Goal: Task Accomplishment & Management: Use online tool/utility

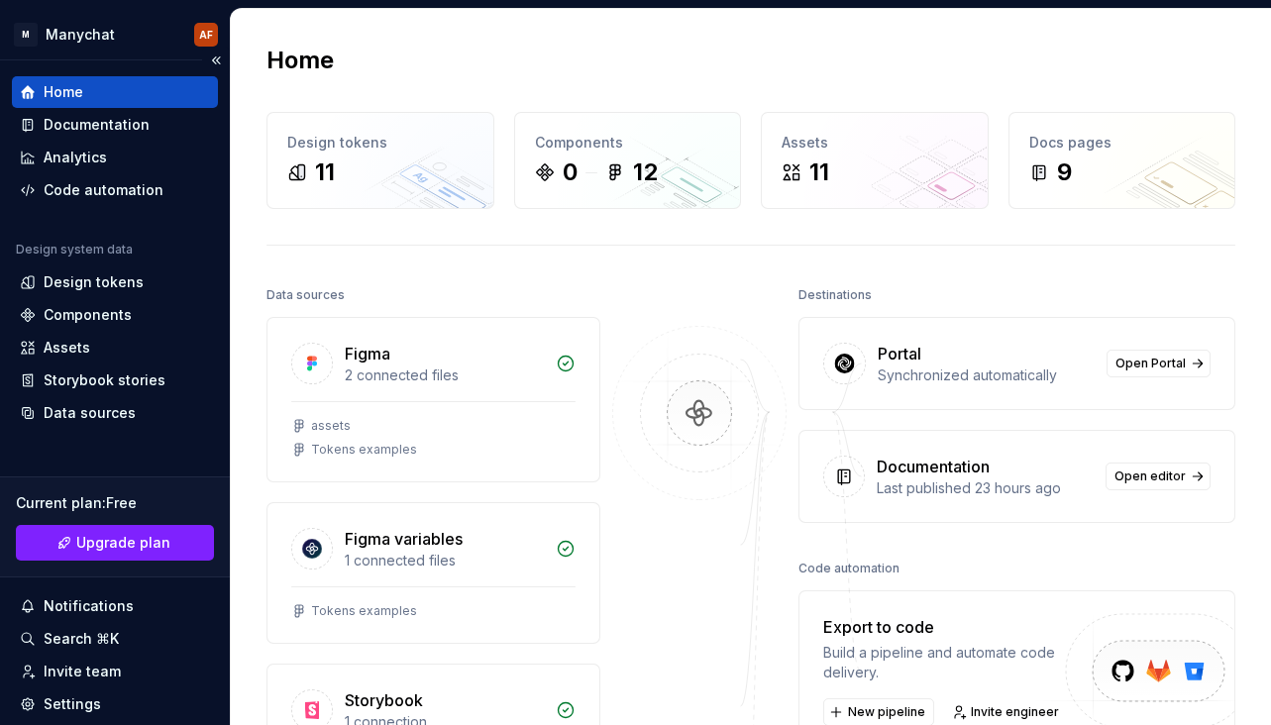
click at [52, 98] on div "Home" at bounding box center [64, 92] width 40 height 20
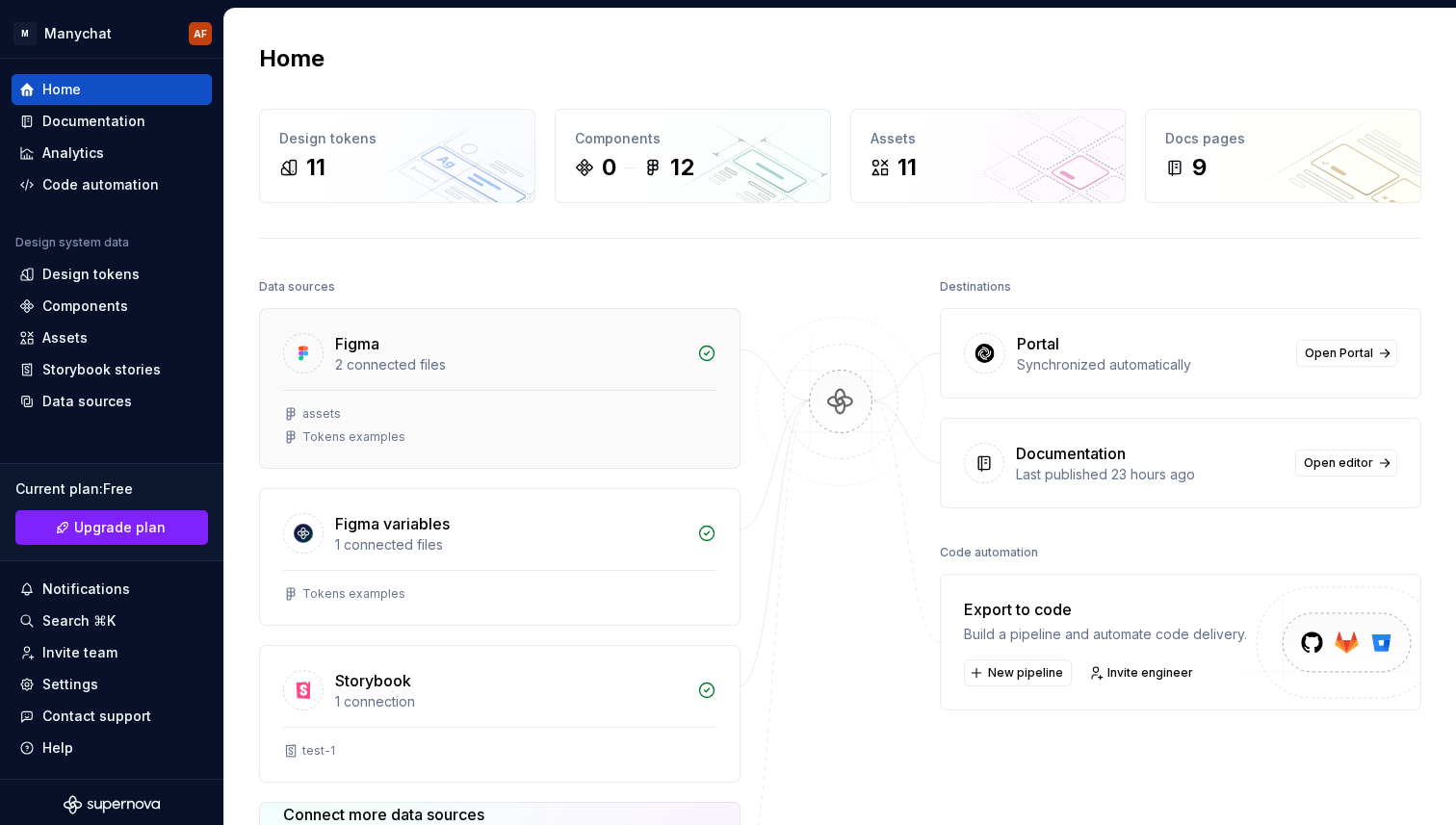
click at [494, 383] on div "Figma 2 connected files" at bounding box center [499, 349] width 479 height 81
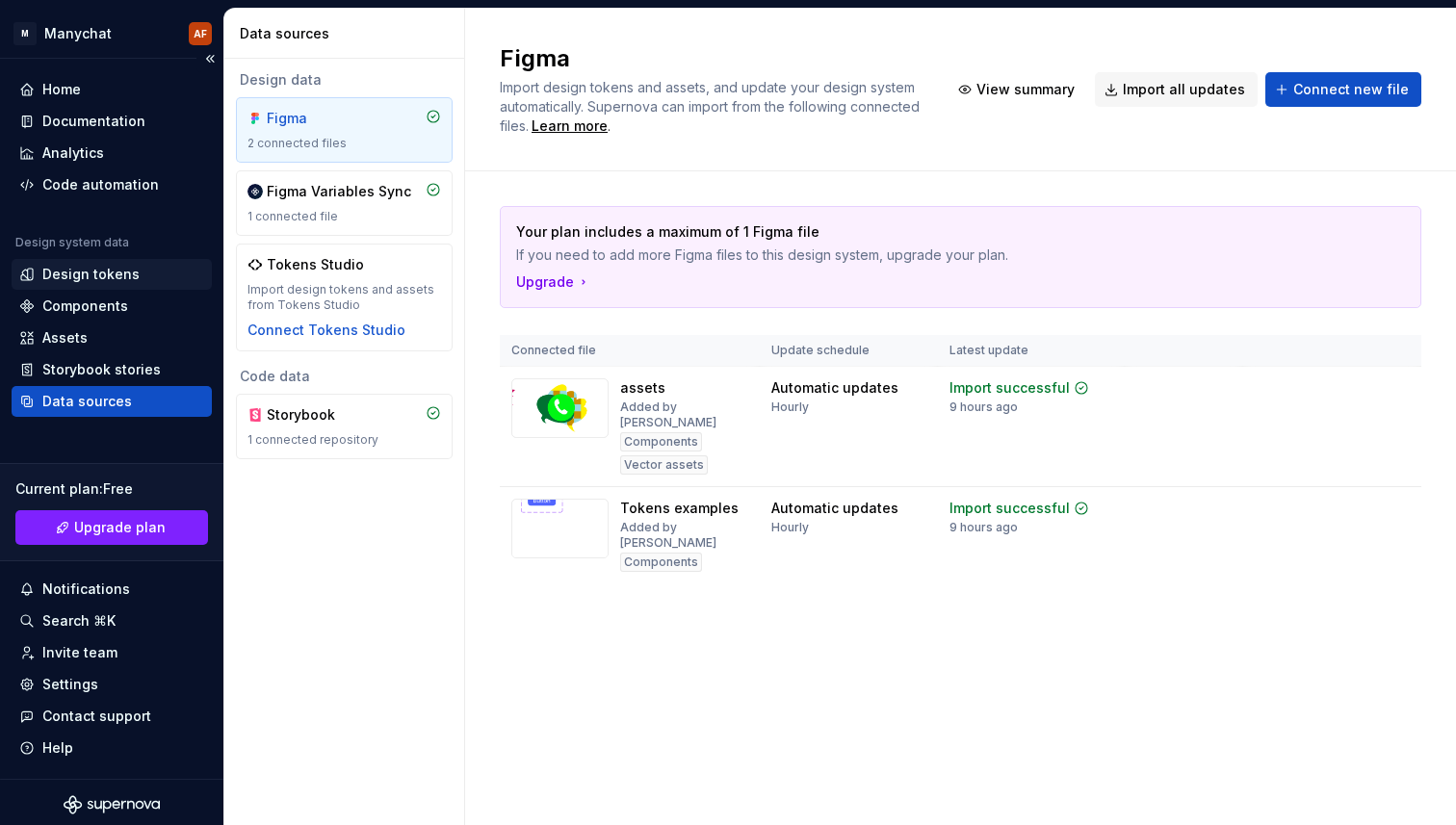
click at [127, 276] on div "Design tokens" at bounding box center [91, 274] width 97 height 19
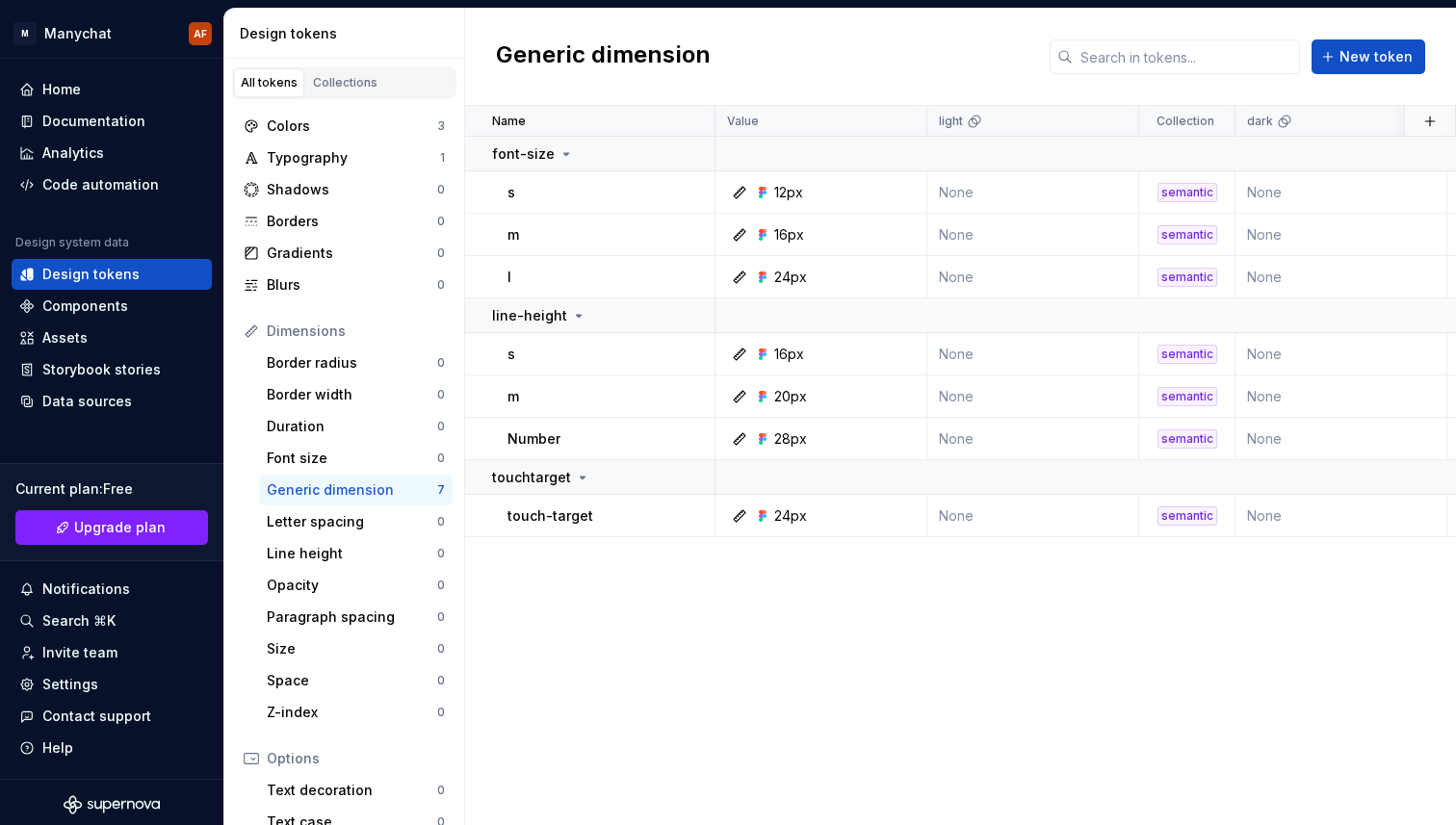
click at [1234, 90] on div "Generic dimension New token" at bounding box center [959, 57] width 990 height 97
click at [306, 127] on div "Colors" at bounding box center [351, 126] width 170 height 19
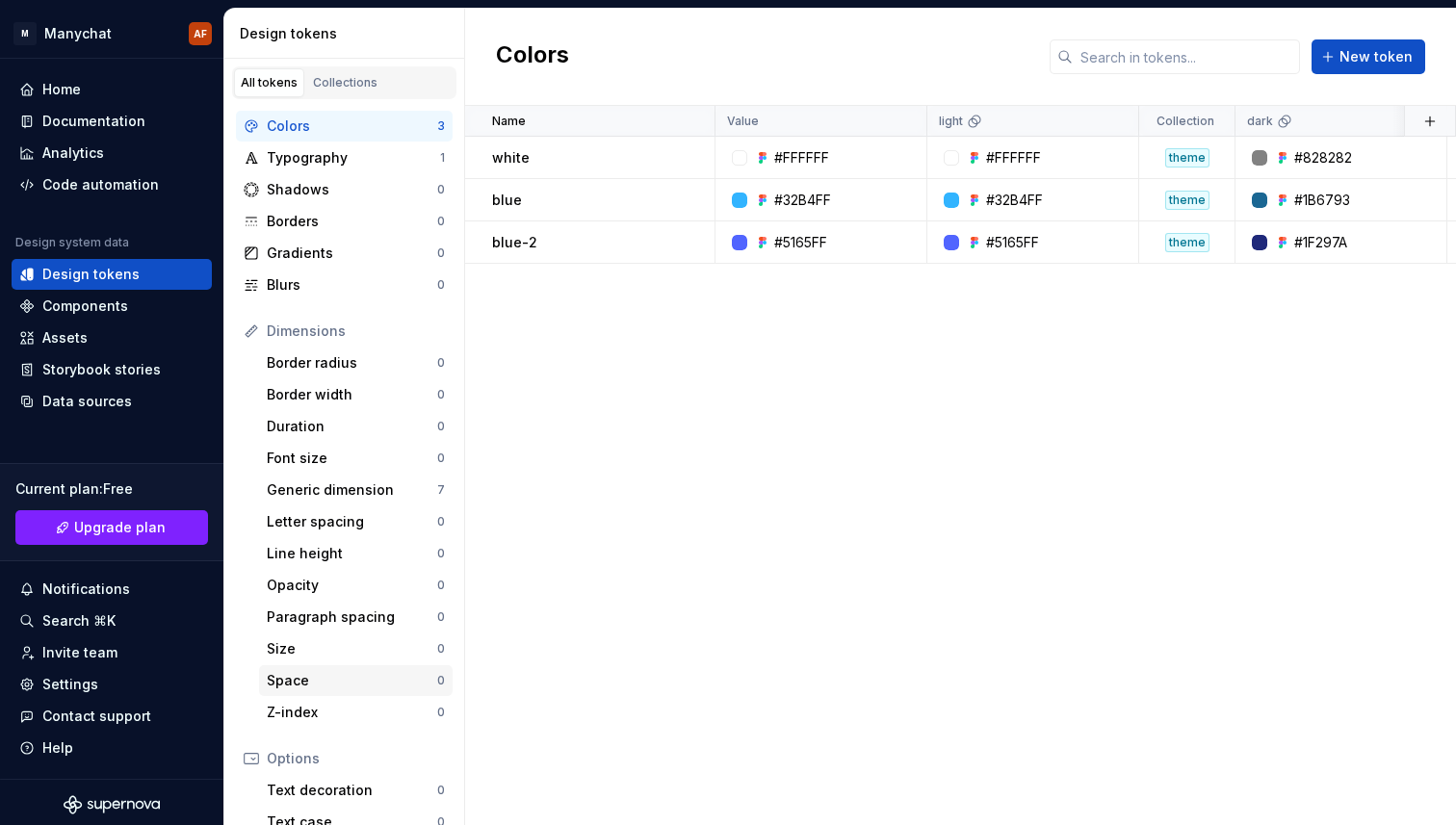
click at [316, 677] on div "Space" at bounding box center [351, 680] width 170 height 19
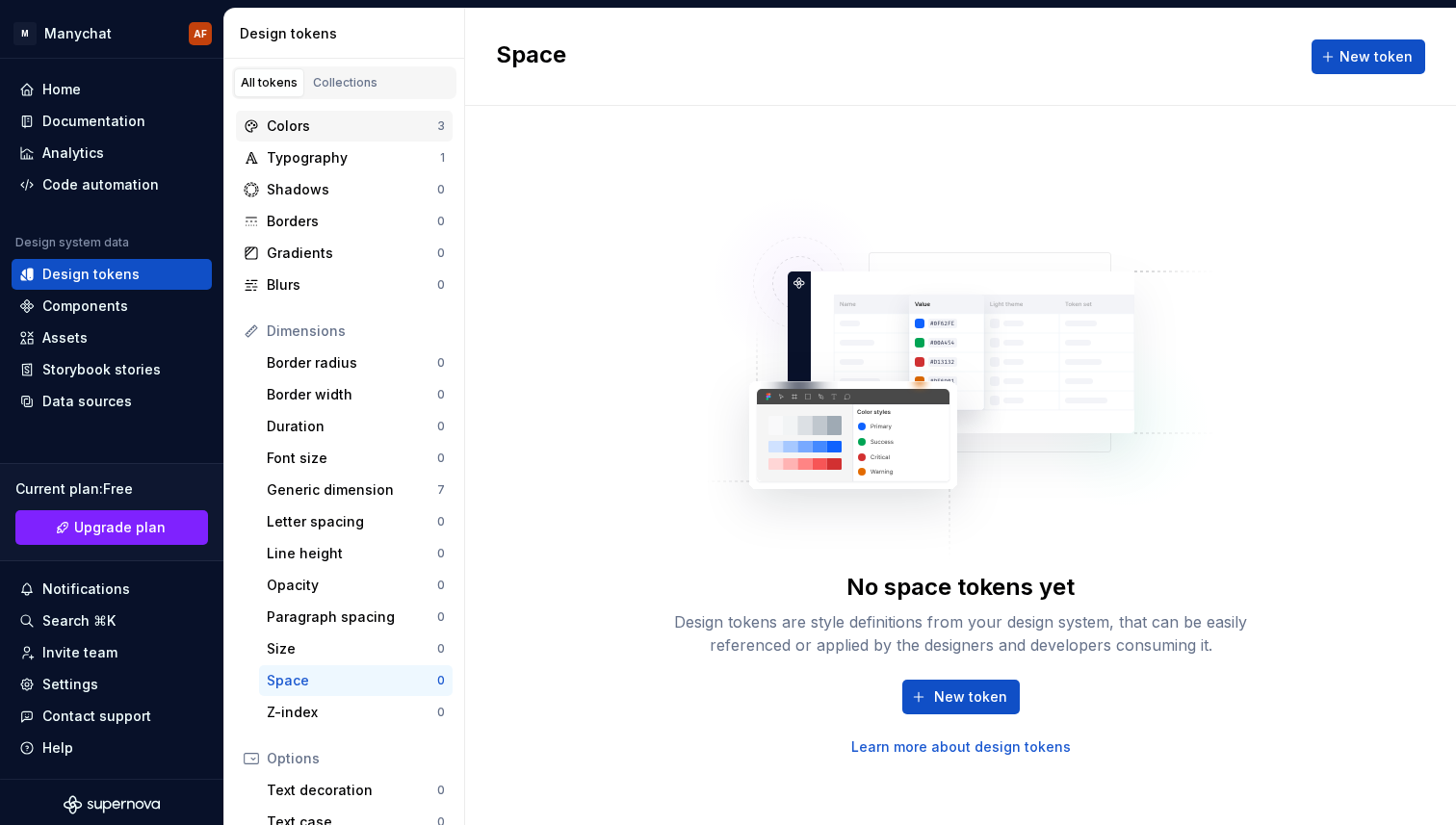
click at [310, 121] on div "Colors" at bounding box center [351, 126] width 170 height 19
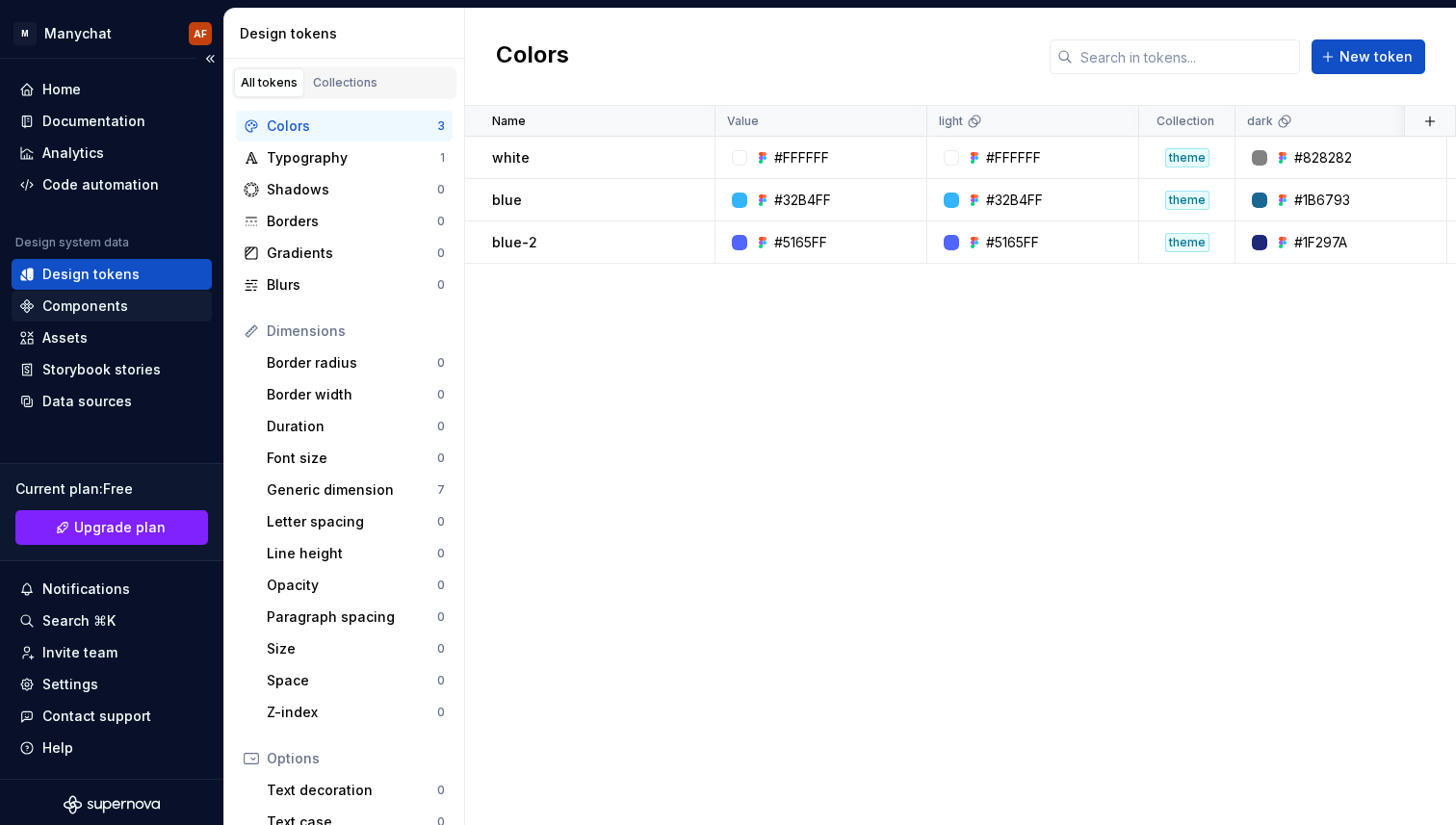
click at [101, 304] on div "Components" at bounding box center [86, 306] width 86 height 19
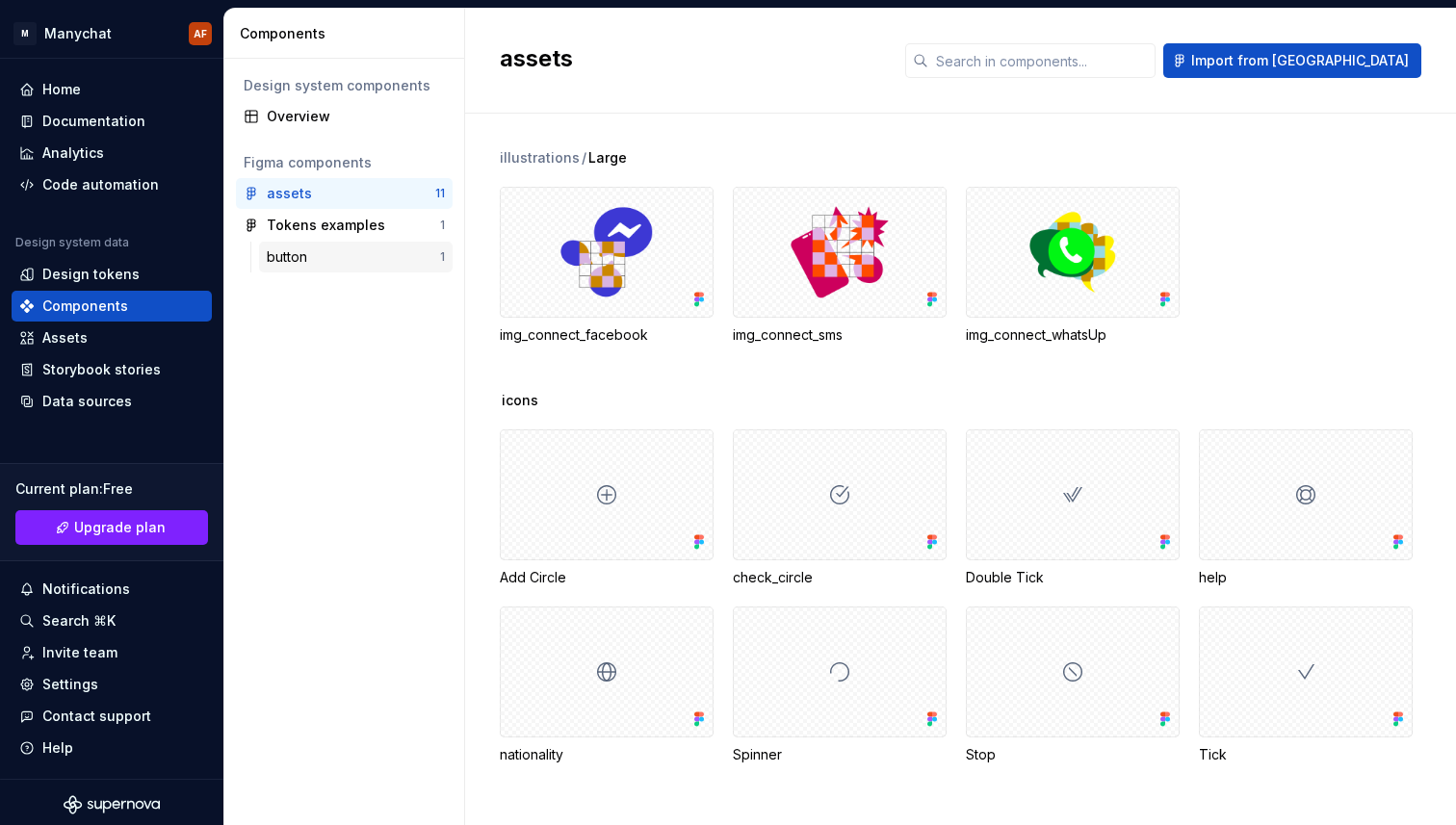
click at [352, 250] on div "button" at bounding box center [353, 258] width 173 height 19
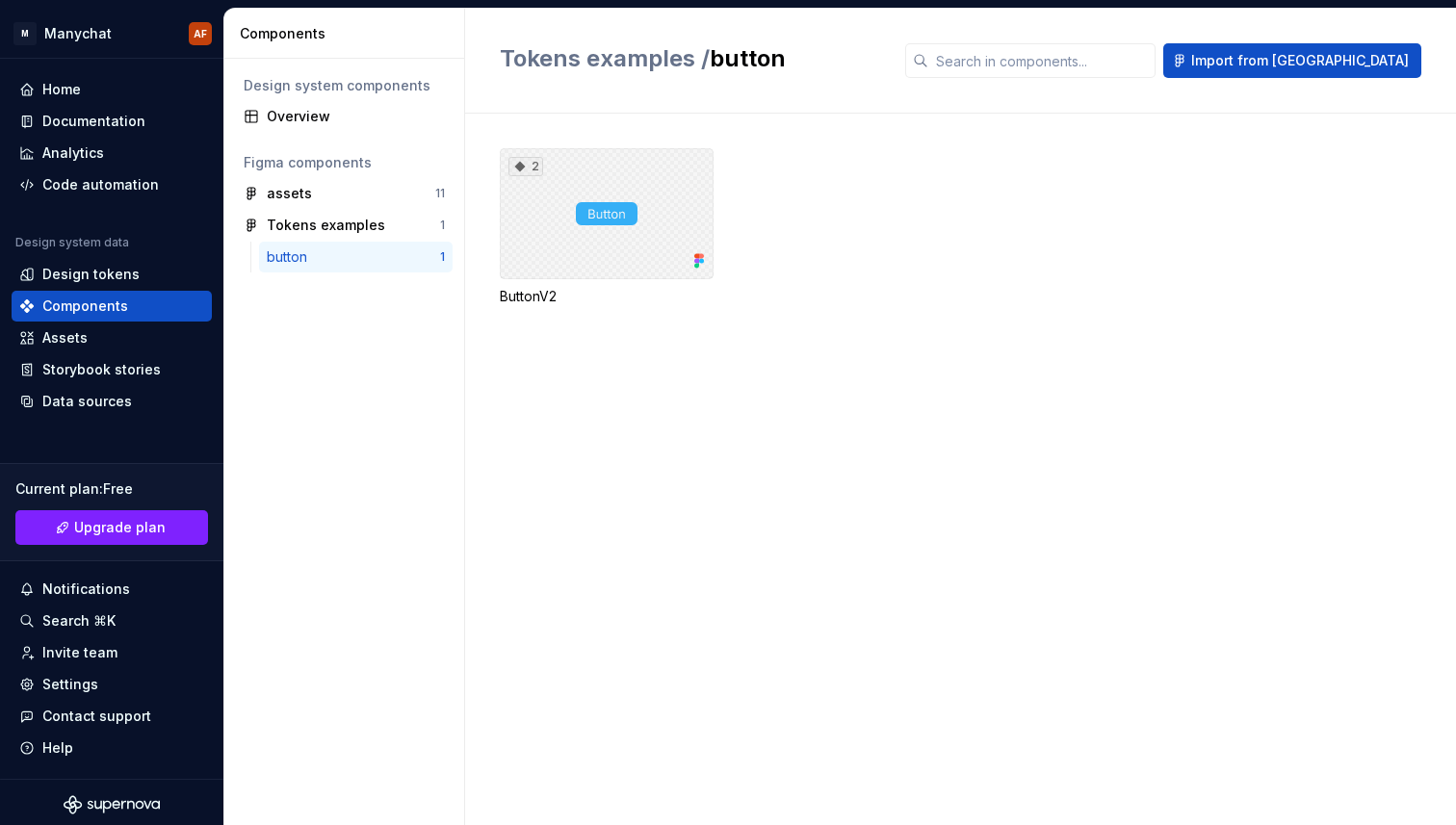
click at [688, 192] on div "2" at bounding box center [607, 214] width 214 height 131
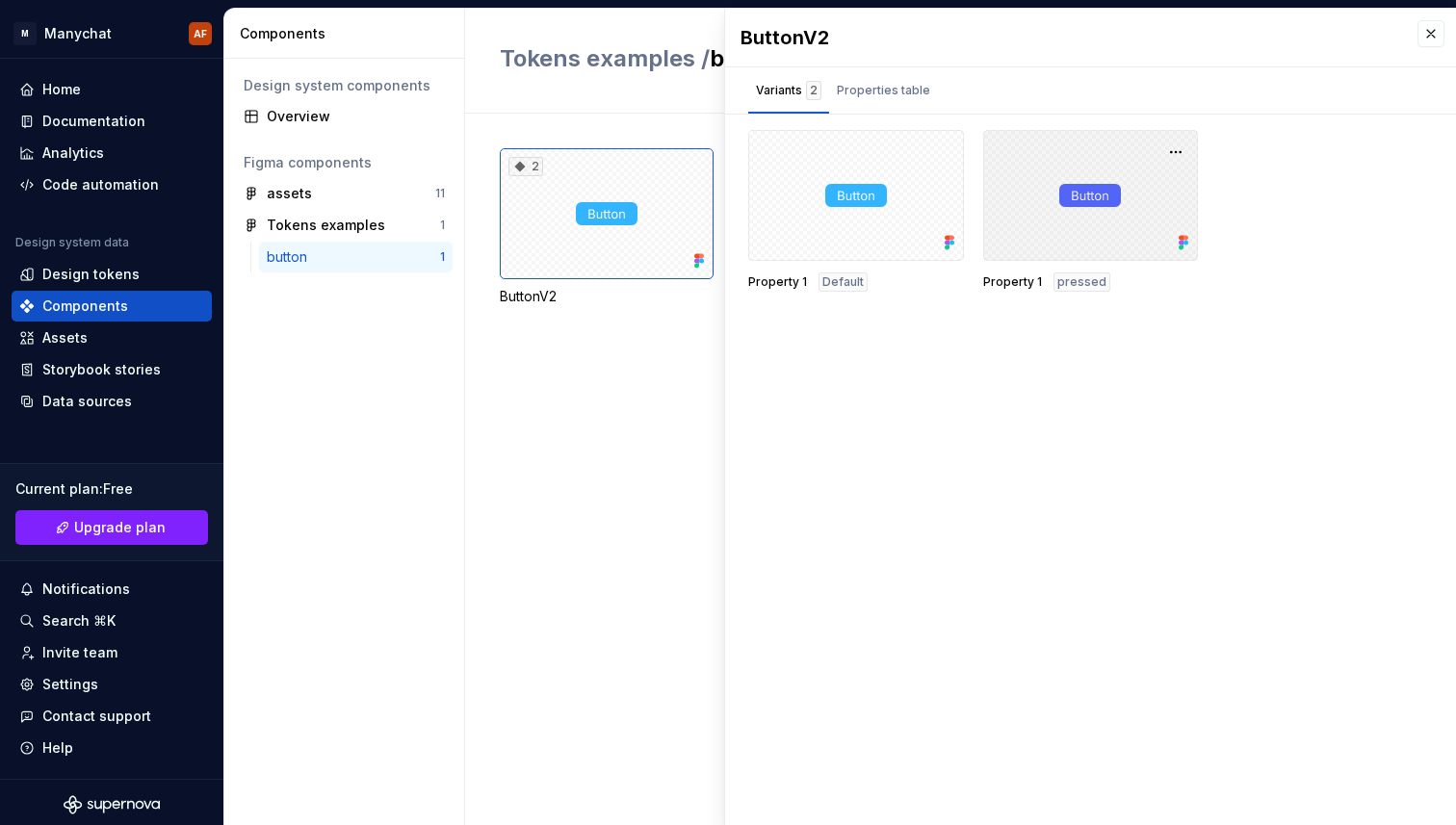
click at [1061, 238] on div at bounding box center [1091, 195] width 216 height 131
click at [873, 92] on div "Properties table" at bounding box center [884, 90] width 93 height 19
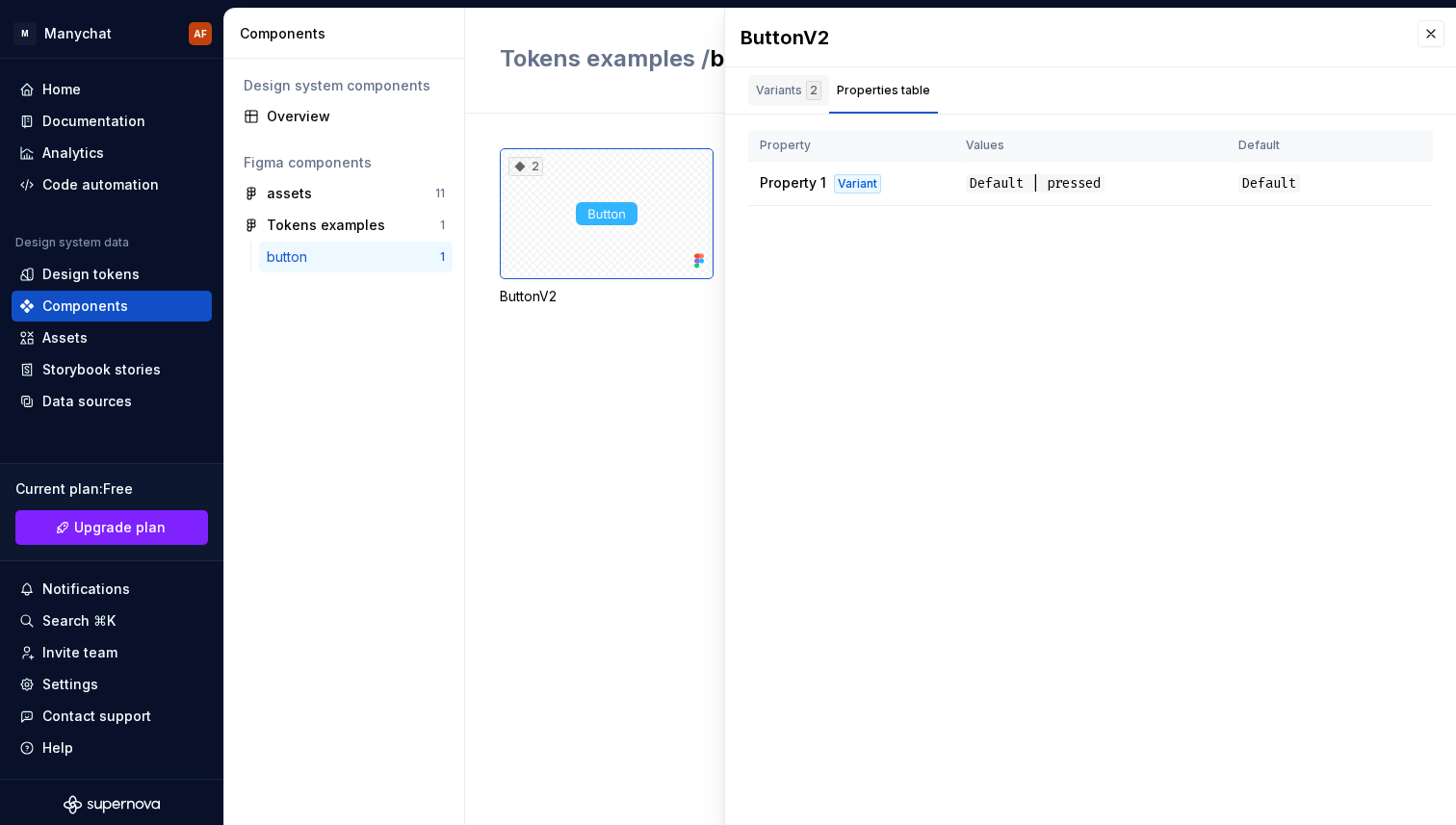
click at [786, 86] on div "Variants 2" at bounding box center [788, 90] width 65 height 19
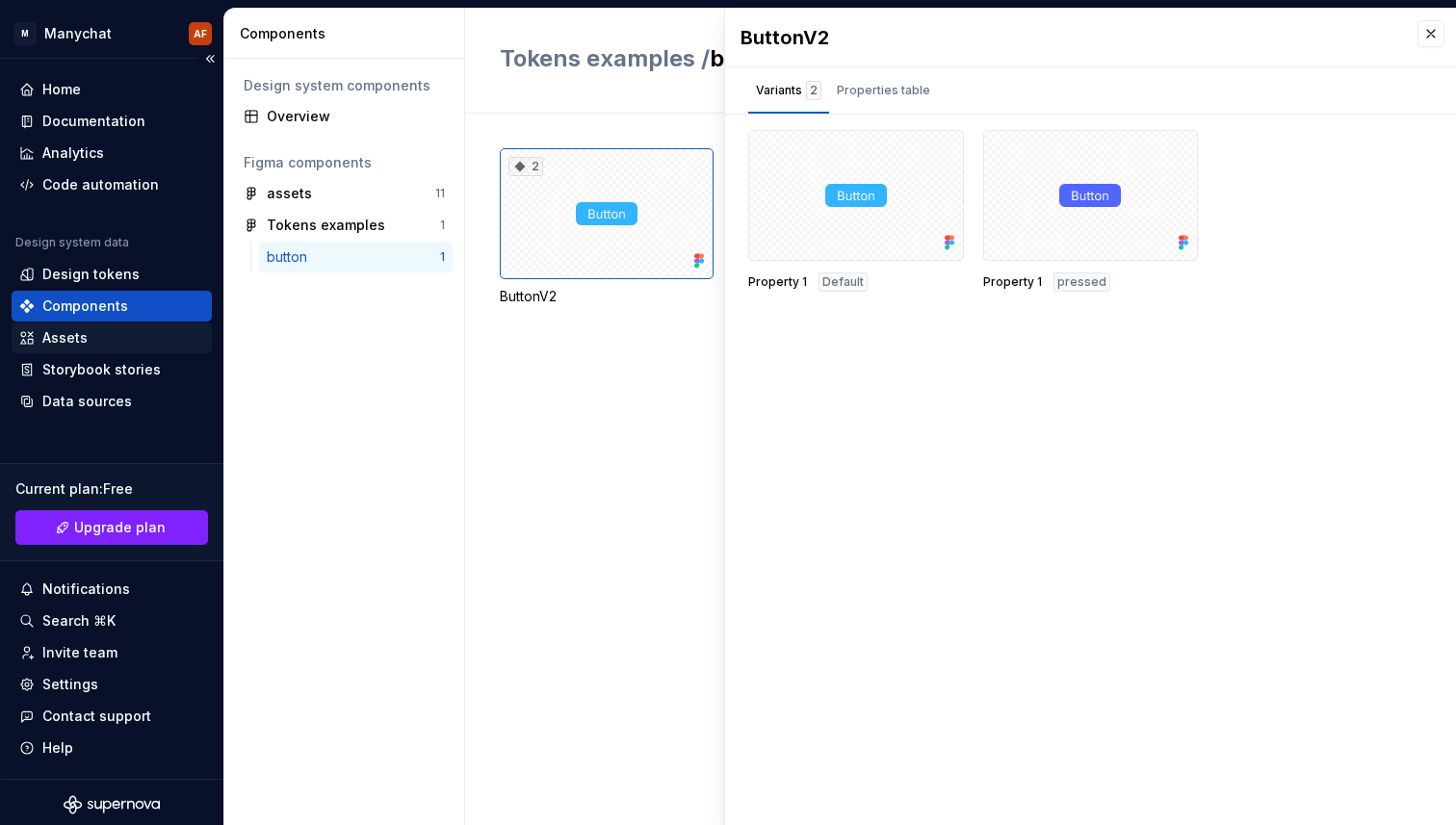
click at [87, 324] on div "Assets" at bounding box center [112, 338] width 200 height 31
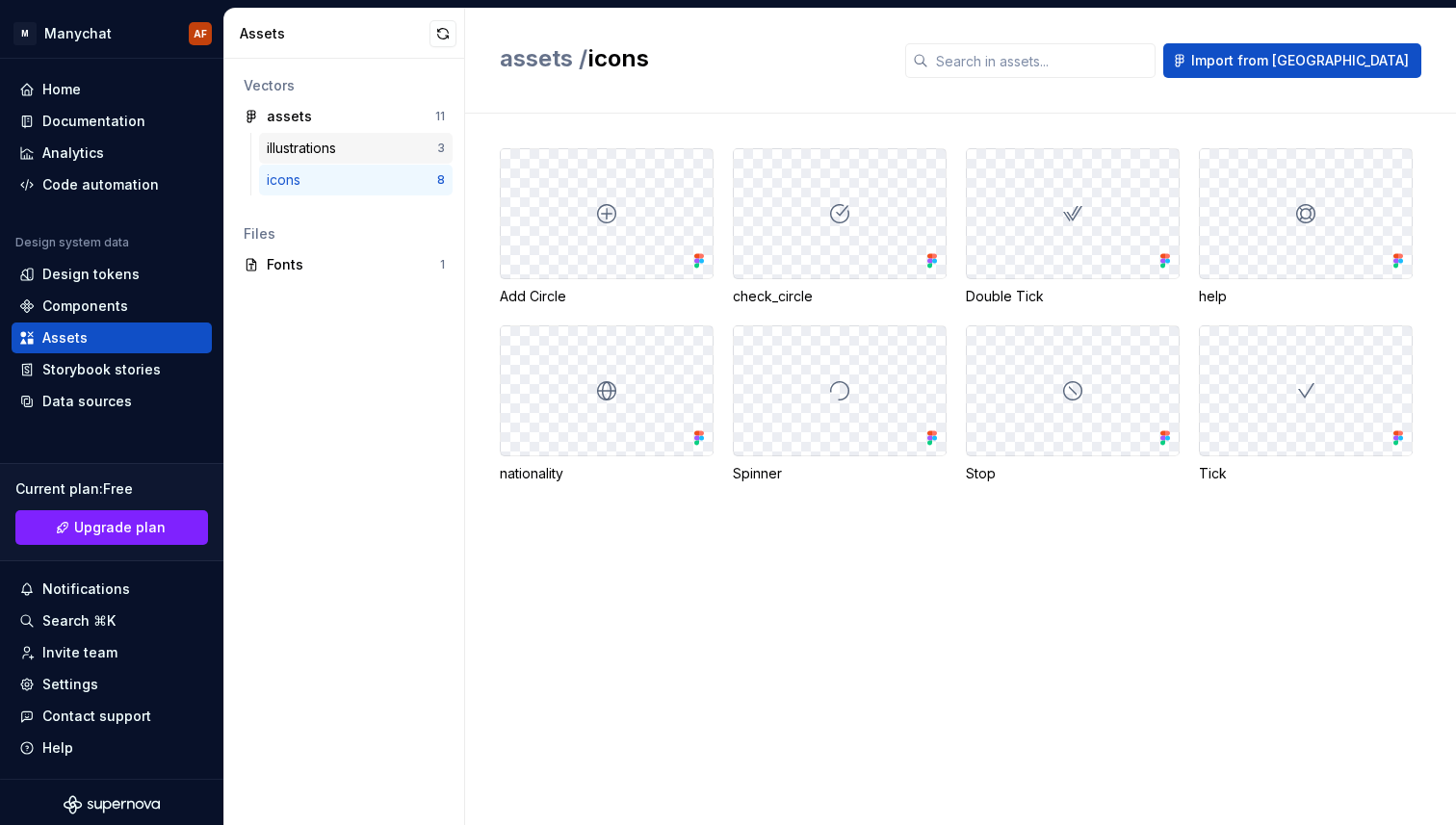
click at [350, 143] on div "illustrations" at bounding box center [351, 149] width 170 height 19
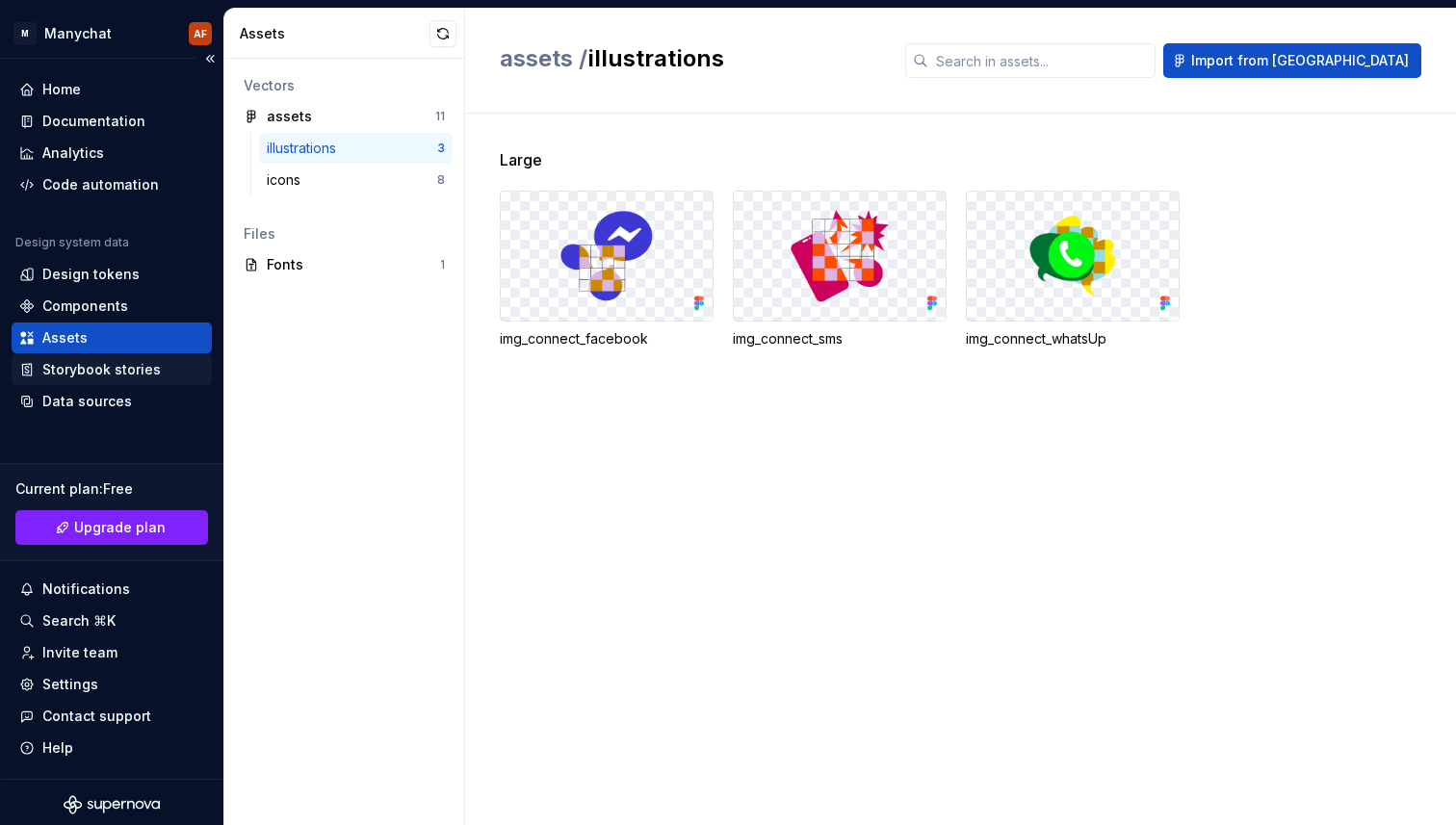
click at [118, 371] on div "Storybook stories" at bounding box center [102, 369] width 119 height 19
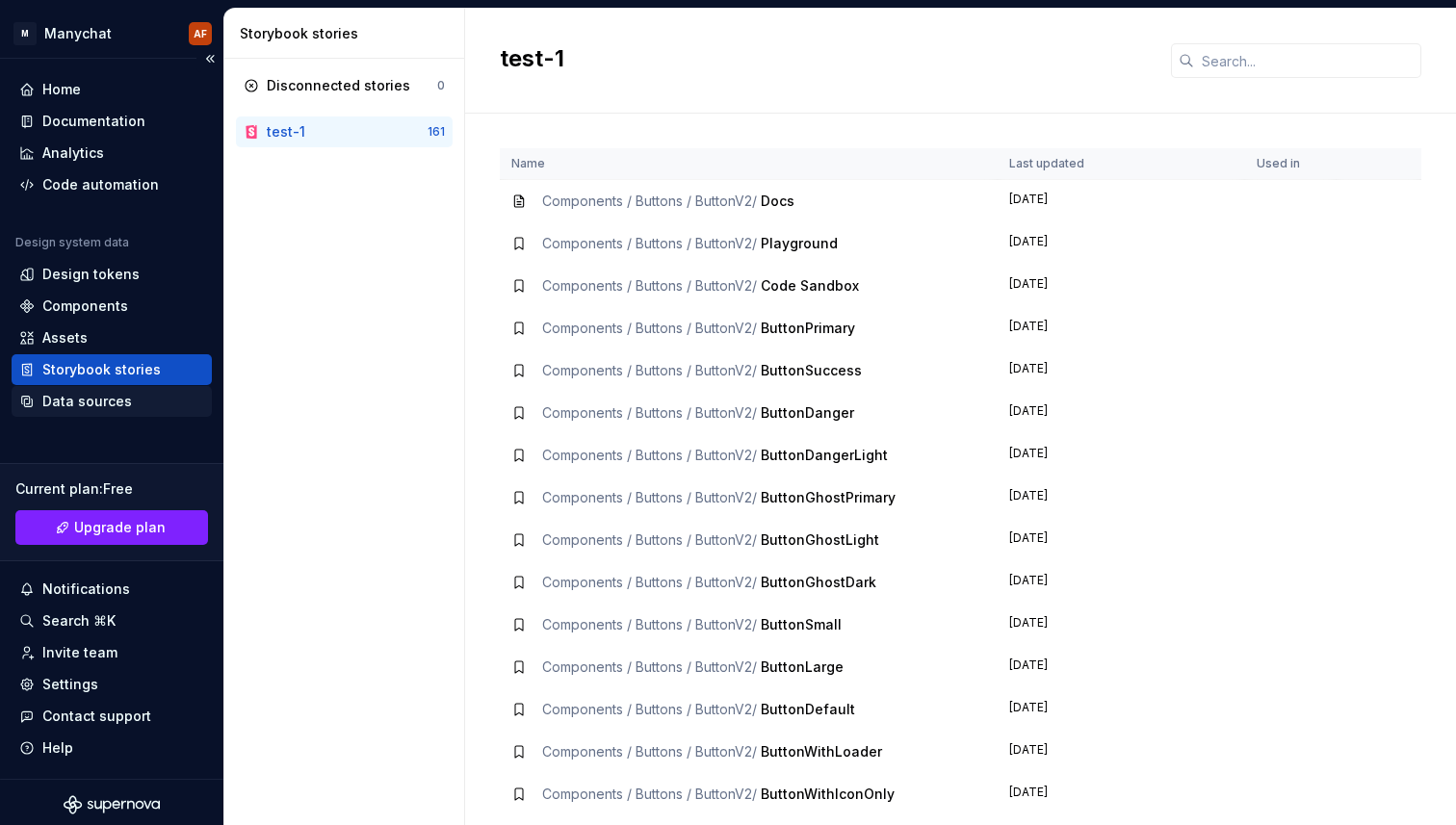
click at [84, 403] on div "Data sources" at bounding box center [87, 401] width 89 height 19
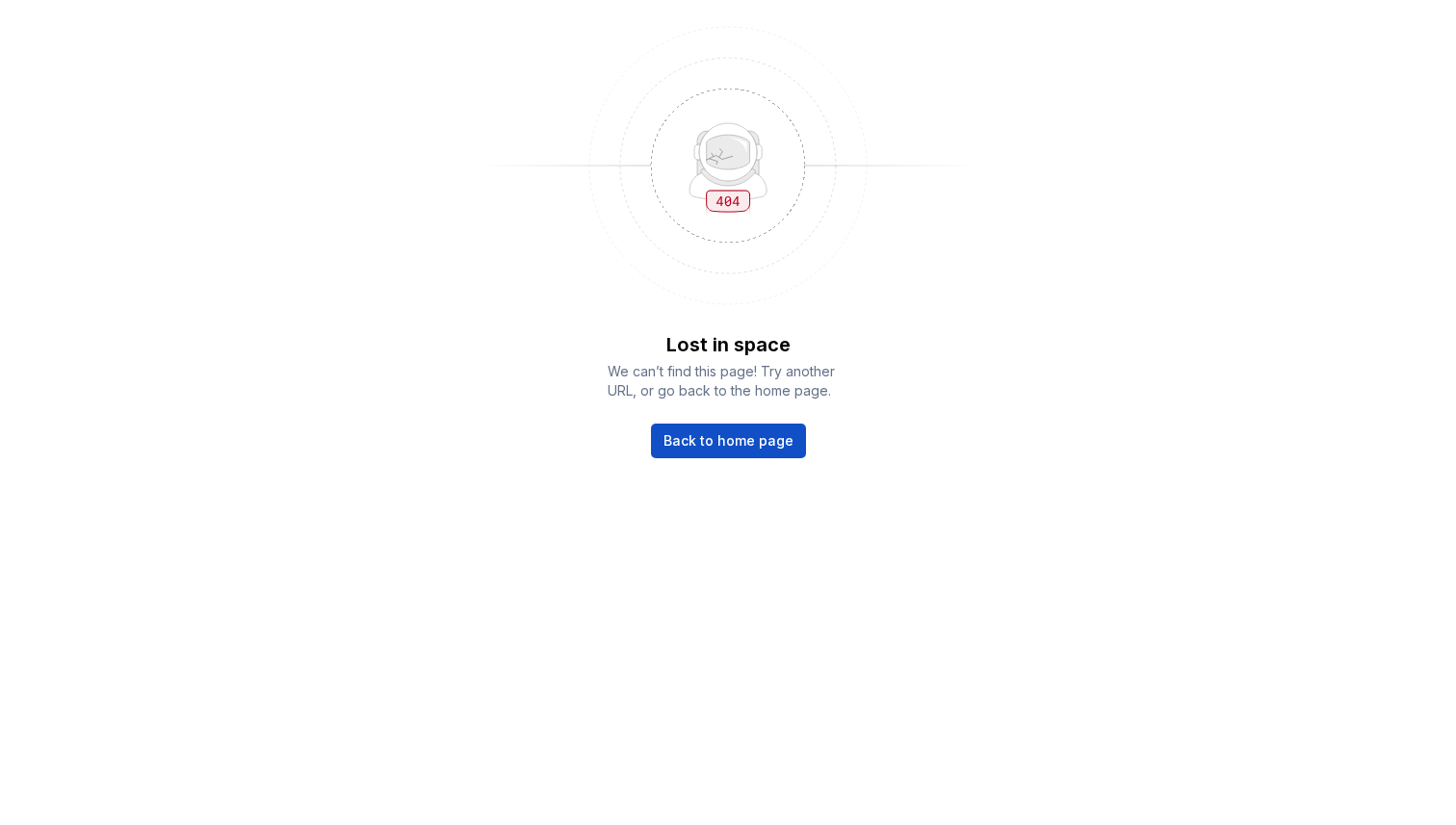
click at [696, 420] on div "Lost in space We can’t find this page! Try another URL, or go back to the home …" at bounding box center [728, 395] width 241 height 127
click at [707, 438] on span "Back to home page" at bounding box center [728, 441] width 130 height 19
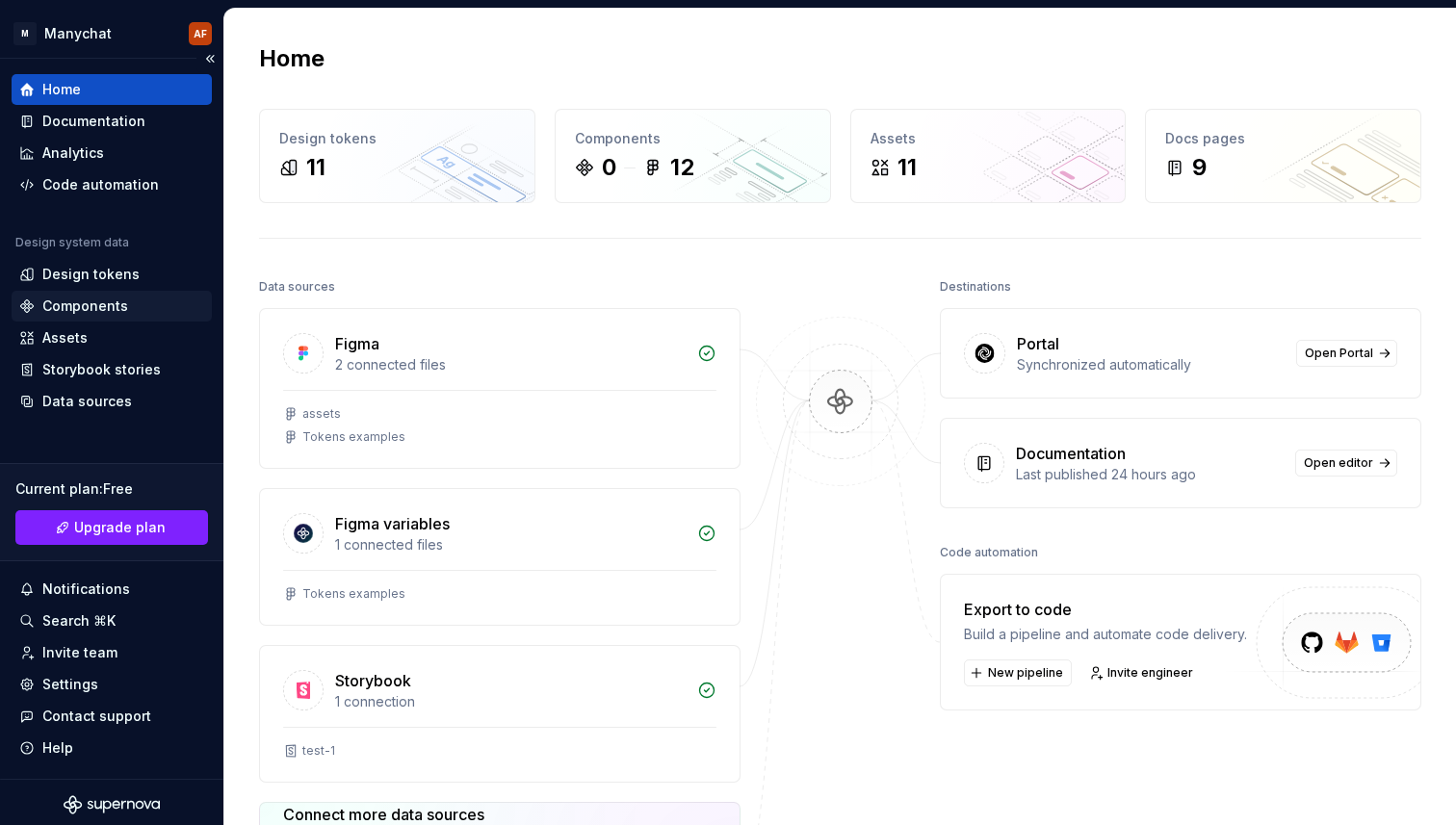
click at [97, 302] on div "Components" at bounding box center [86, 306] width 86 height 19
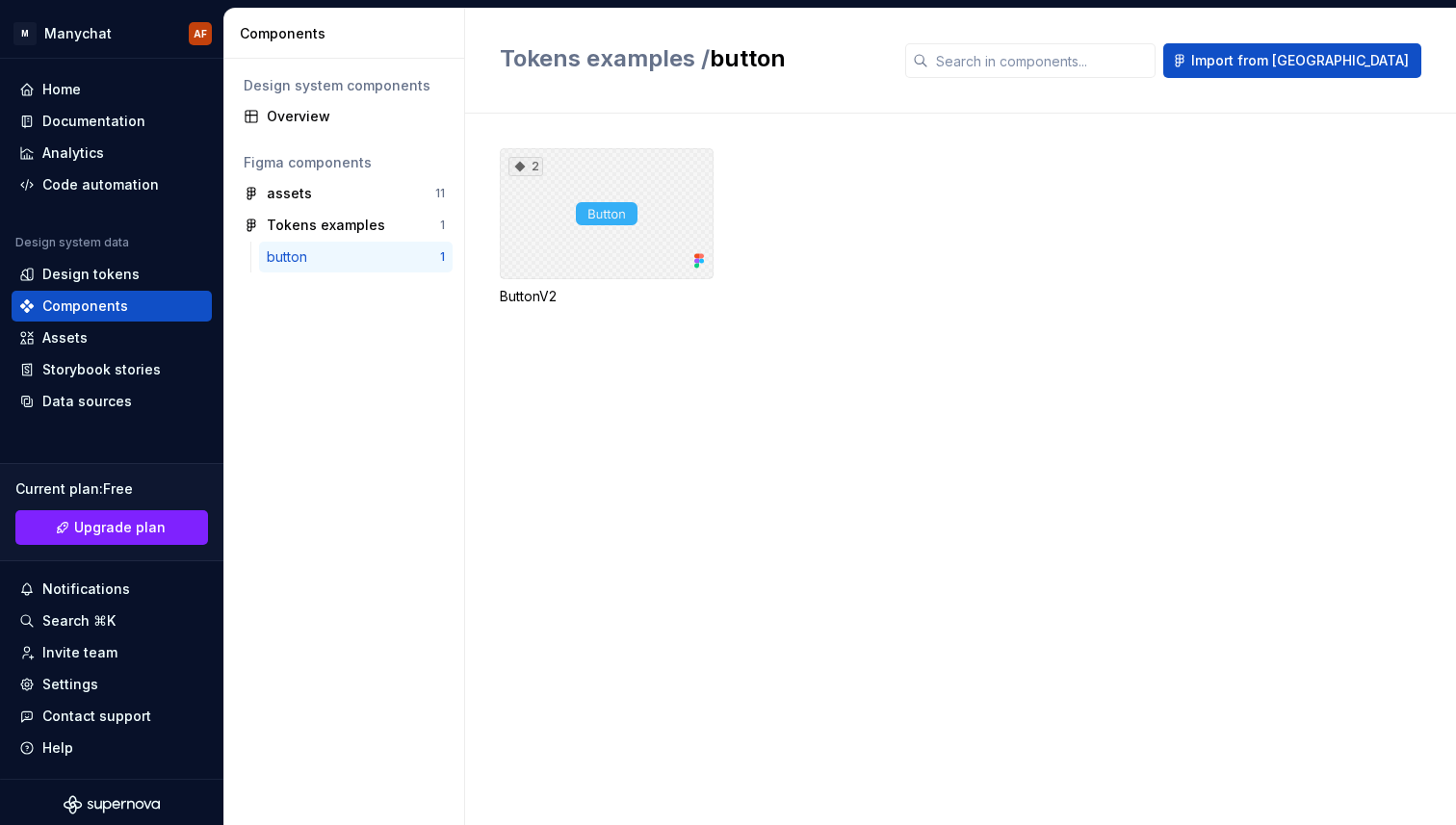
click at [603, 254] on div "2" at bounding box center [607, 214] width 214 height 131
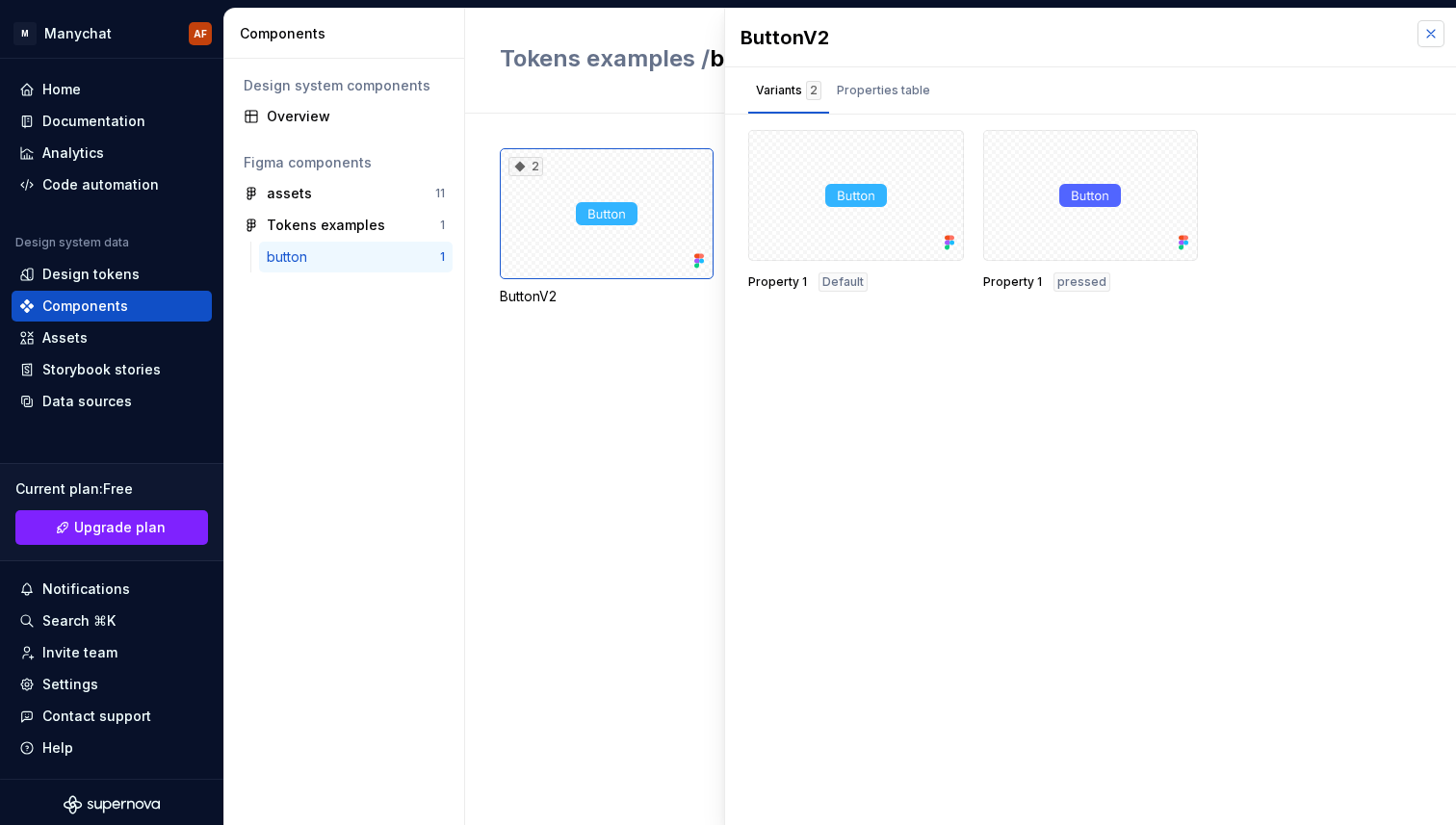
click at [1431, 21] on button "button" at bounding box center [1431, 34] width 27 height 27
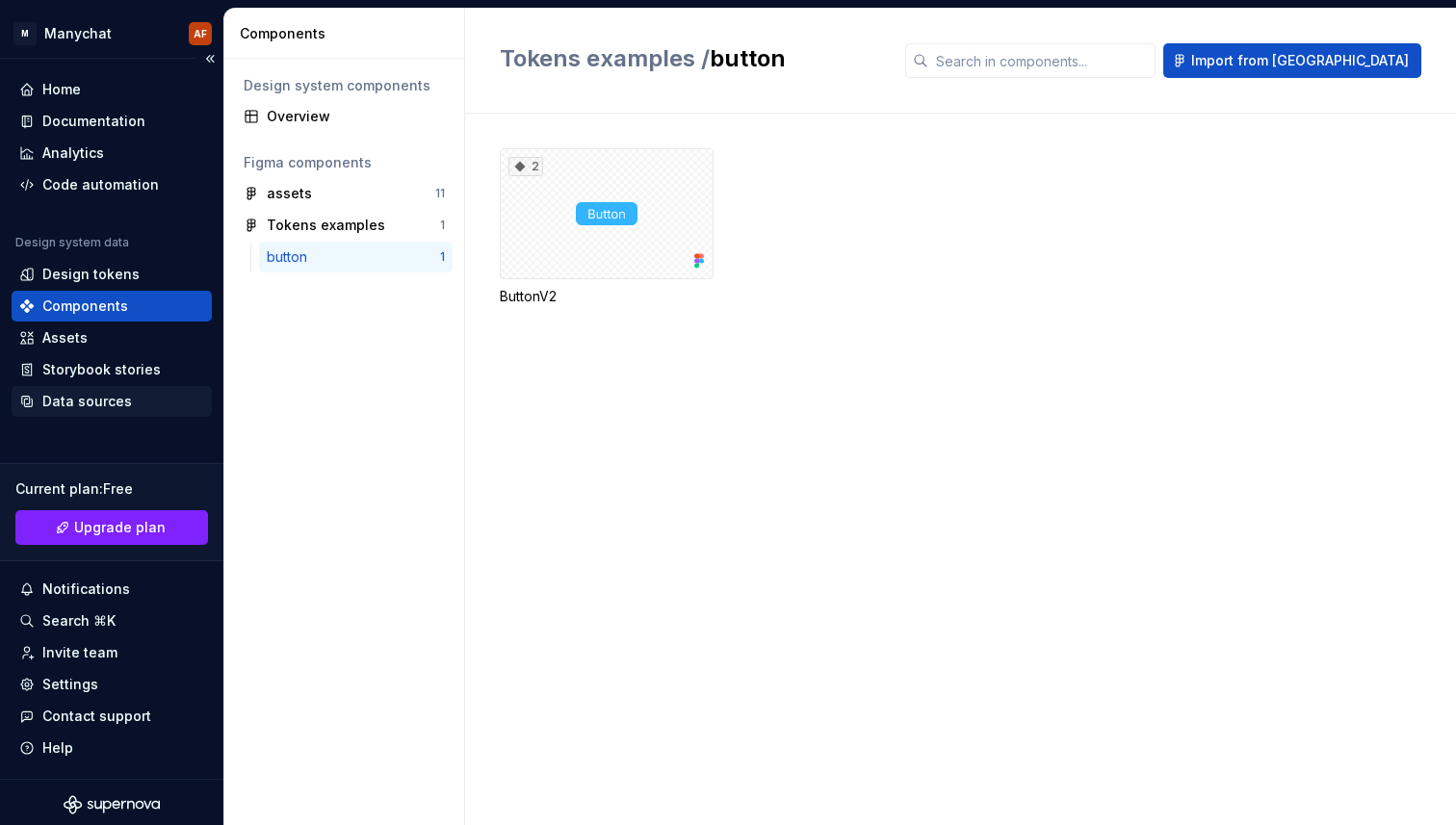
click at [105, 392] on div "Data sources" at bounding box center [87, 401] width 89 height 19
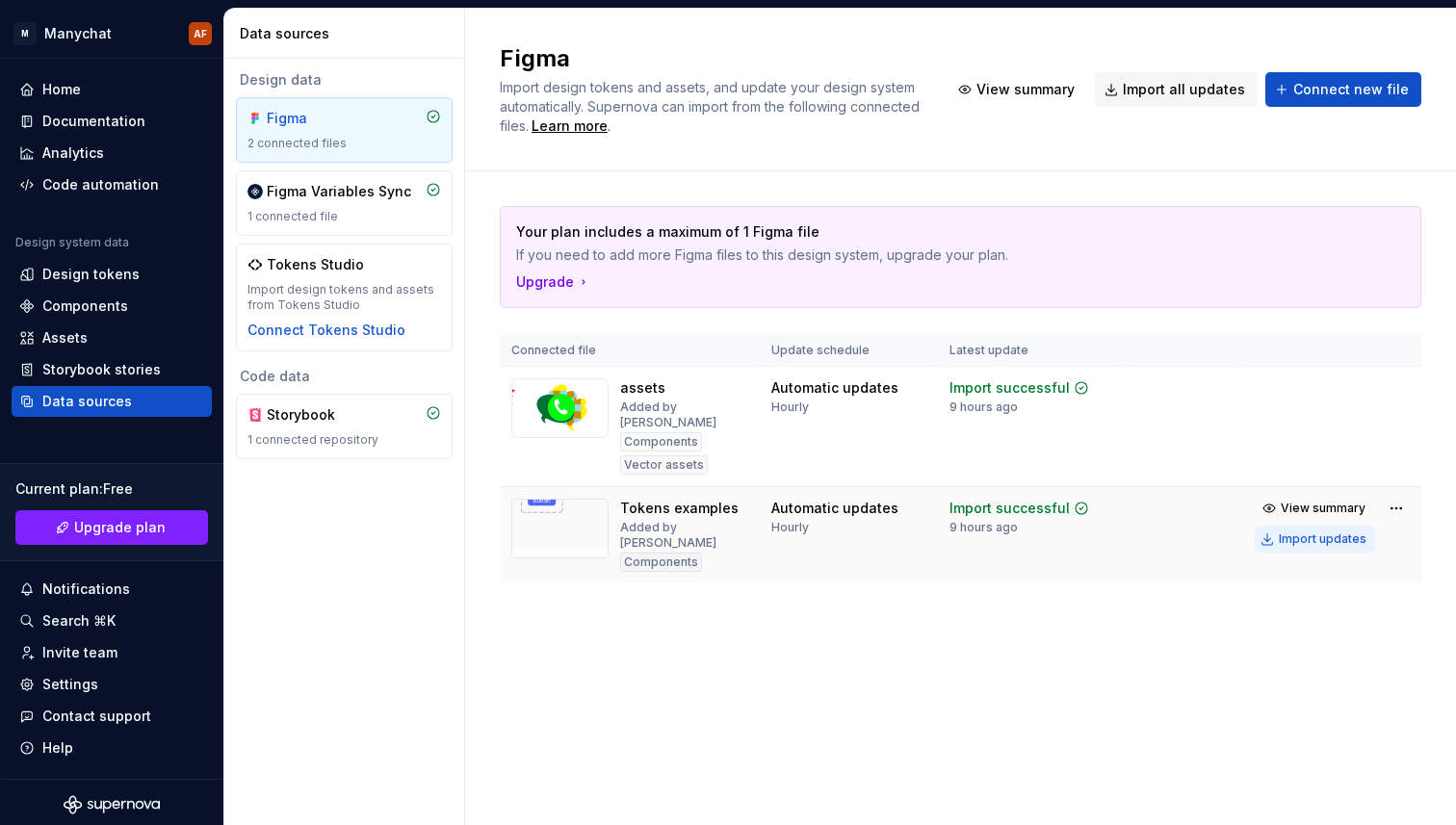
click at [1321, 532] on div "Import updates" at bounding box center [1322, 539] width 87 height 16
click at [1298, 532] on div "Import updates" at bounding box center [1322, 539] width 87 height 16
click at [1267, 526] on button "Import updates" at bounding box center [1315, 539] width 121 height 27
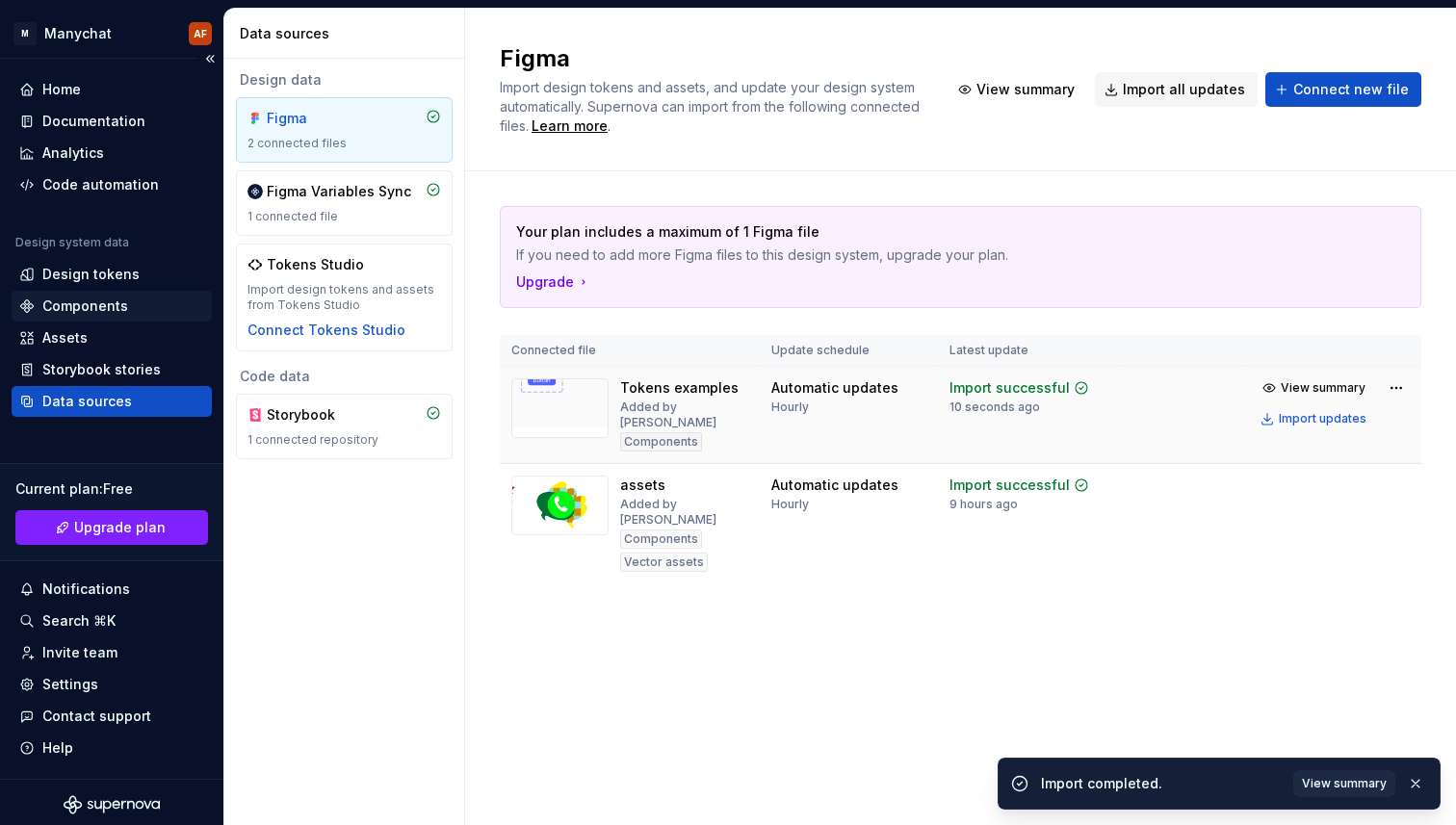
click at [96, 311] on div "Components" at bounding box center [86, 306] width 86 height 19
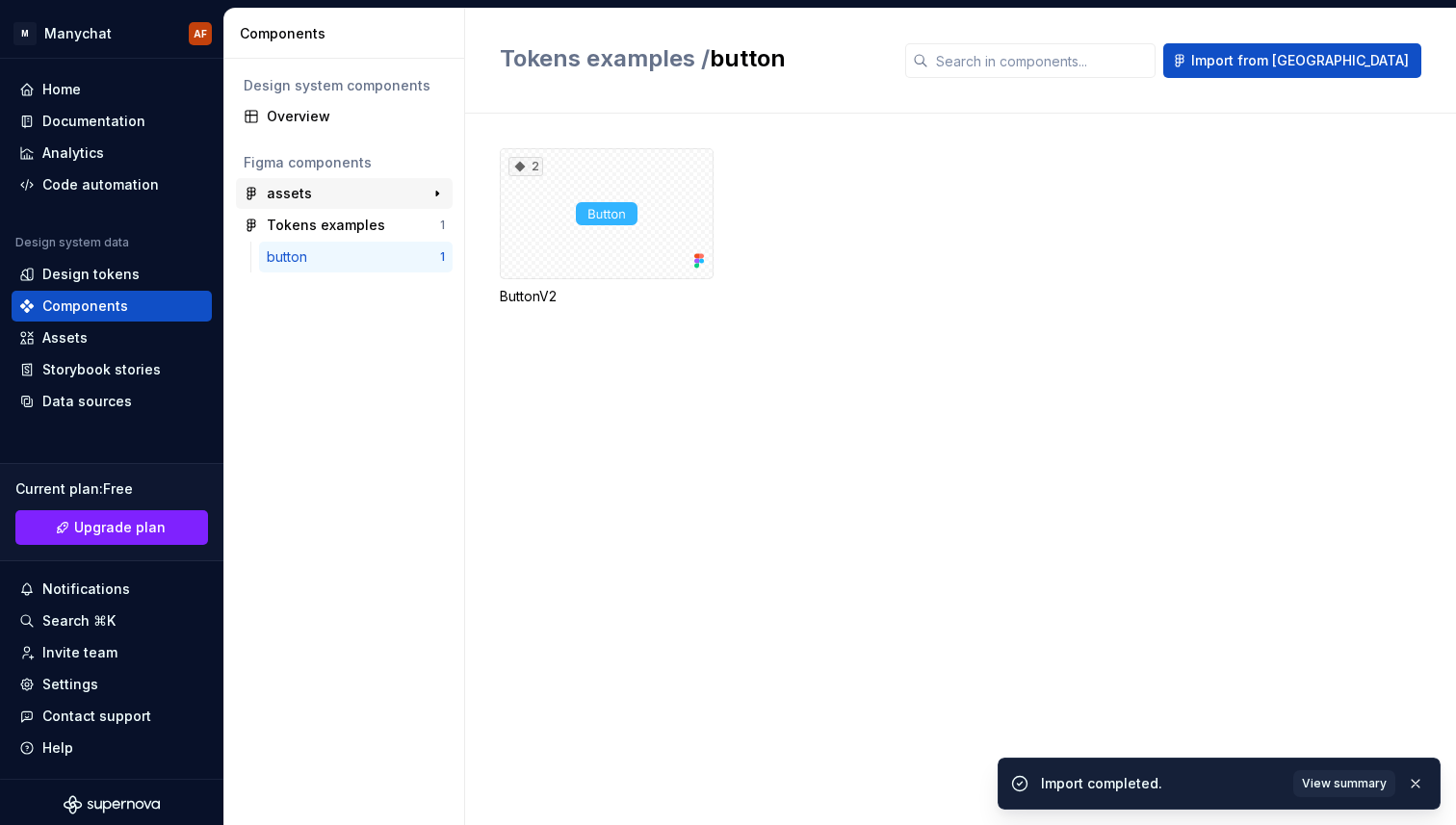
click at [363, 189] on div "assets" at bounding box center [338, 193] width 144 height 19
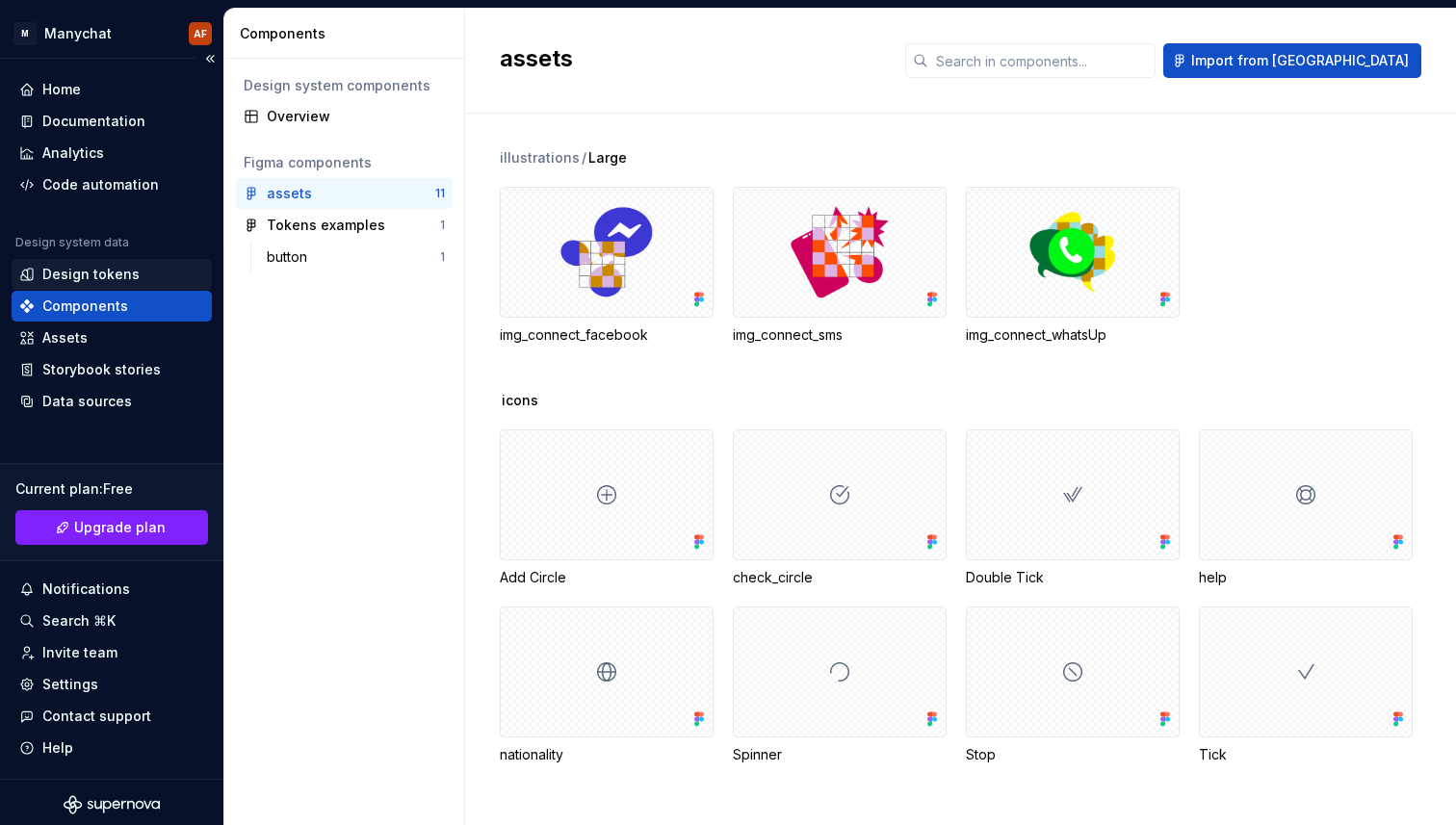
click at [77, 267] on div "Design tokens" at bounding box center [91, 274] width 97 height 19
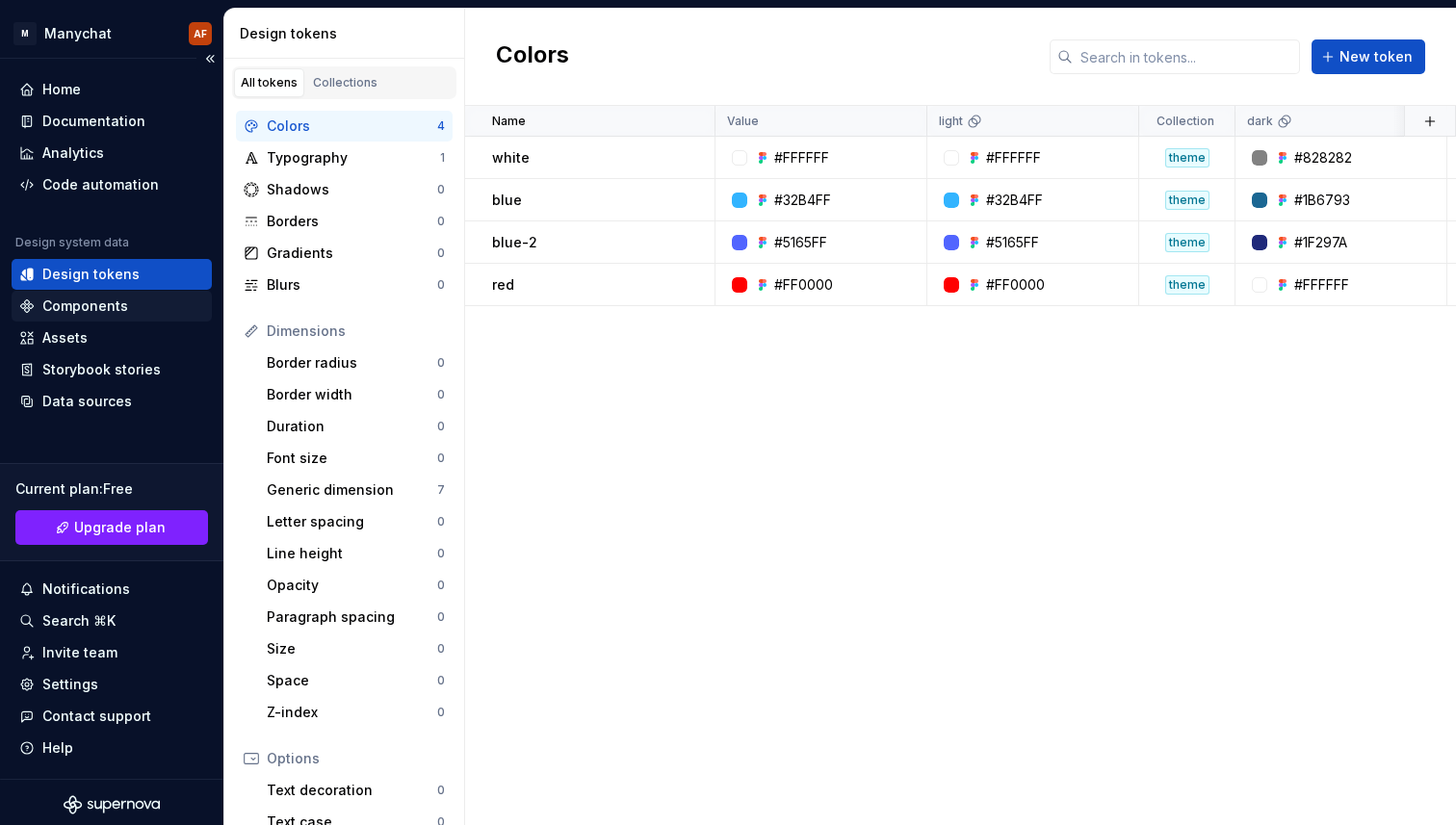
click at [110, 299] on div "Components" at bounding box center [86, 306] width 86 height 19
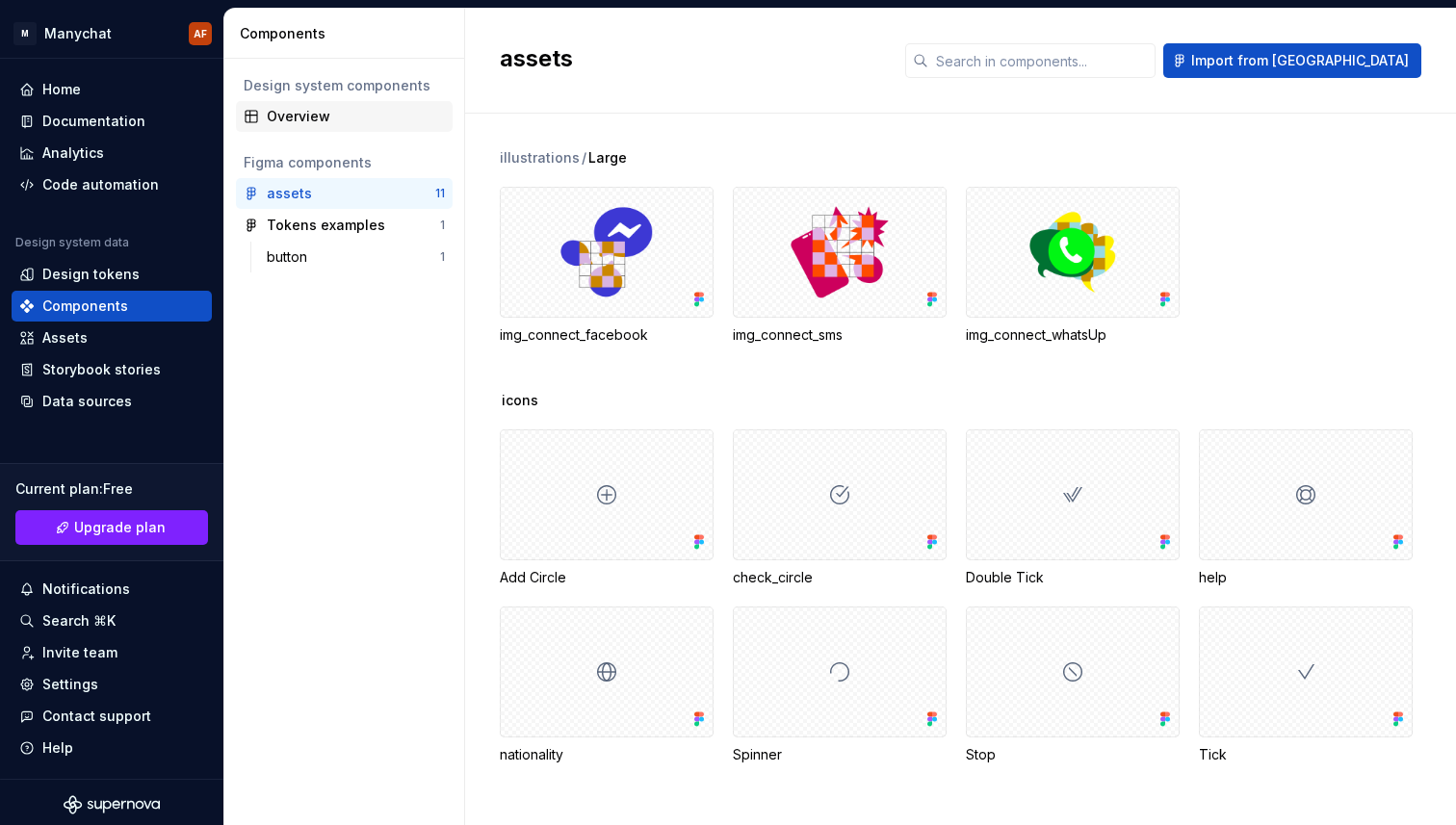
click at [304, 120] on div "Overview" at bounding box center [355, 117] width 178 height 19
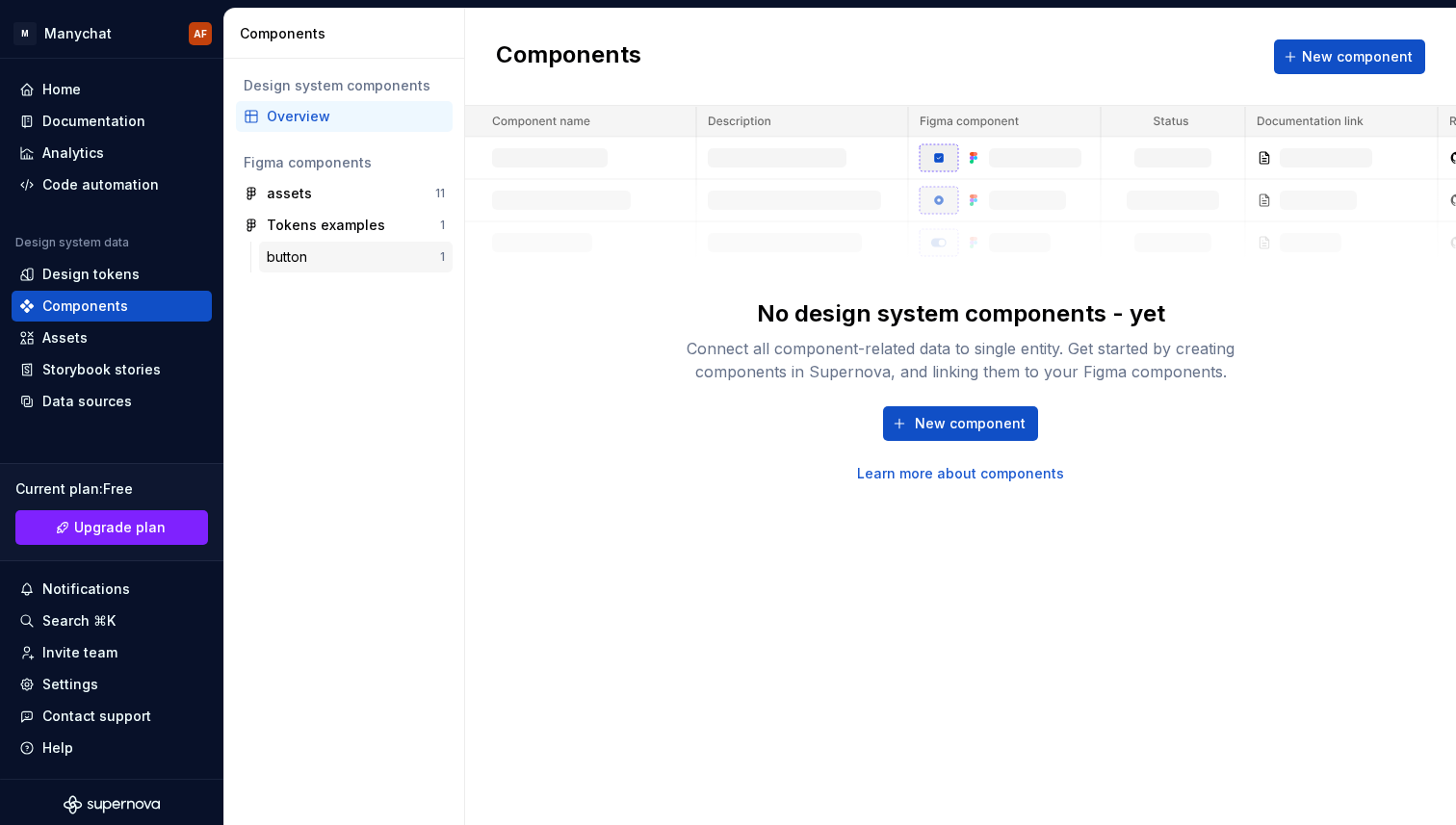
click at [329, 257] on div "button" at bounding box center [353, 258] width 173 height 19
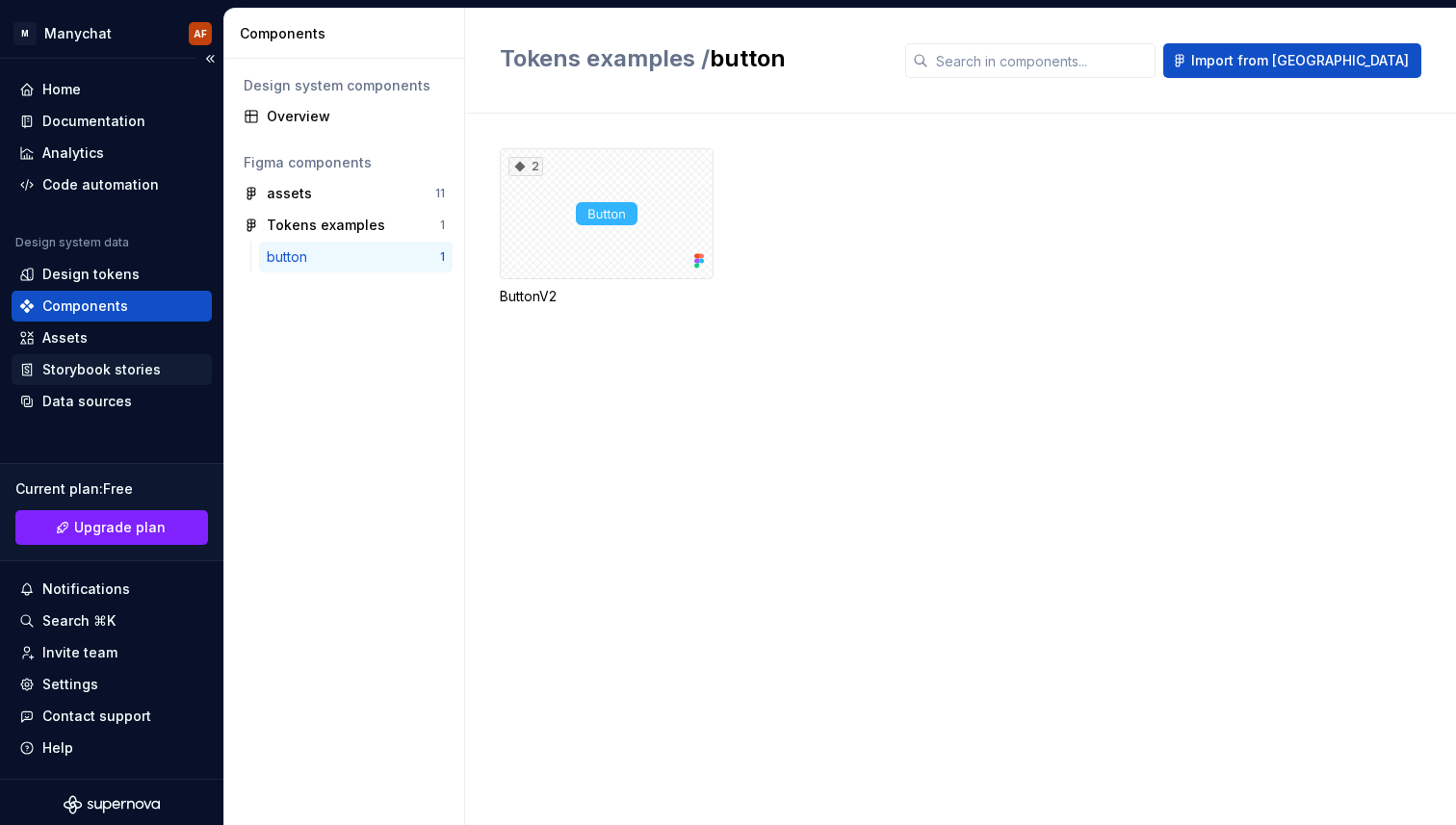
click at [88, 363] on div "Storybook stories" at bounding box center [102, 369] width 119 height 19
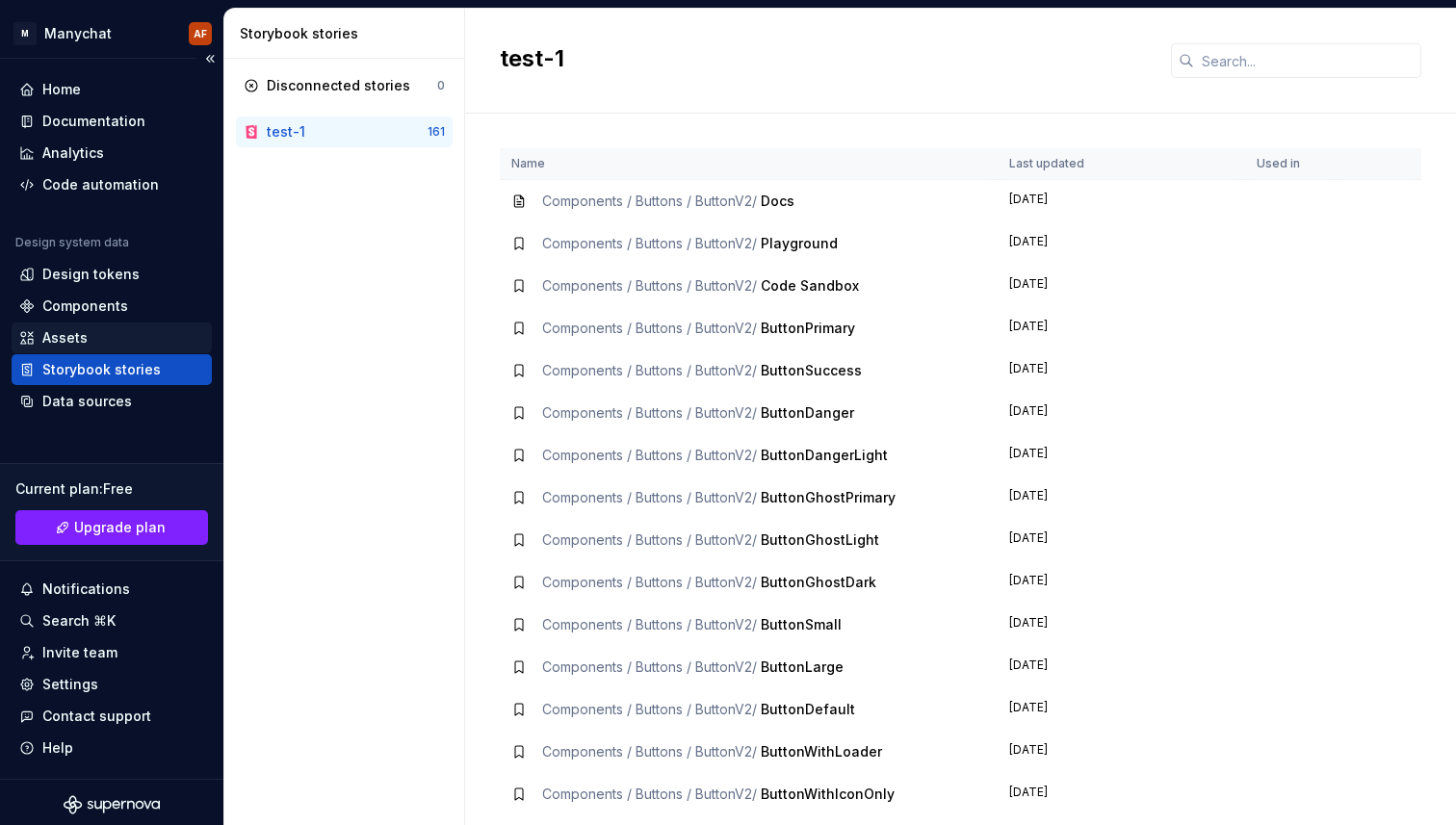
click at [101, 331] on div "Assets" at bounding box center [112, 338] width 185 height 19
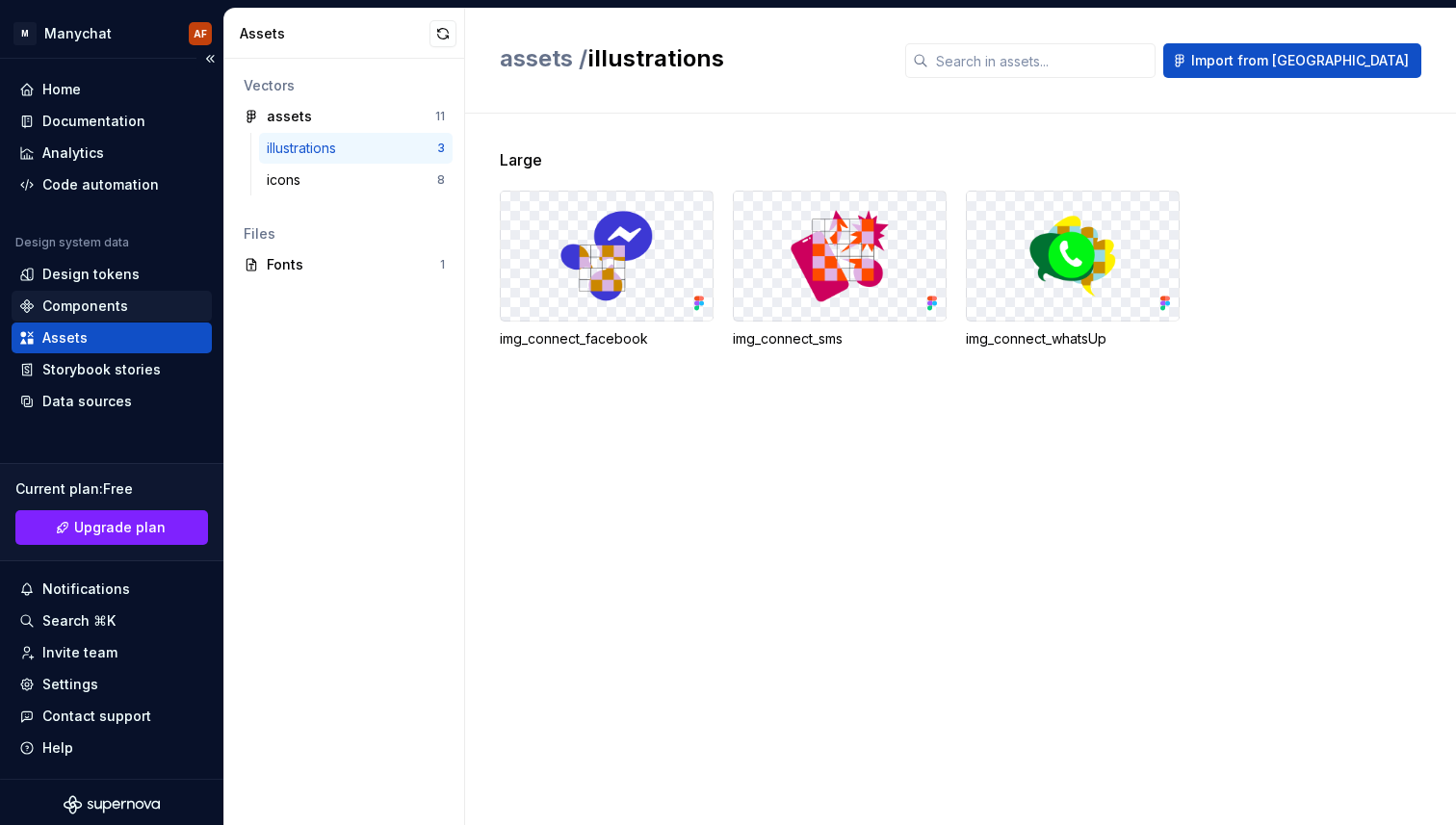
click at [101, 298] on div "Components" at bounding box center [86, 306] width 86 height 19
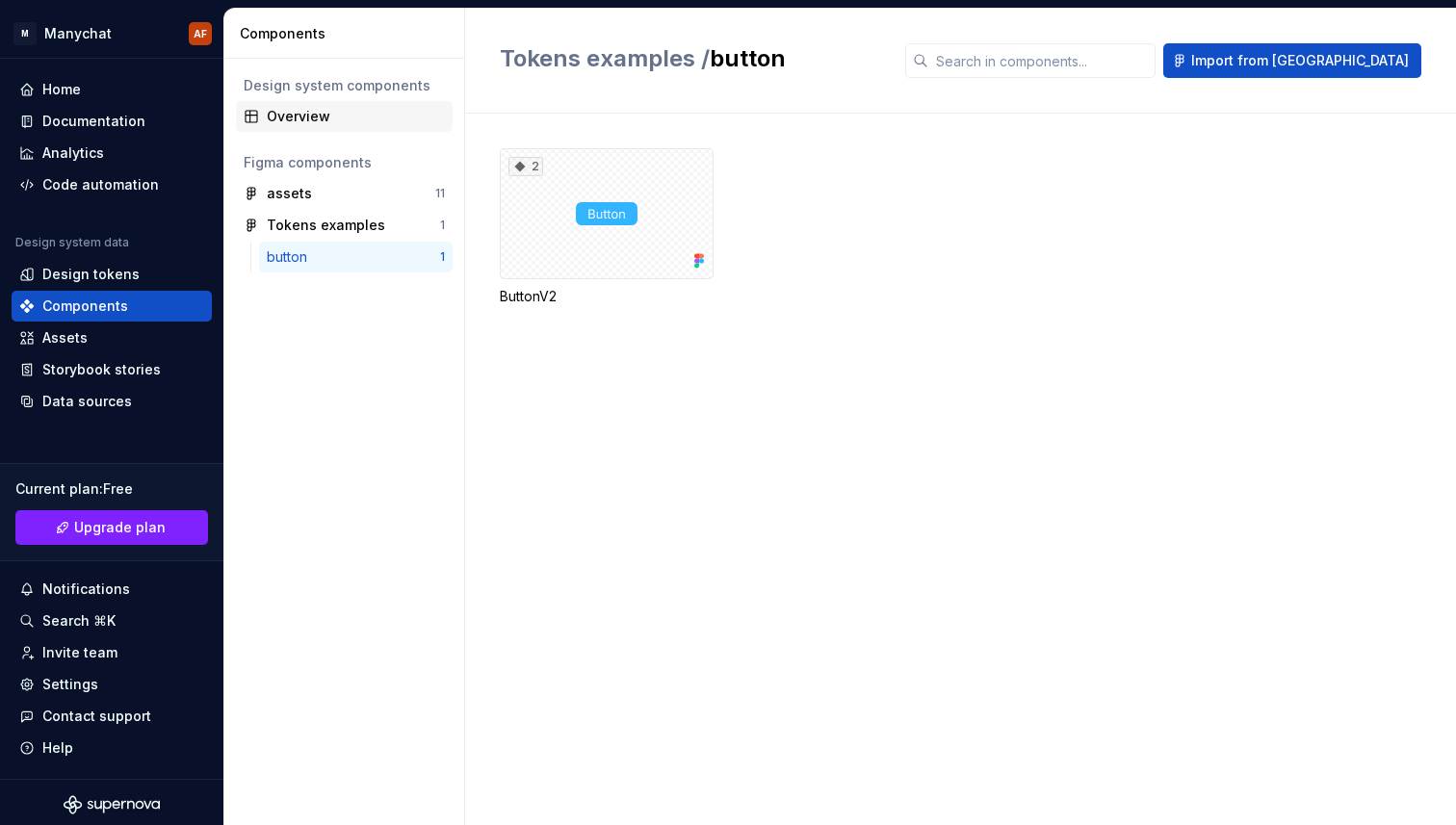
click at [329, 113] on div "Overview" at bounding box center [355, 117] width 178 height 19
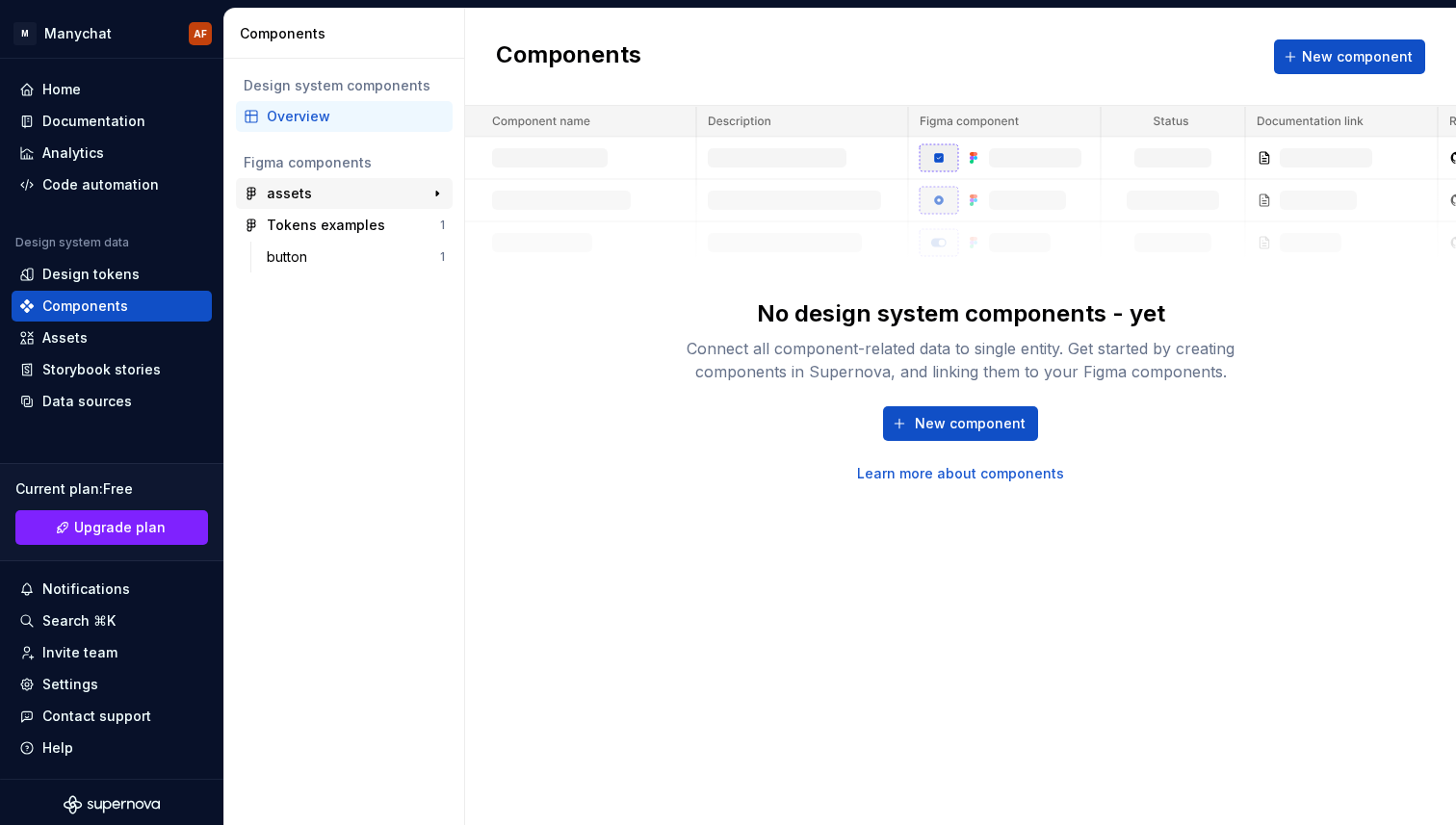
click at [336, 195] on div "assets" at bounding box center [338, 193] width 144 height 19
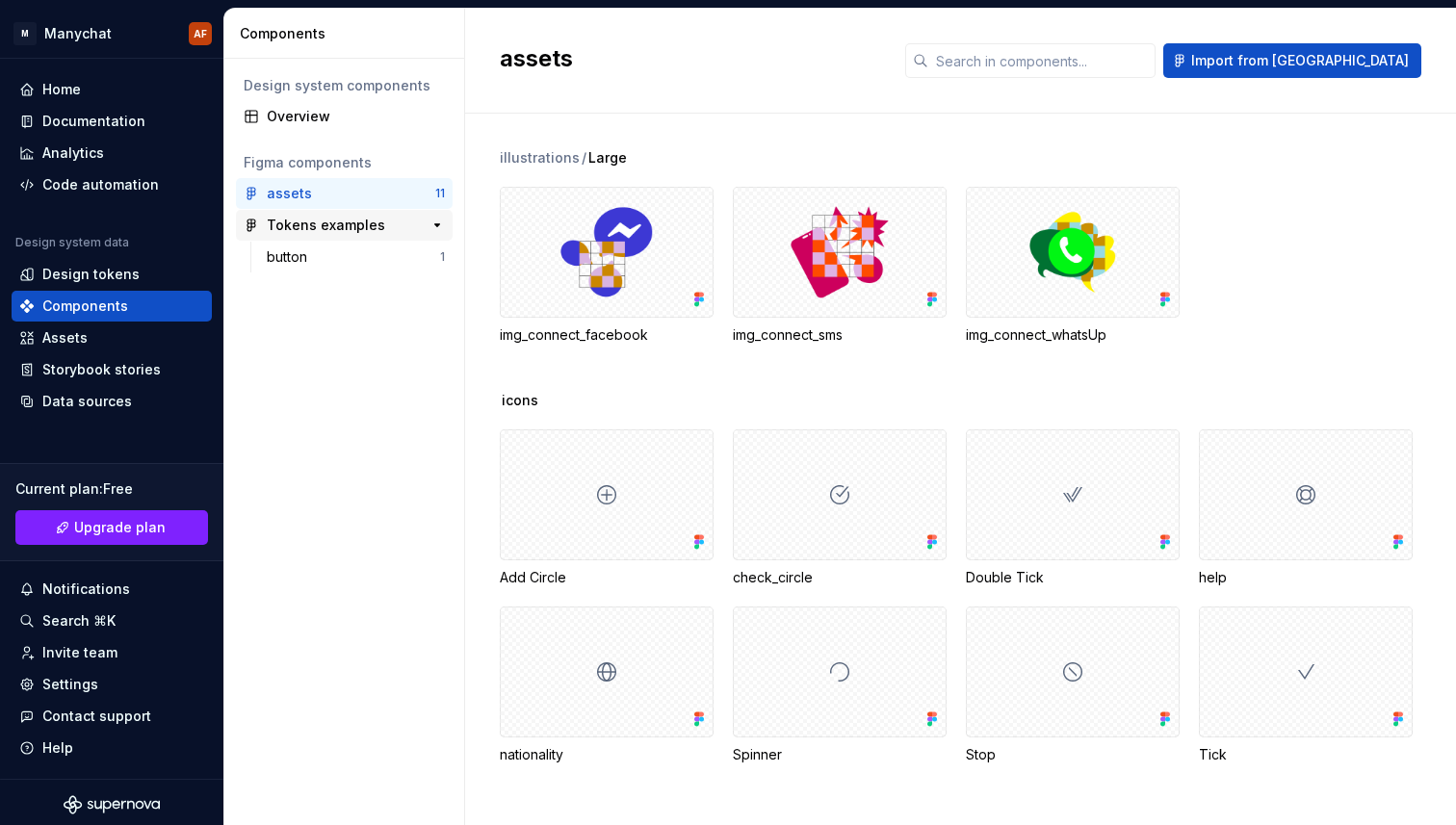
click at [341, 223] on div "Tokens examples" at bounding box center [326, 225] width 119 height 19
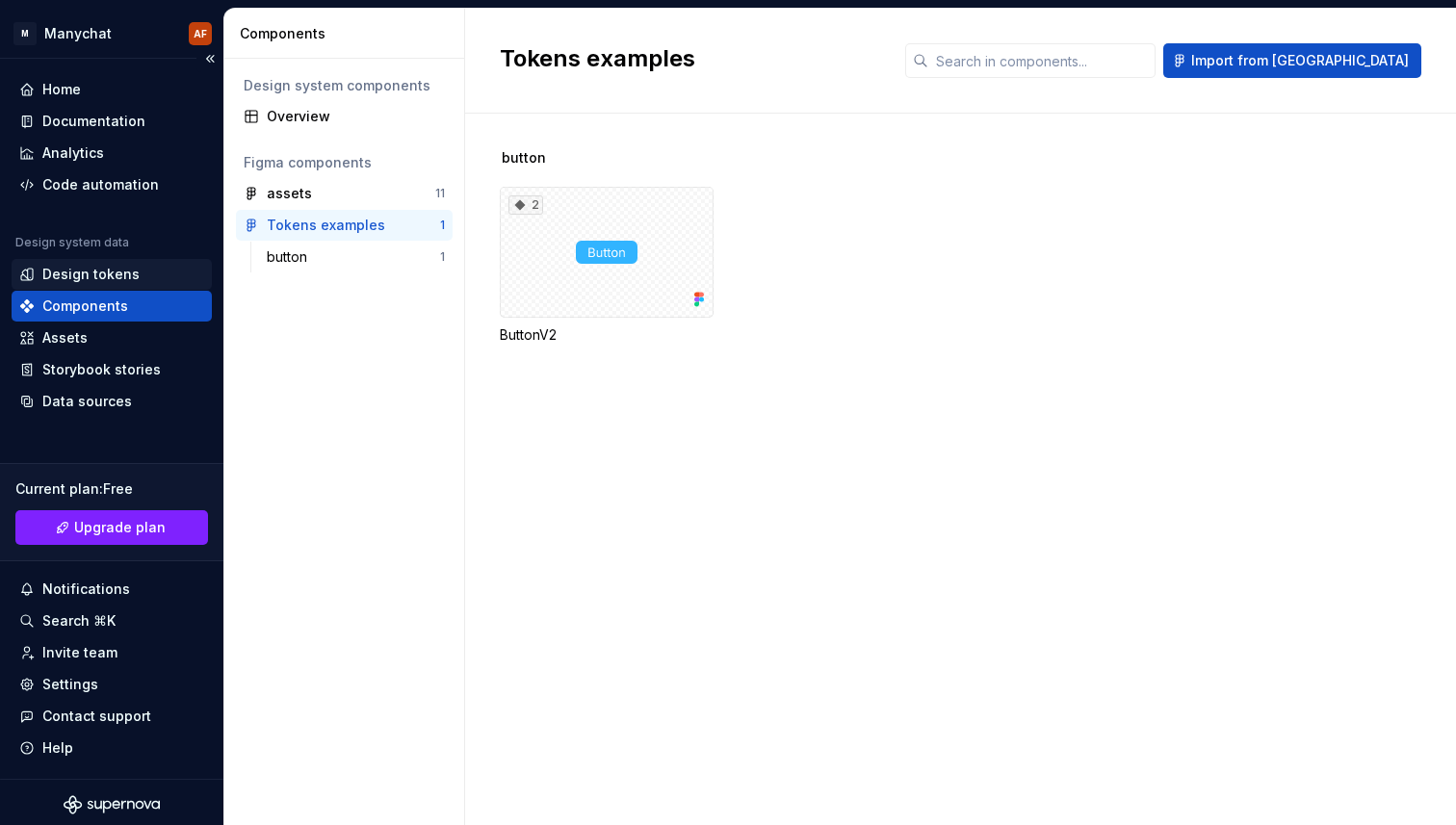
click at [134, 272] on div "Design tokens" at bounding box center [112, 274] width 185 height 19
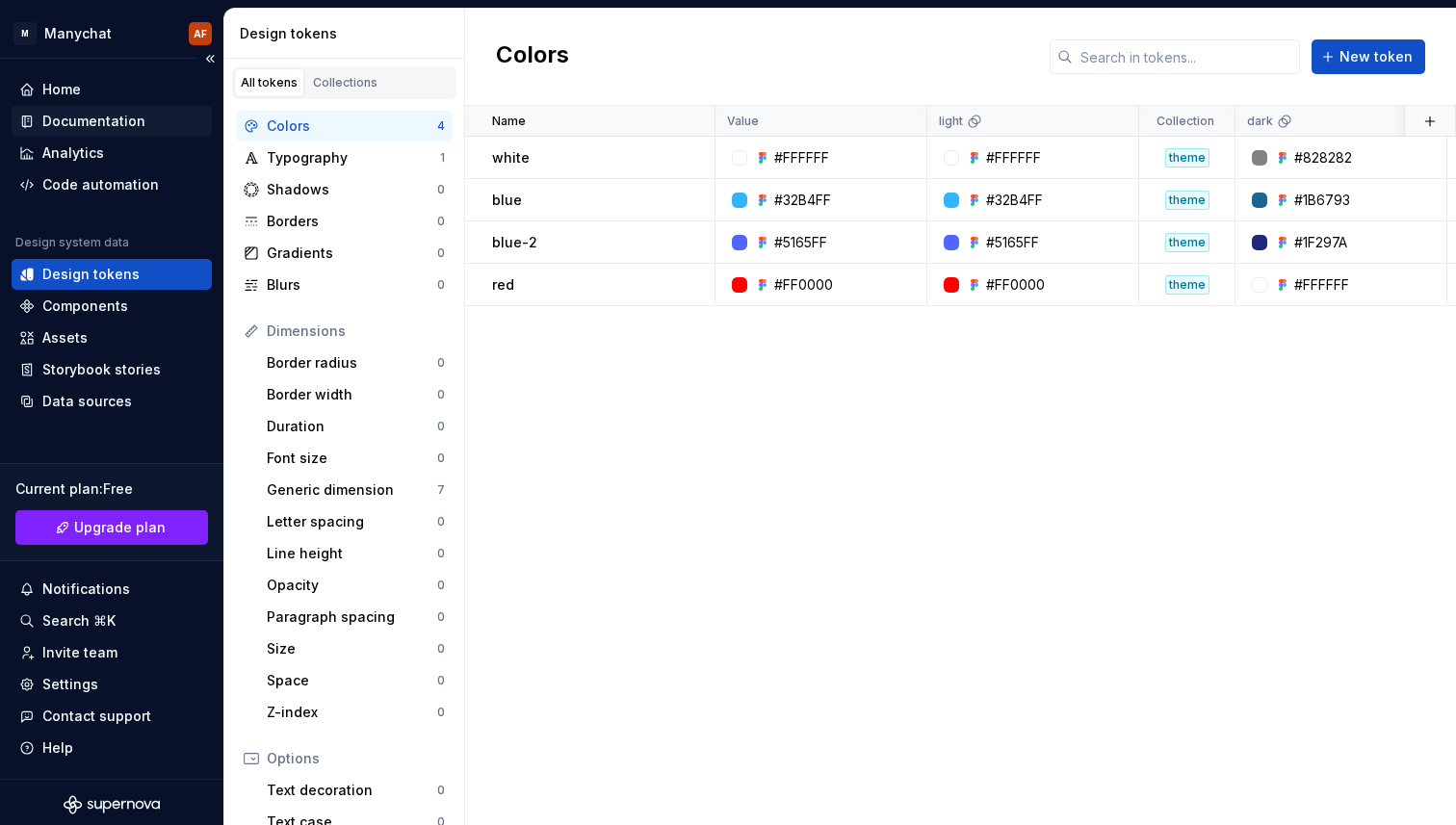
click at [90, 119] on div "Documentation" at bounding box center [94, 121] width 103 height 19
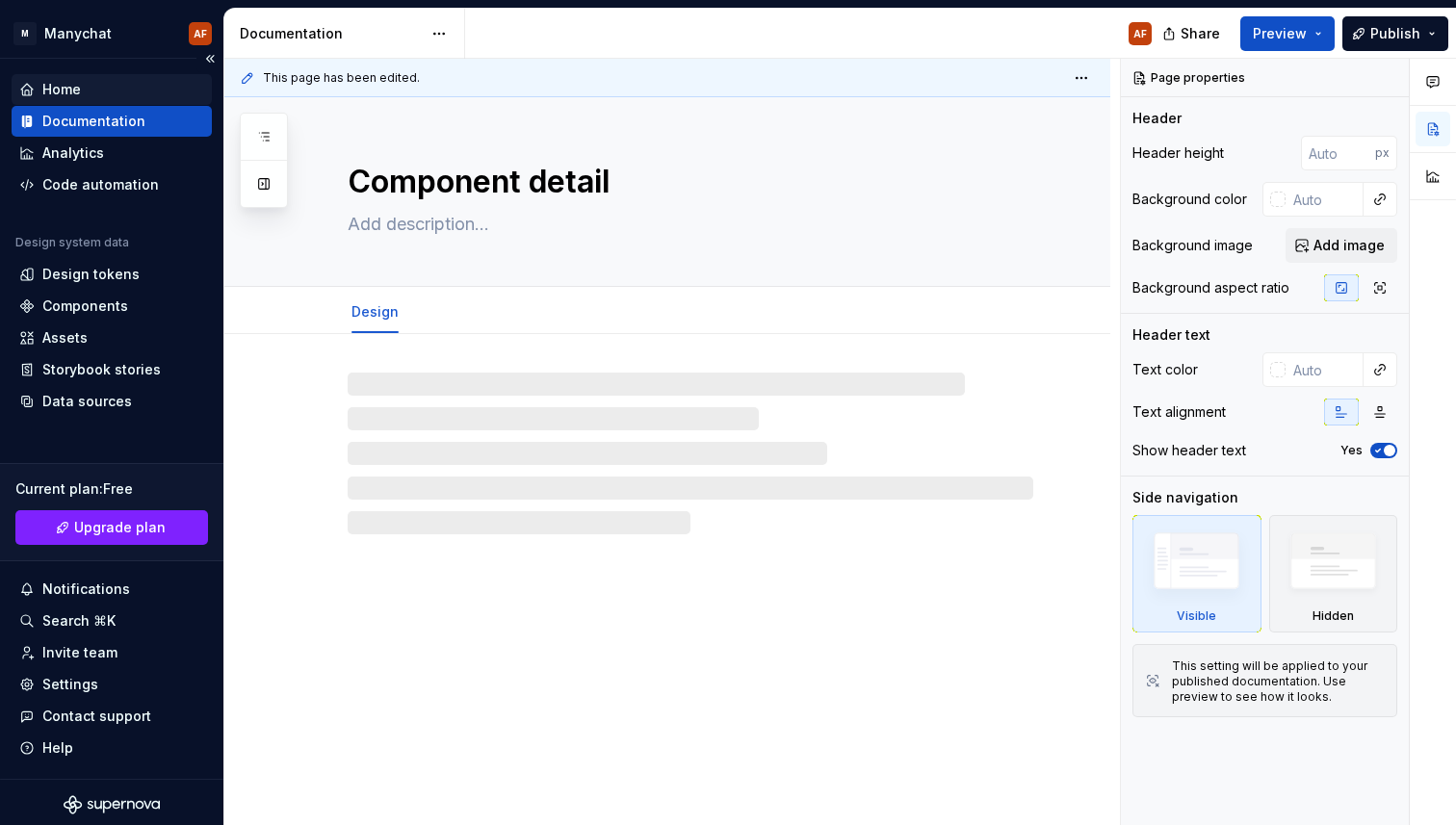
click at [133, 91] on div "Home" at bounding box center [112, 89] width 185 height 19
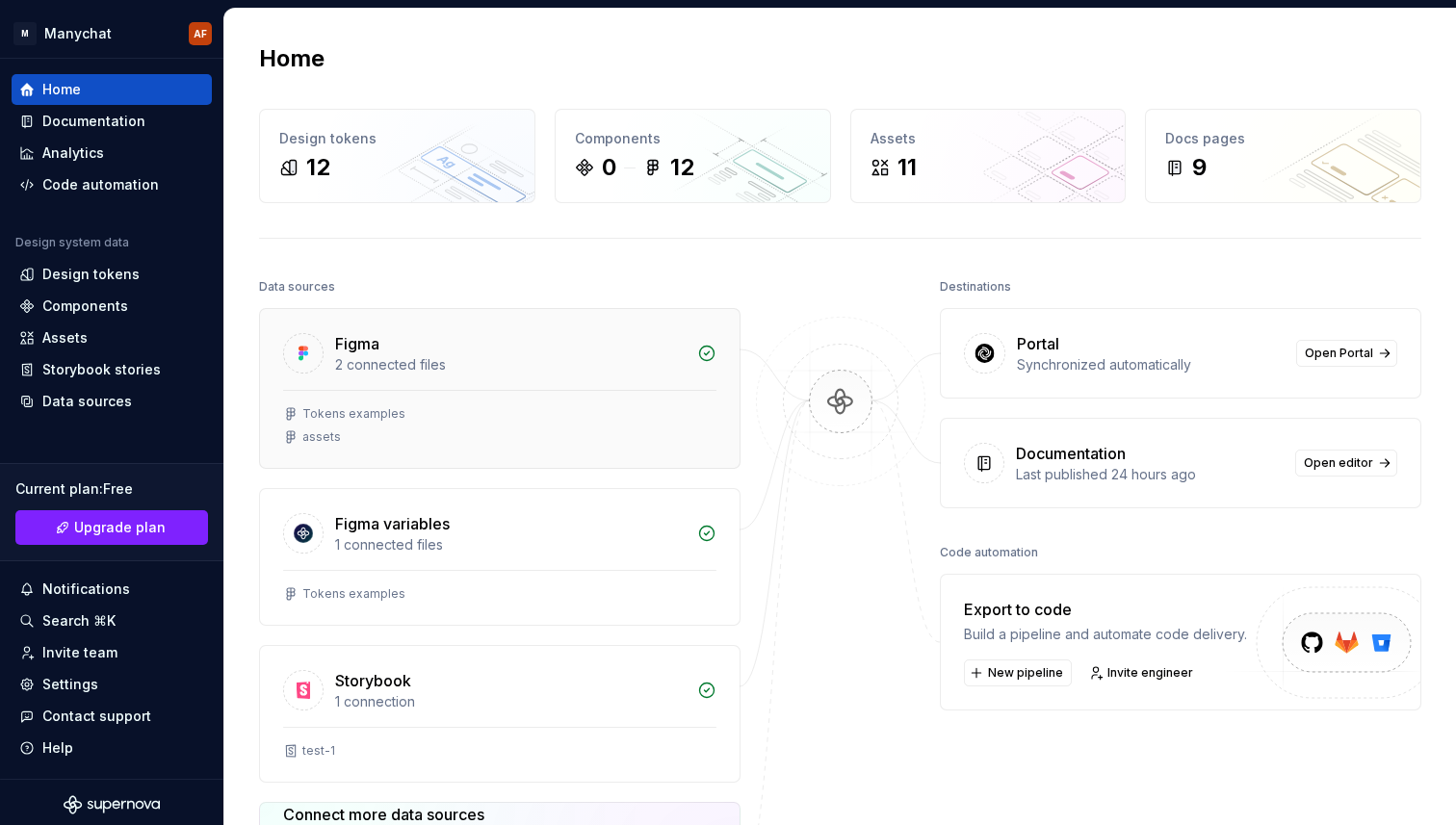
click at [493, 373] on div "2 connected files" at bounding box center [510, 364] width 351 height 19
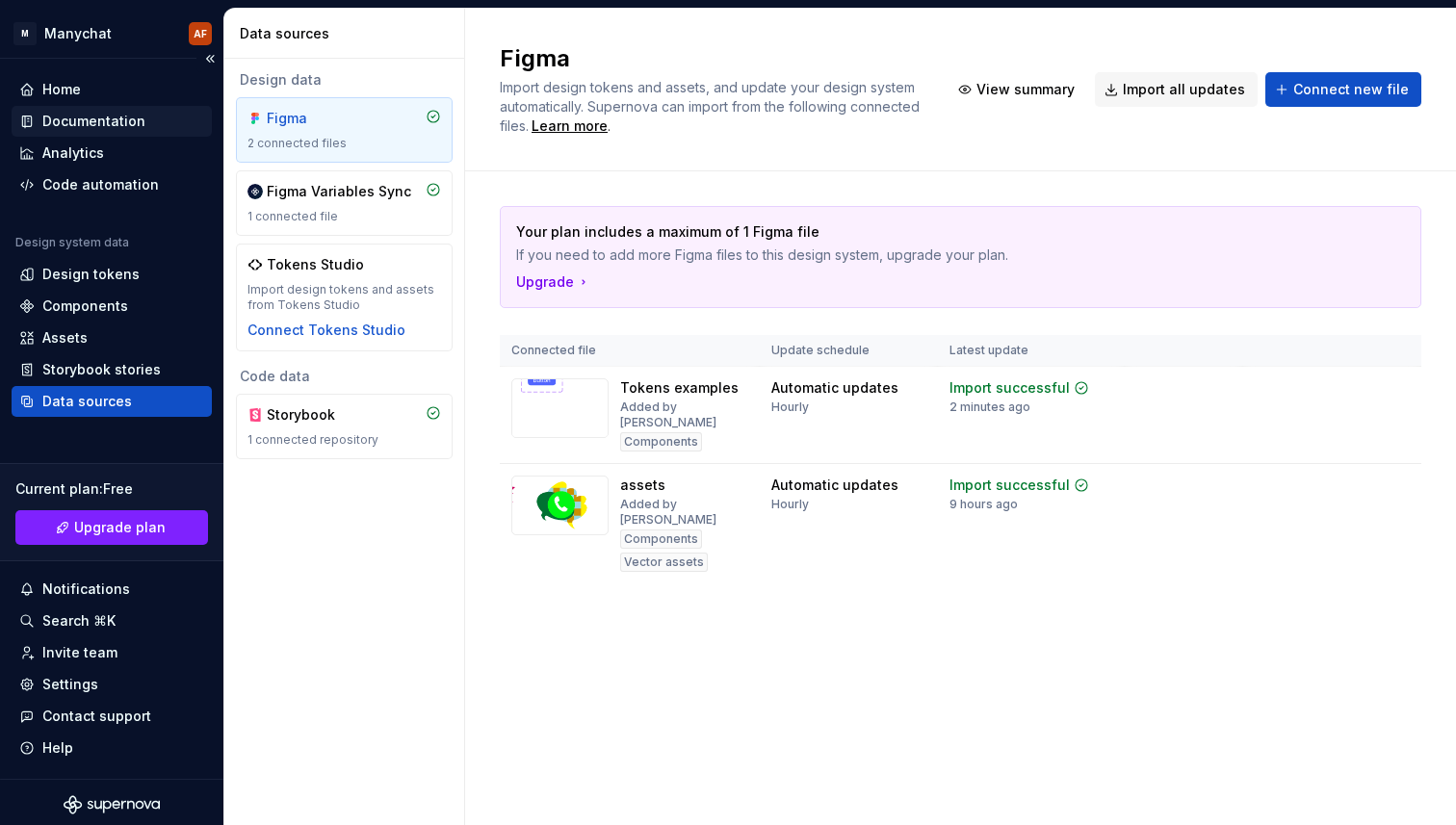
click at [132, 118] on div "Documentation" at bounding box center [94, 121] width 103 height 19
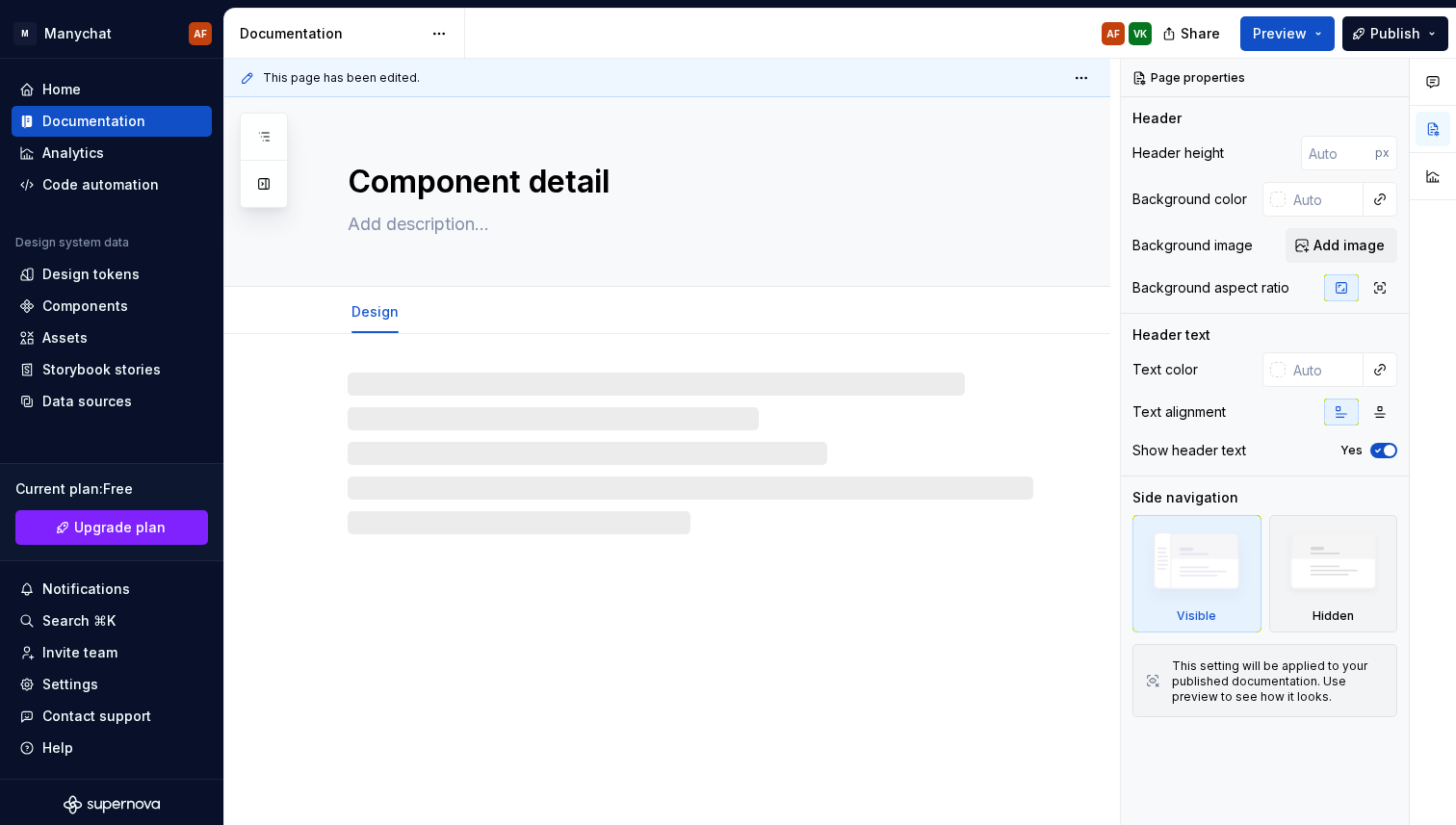
type textarea "*"
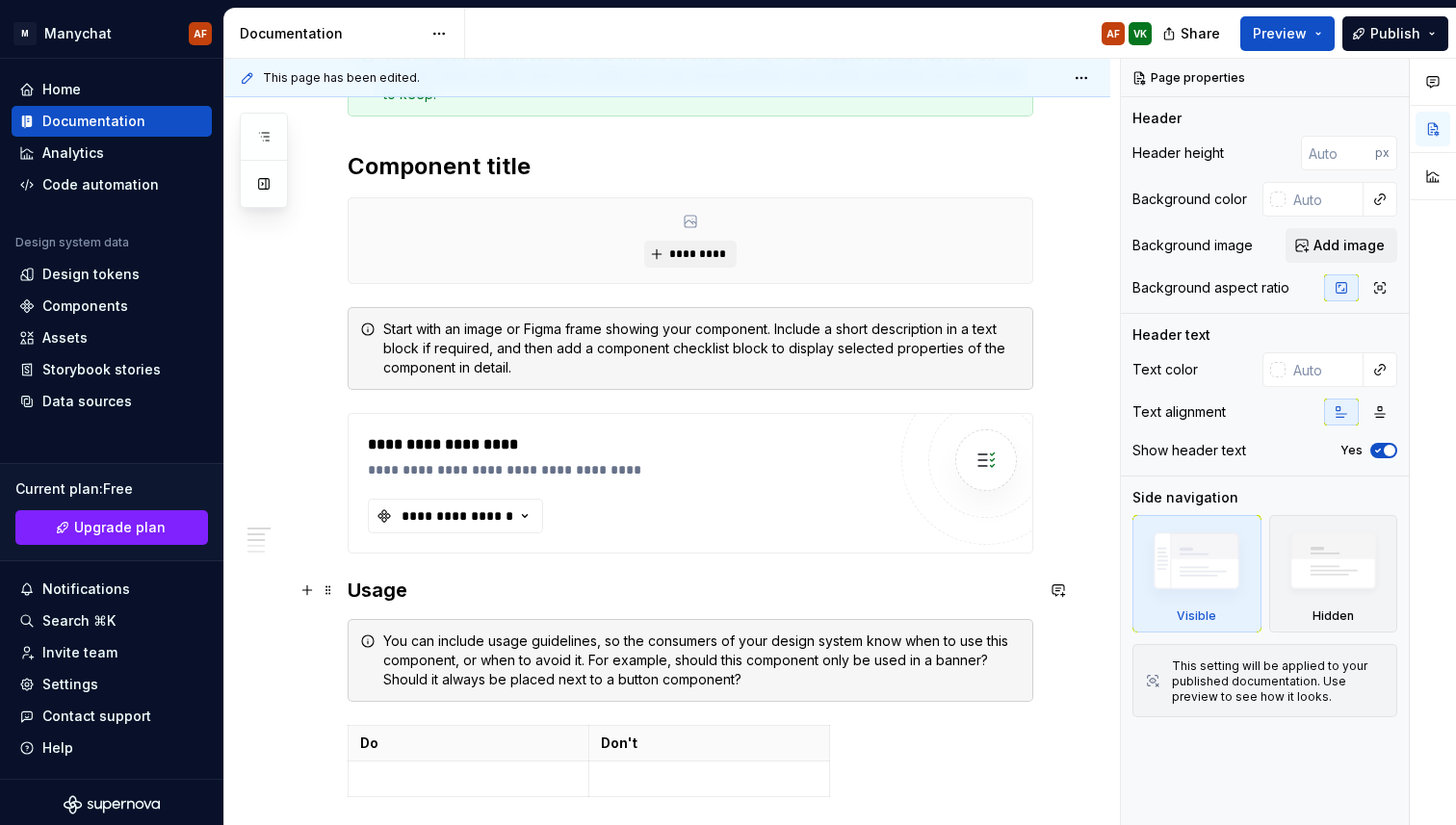
scroll to position [401, 0]
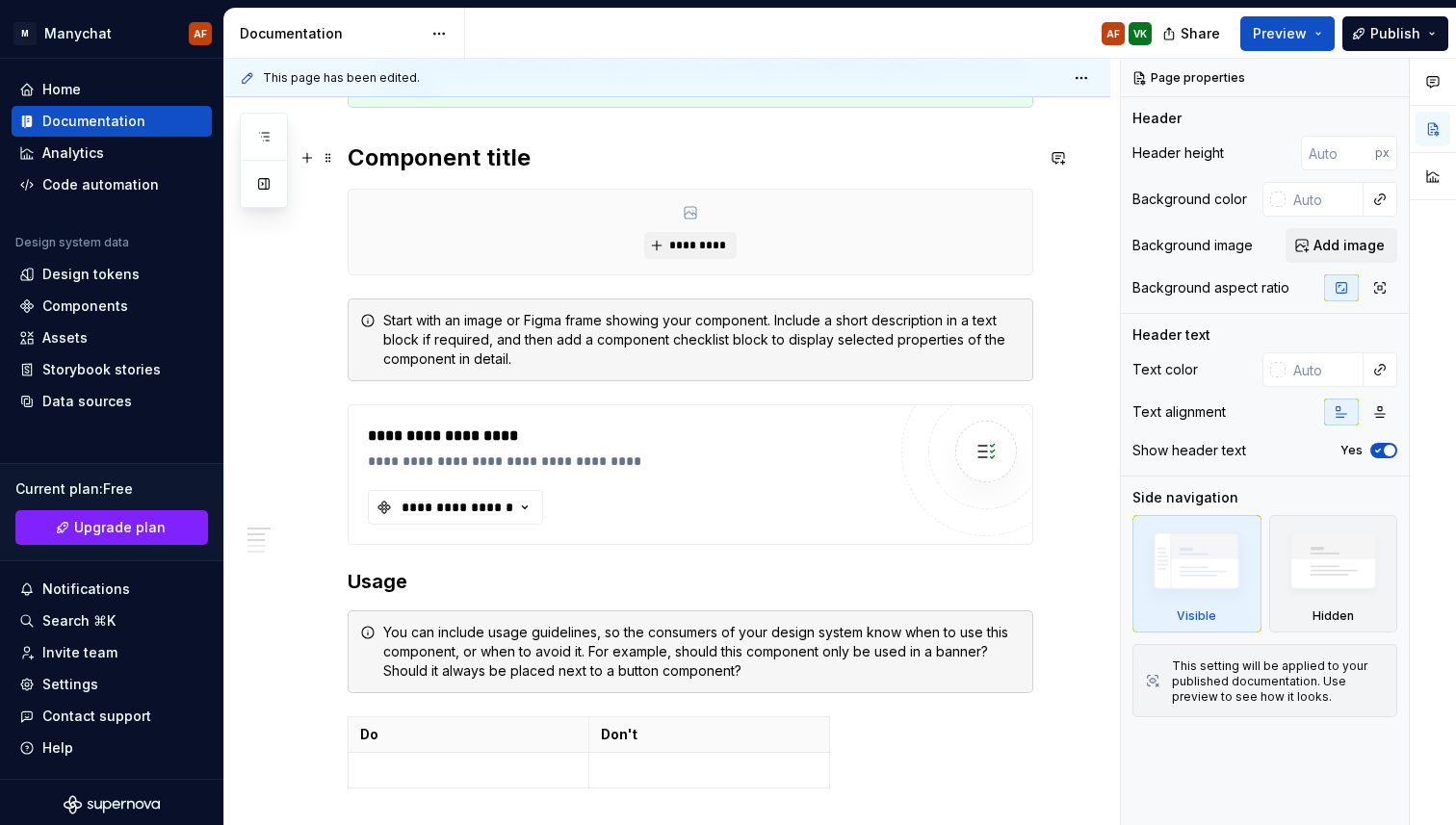
click at [612, 149] on h2 "Component title" at bounding box center [690, 158] width 685 height 31
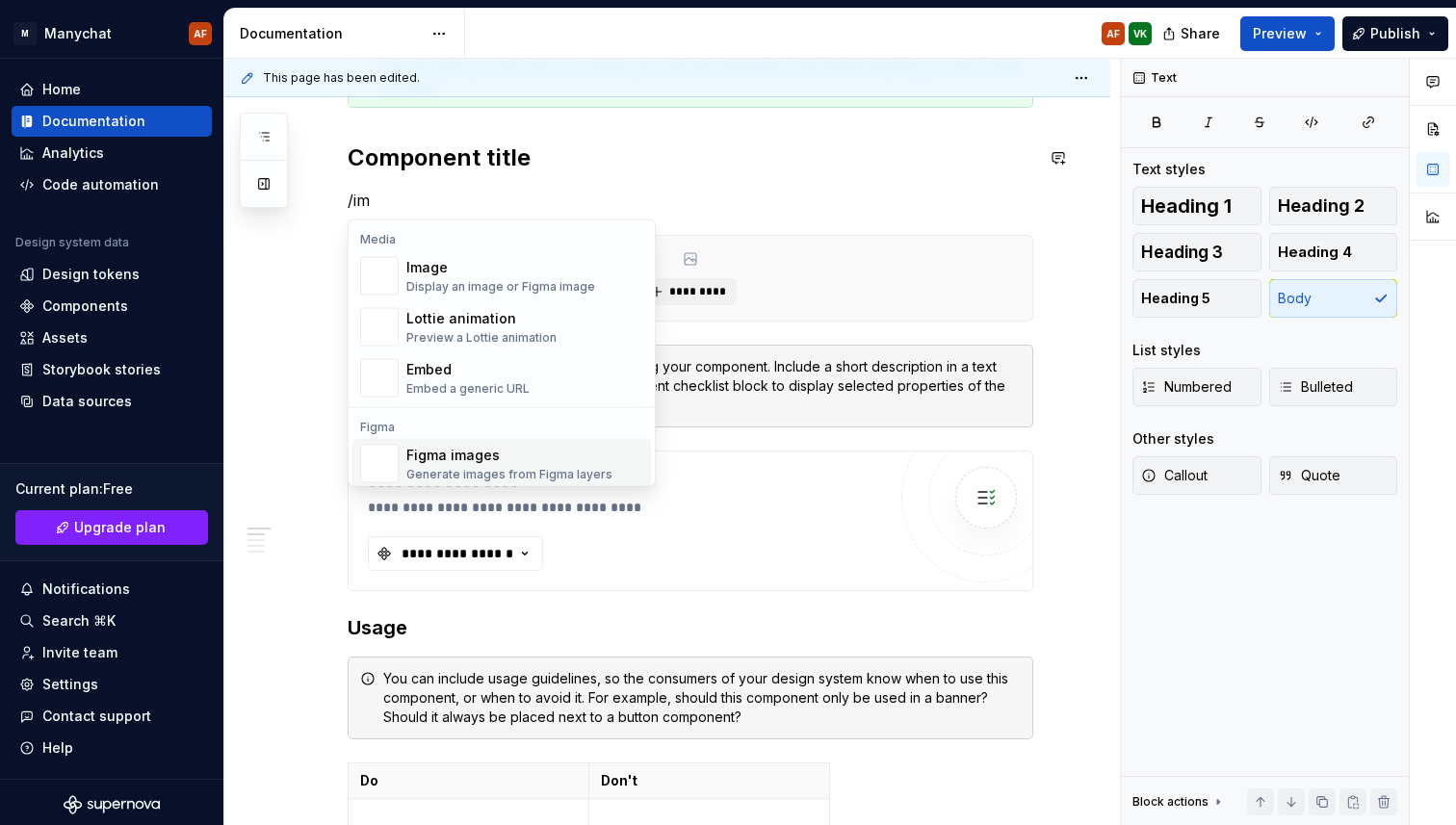
scroll to position [7, 0]
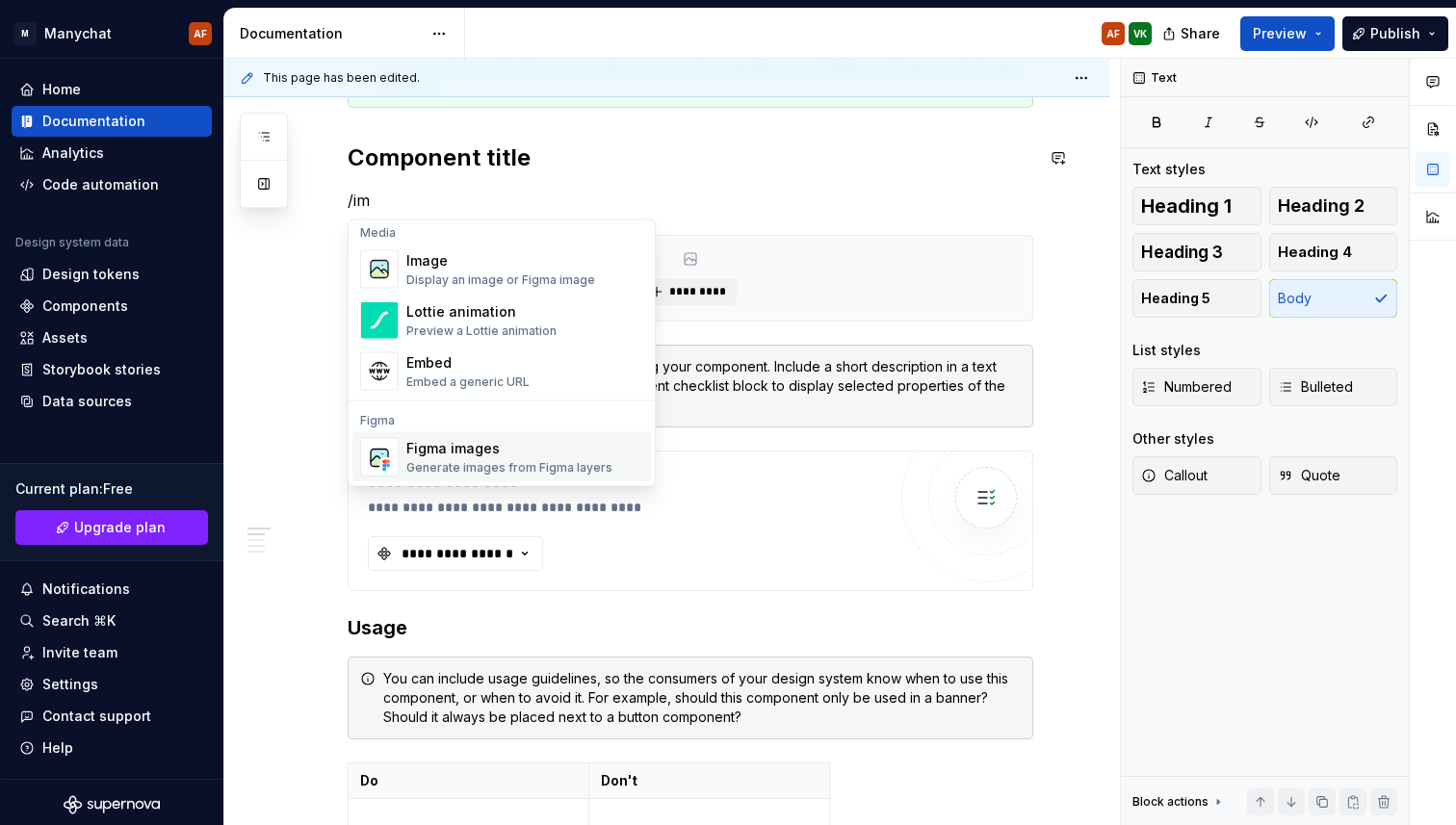
click at [482, 461] on div "Generate images from Figma layers" at bounding box center [509, 467] width 206 height 16
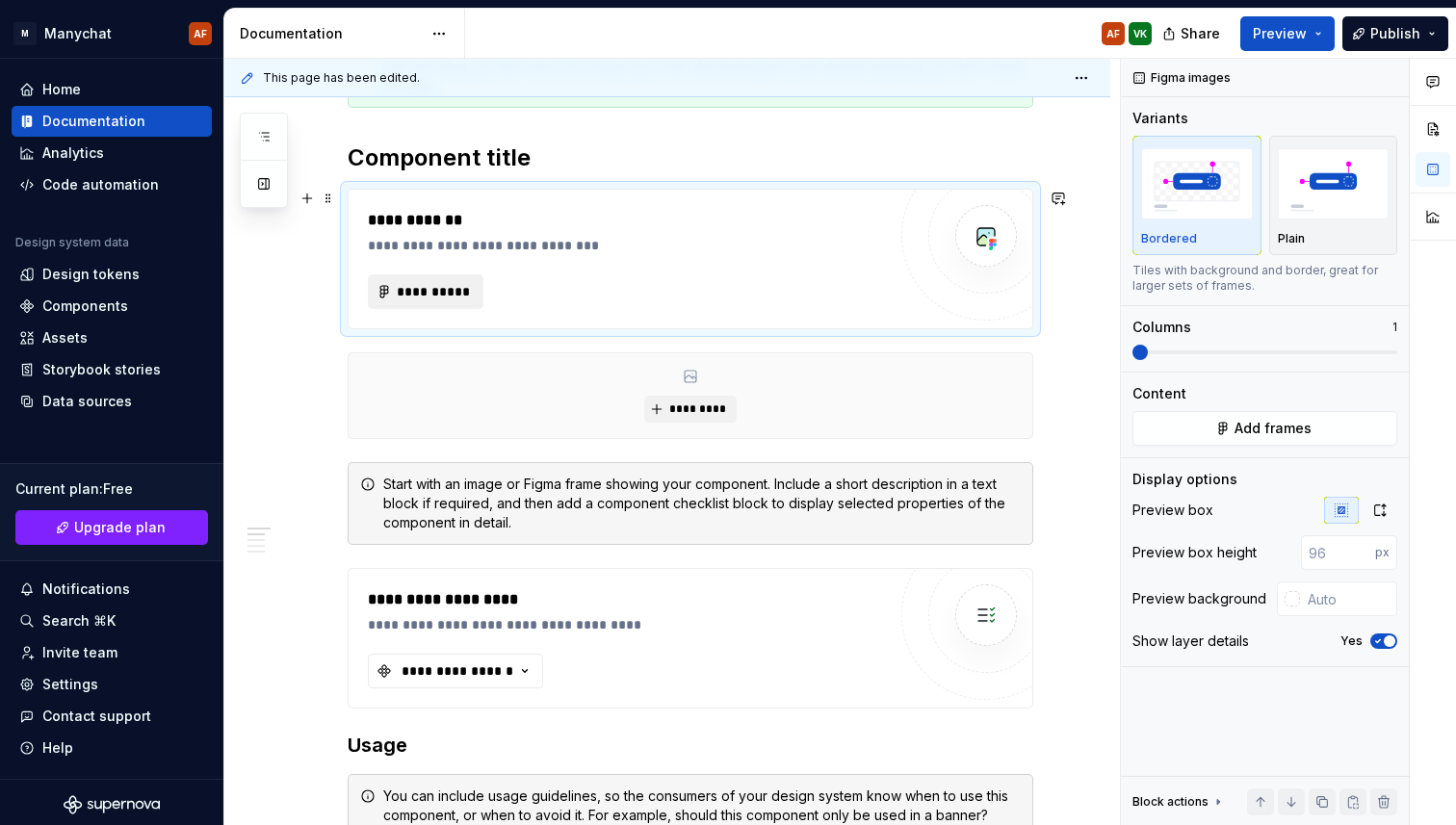
click at [449, 289] on span "**********" at bounding box center [433, 292] width 75 height 19
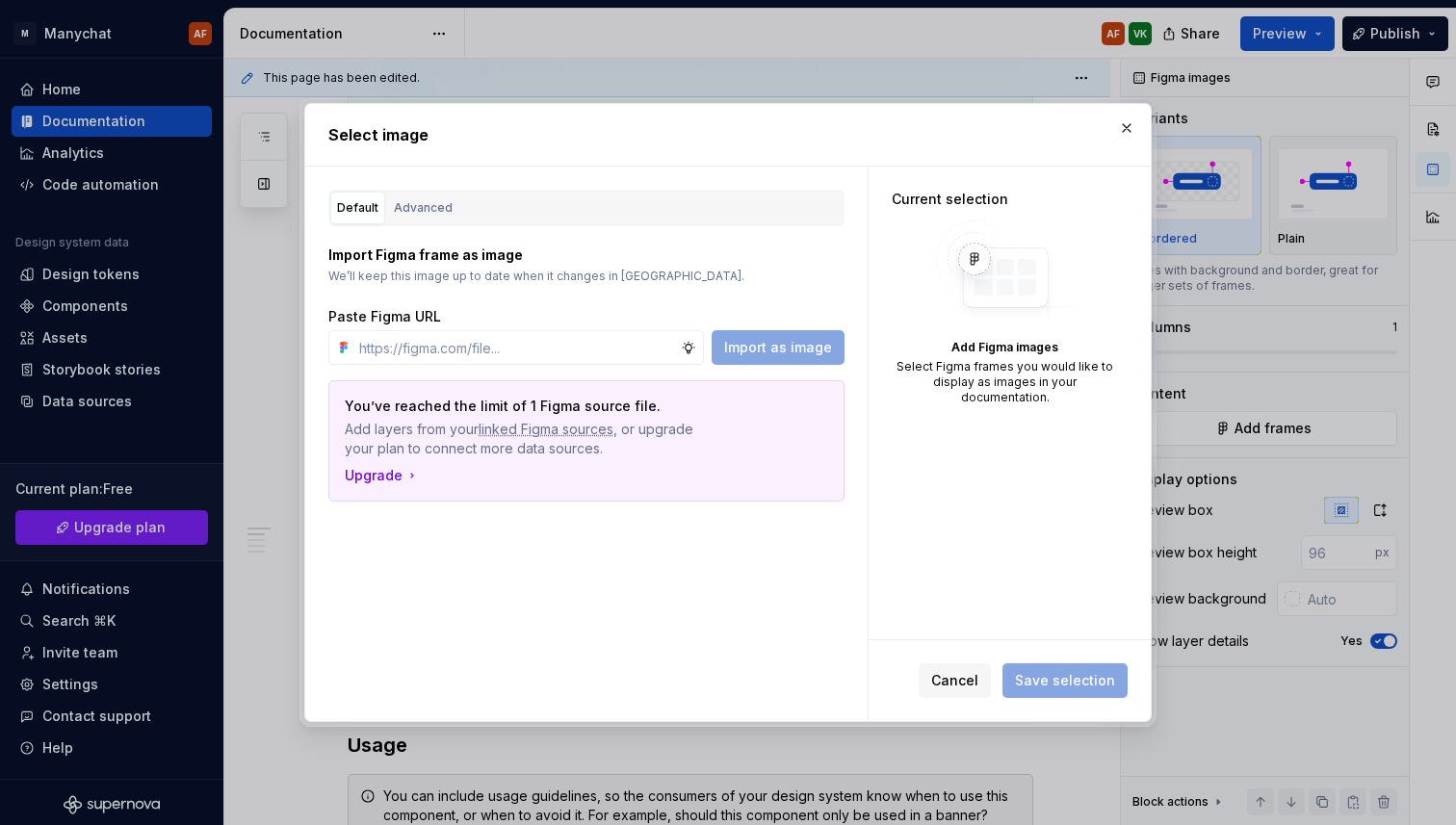
click at [426, 189] on div "Default Advanced" at bounding box center [586, 208] width 516 height 37
click at [428, 203] on div "Advanced" at bounding box center [423, 208] width 58 height 19
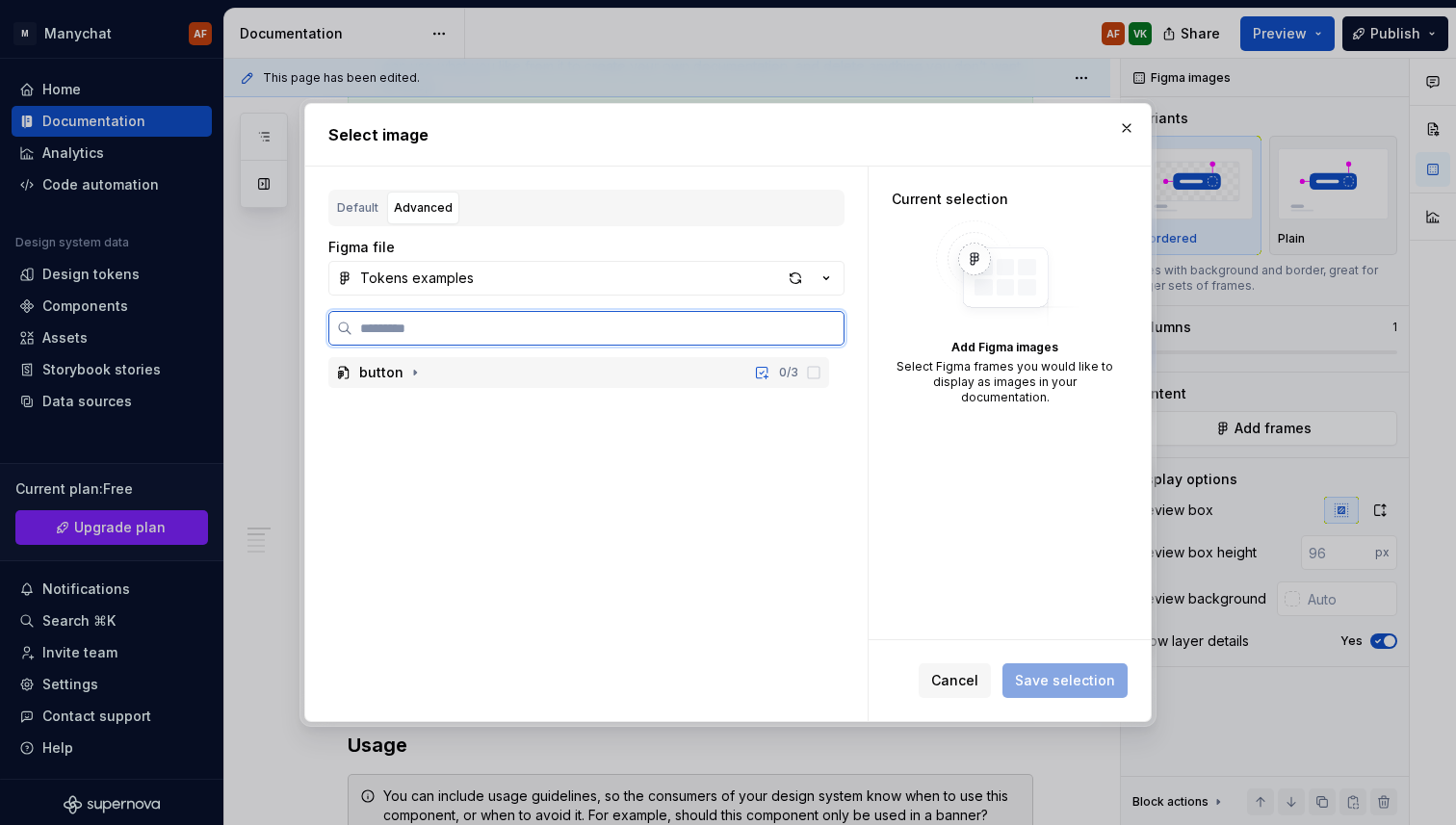
click at [399, 374] on div "button" at bounding box center [381, 372] width 45 height 19
click at [821, 408] on icon at bounding box center [814, 404] width 16 height 16
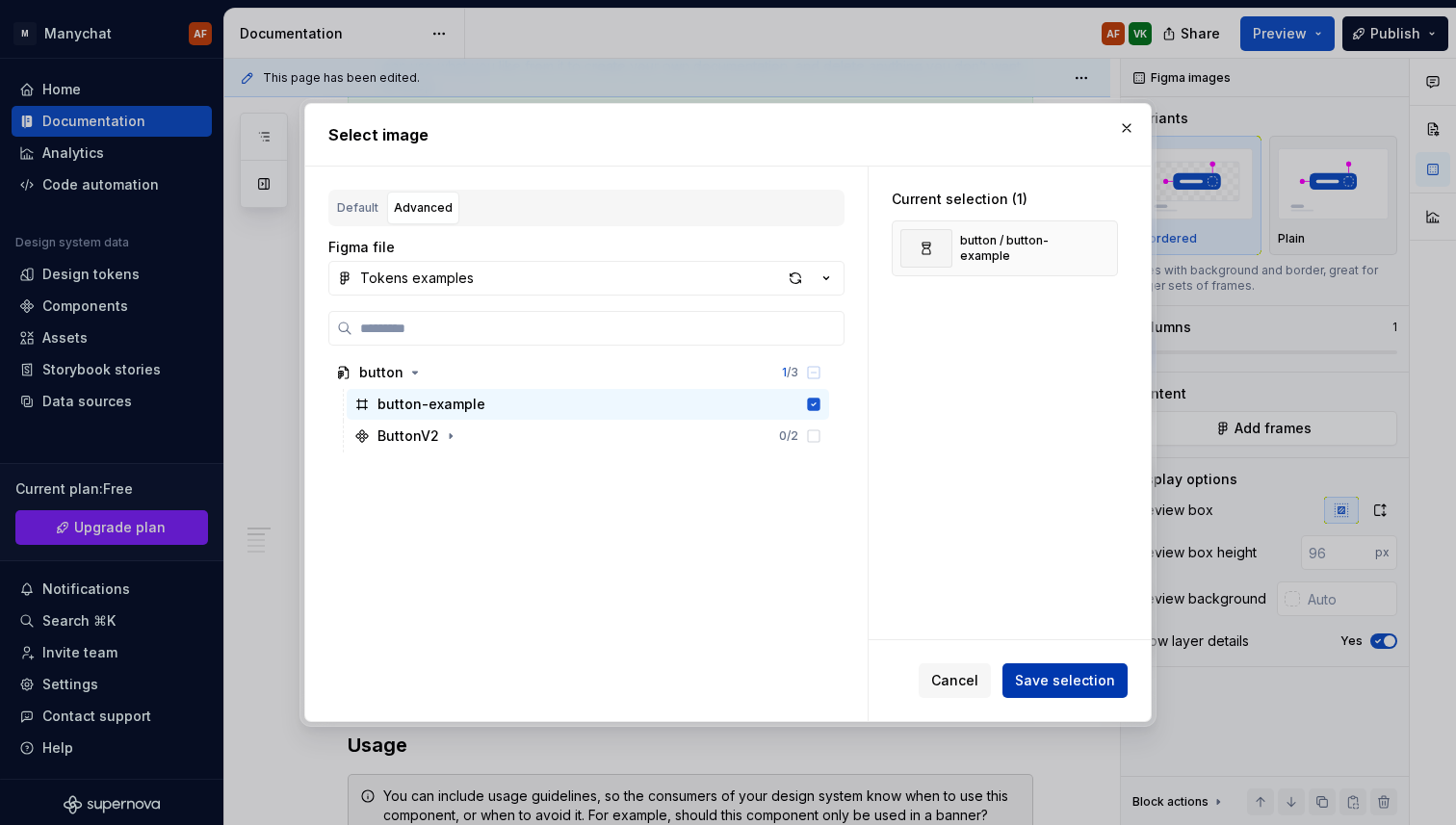
click at [1057, 681] on span "Save selection" at bounding box center [1064, 680] width 100 height 19
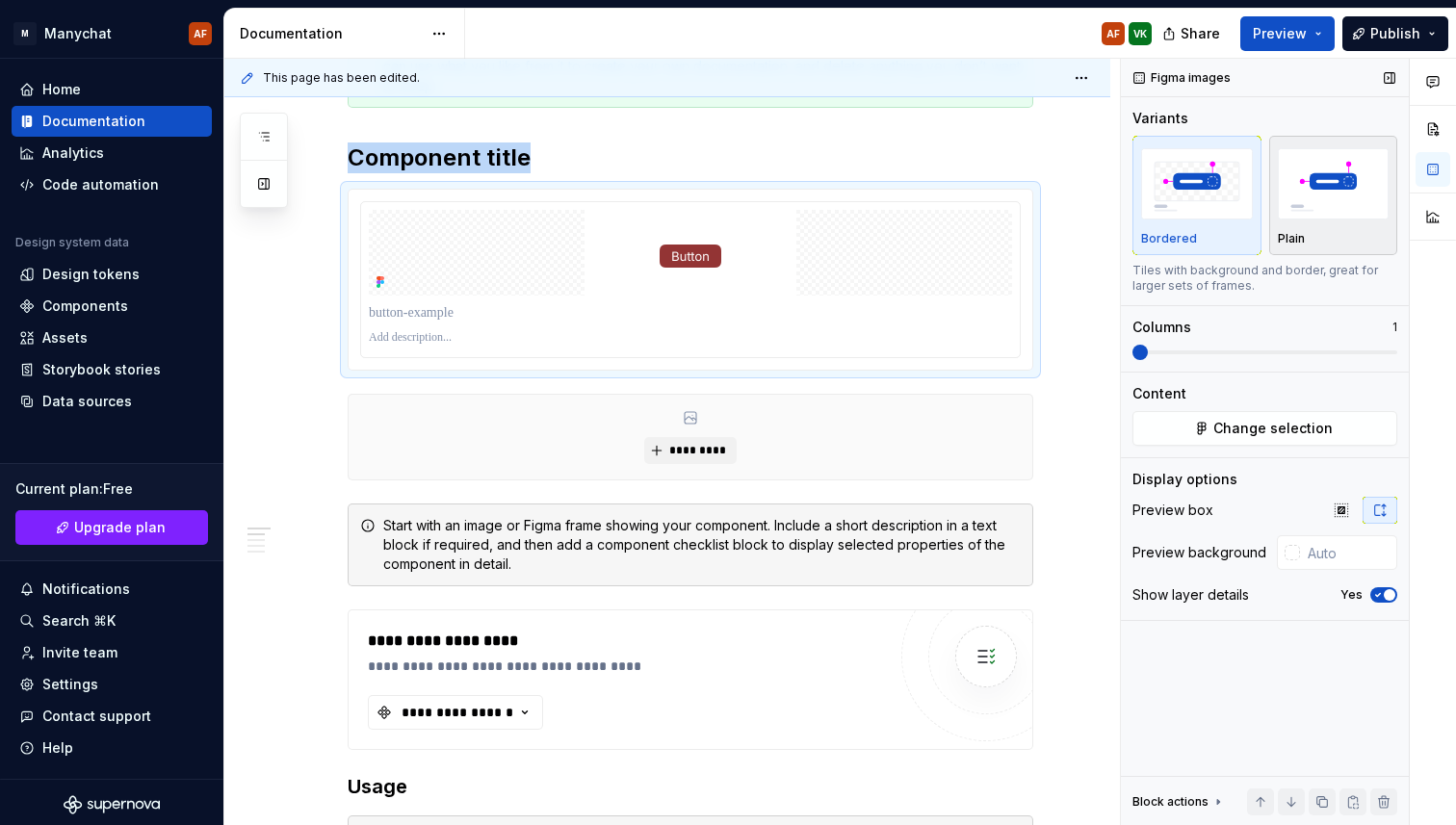
click at [1319, 153] on img "button" at bounding box center [1333, 184] width 112 height 70
click at [1185, 154] on img "button" at bounding box center [1196, 184] width 112 height 70
click at [1335, 165] on img "button" at bounding box center [1333, 184] width 112 height 70
click at [1192, 166] on img "button" at bounding box center [1196, 184] width 112 height 70
click at [1323, 148] on div "button" at bounding box center [1333, 184] width 112 height 79
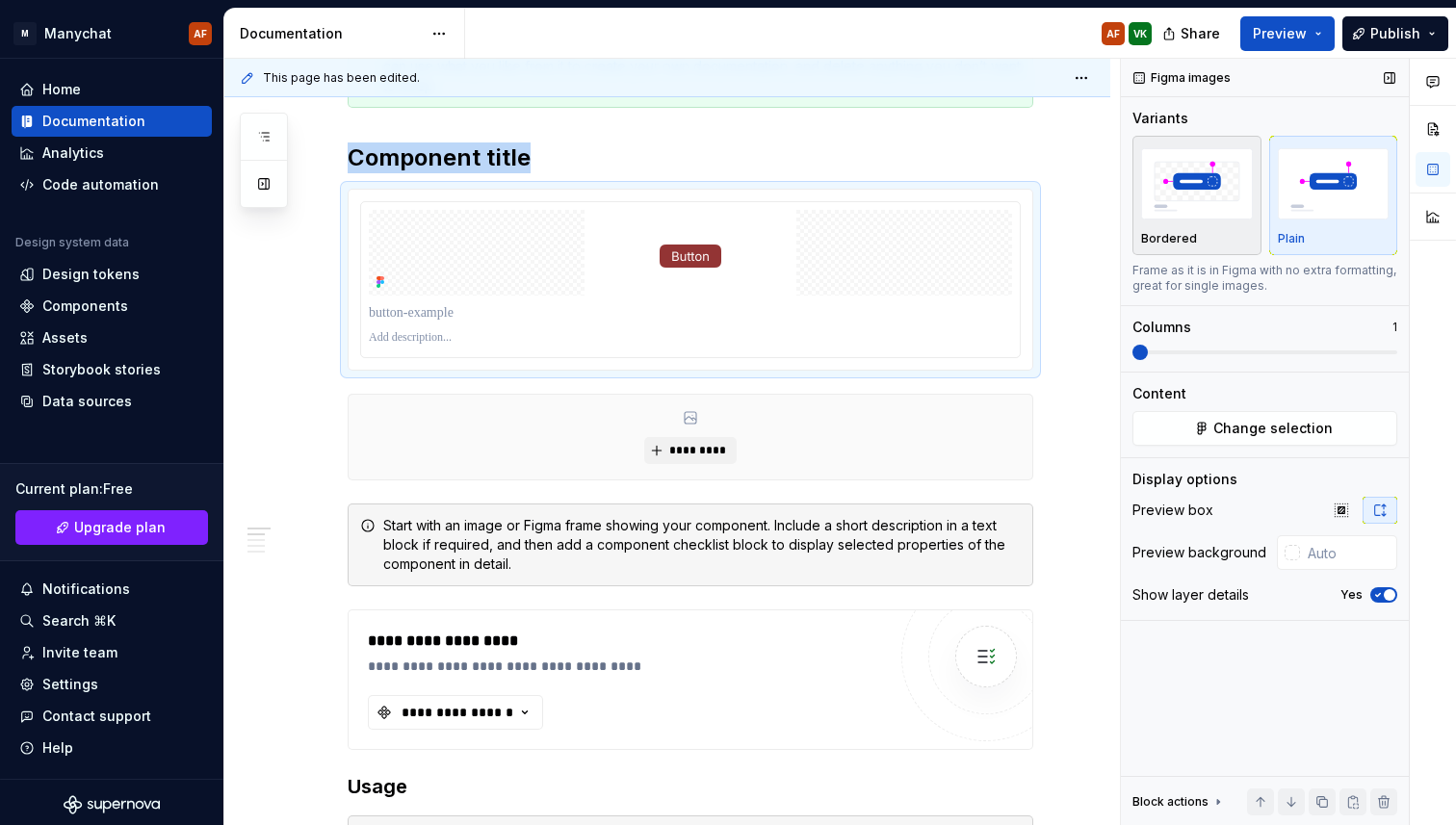
click at [1220, 144] on button "Bordered" at bounding box center [1196, 195] width 129 height 120
click at [1320, 32] on button "Preview" at bounding box center [1287, 34] width 94 height 35
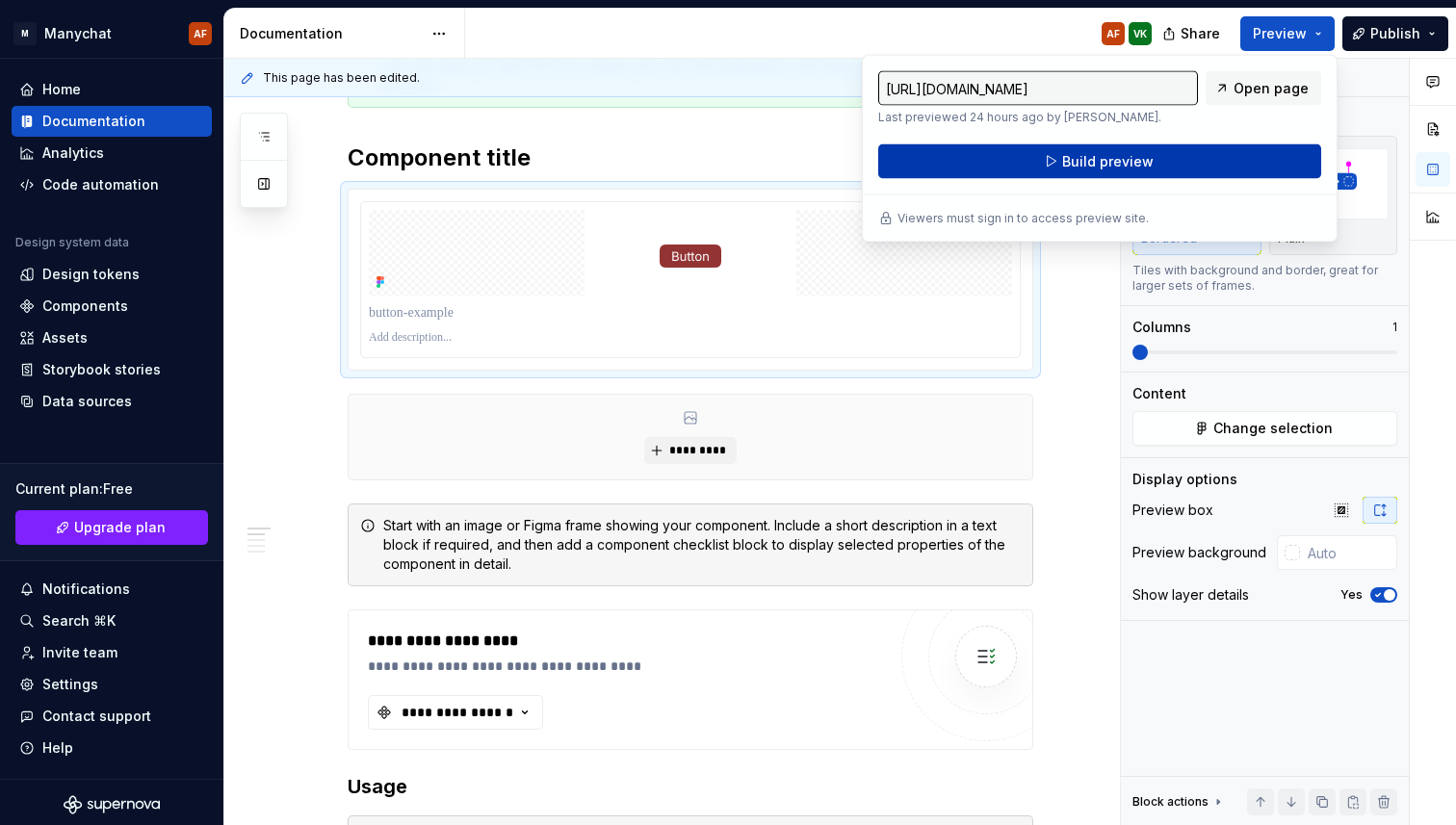
click at [1183, 155] on button "Build preview" at bounding box center [1099, 162] width 443 height 35
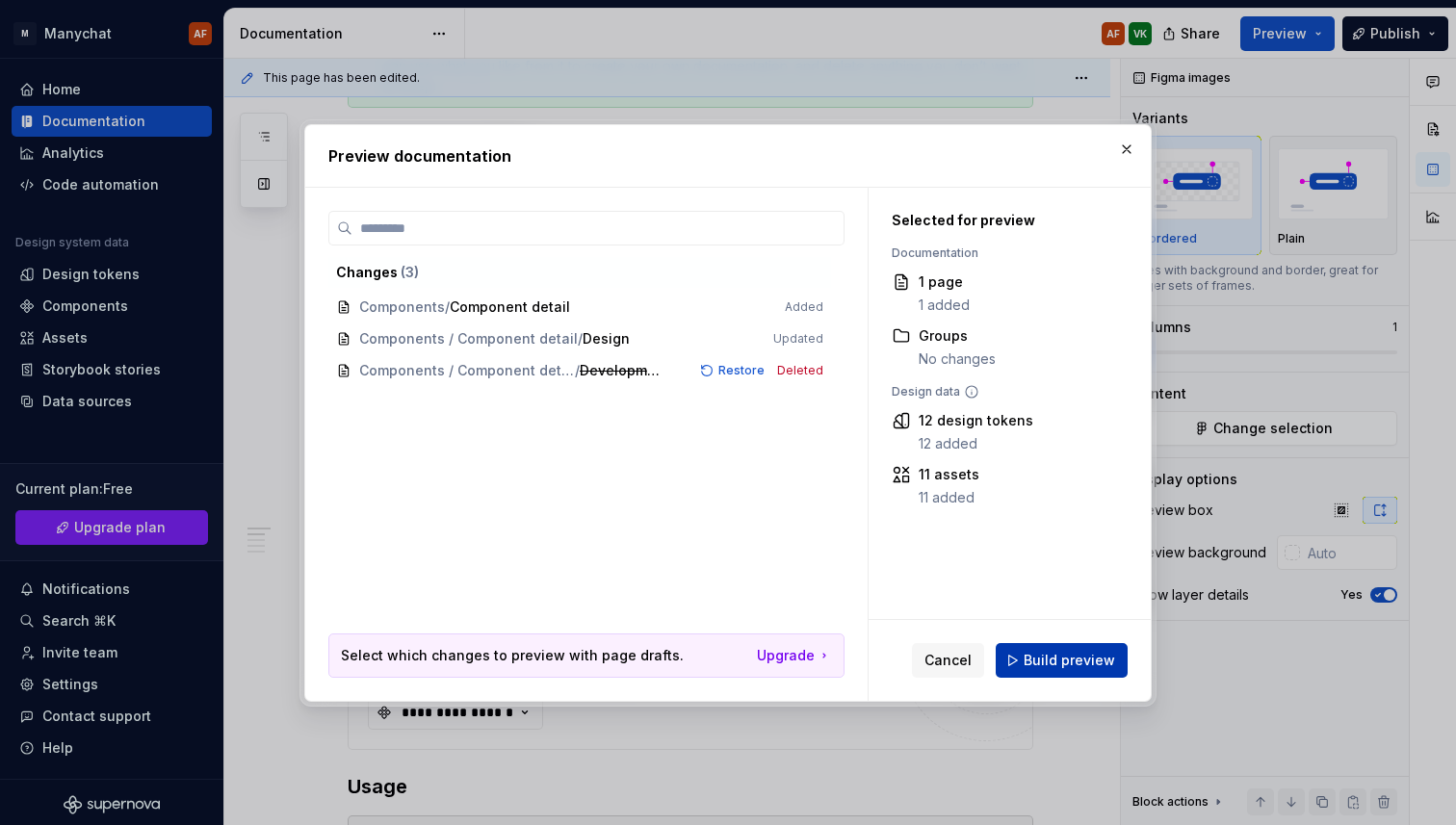
click at [1024, 658] on button "Build preview" at bounding box center [1061, 661] width 132 height 35
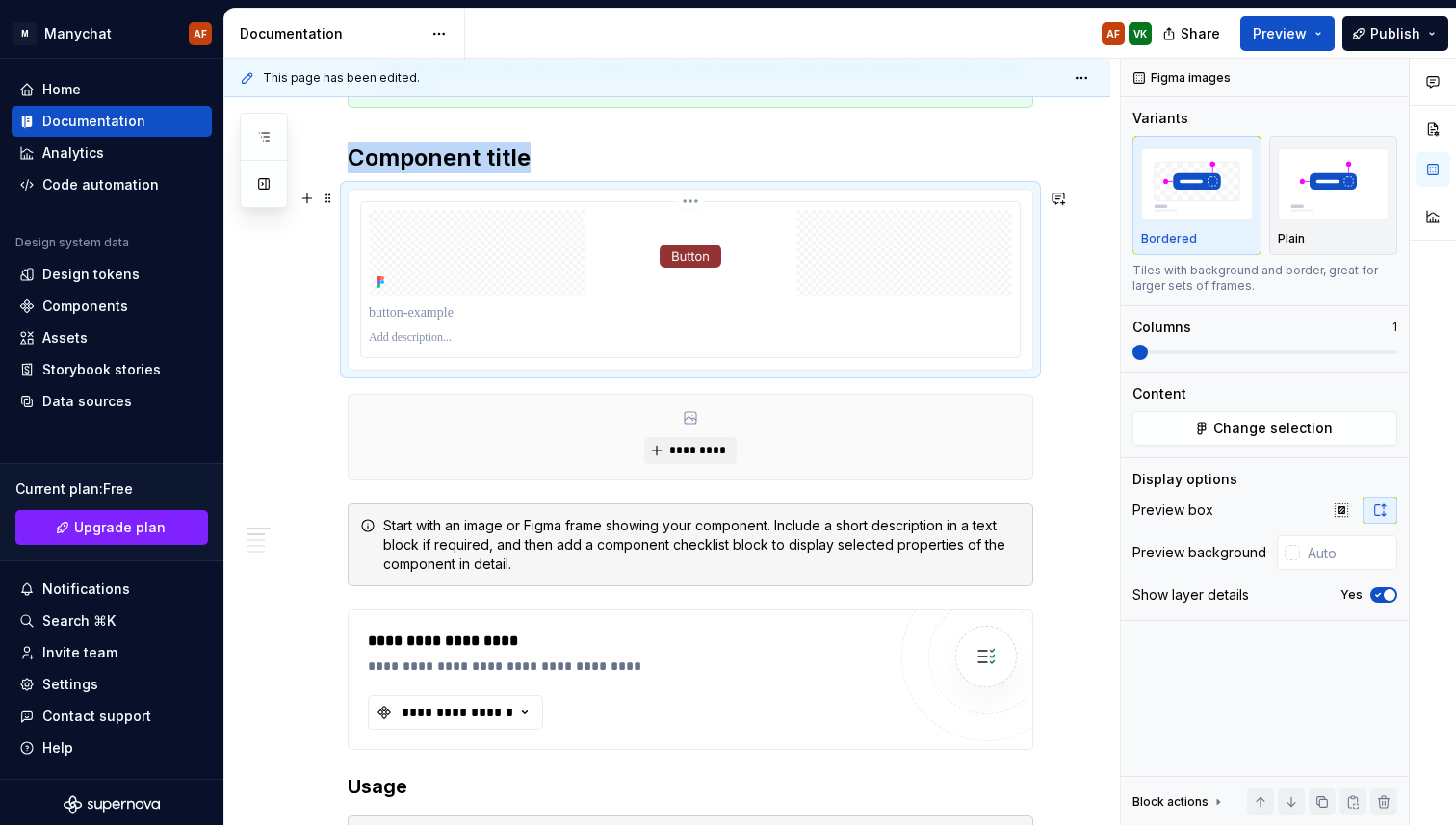
click at [755, 273] on img at bounding box center [690, 253] width 212 height 86
click at [965, 257] on div at bounding box center [690, 253] width 643 height 86
click at [749, 233] on img at bounding box center [690, 253] width 212 height 86
click at [1192, 70] on div "Figma images" at bounding box center [1183, 78] width 113 height 27
click at [1208, 435] on button "Change selection" at bounding box center [1265, 429] width 264 height 35
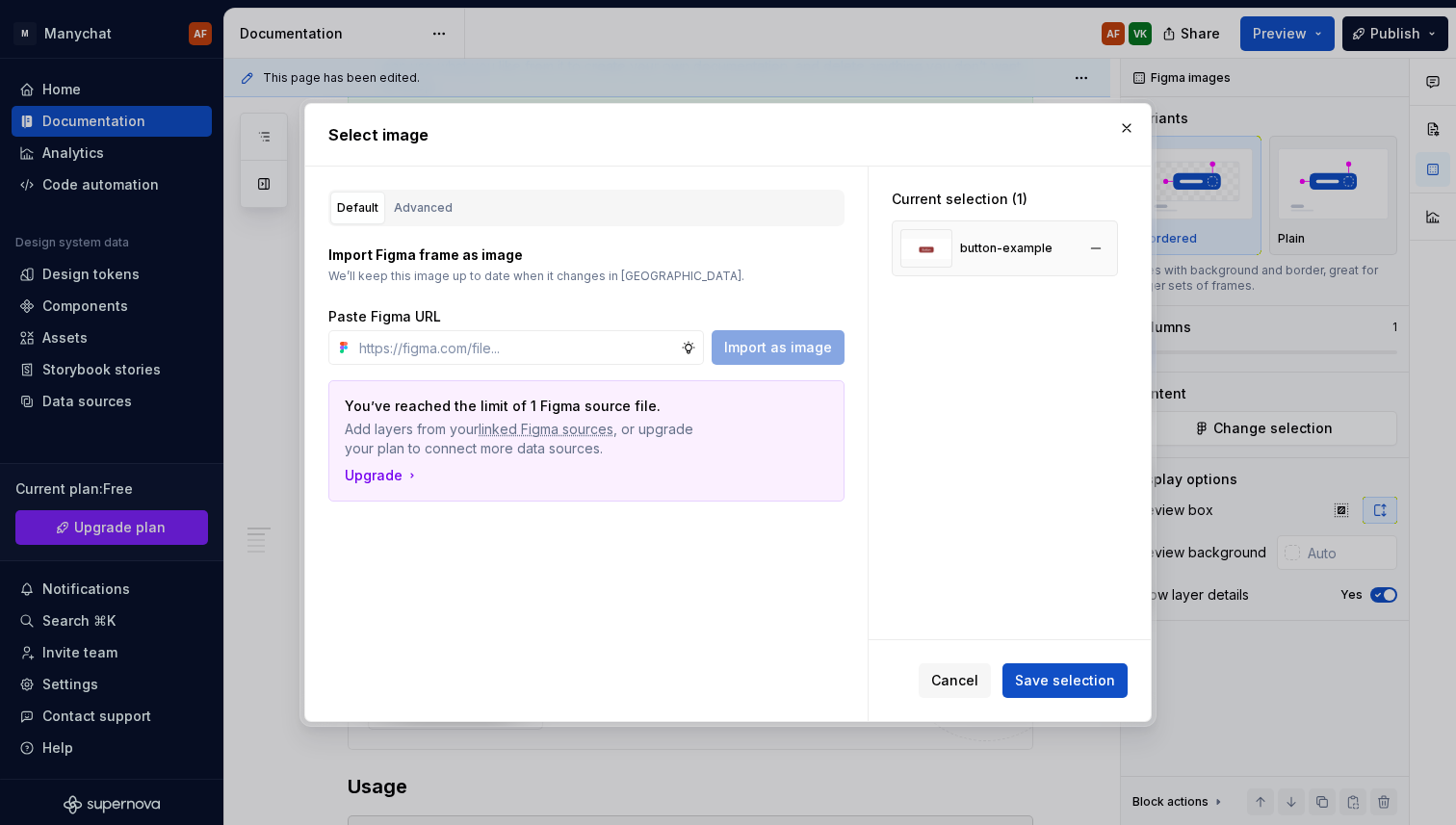
click at [961, 264] on div "button-example" at bounding box center [976, 249] width 152 height 39
click at [407, 216] on div "Advanced" at bounding box center [423, 208] width 58 height 19
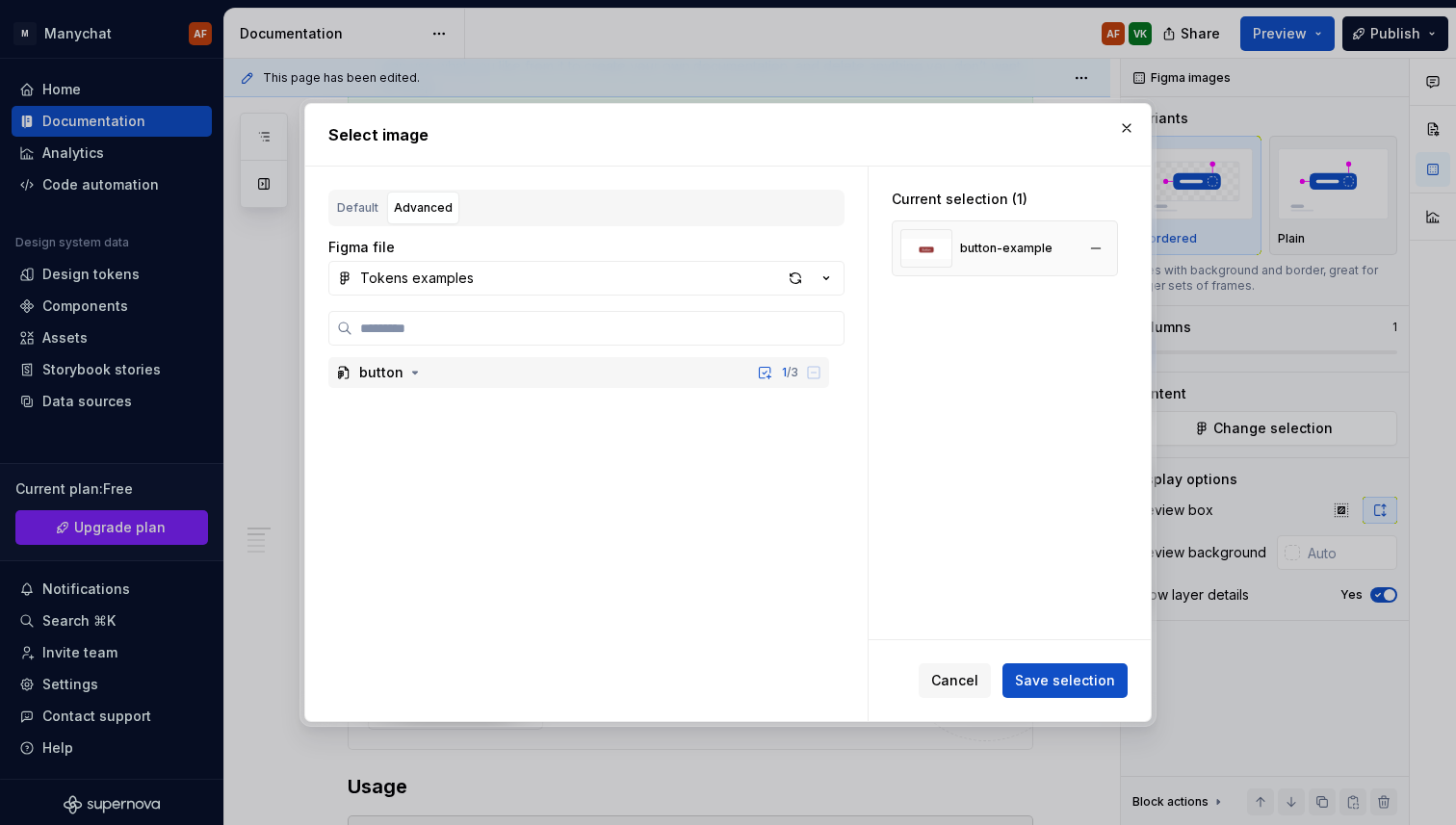
click at [977, 251] on div "button-example" at bounding box center [1006, 249] width 92 height 16
click at [790, 280] on div "button" at bounding box center [795, 278] width 27 height 27
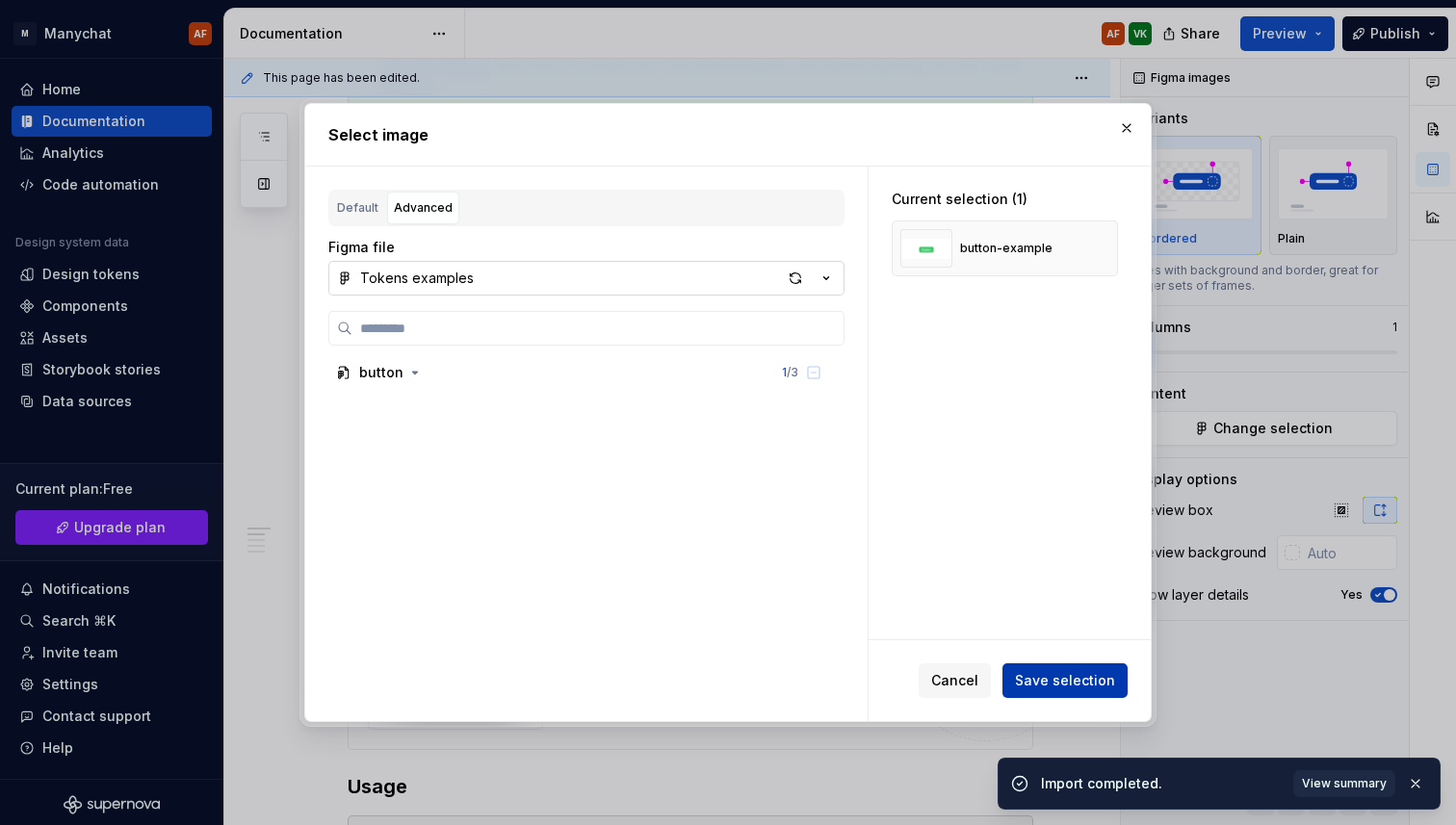
click at [1056, 678] on span "Save selection" at bounding box center [1064, 680] width 100 height 19
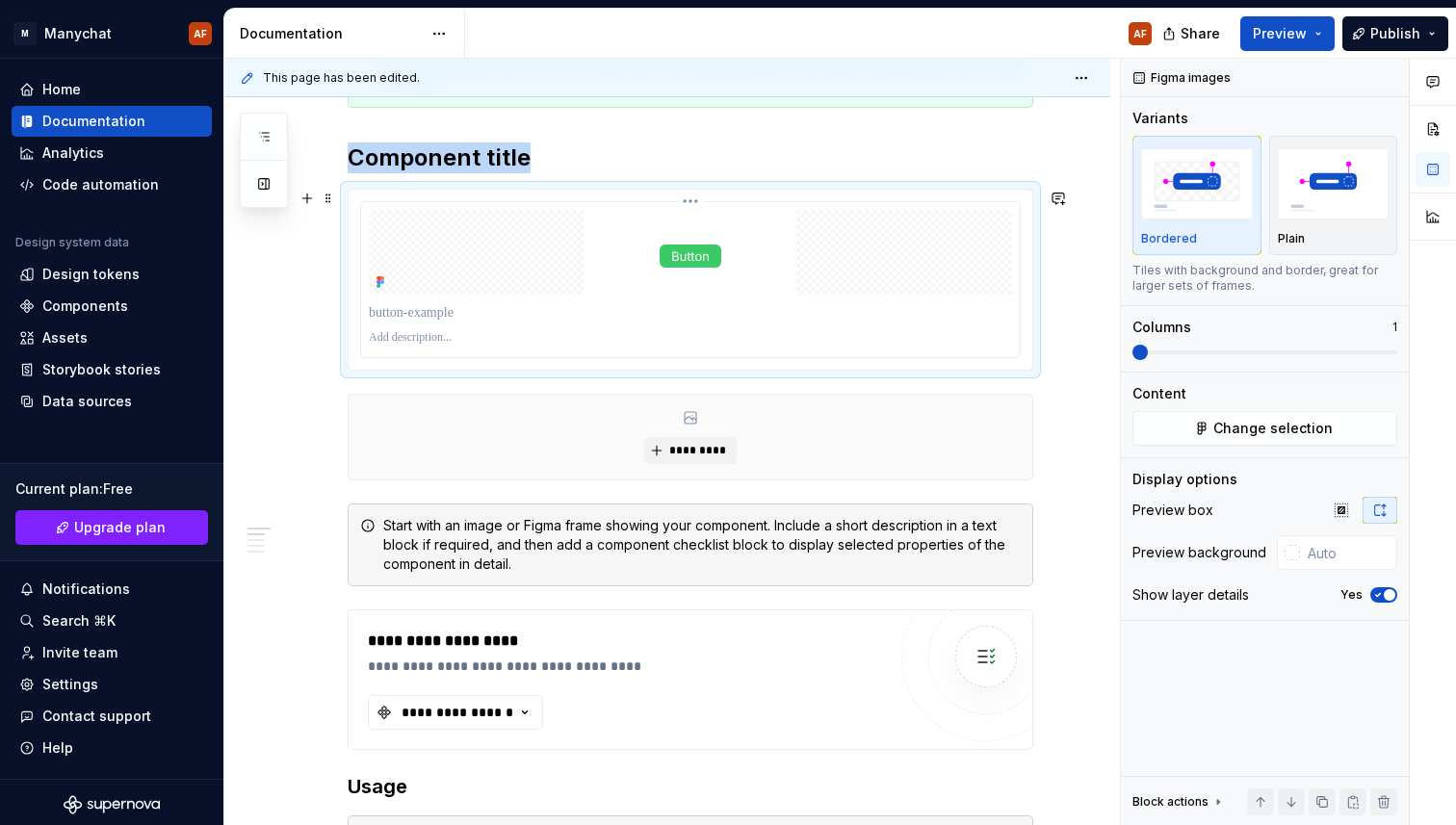
click at [724, 263] on img at bounding box center [690, 253] width 212 height 86
click at [93, 400] on div "Data sources" at bounding box center [87, 401] width 89 height 19
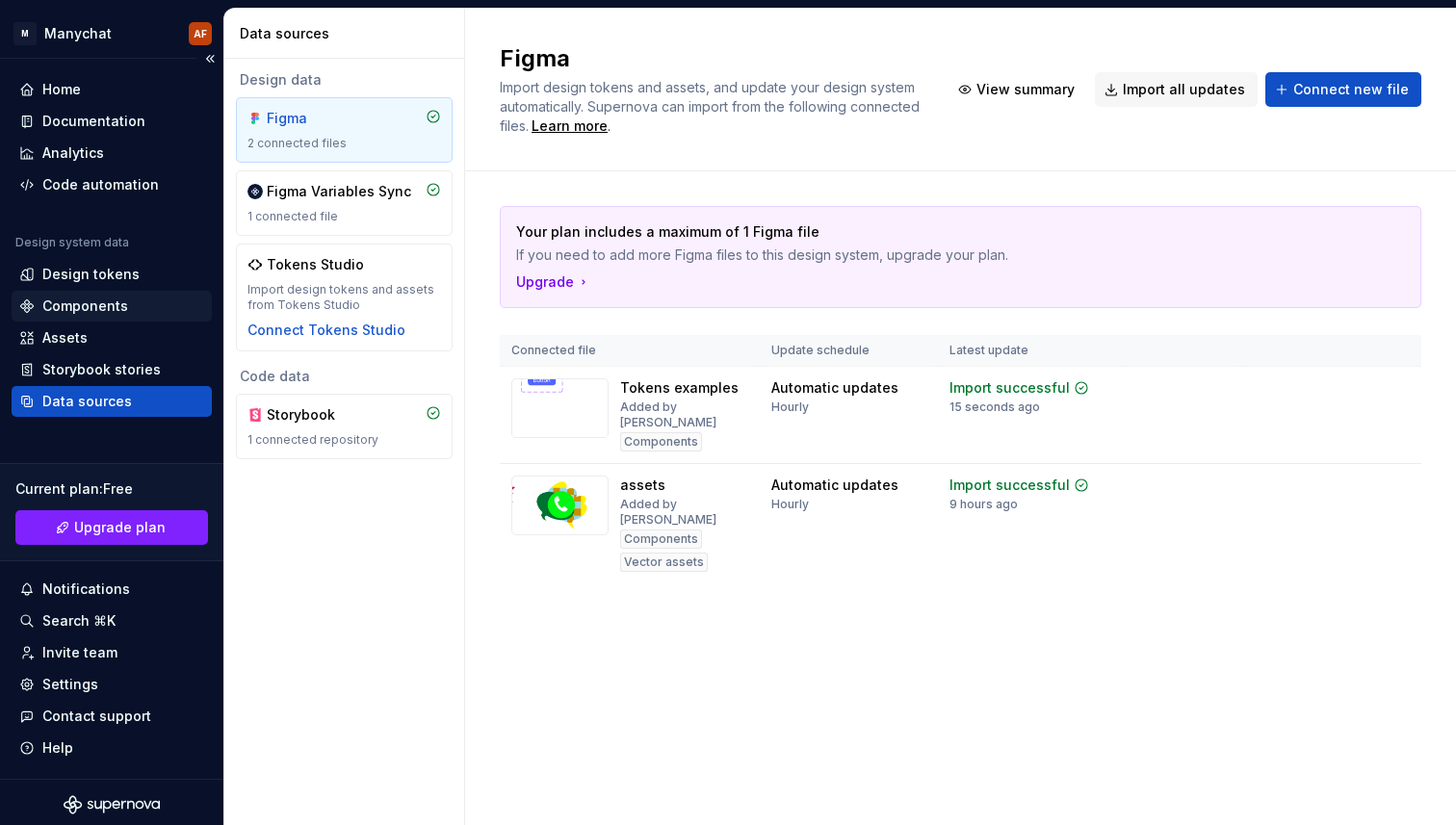
click at [110, 306] on div "Components" at bounding box center [86, 306] width 86 height 19
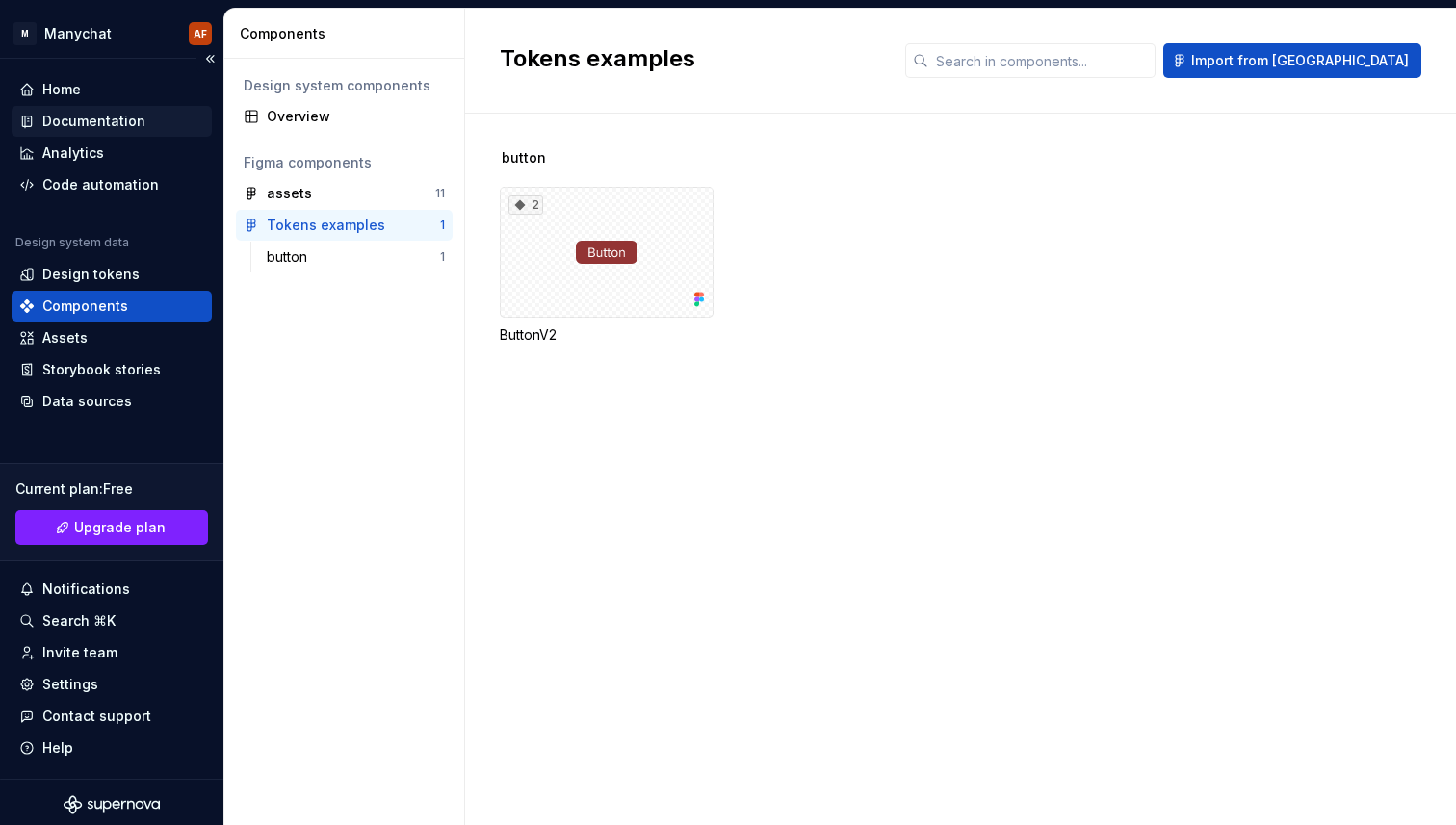
click at [95, 120] on div "Documentation" at bounding box center [94, 121] width 103 height 19
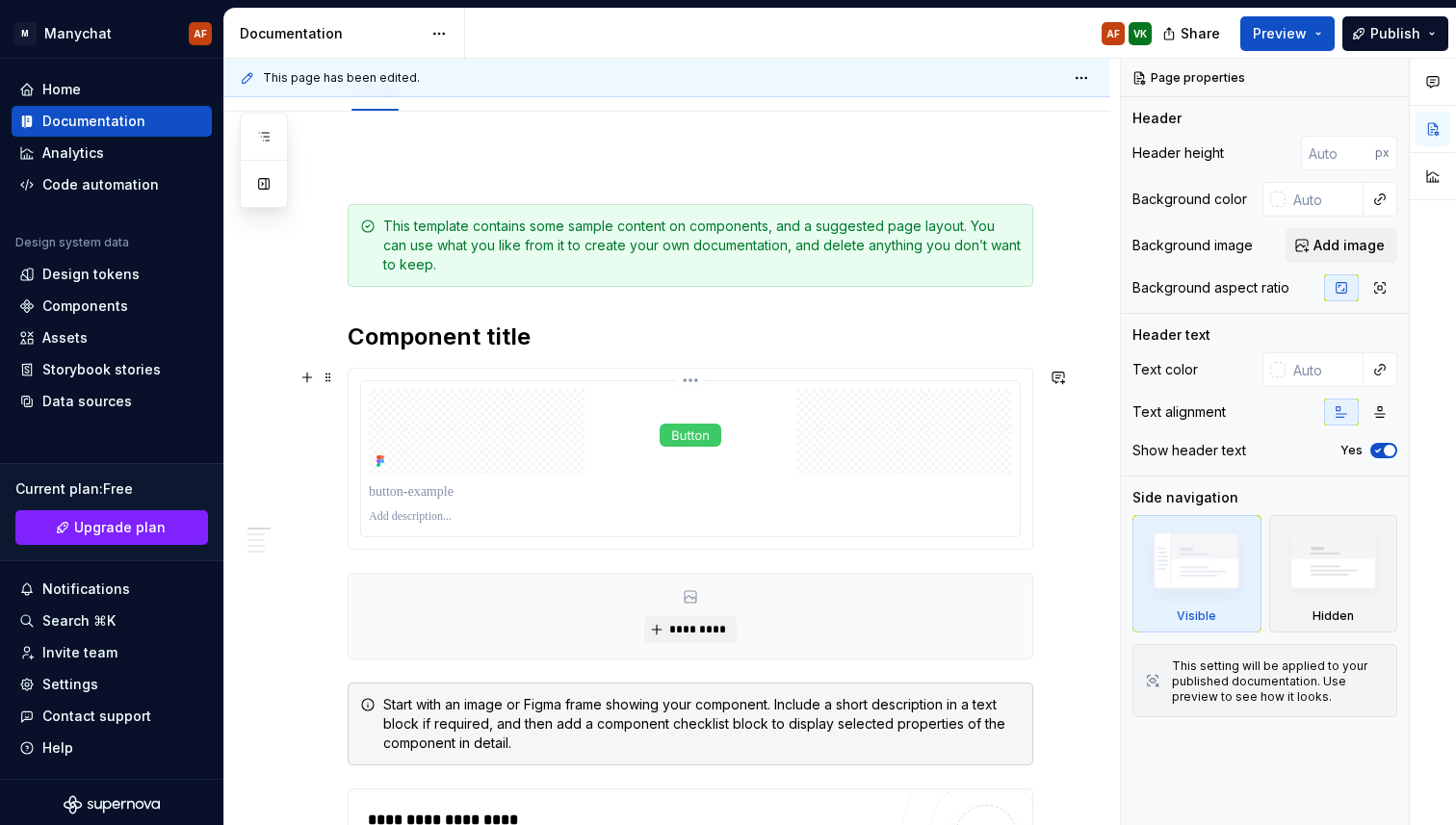
scroll to position [222, 0]
click at [675, 440] on img at bounding box center [690, 432] width 212 height 86
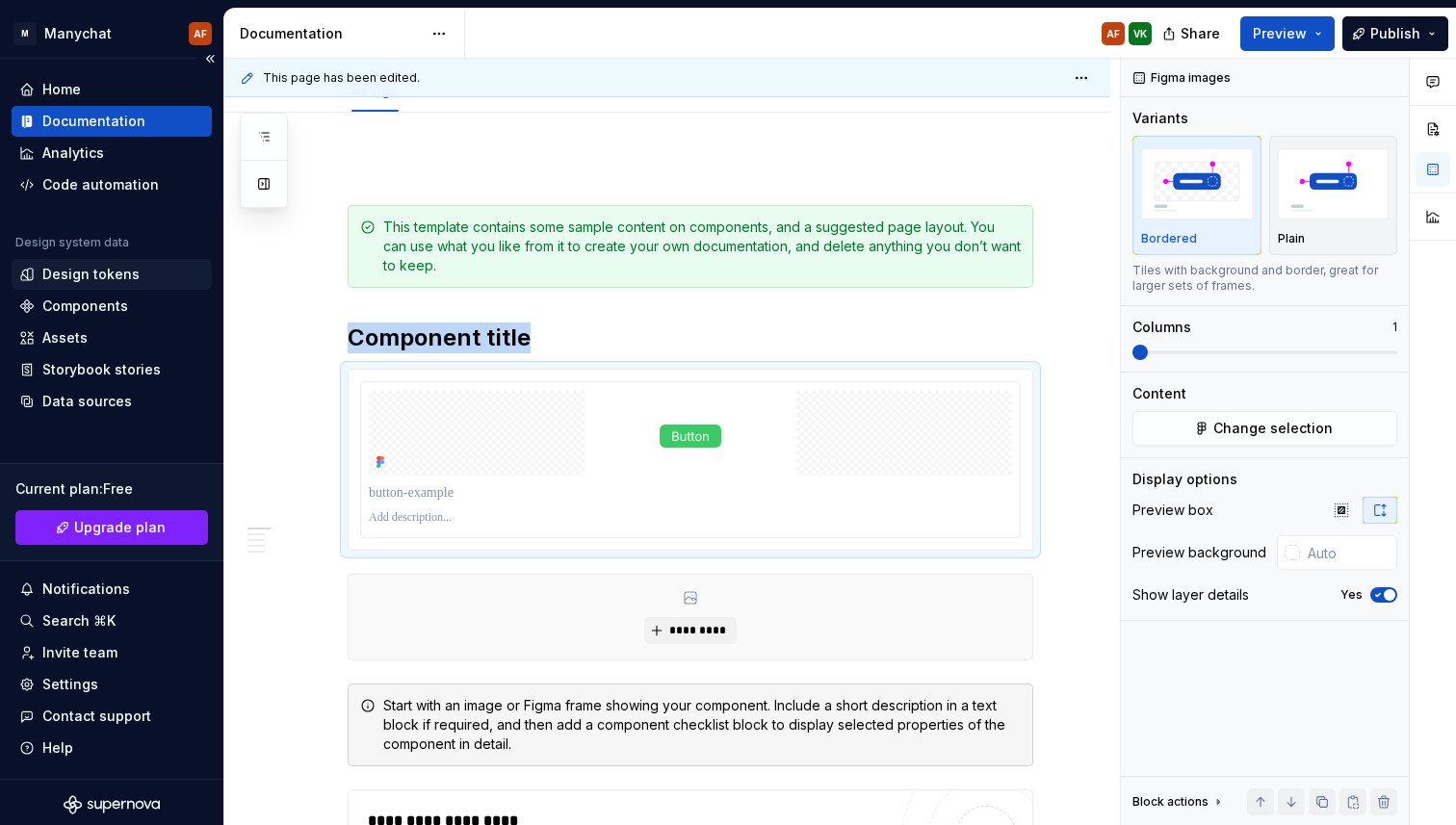
click at [96, 285] on div "Design tokens" at bounding box center [112, 274] width 200 height 31
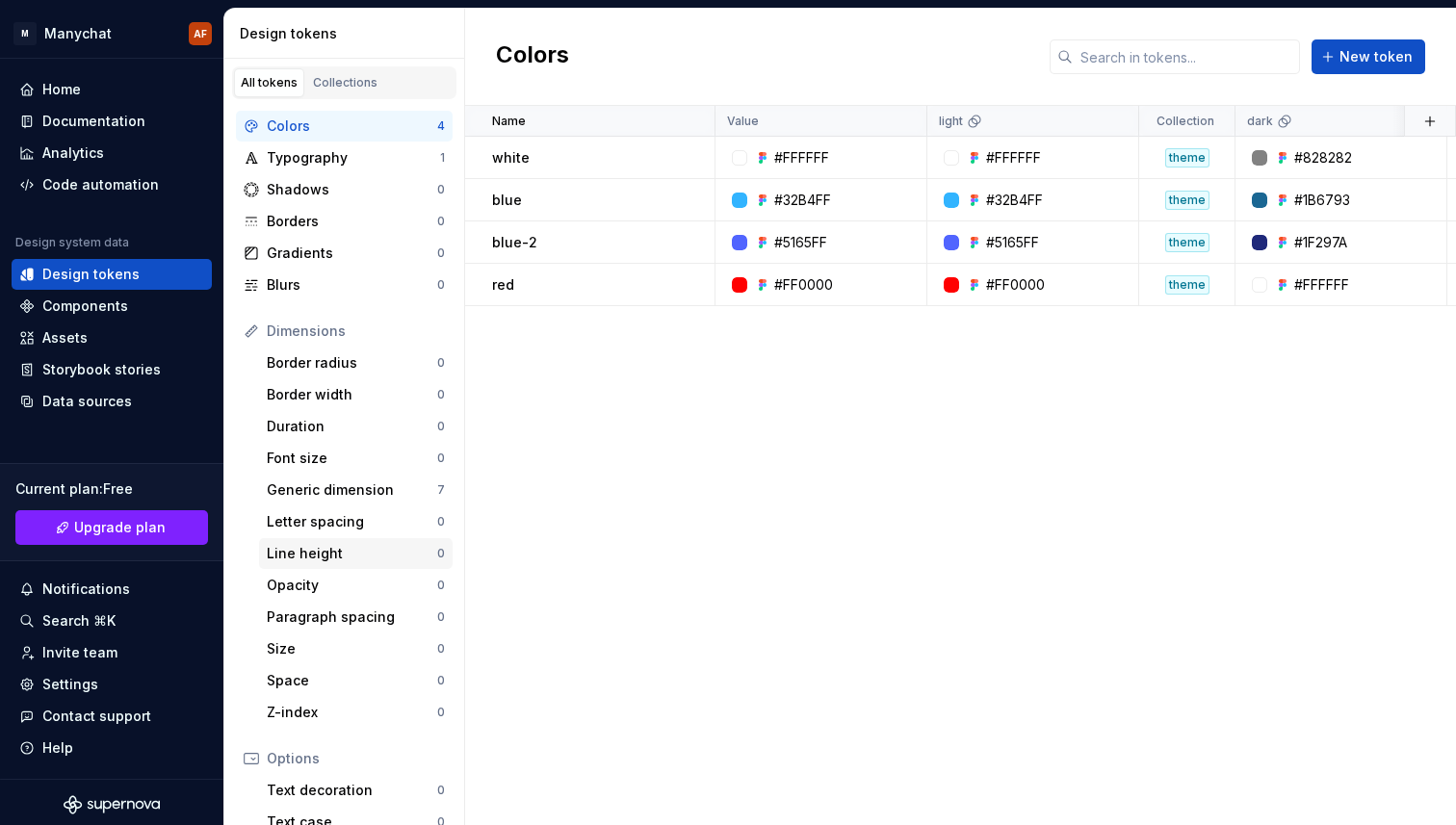
scroll to position [229, 0]
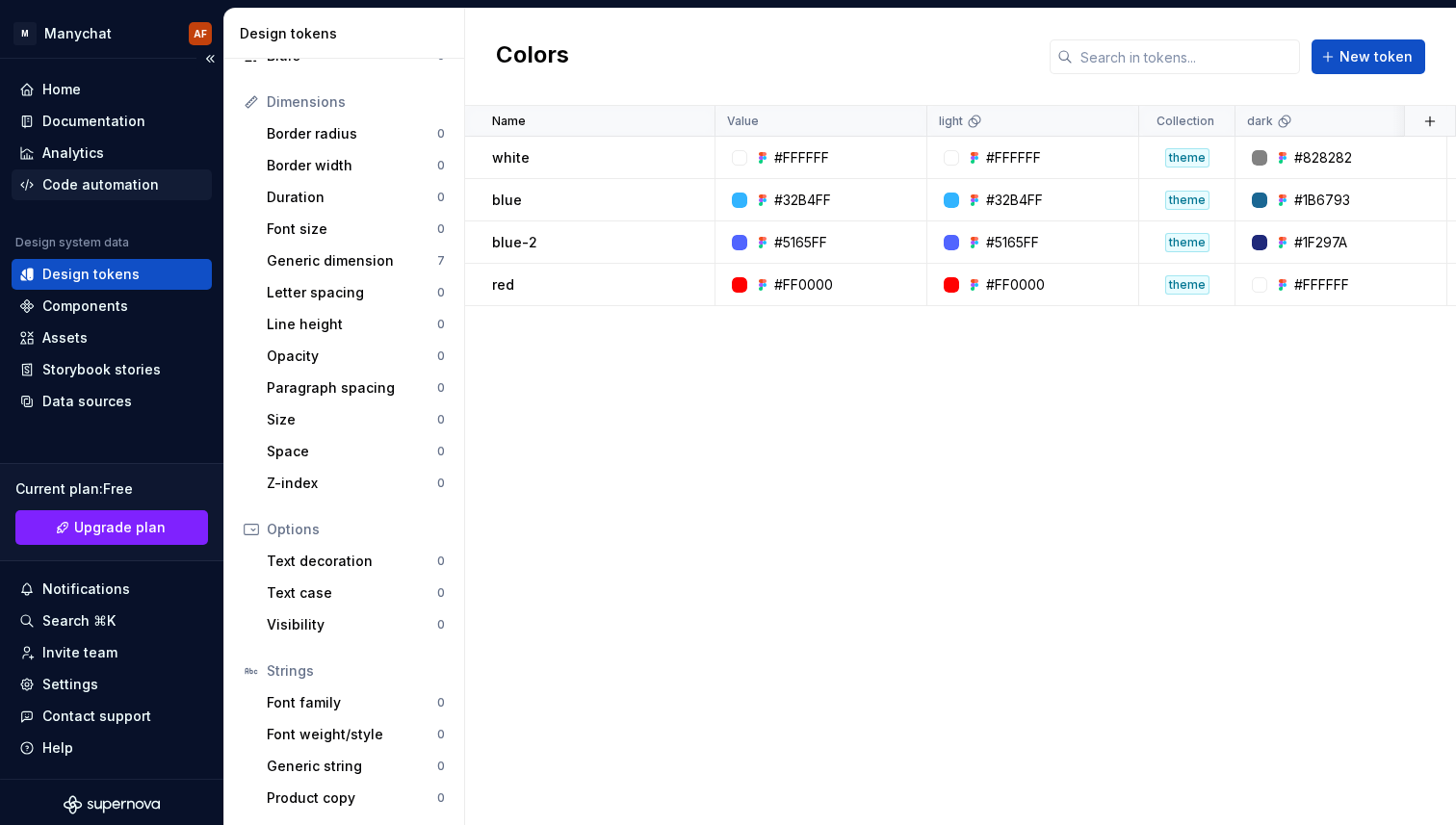
click at [86, 196] on div "Code automation" at bounding box center [112, 185] width 200 height 31
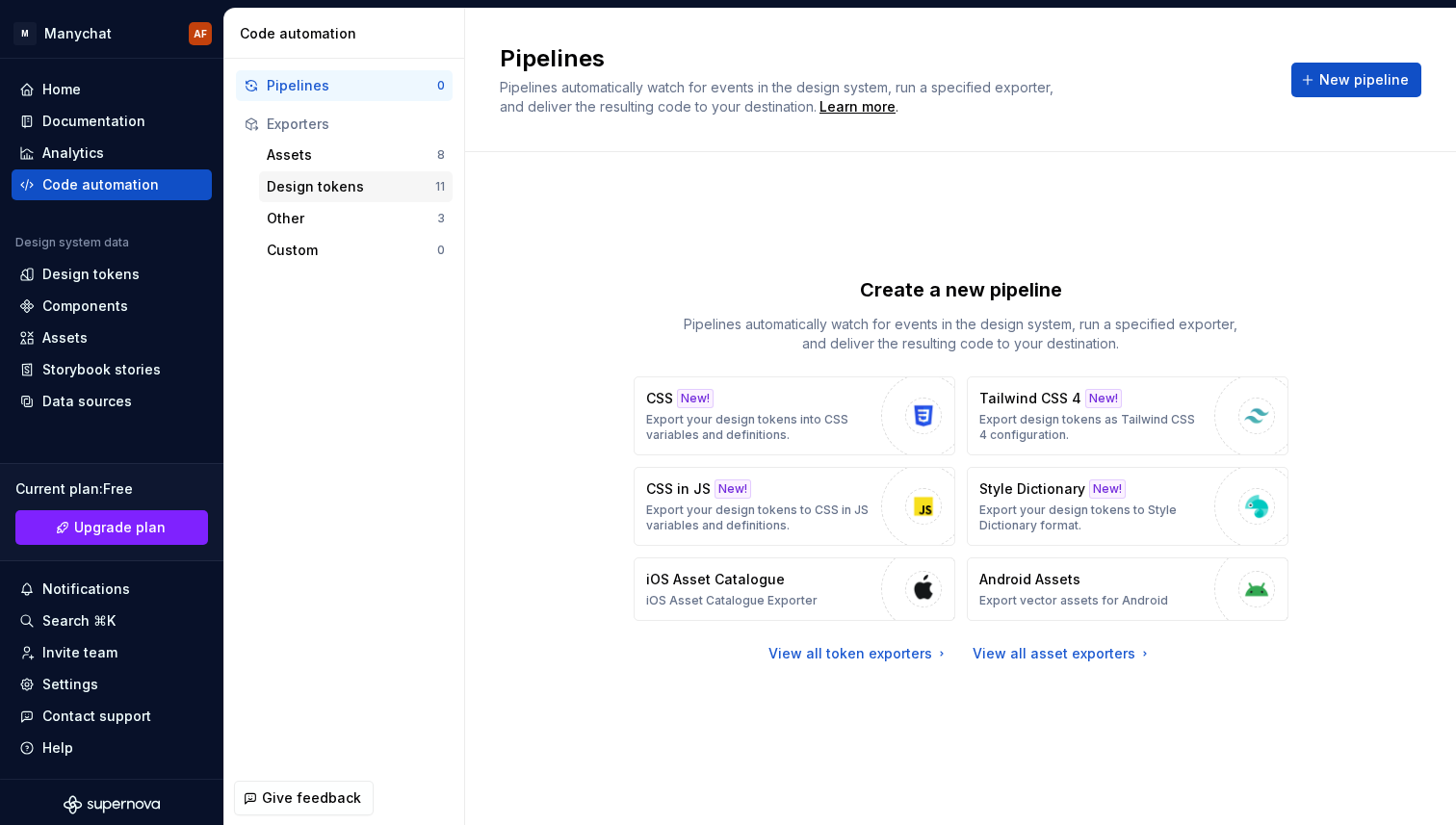
click at [366, 182] on div "Design tokens" at bounding box center [350, 187] width 168 height 19
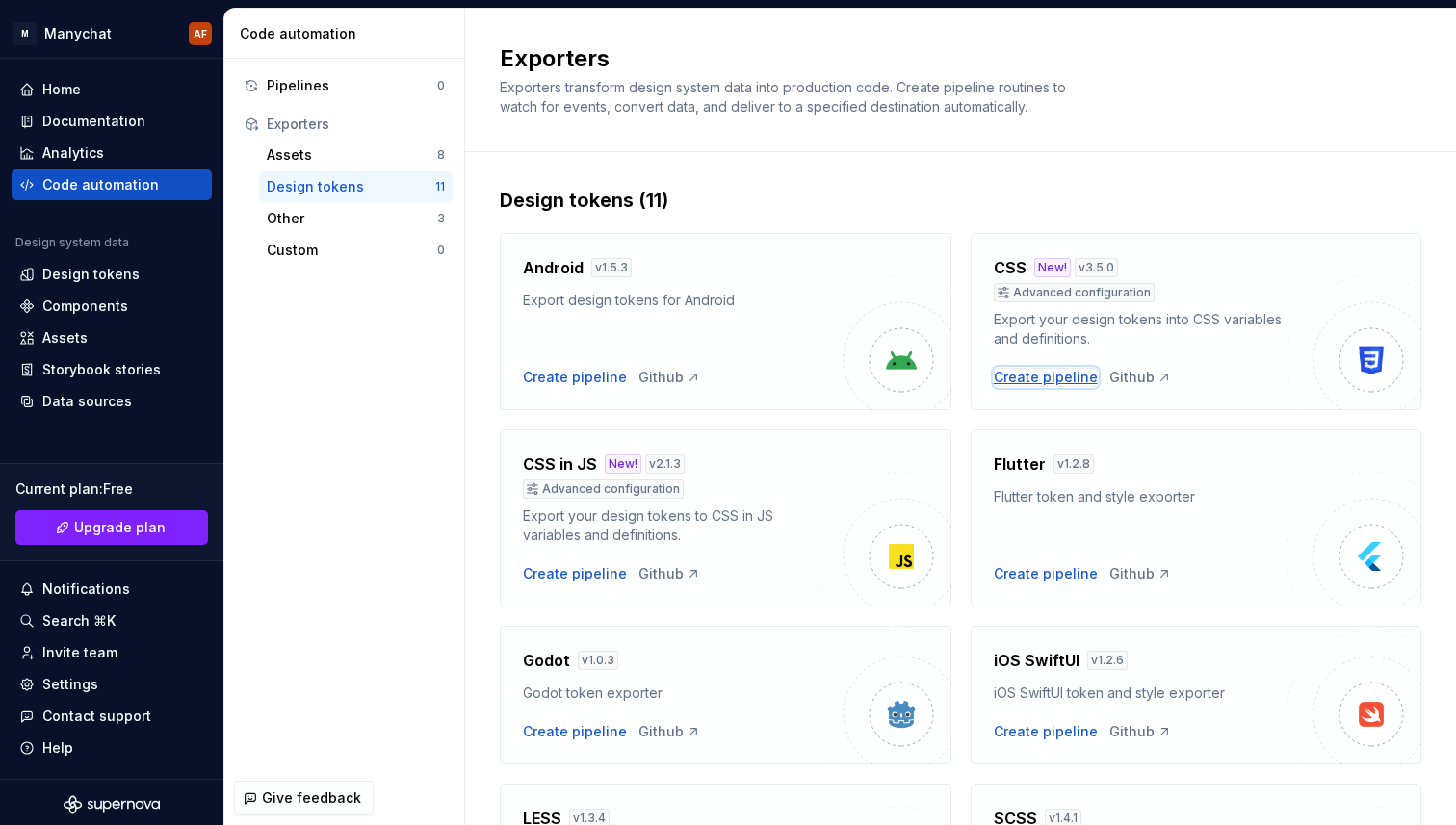
click at [1056, 371] on div "Create pipeline" at bounding box center [1045, 377] width 104 height 19
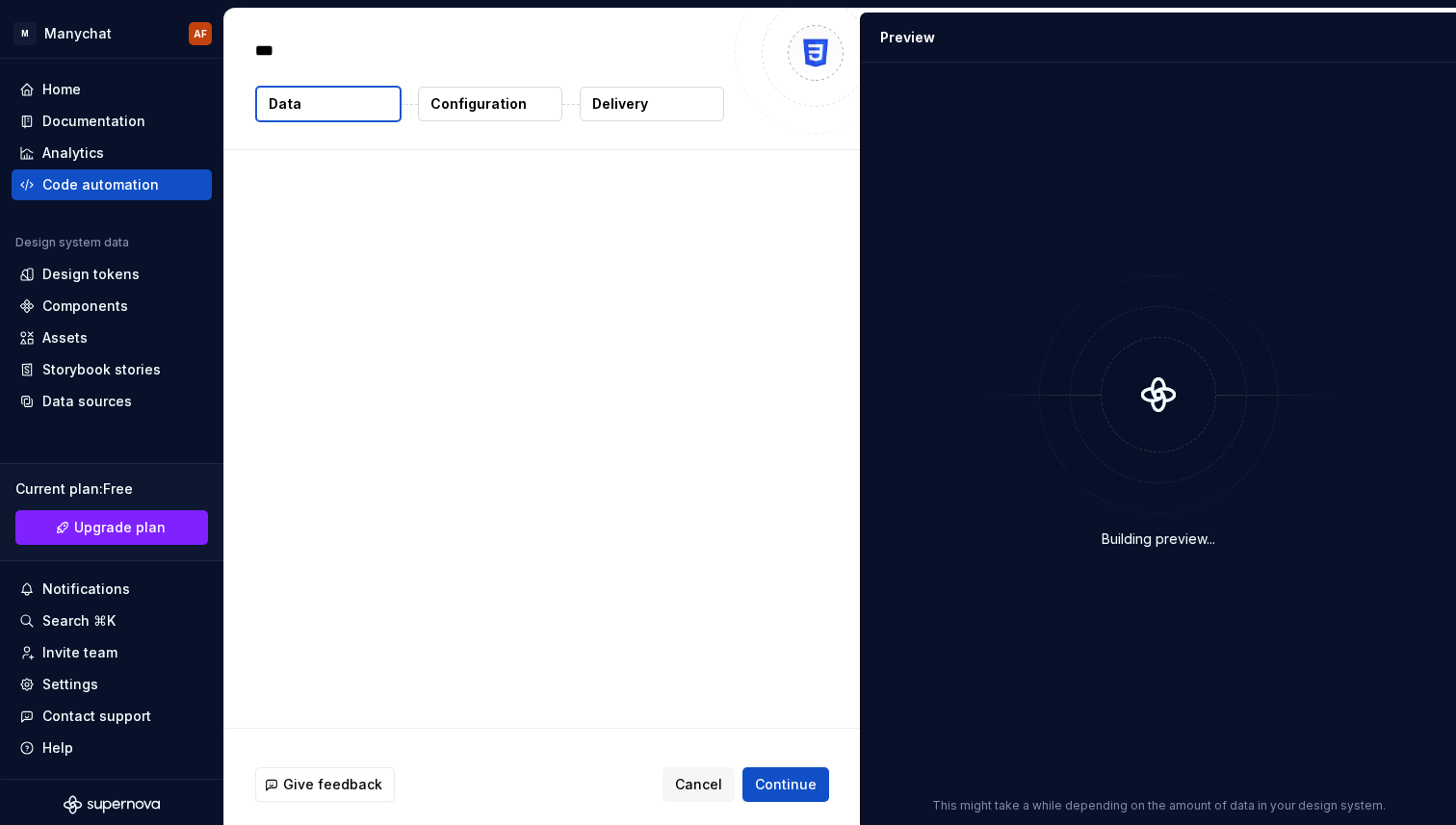
type textarea "*"
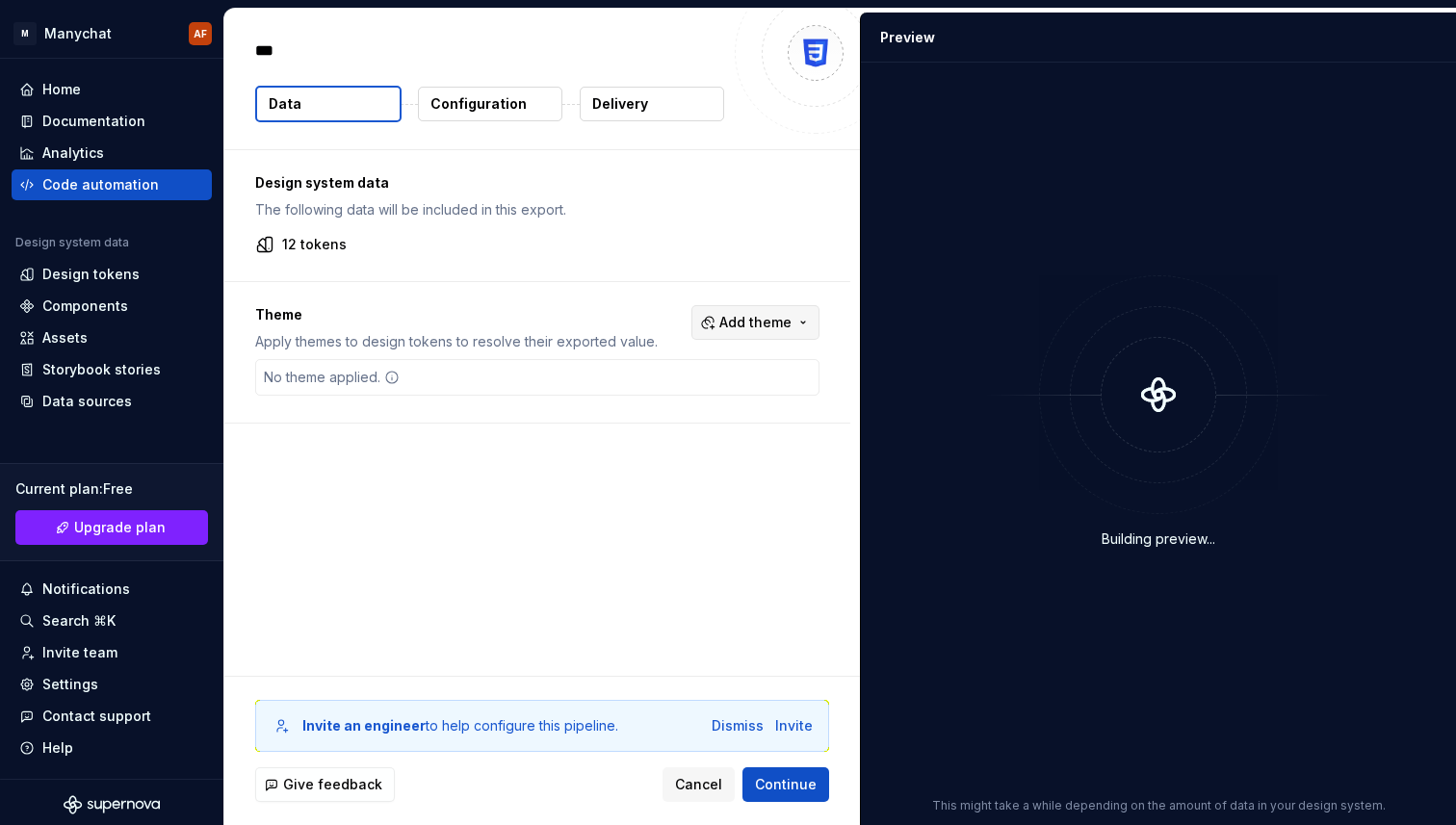
click at [755, 326] on span "Add theme" at bounding box center [755, 323] width 72 height 19
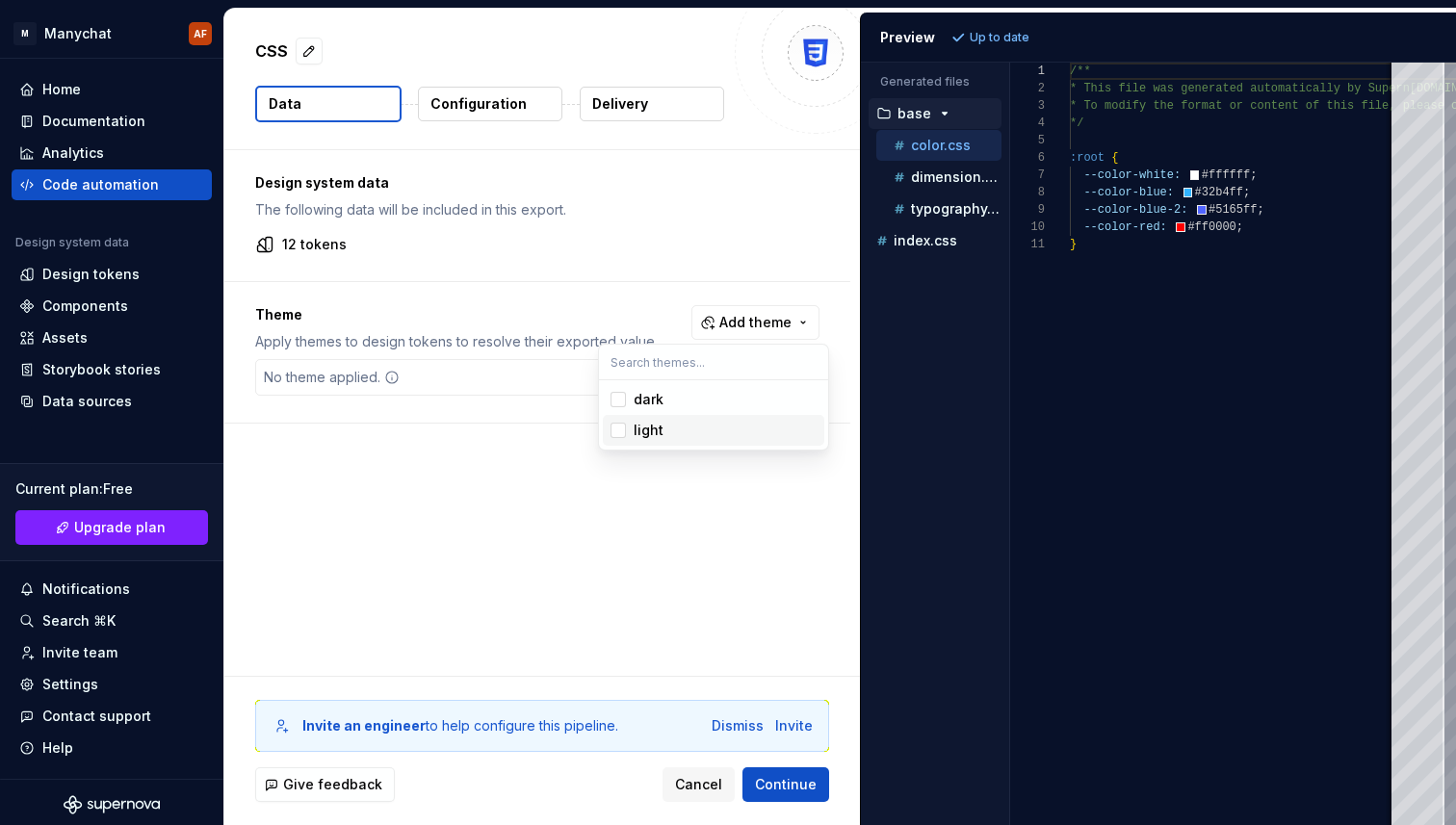
click at [618, 430] on div "Suggestions" at bounding box center [618, 430] width 16 height 16
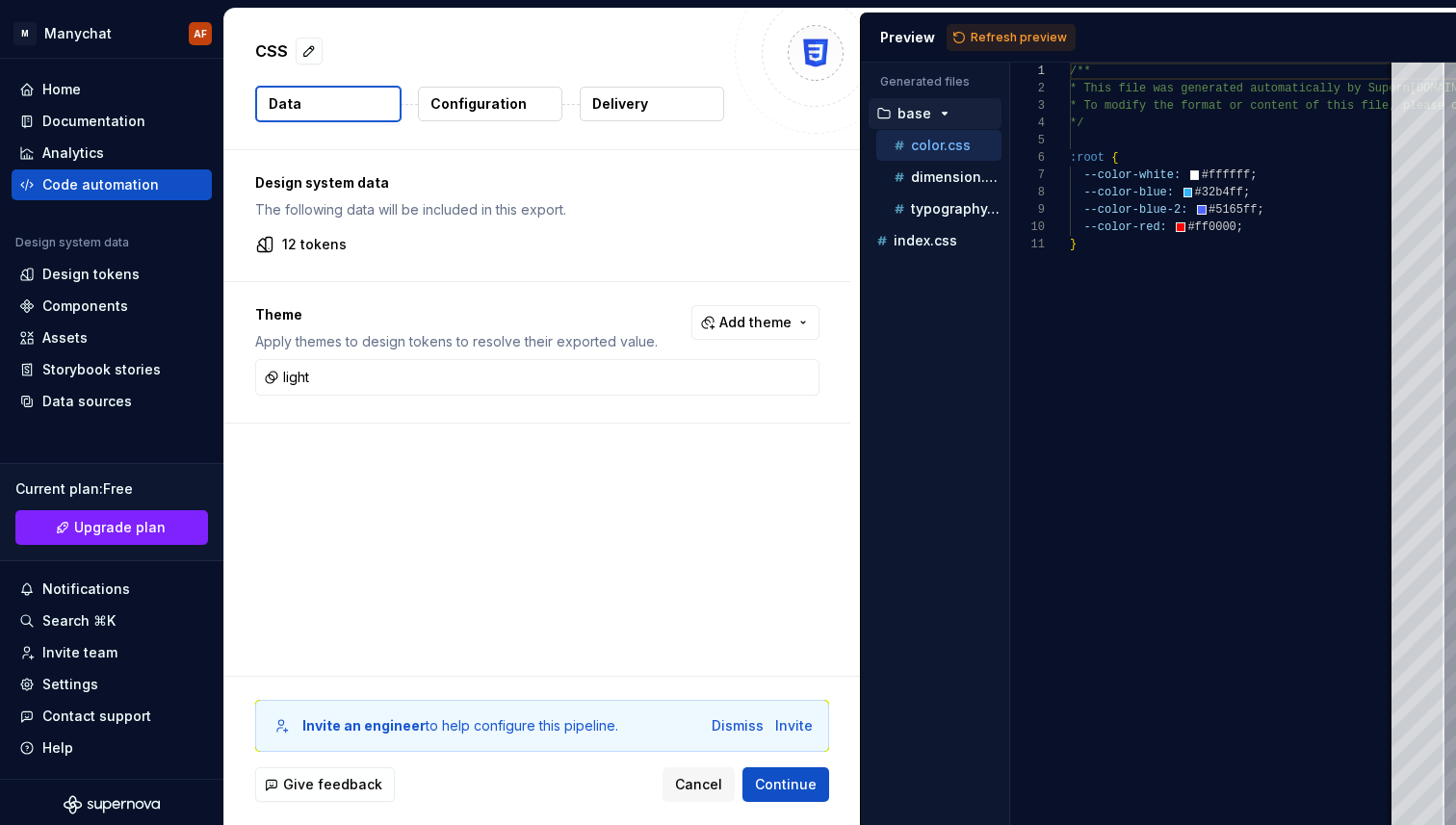
click at [531, 453] on html "M Manychat AF Home Documentation Analytics Code automation Design system data D…" at bounding box center [728, 412] width 1456 height 825
click at [313, 244] on p "12 tokens" at bounding box center [314, 245] width 64 height 19
click at [477, 102] on p "Configuration" at bounding box center [478, 104] width 96 height 19
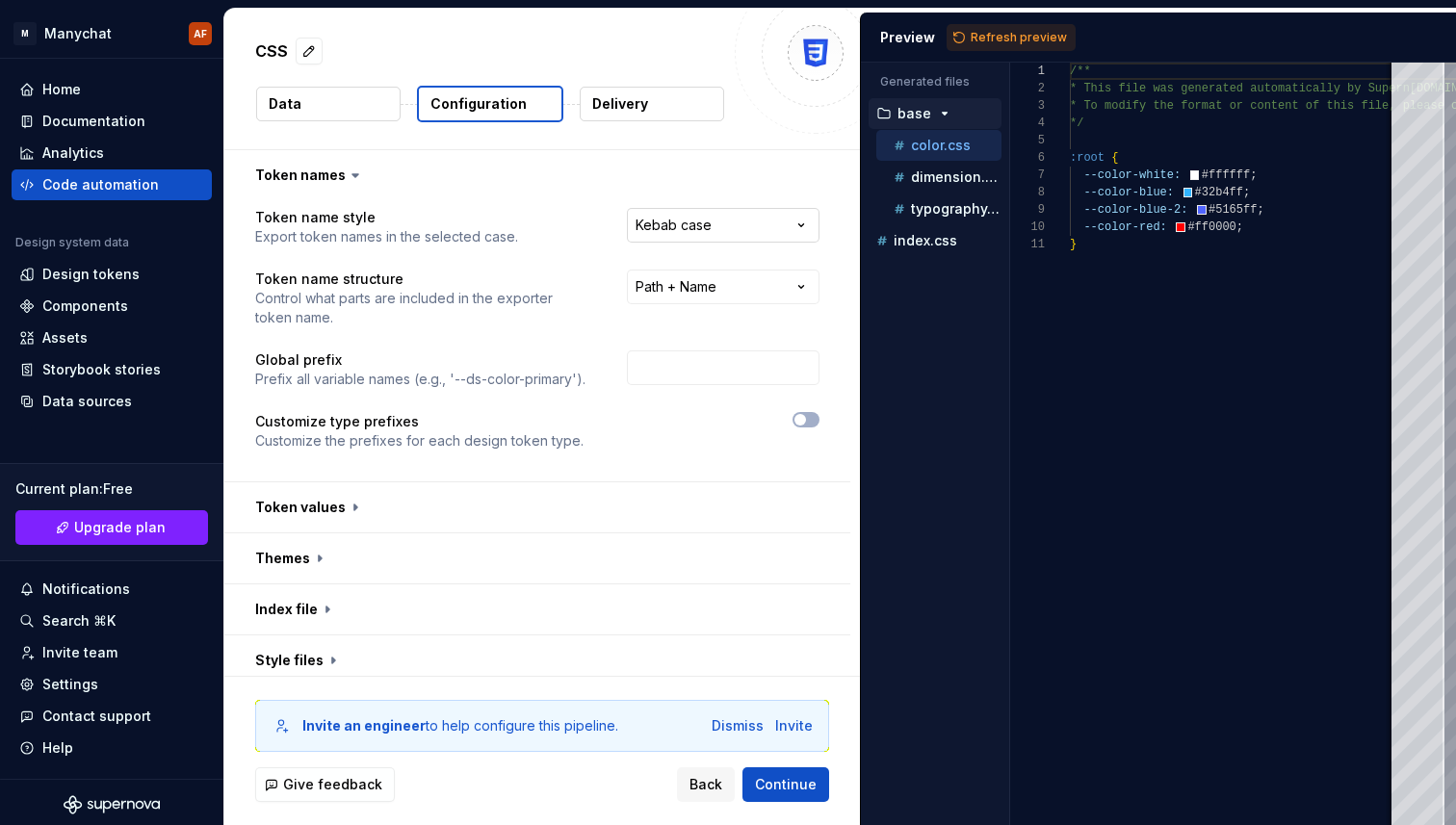
click at [768, 225] on html "**********" at bounding box center [728, 412] width 1456 height 825
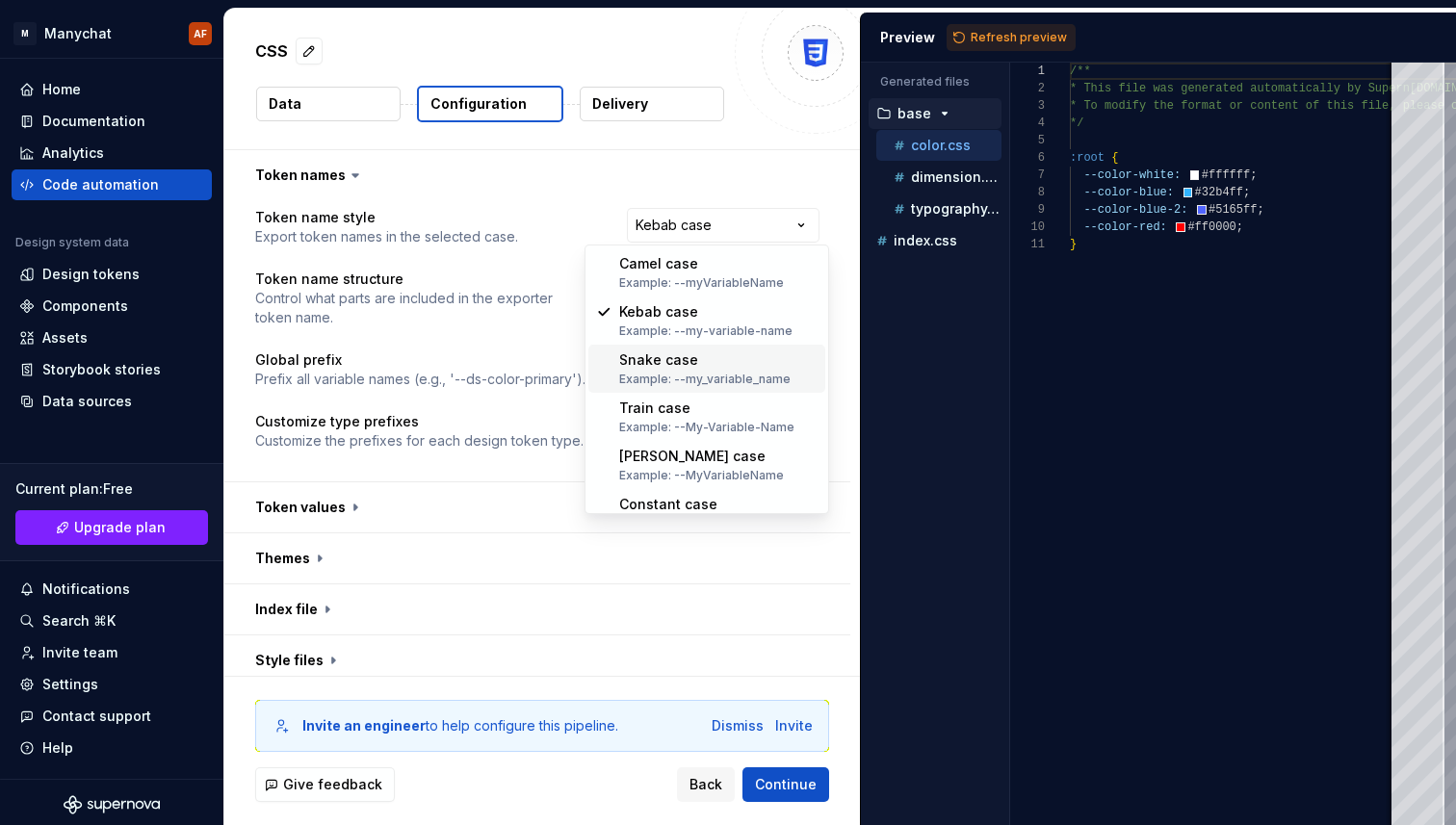
scroll to position [52, 0]
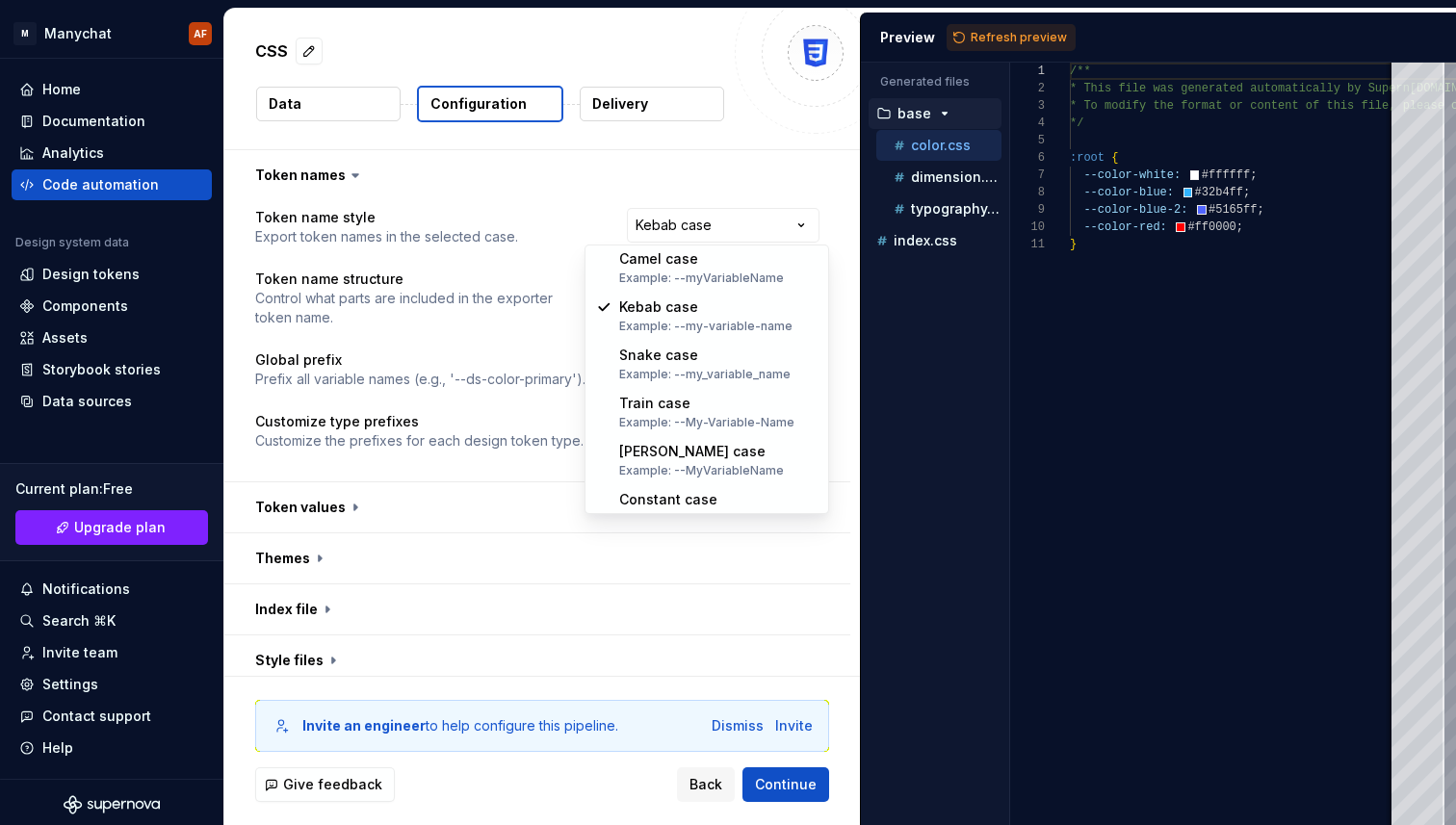
select select "*********"
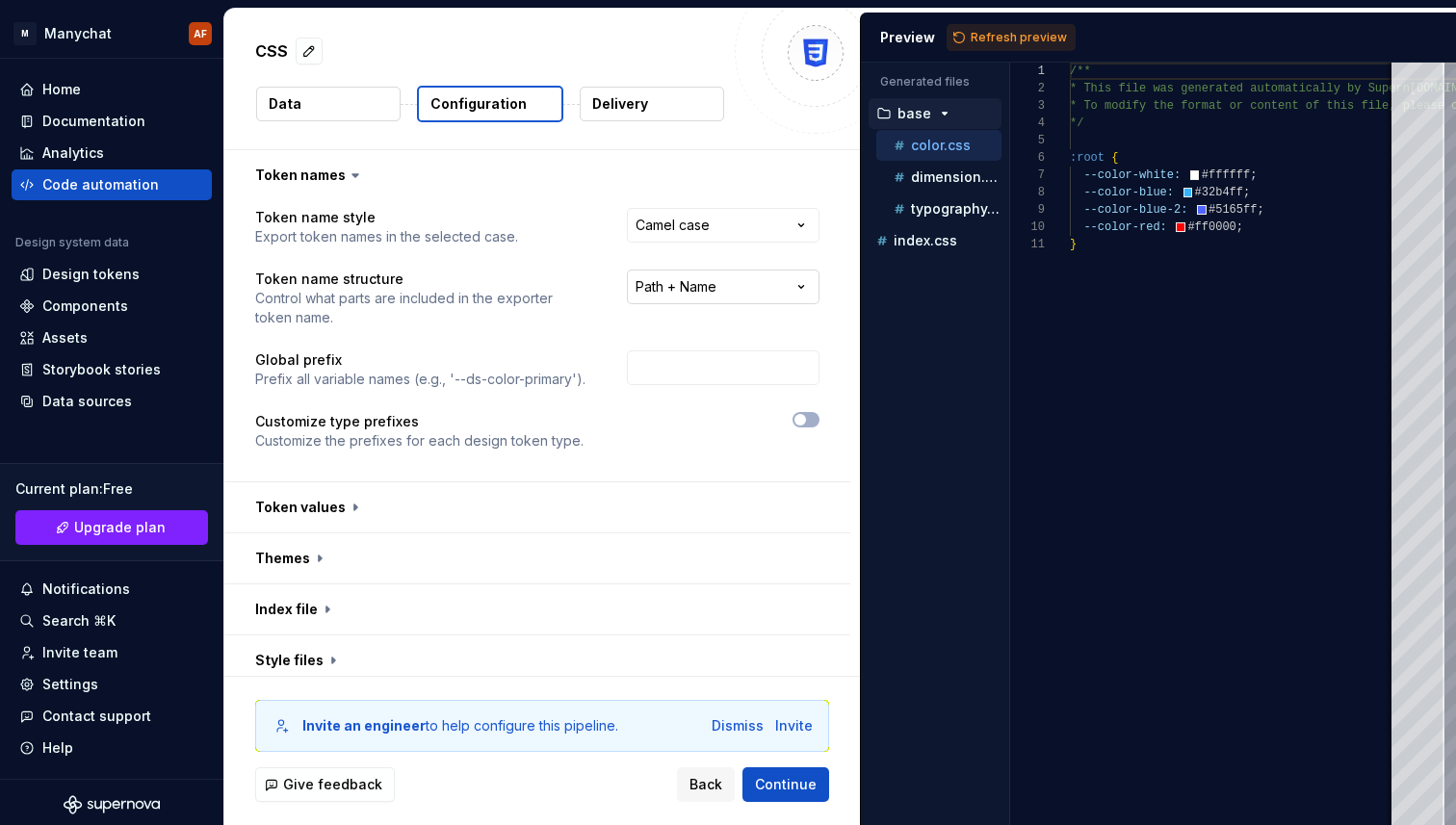
click at [699, 290] on html "**********" at bounding box center [728, 412] width 1456 height 825
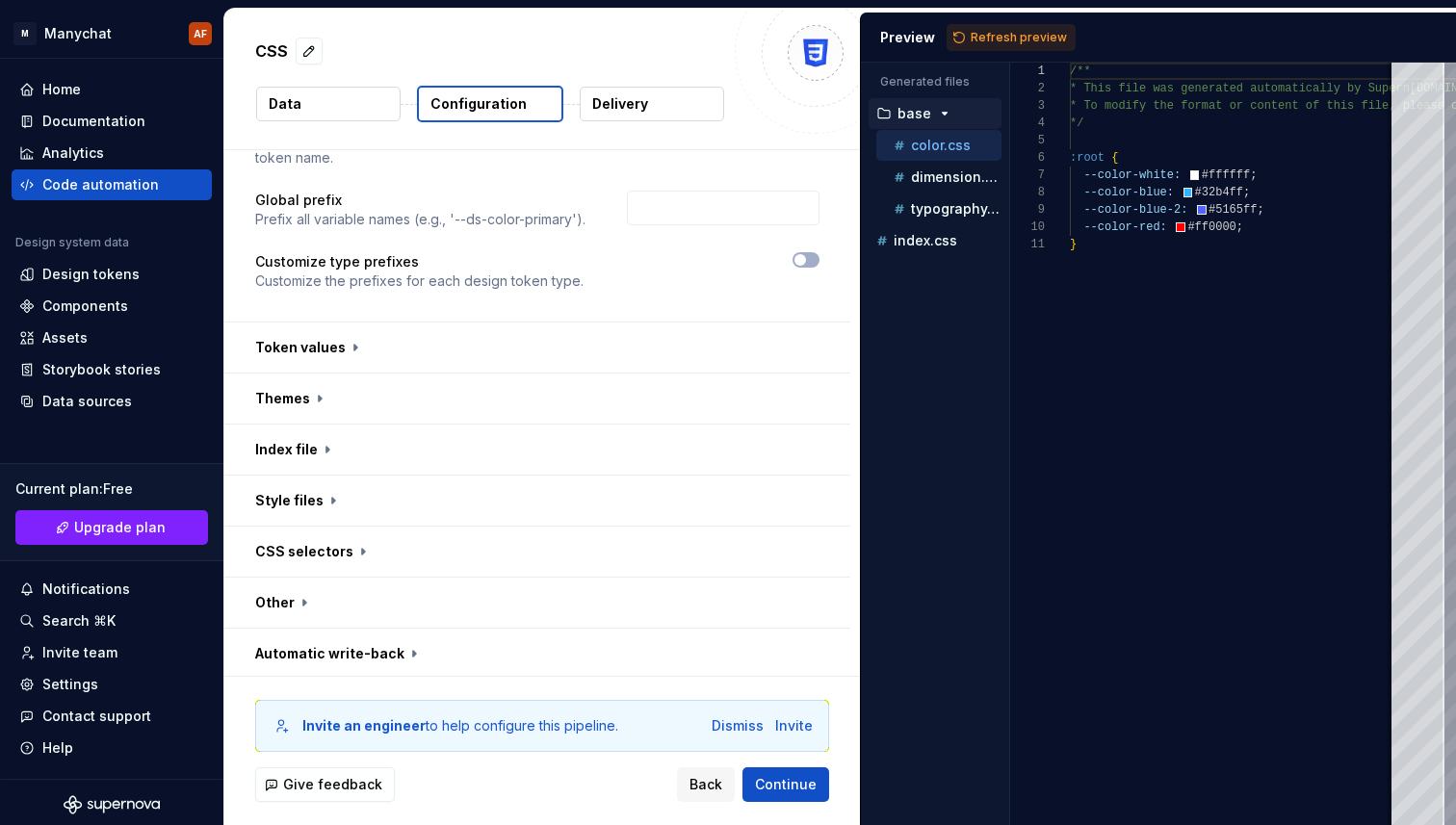
scroll to position [160, 0]
click at [347, 344] on button "button" at bounding box center [537, 347] width 626 height 51
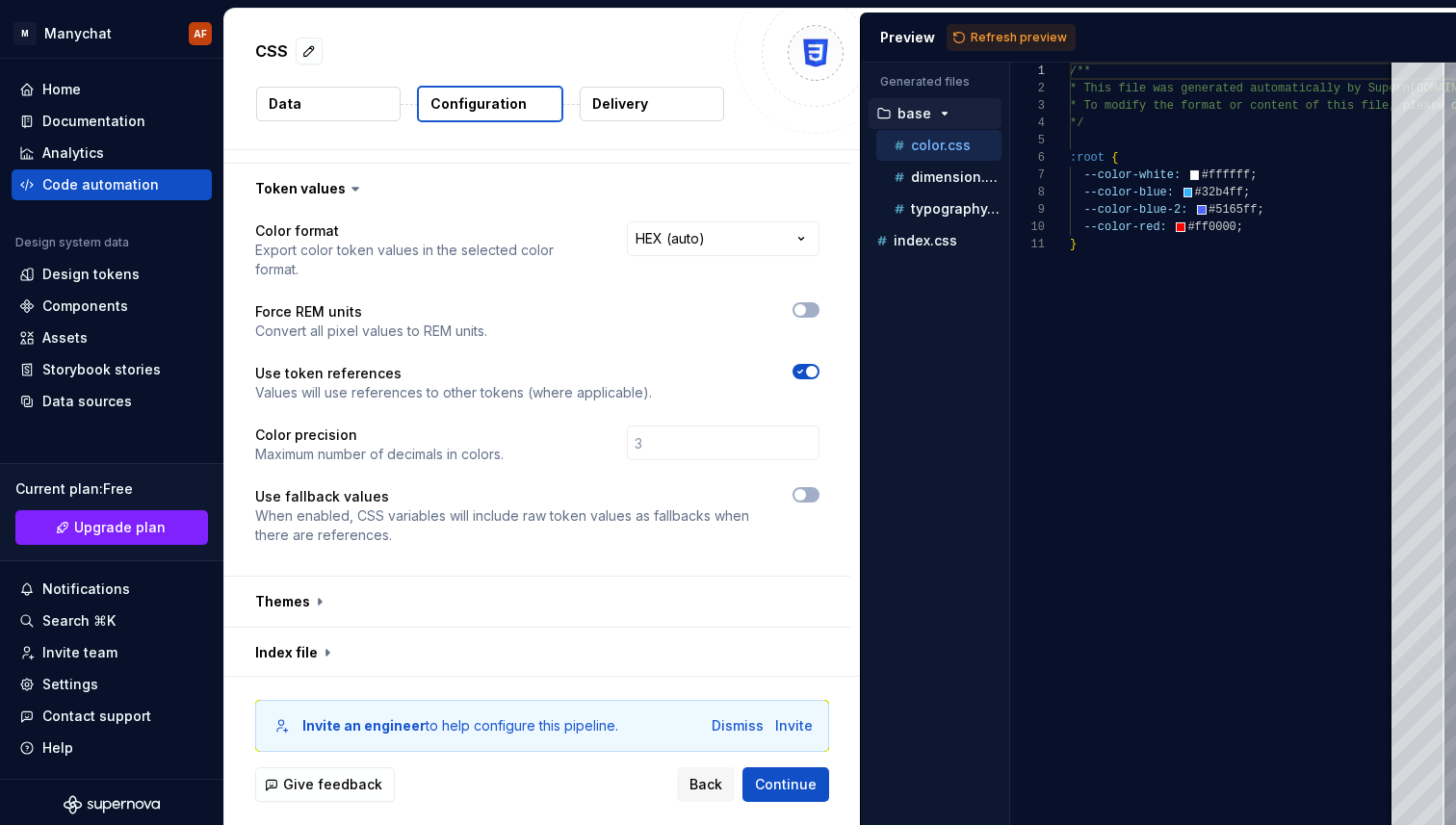
scroll to position [287, 0]
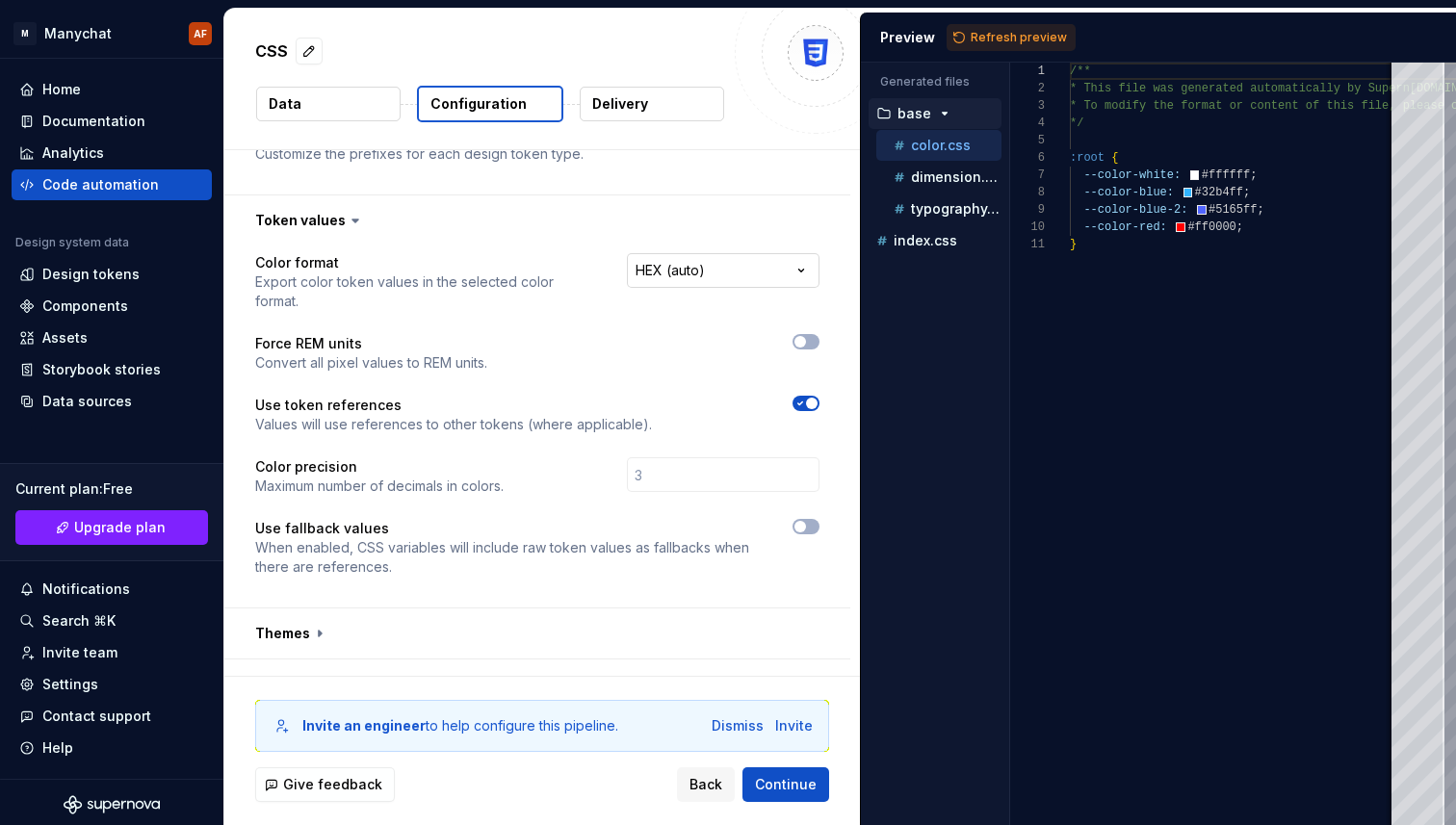
click at [788, 258] on html "**********" at bounding box center [728, 412] width 1456 height 825
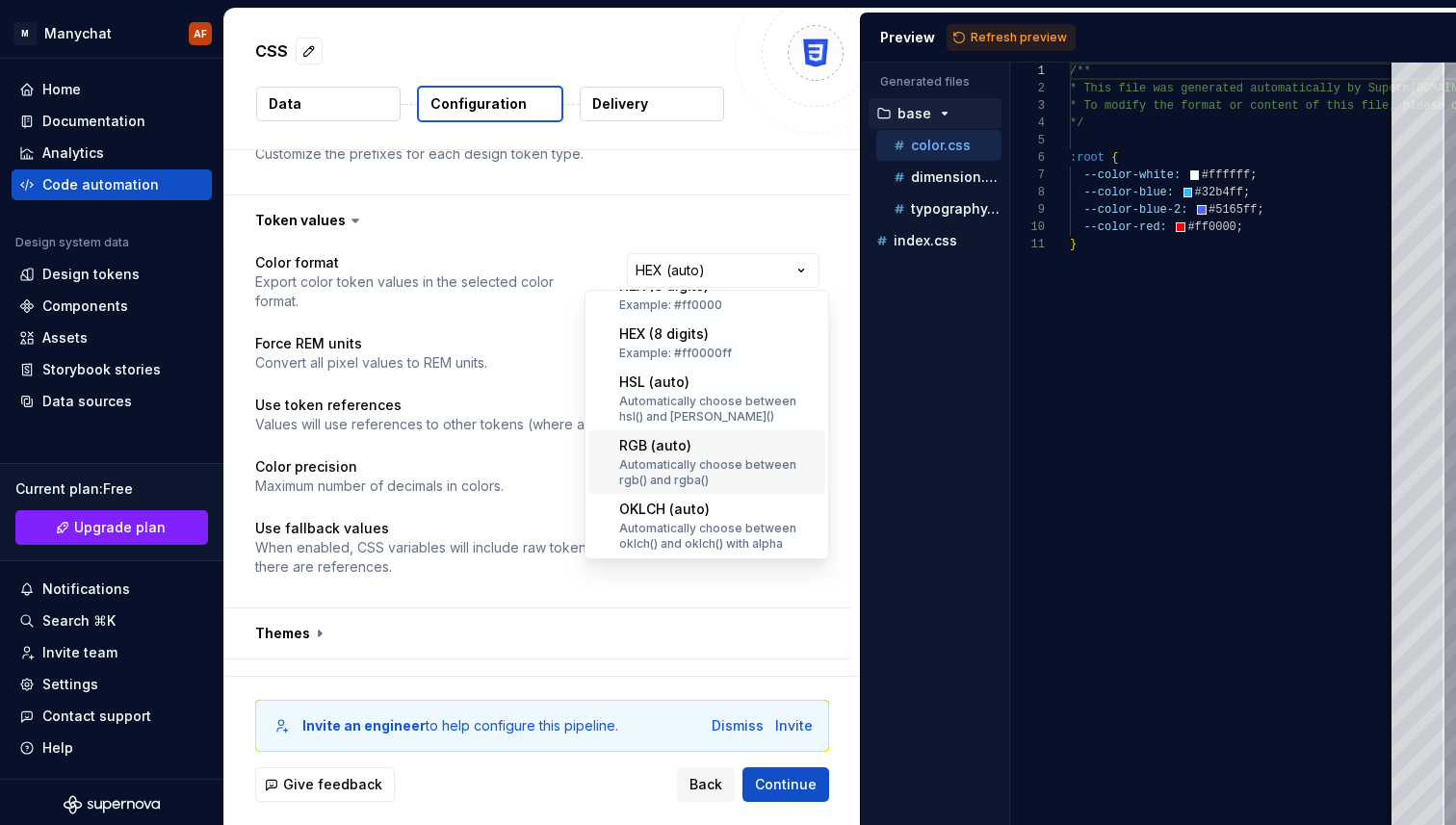
scroll to position [377, 0]
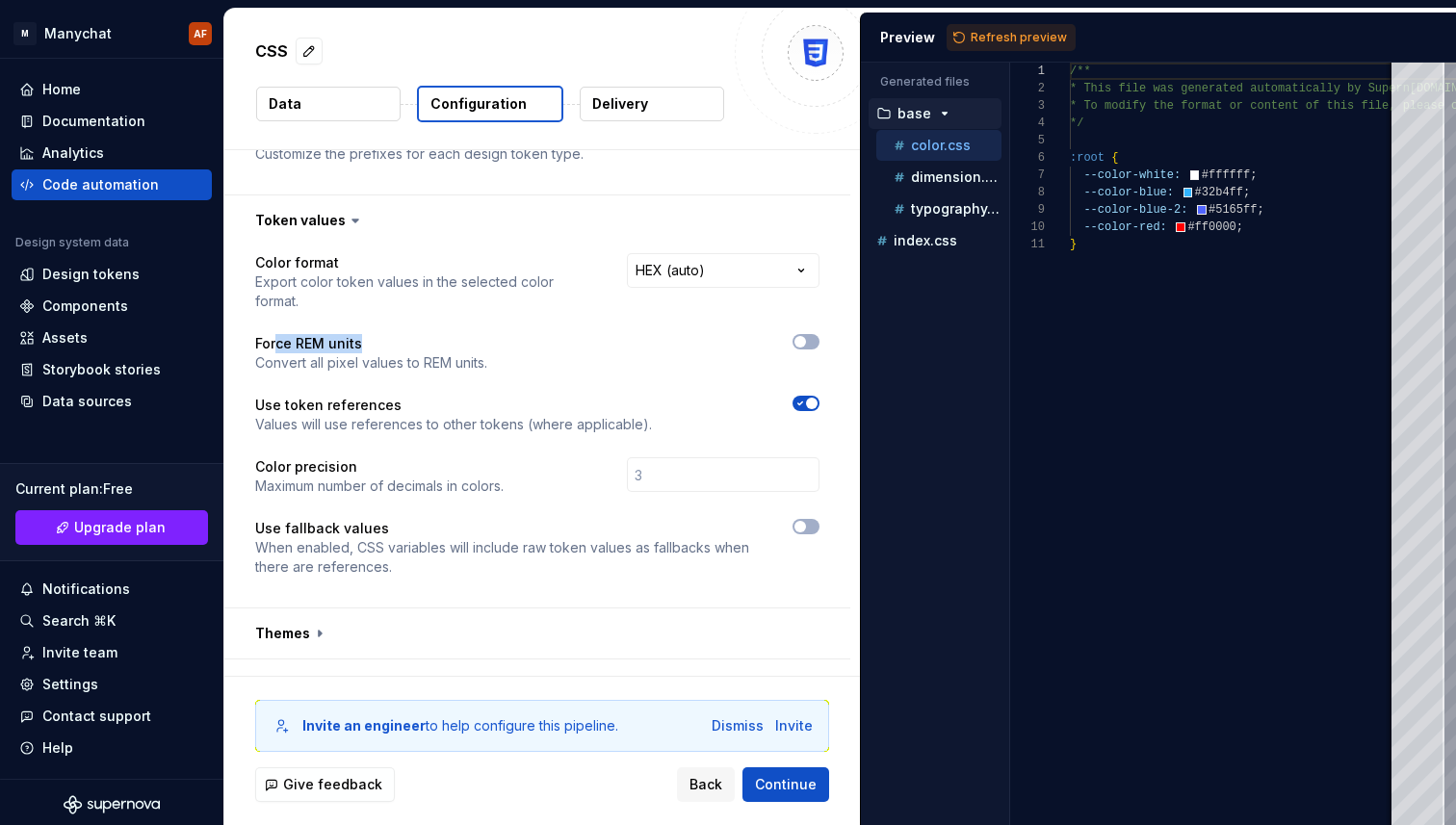
drag, startPoint x: 278, startPoint y: 327, endPoint x: 368, endPoint y: 326, distance: 90.0
click at [368, 334] on p "Force REM units" at bounding box center [370, 344] width 232 height 19
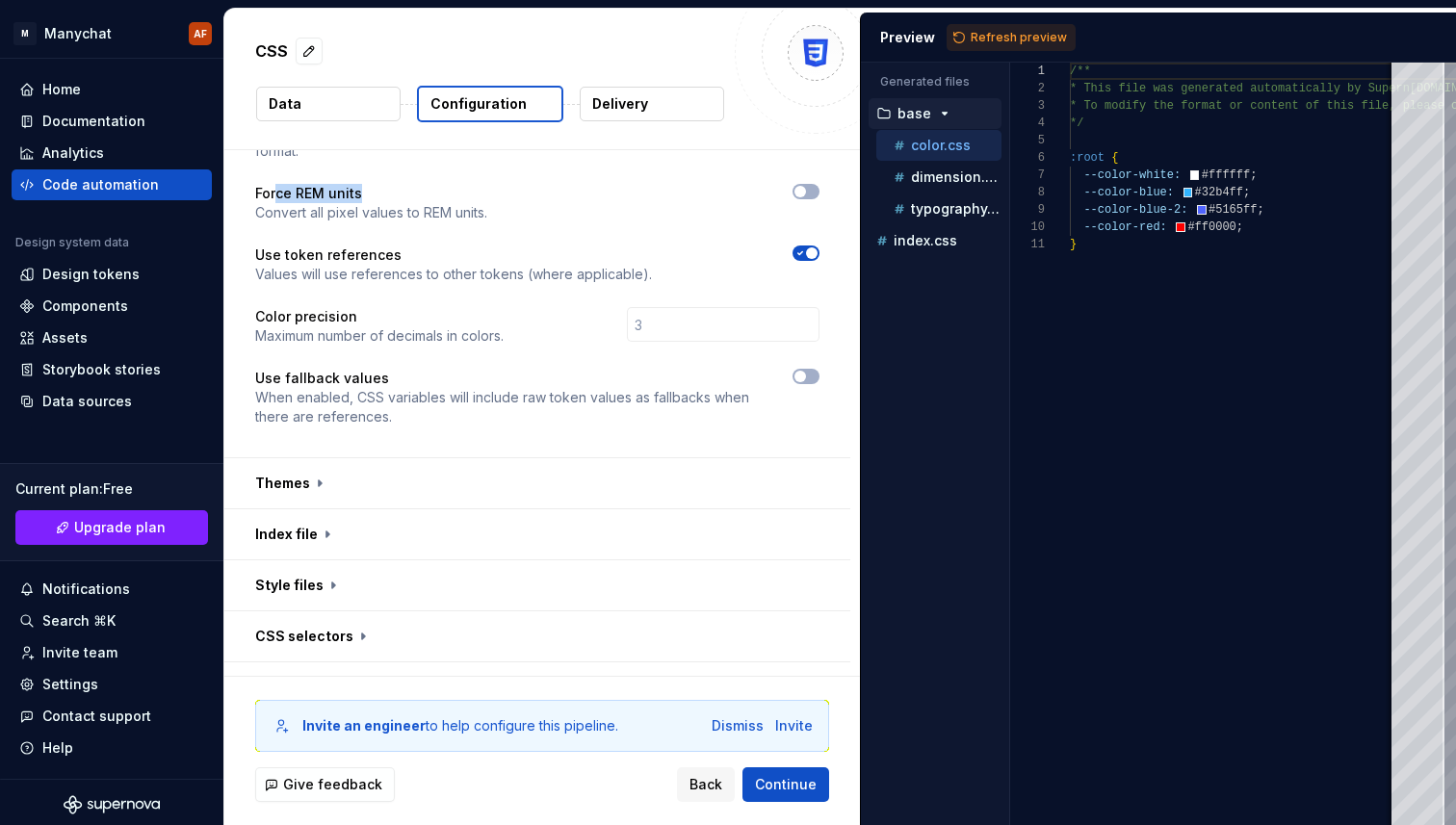
scroll to position [439, 0]
click at [433, 459] on button "button" at bounding box center [537, 481] width 626 height 51
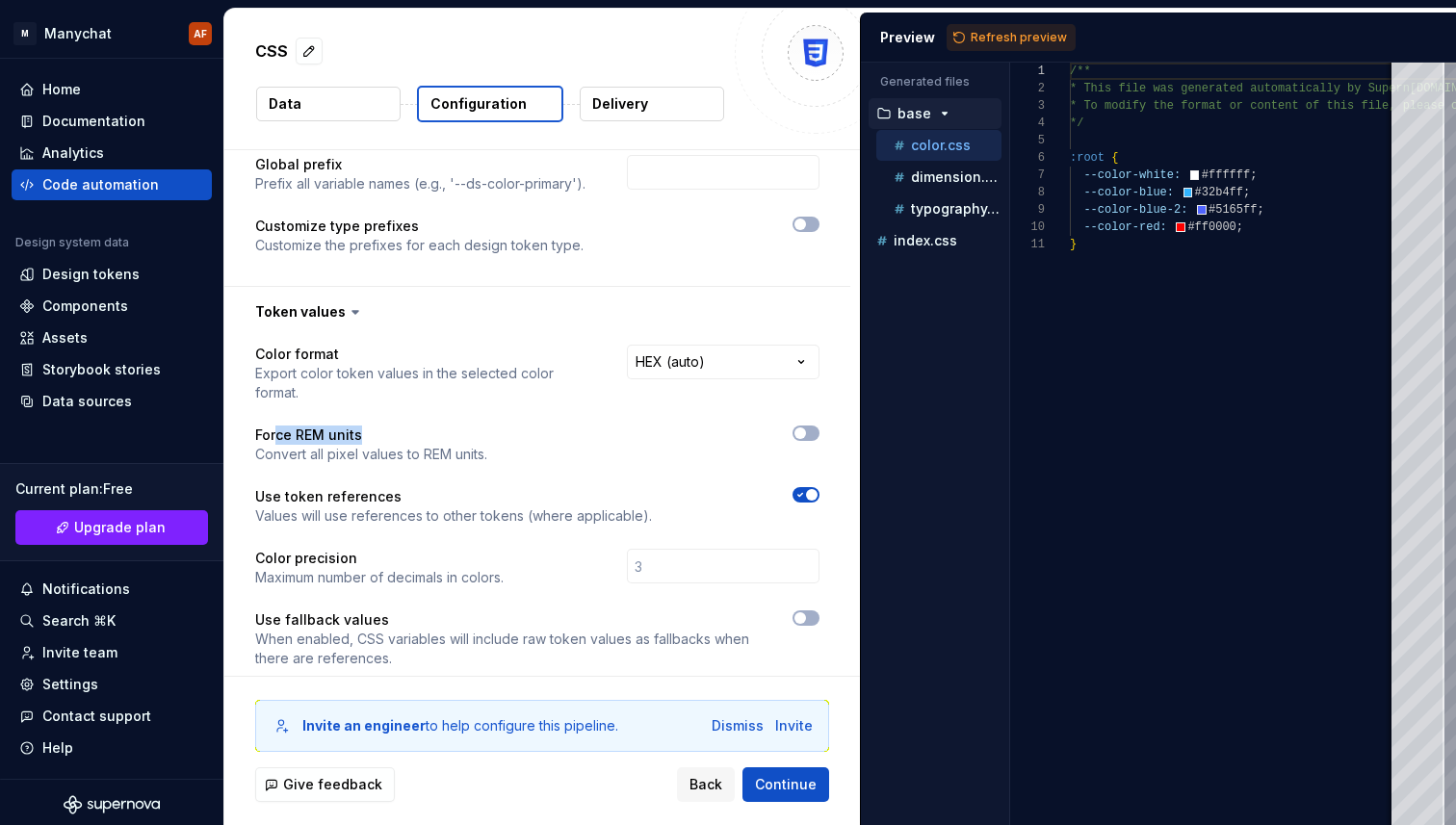
scroll to position [181, 0]
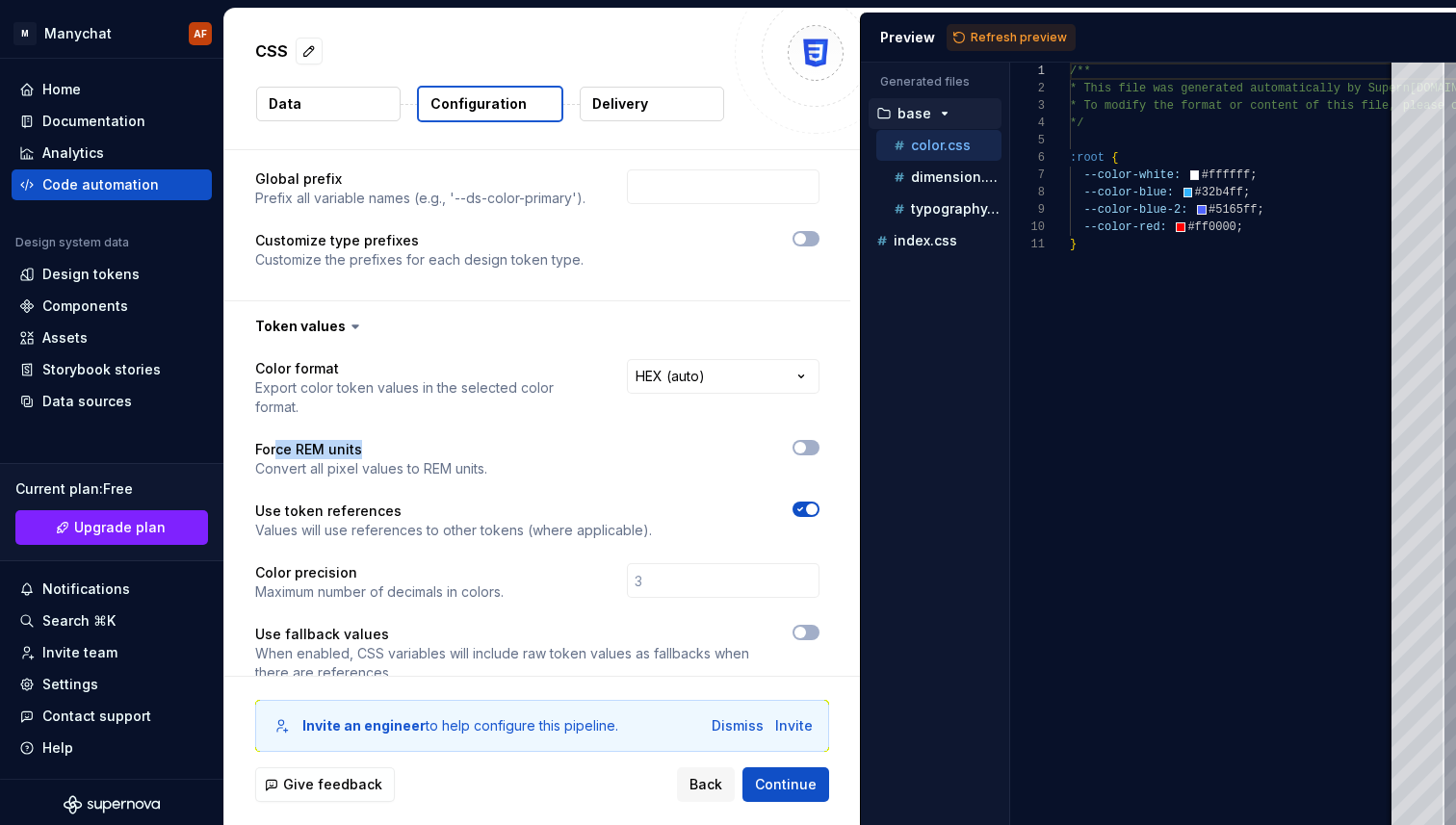
click at [625, 103] on p "Delivery" at bounding box center [619, 104] width 55 height 19
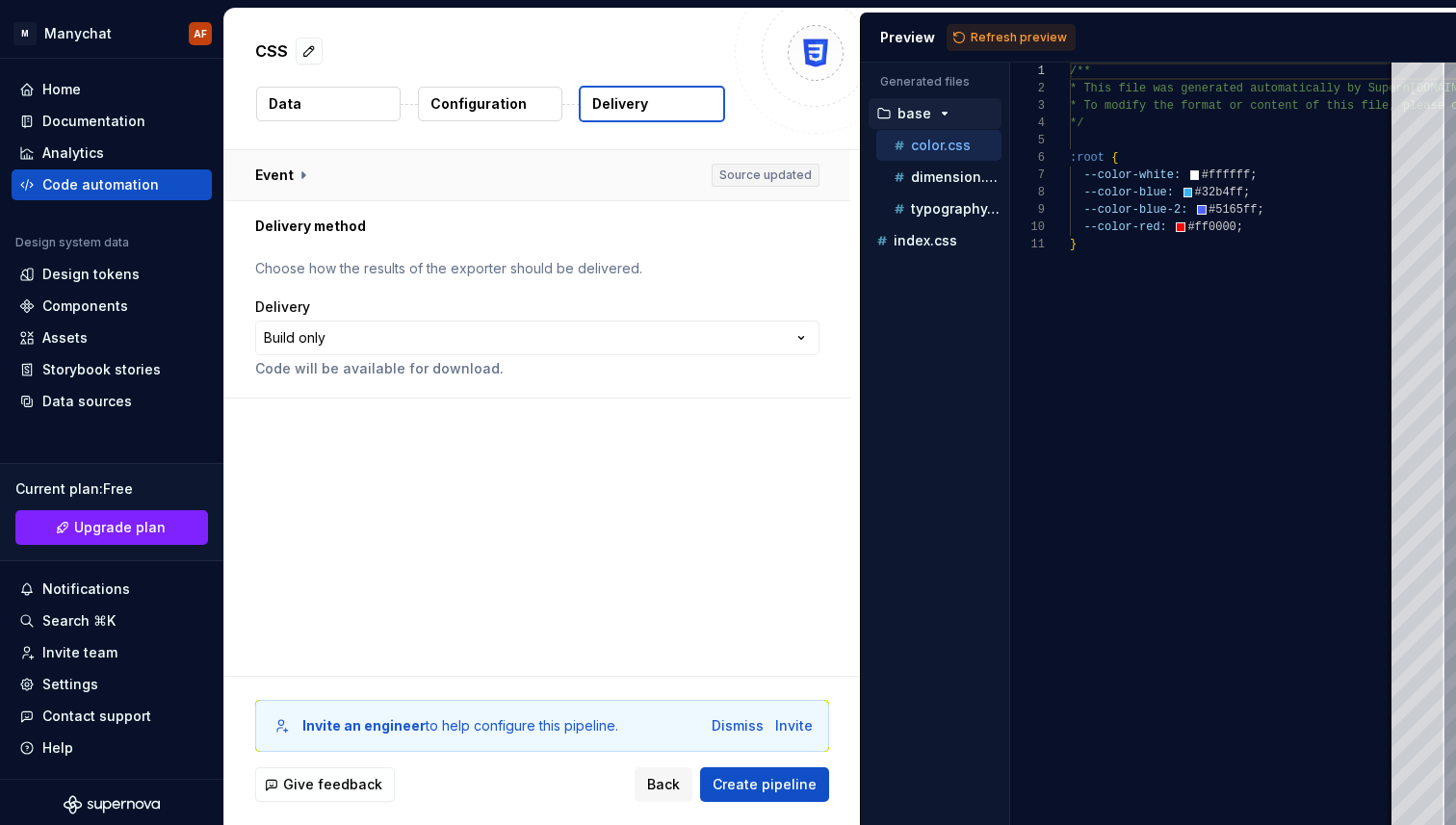
click at [314, 179] on button "button" at bounding box center [537, 176] width 626 height 51
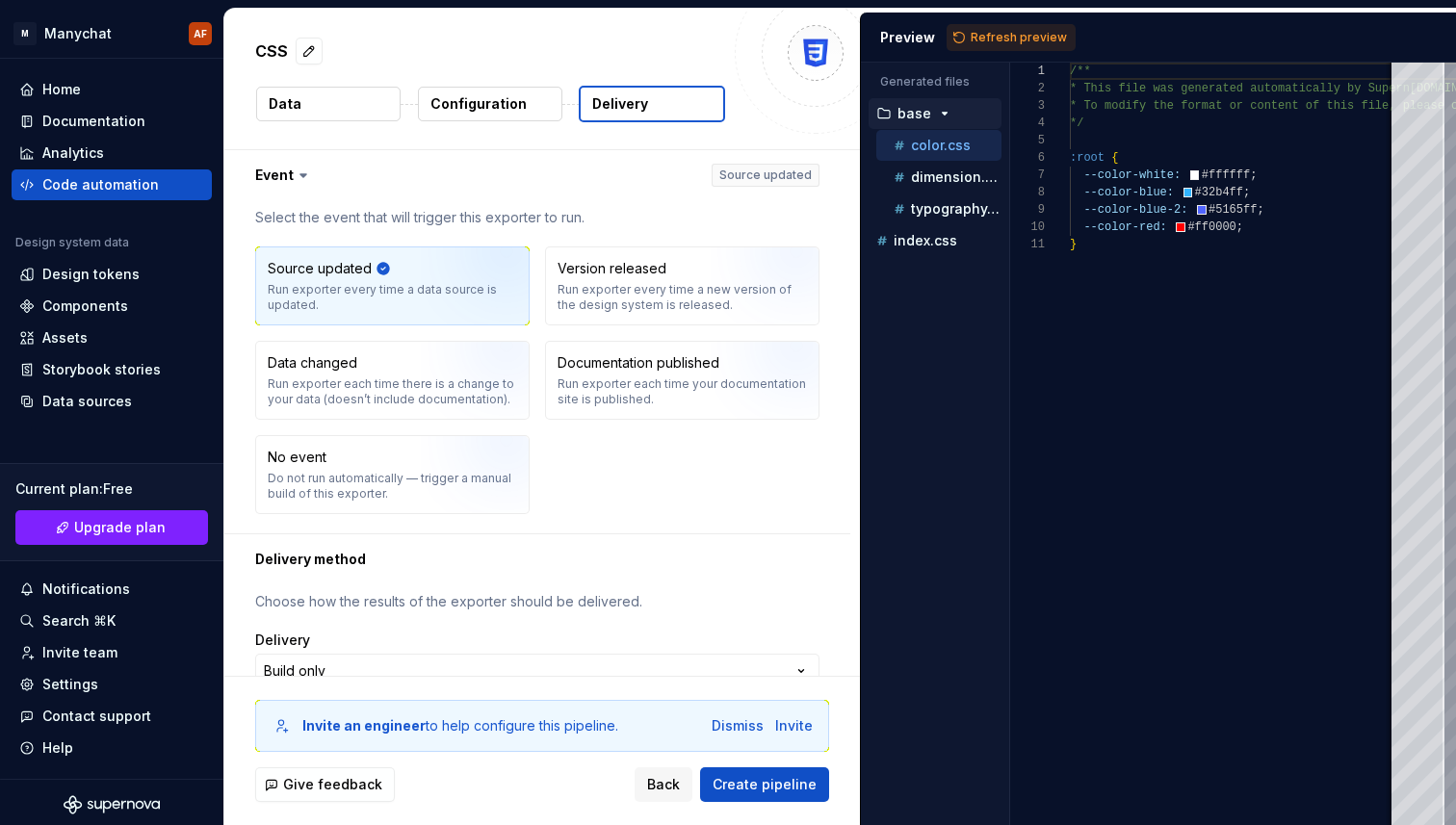
scroll to position [55, 0]
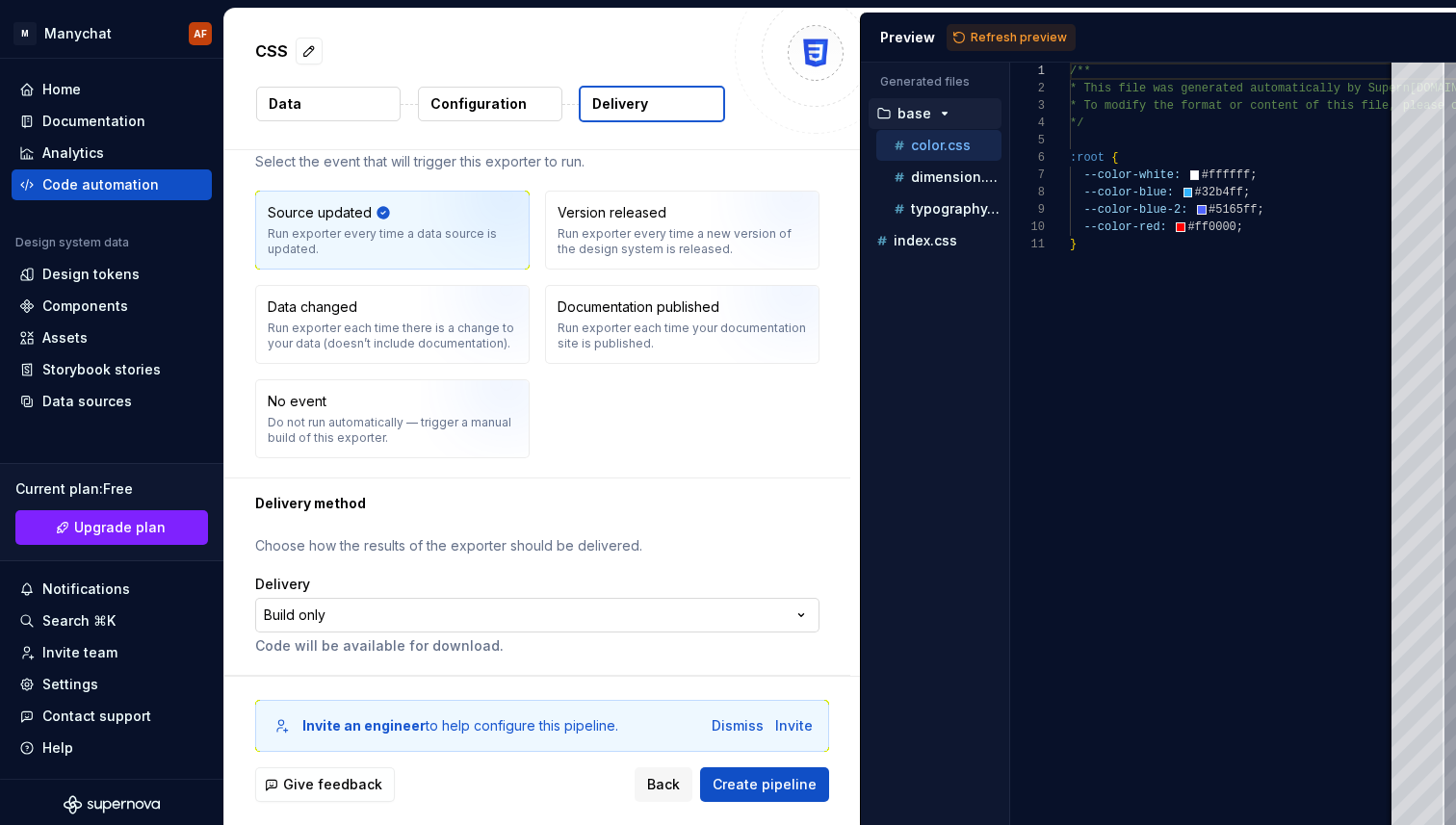
click at [379, 609] on html "**********" at bounding box center [728, 412] width 1456 height 825
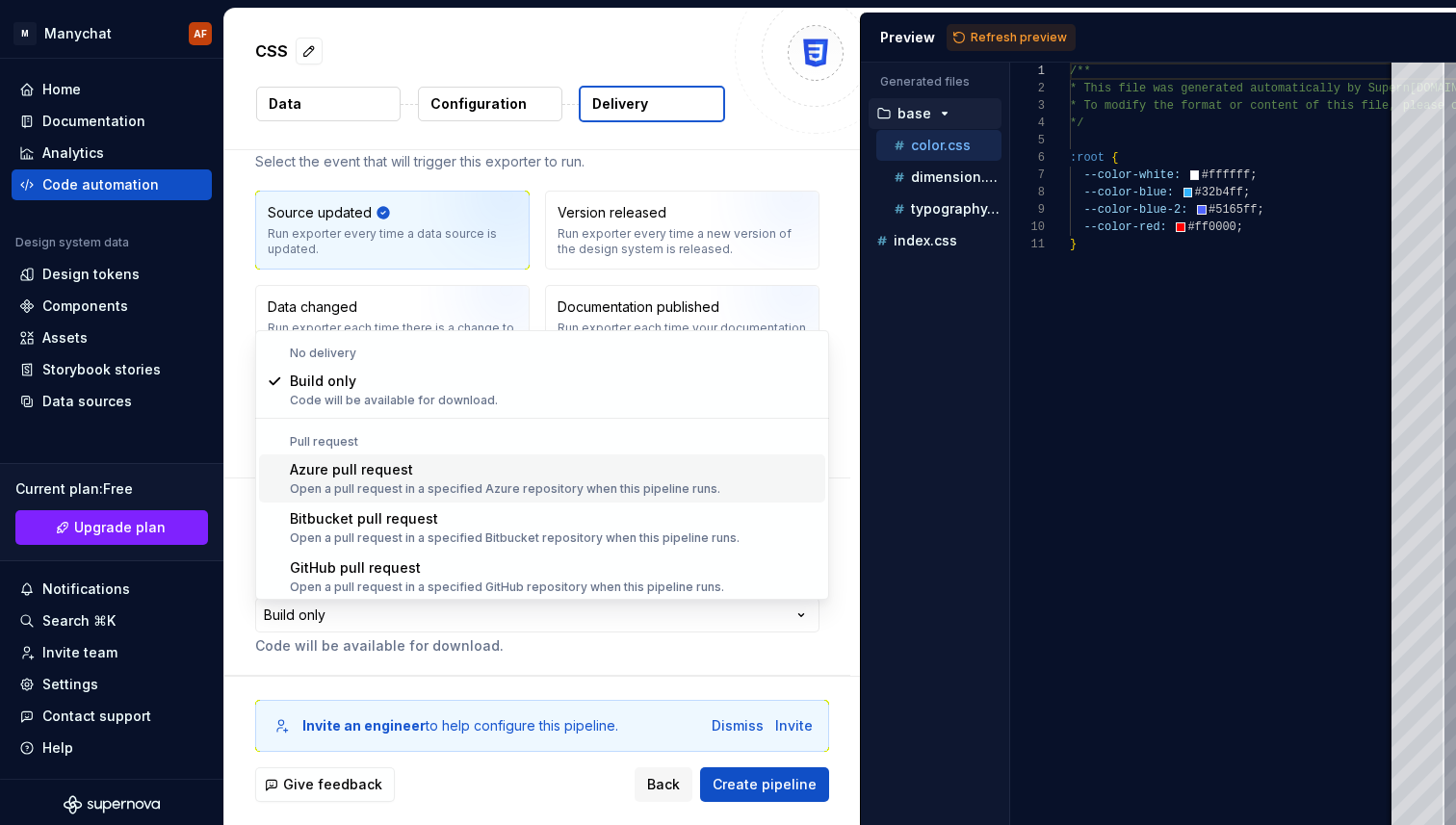
scroll to position [53, 0]
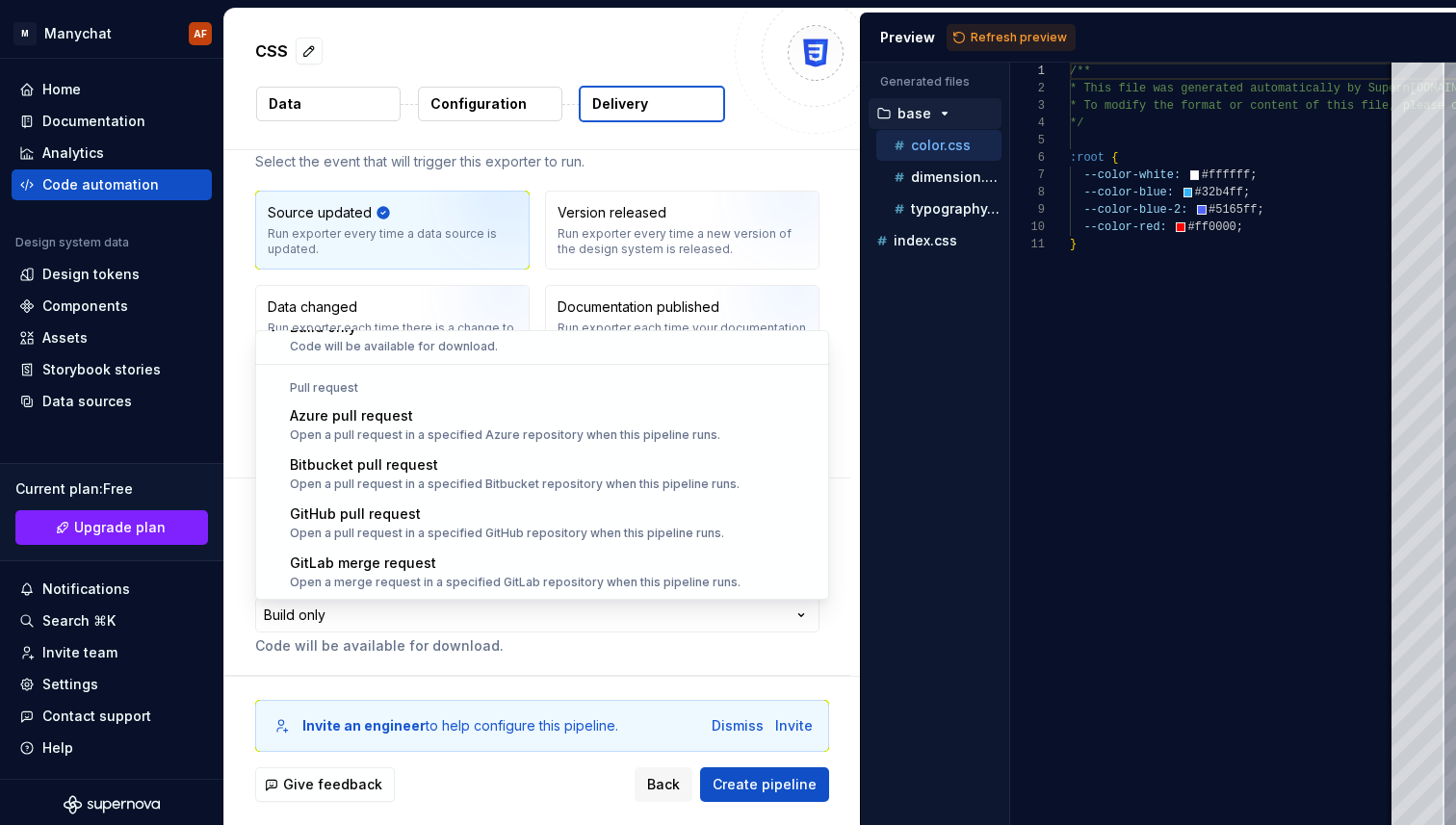
select select "******"
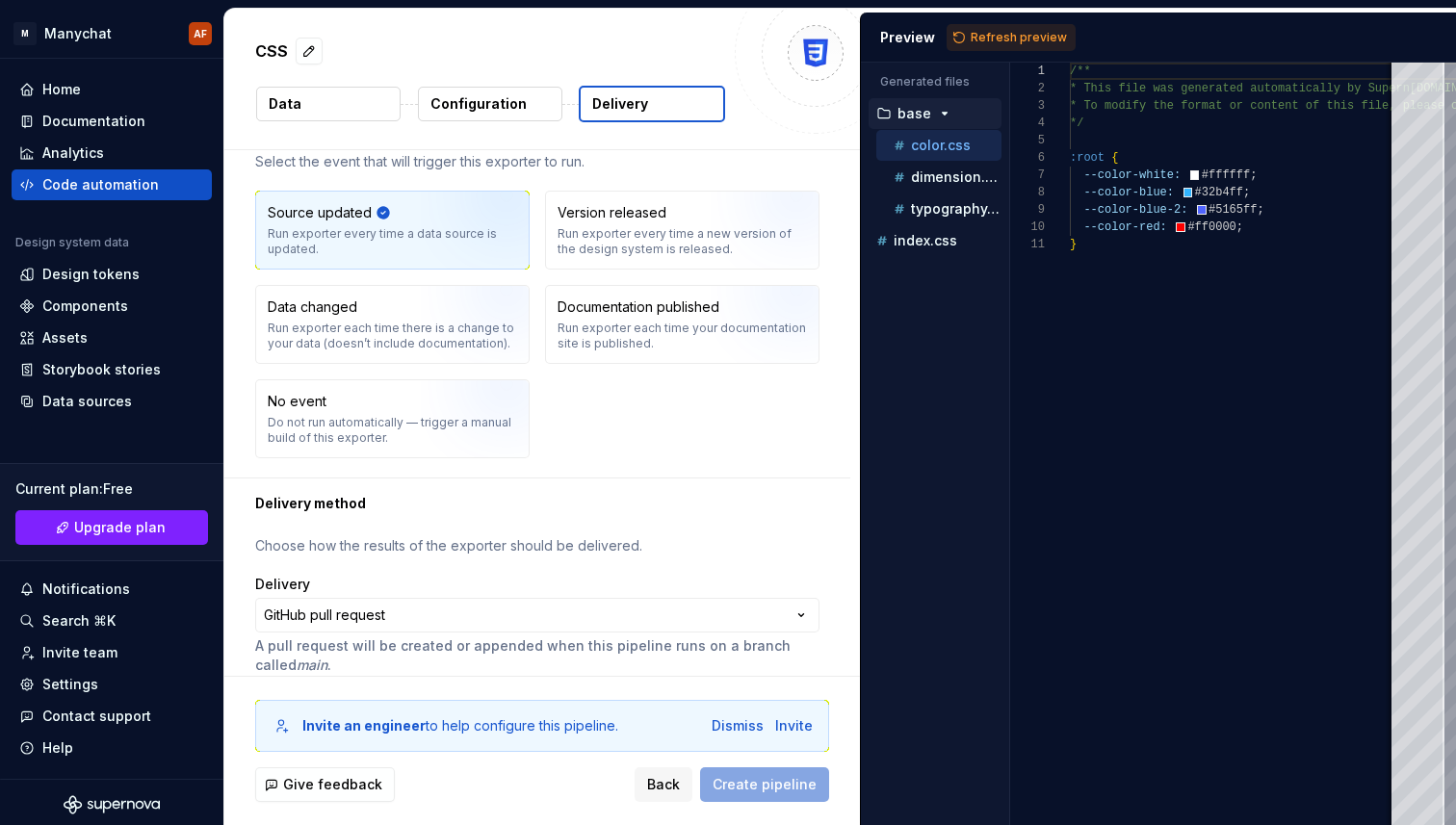
scroll to position [240, 0]
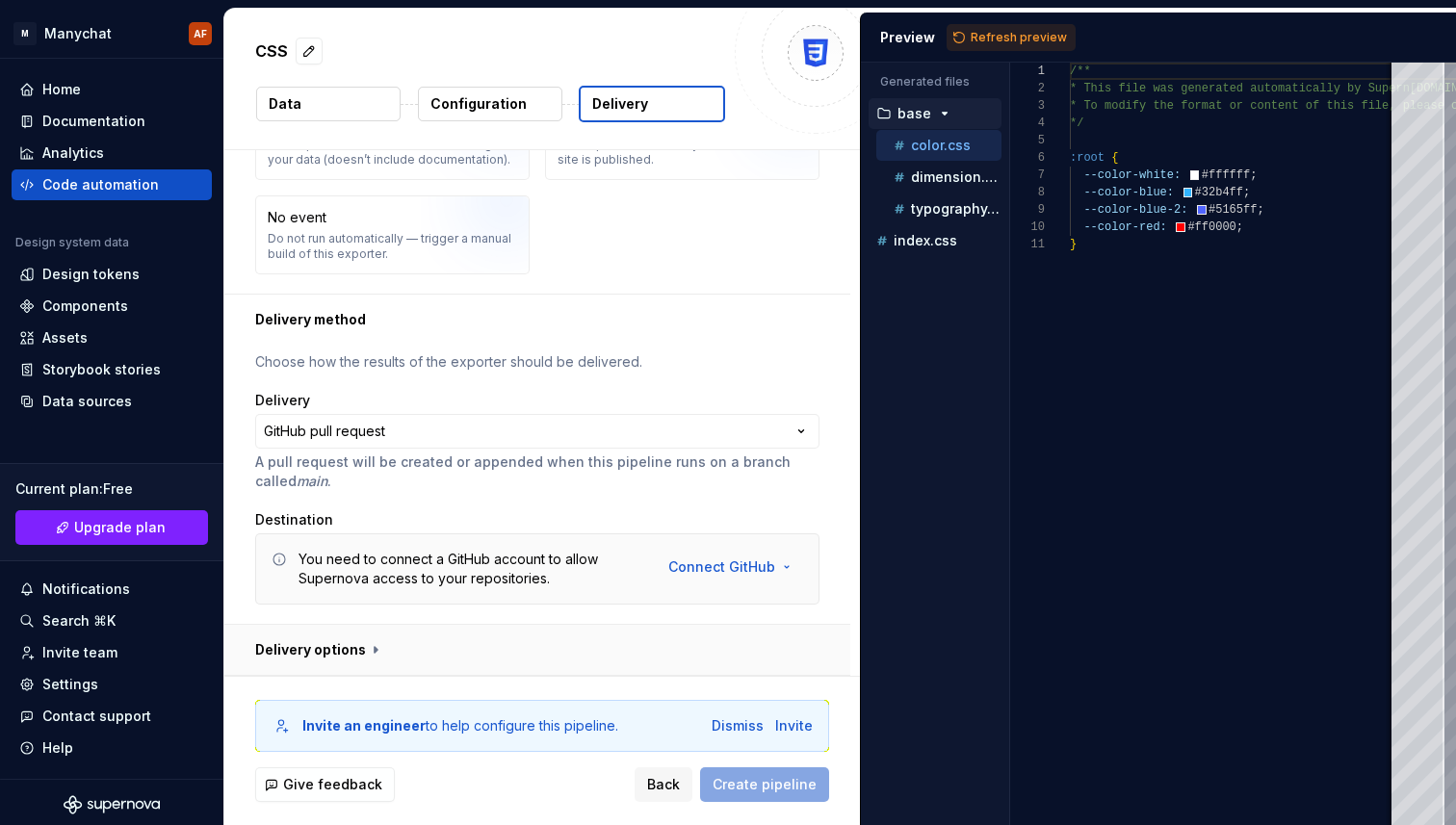
click at [347, 657] on button "button" at bounding box center [537, 650] width 626 height 51
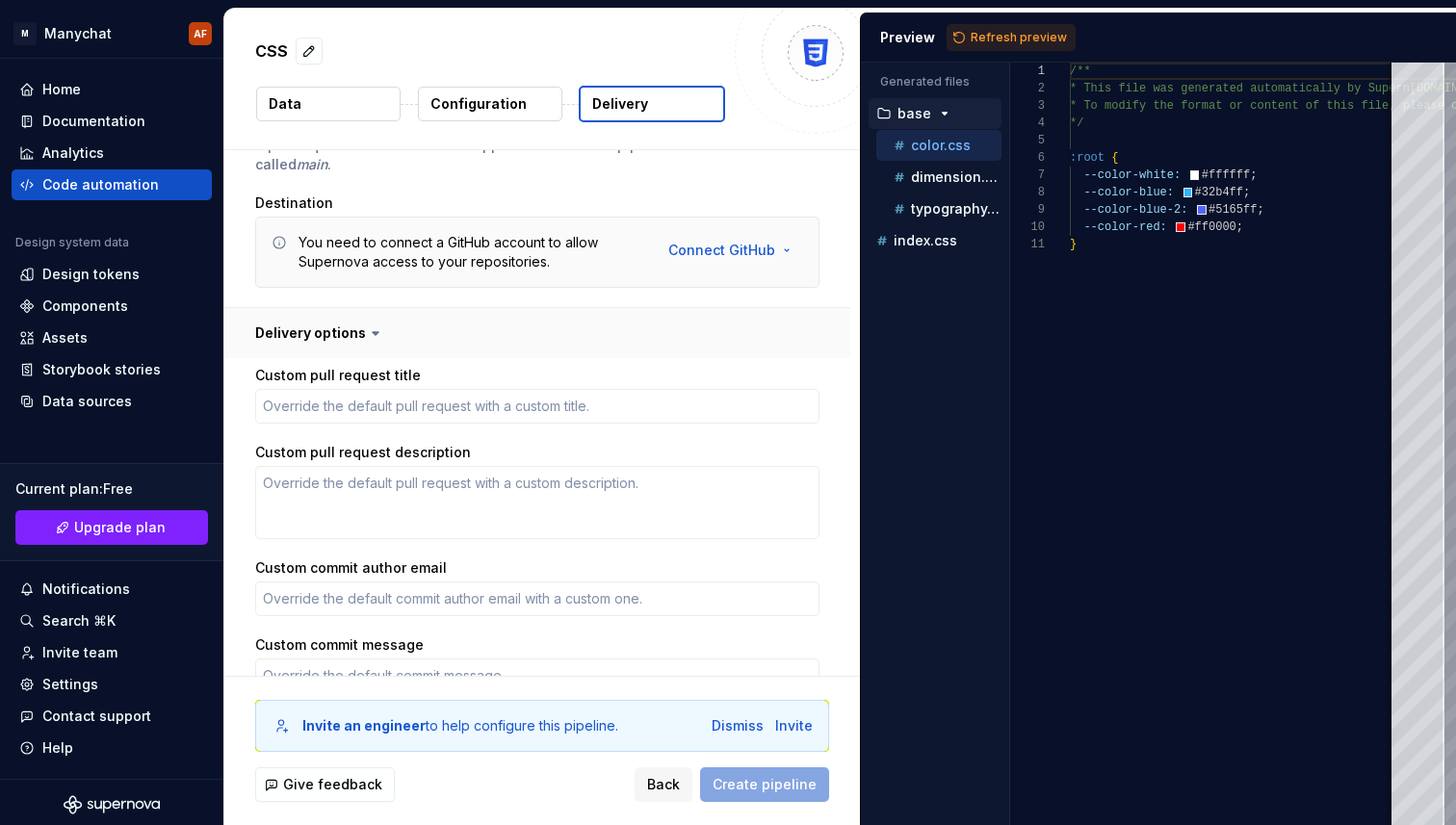
scroll to position [694, 0]
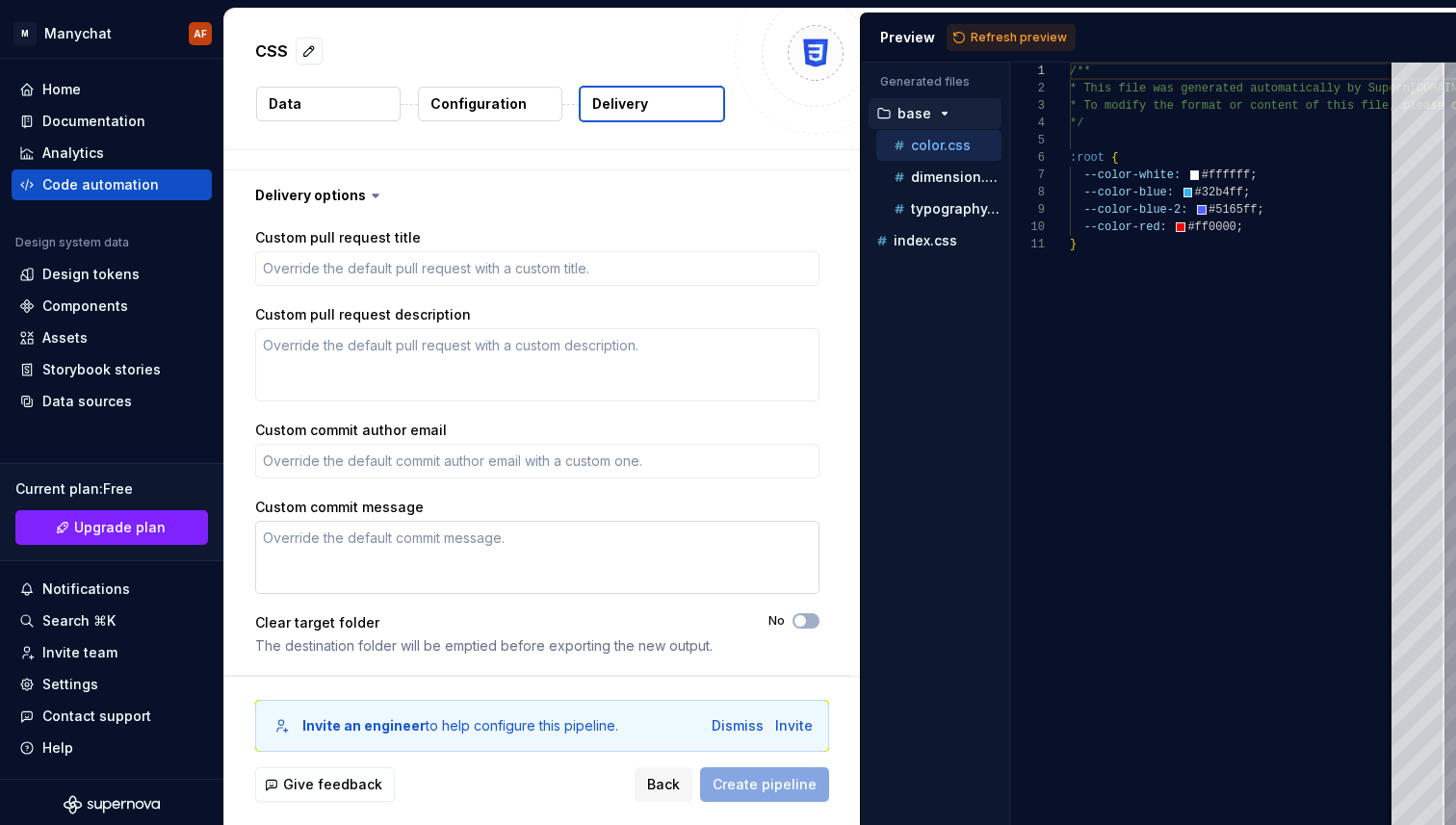
drag, startPoint x: 243, startPoint y: 188, endPoint x: 503, endPoint y: 539, distance: 436.8
click at [503, 539] on div "Delivery options Custom pull request title Custom pull request description Cust…" at bounding box center [537, 423] width 626 height 505
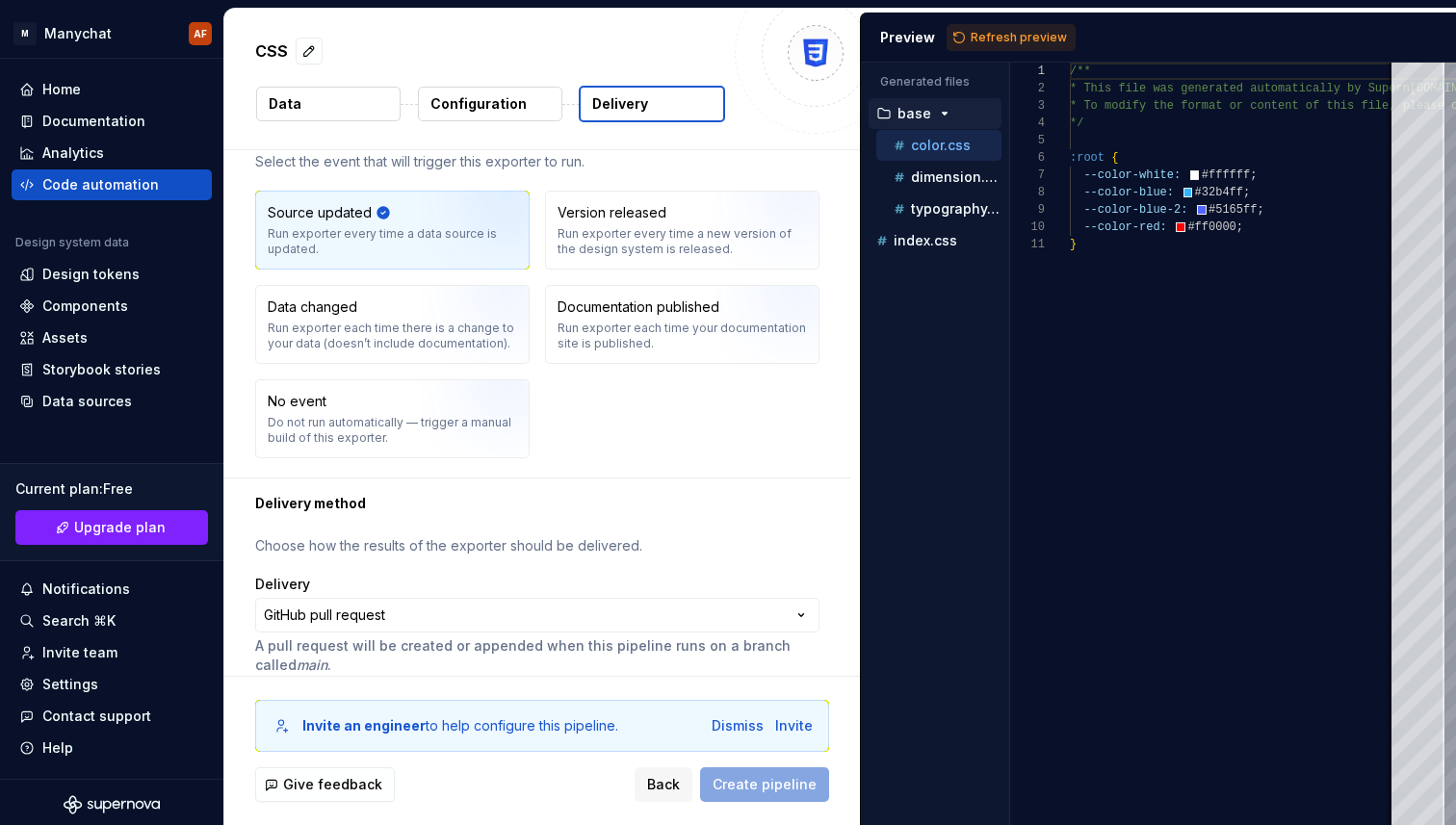
scroll to position [0, 0]
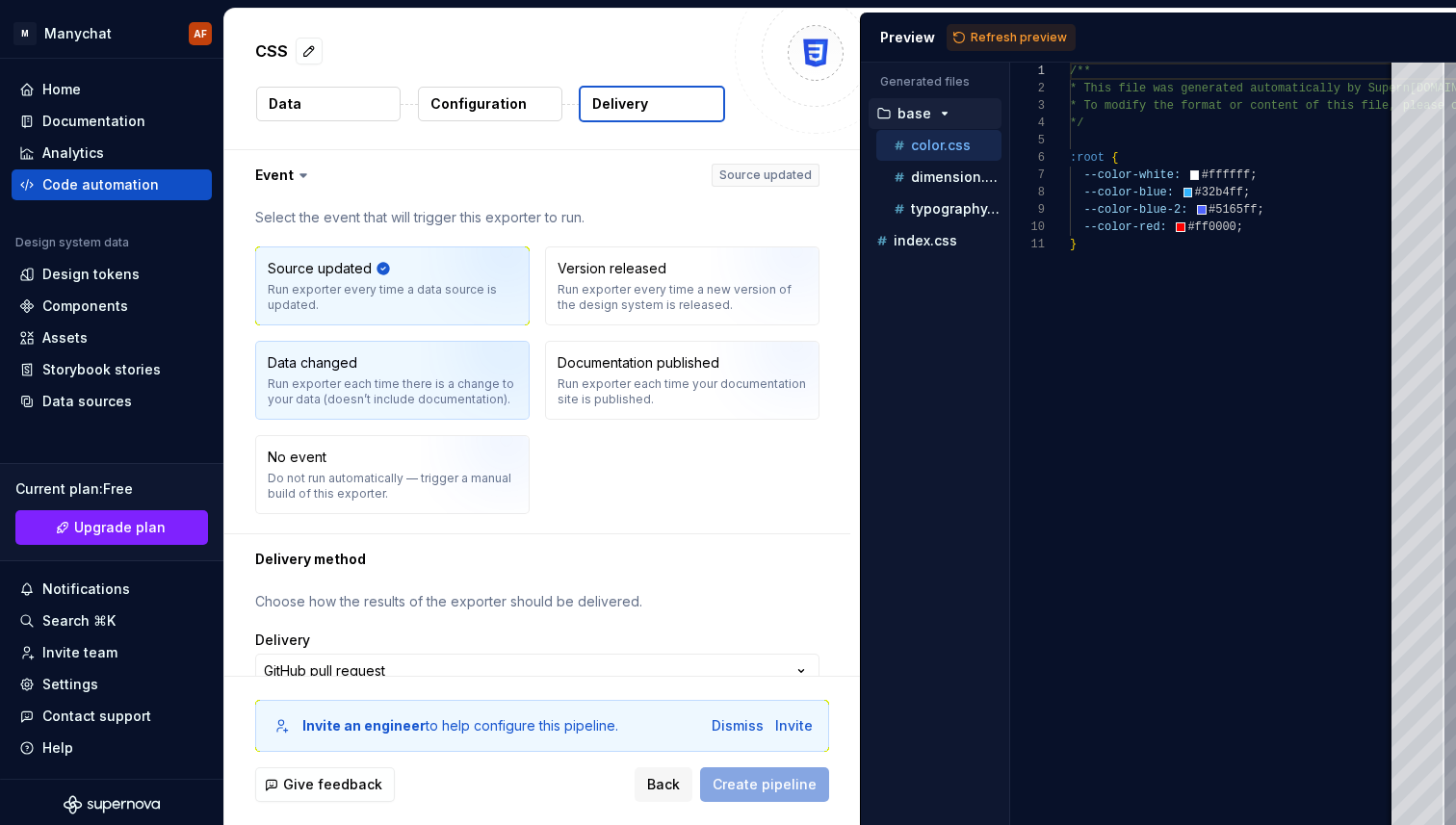
click at [418, 385] on div "Run exporter each time there is a change to your data (doesn’t include document…" at bounding box center [392, 392] width 250 height 31
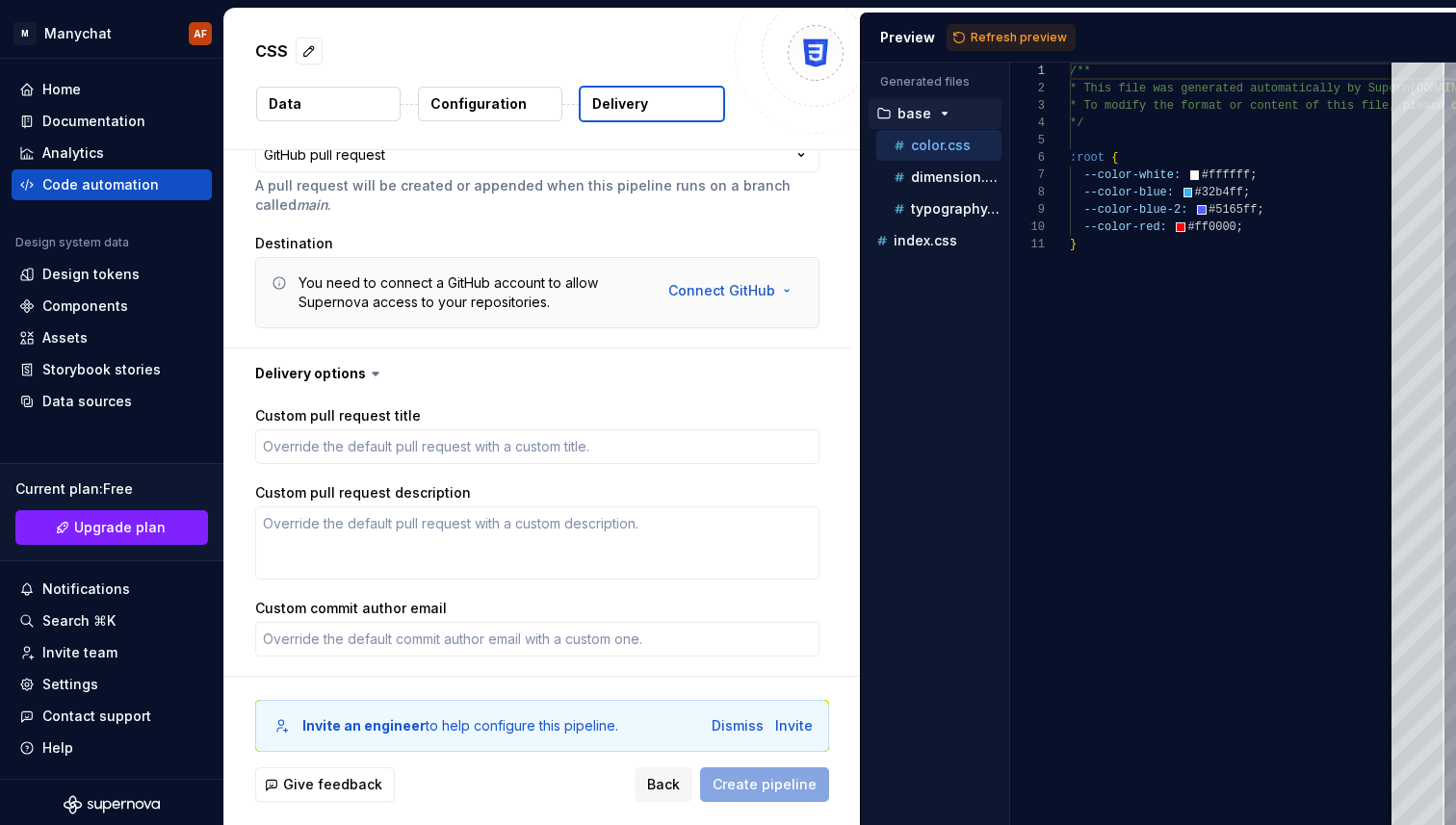
scroll to position [668, 0]
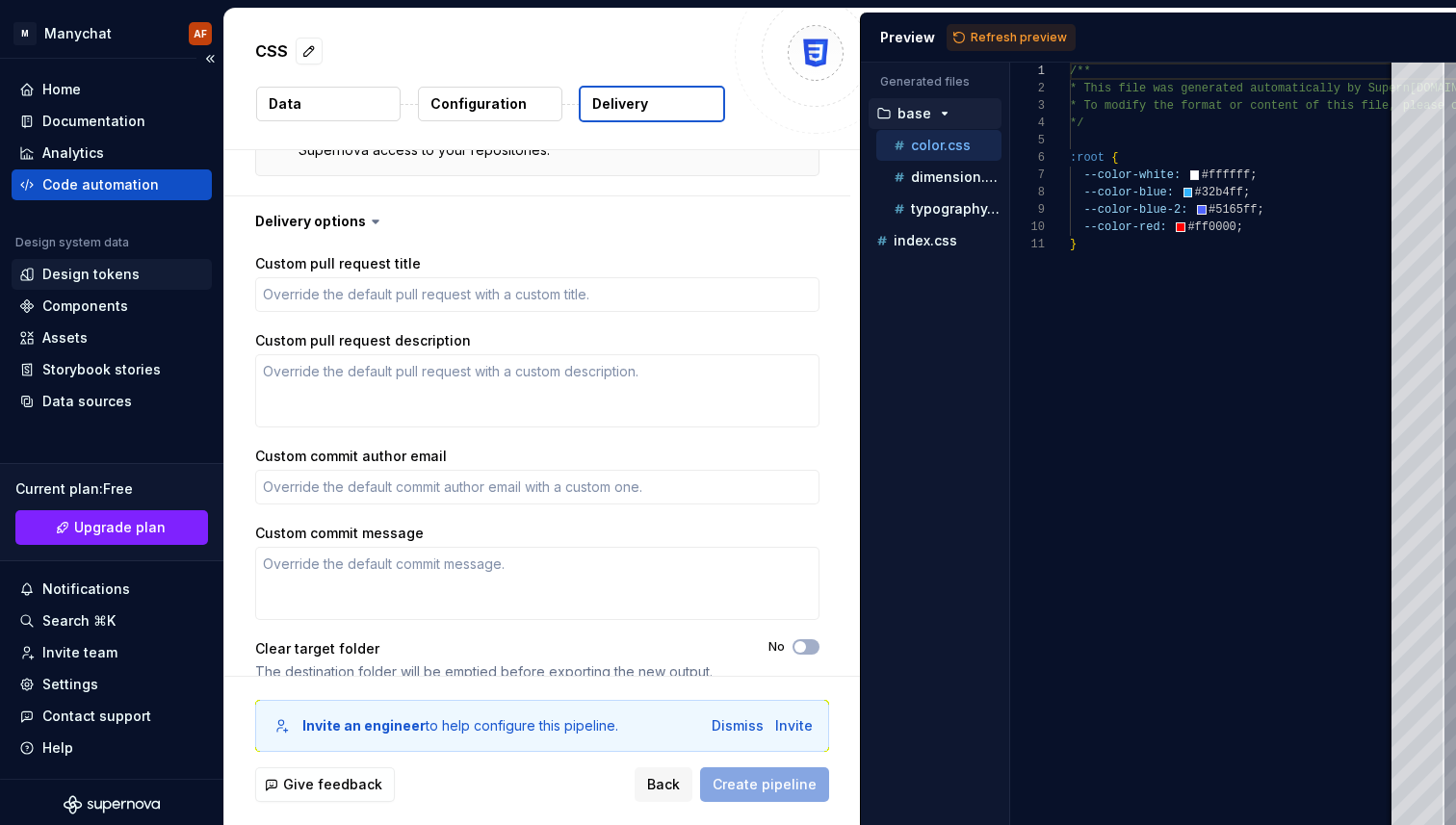
click at [141, 280] on div "Design tokens" at bounding box center [112, 274] width 185 height 19
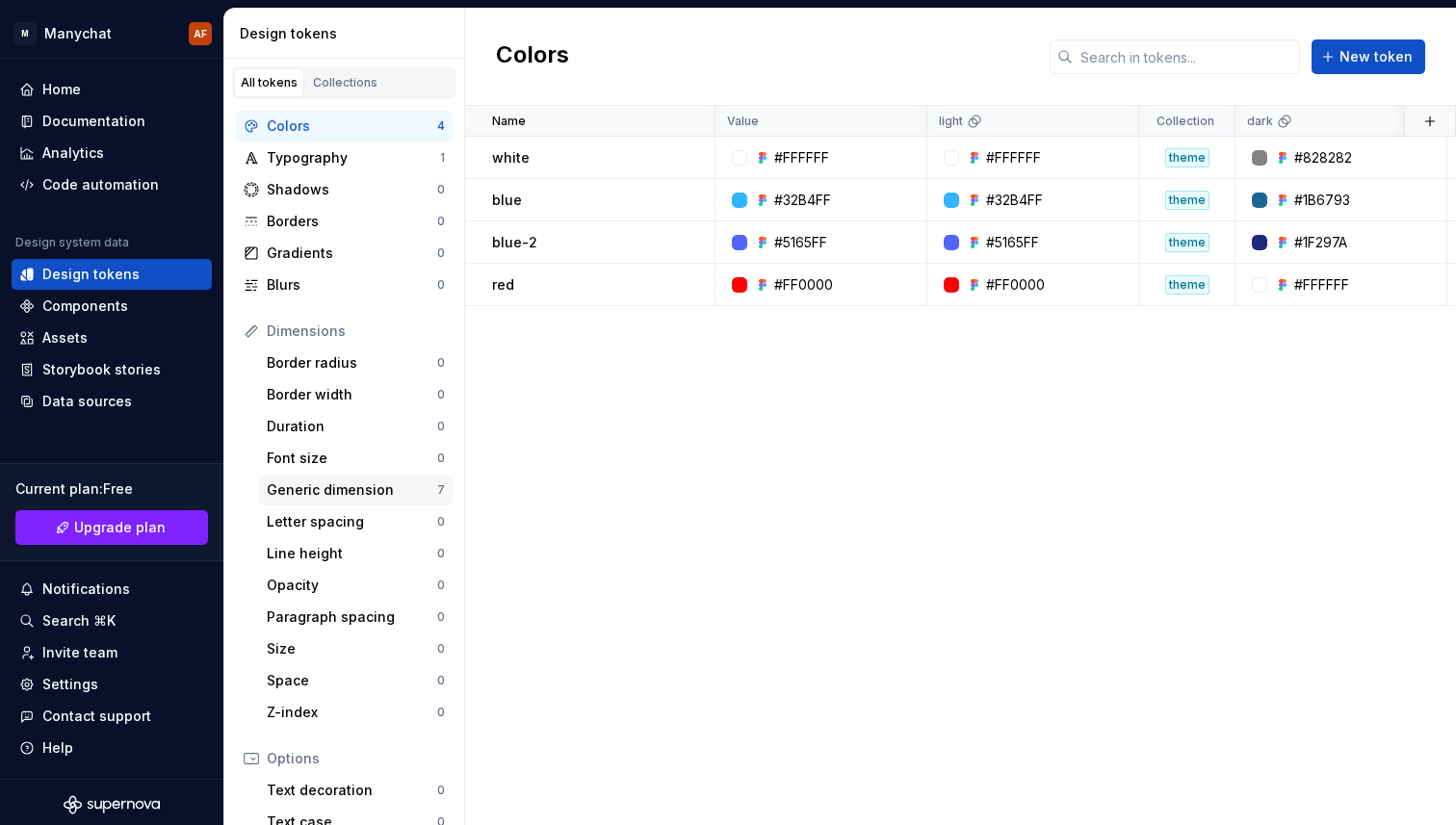
click at [364, 485] on div "Generic dimension" at bounding box center [351, 490] width 170 height 19
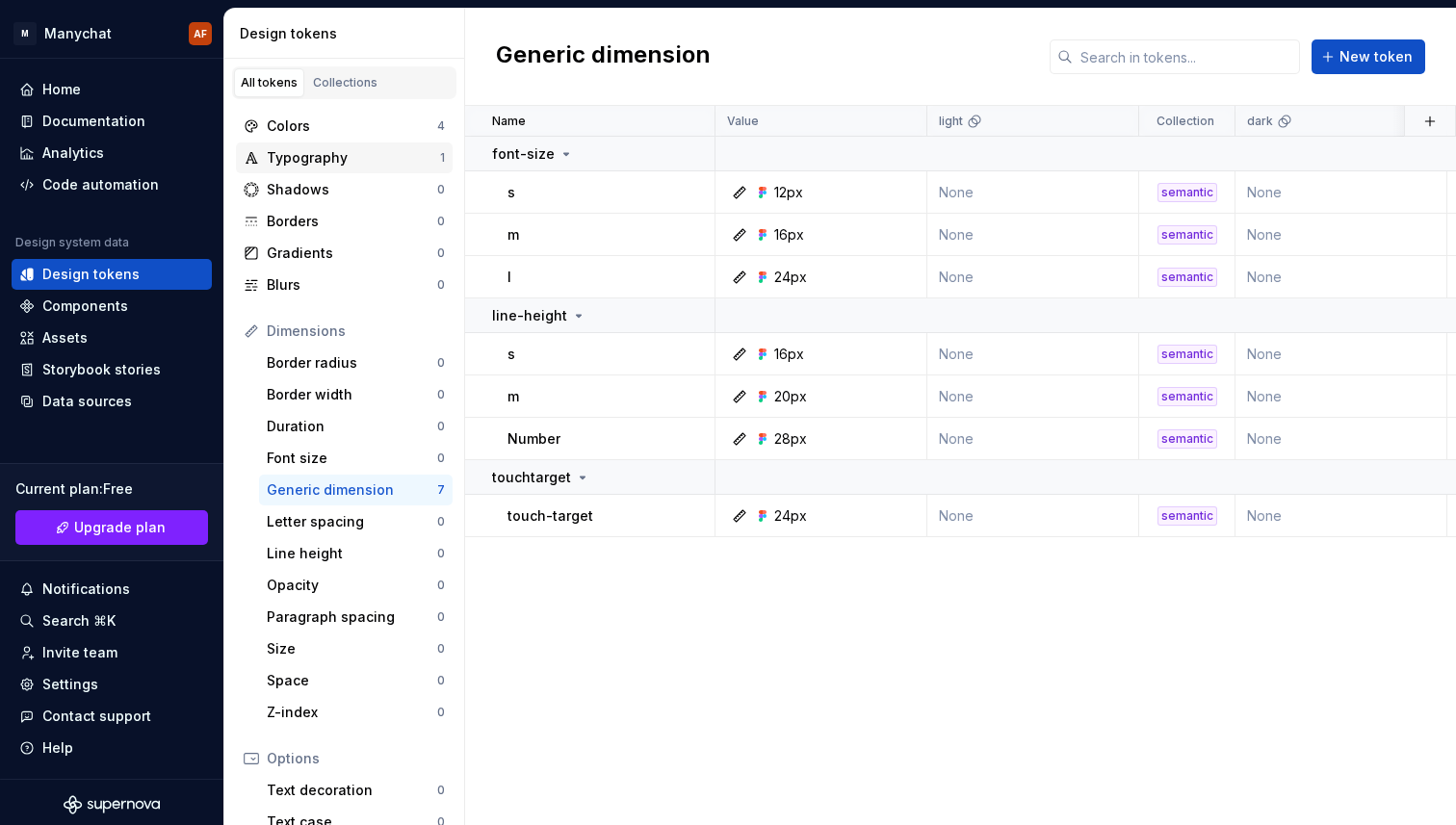
click at [323, 155] on div "Typography" at bounding box center [353, 158] width 173 height 19
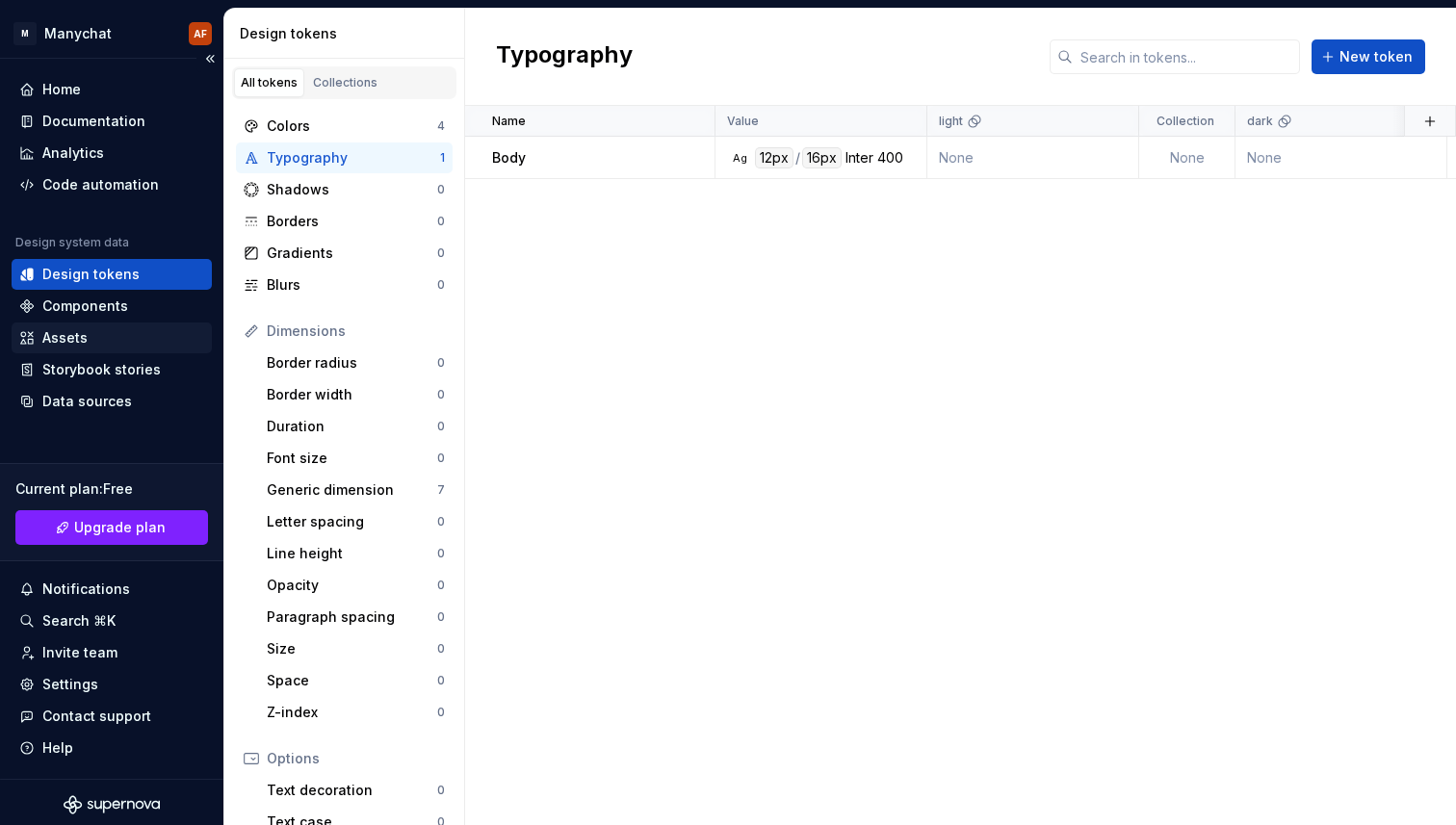
click at [142, 335] on div "Assets" at bounding box center [112, 338] width 185 height 19
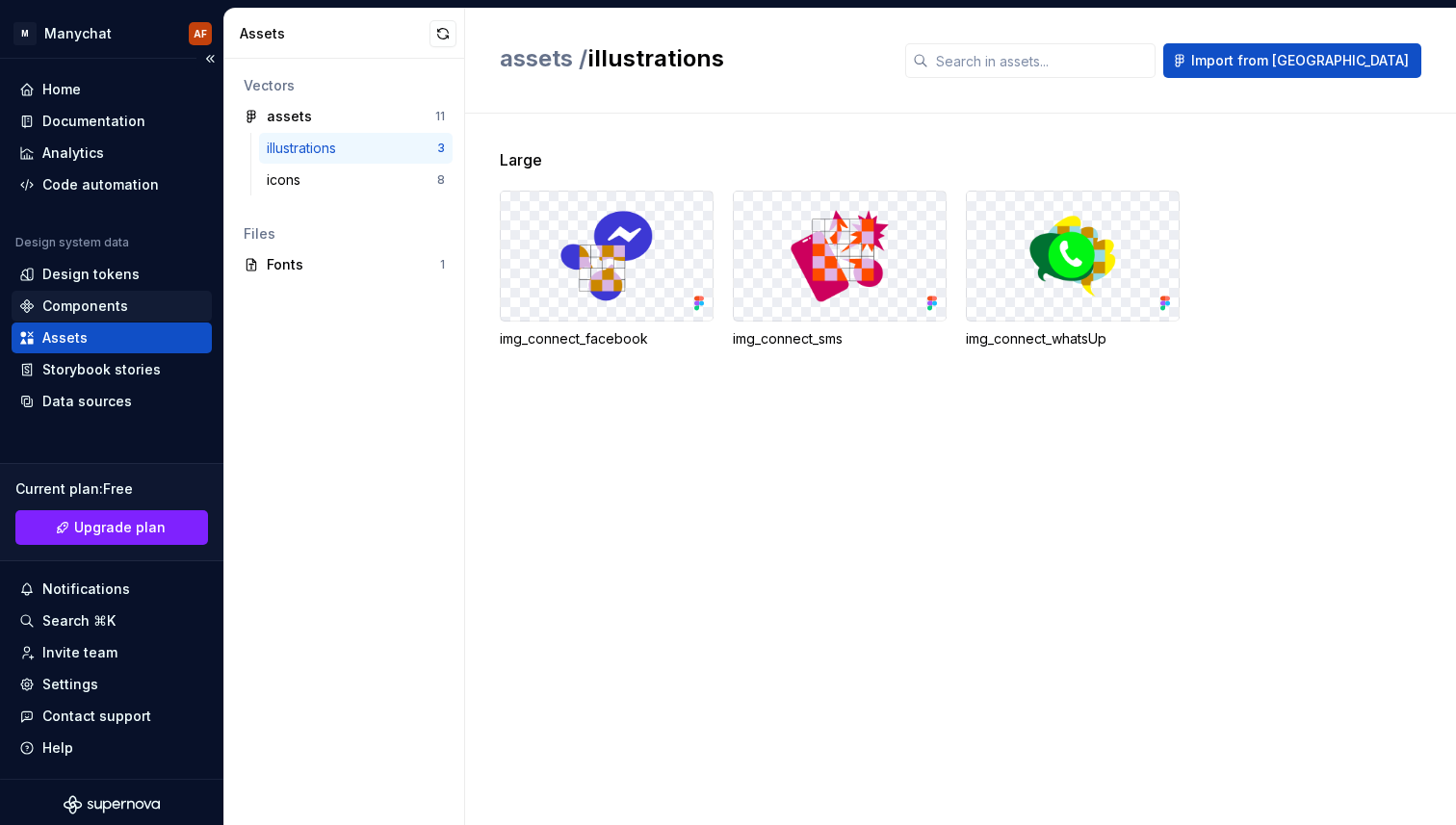
click at [127, 294] on div "Components" at bounding box center [112, 306] width 200 height 31
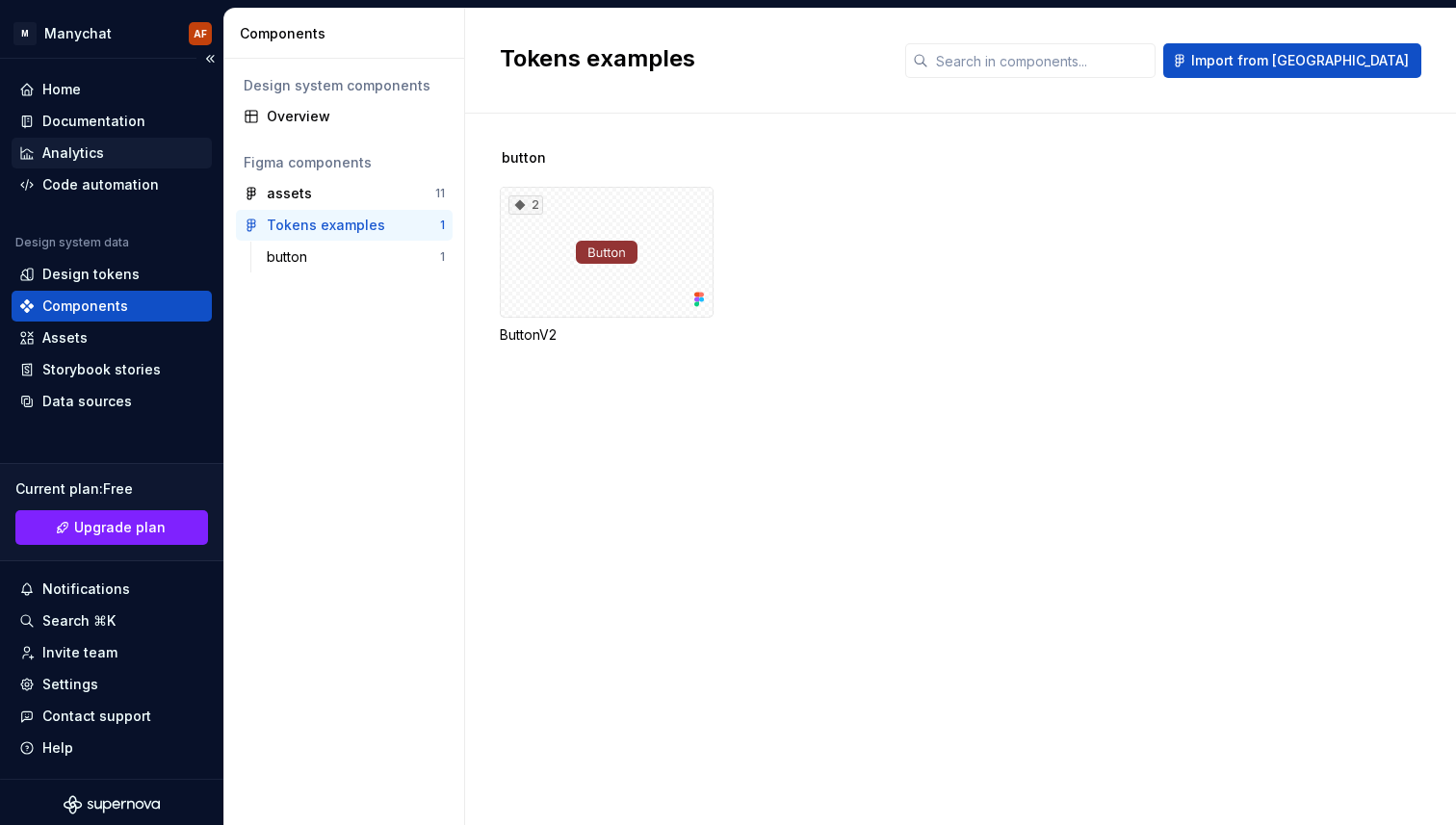
click at [83, 144] on div "Analytics" at bounding box center [73, 154] width 61 height 19
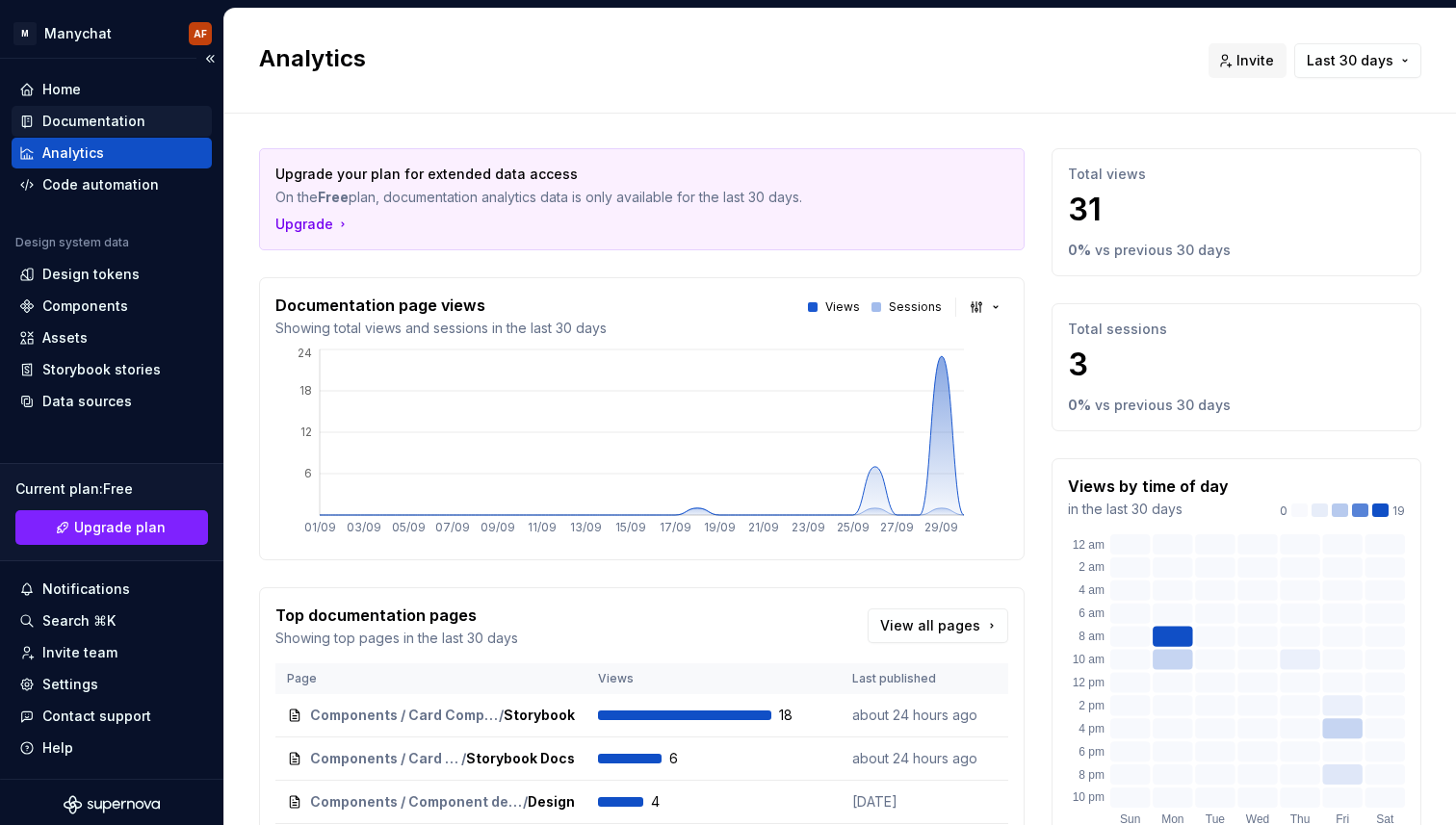
click at [111, 124] on div "Documentation" at bounding box center [94, 121] width 103 height 19
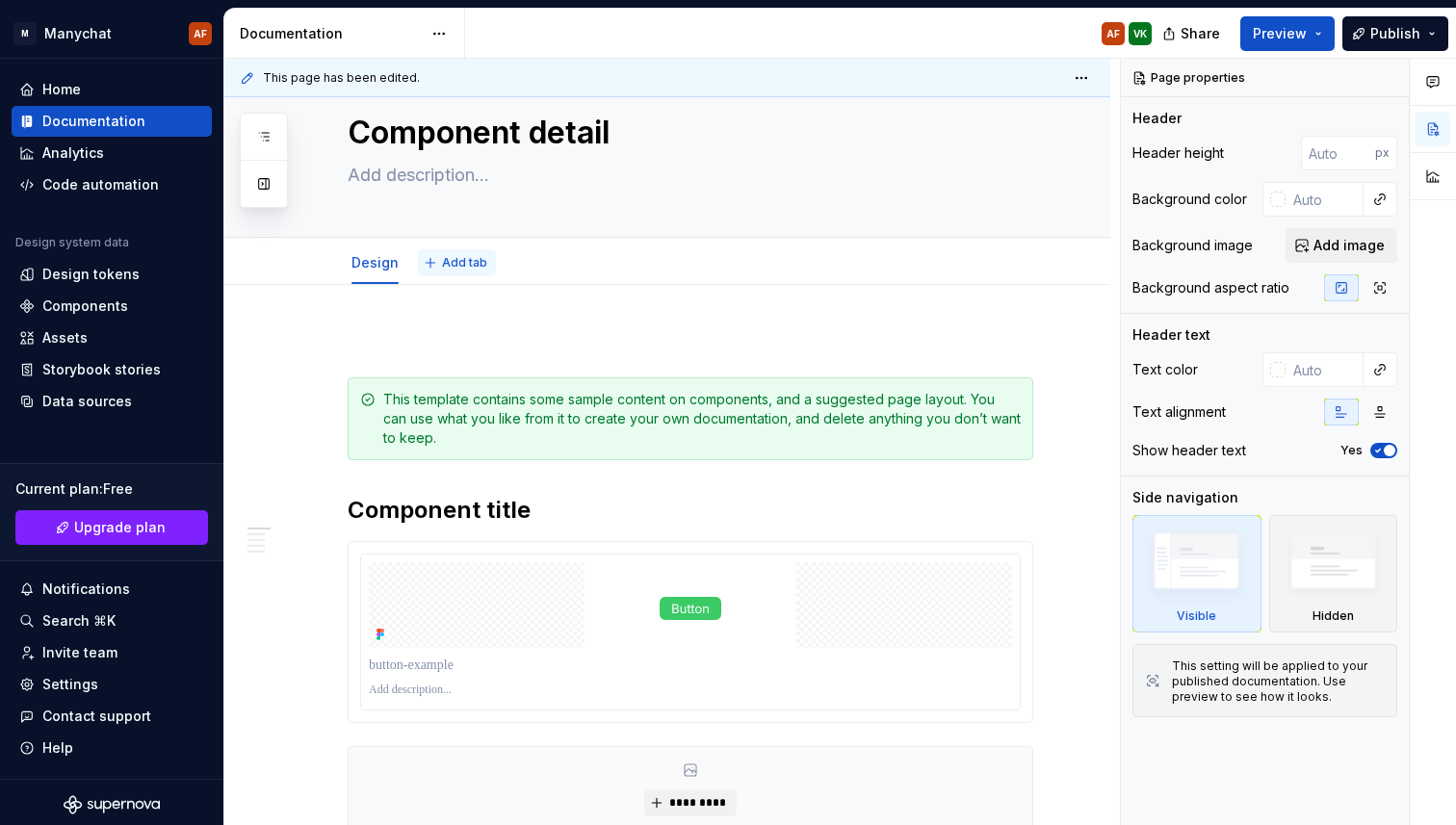
scroll to position [55, 0]
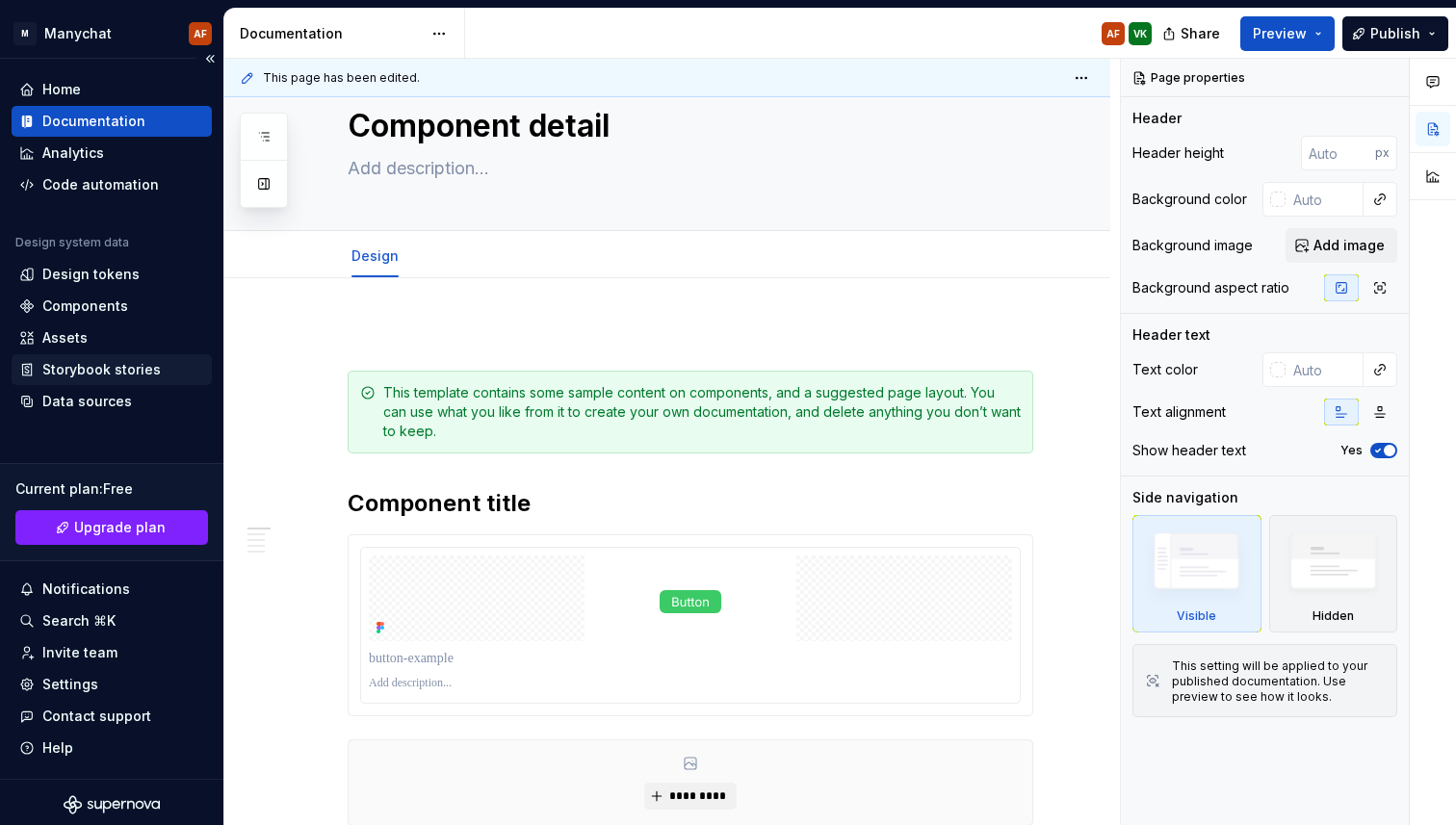
click at [126, 364] on div "Storybook stories" at bounding box center [102, 369] width 119 height 19
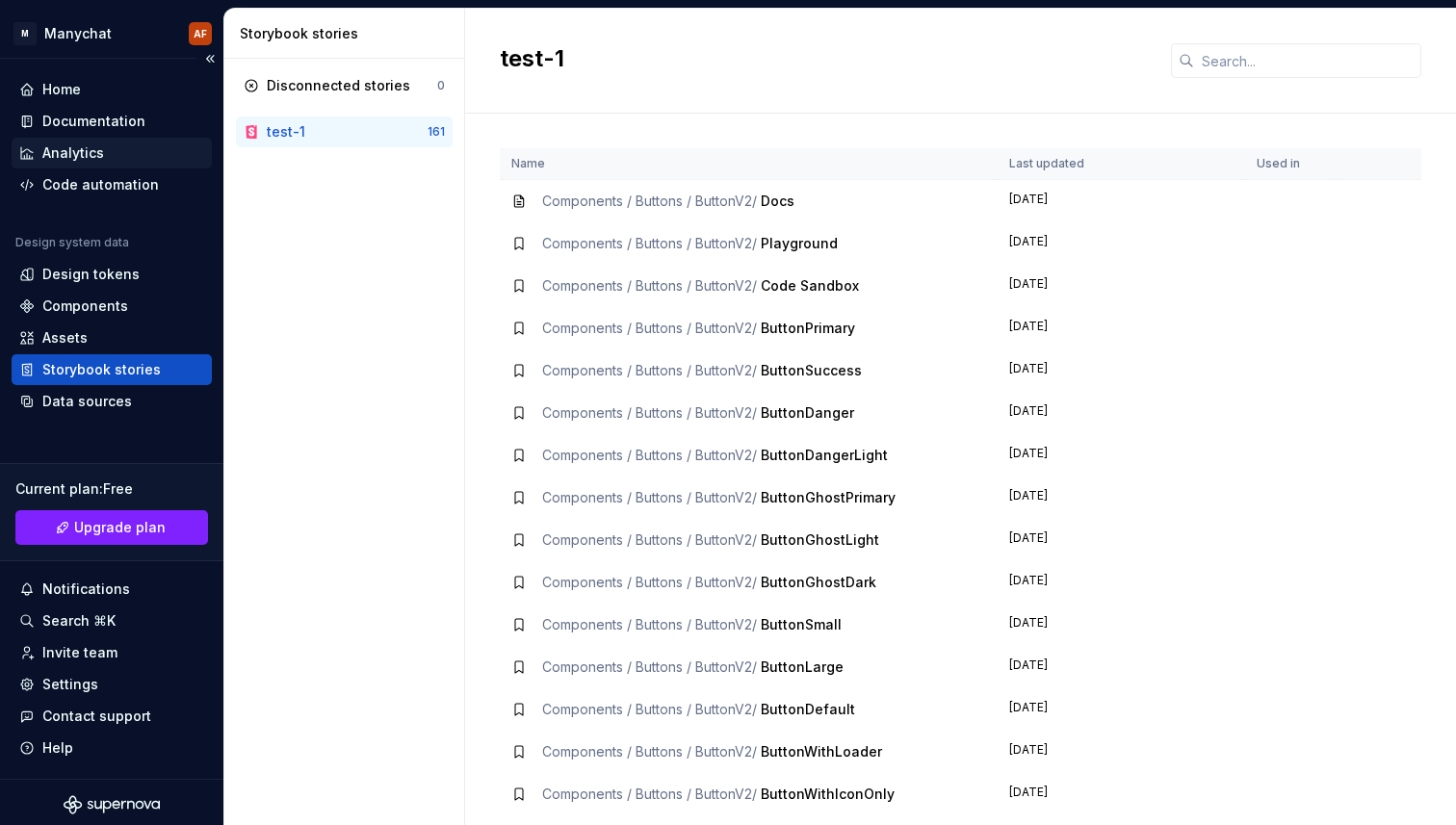
click at [83, 152] on div "Analytics" at bounding box center [73, 154] width 61 height 19
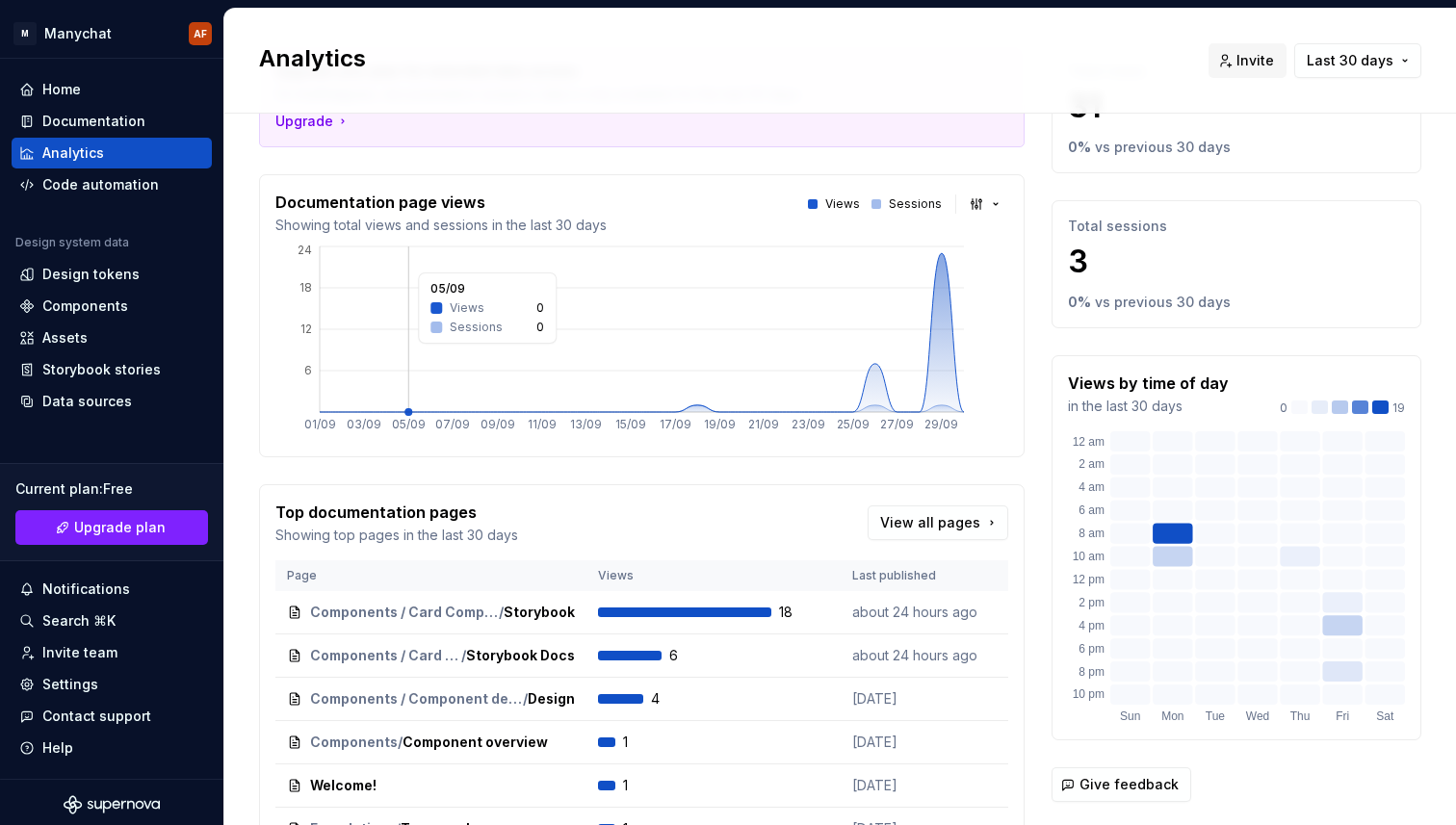
scroll to position [219, 0]
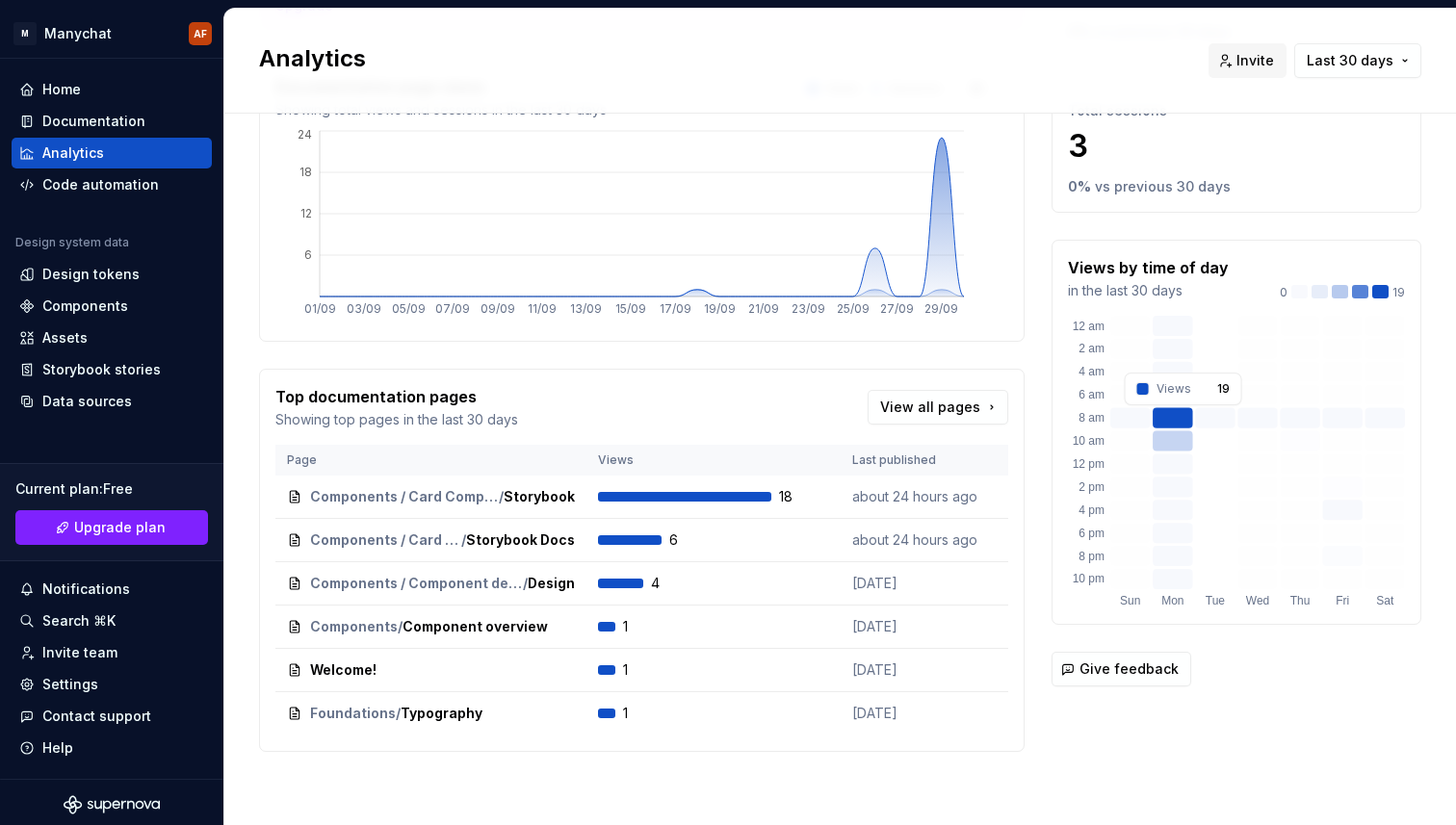
click at [1183, 419] on rect at bounding box center [1172, 418] width 40 height 20
click at [1184, 446] on rect at bounding box center [1172, 441] width 40 height 20
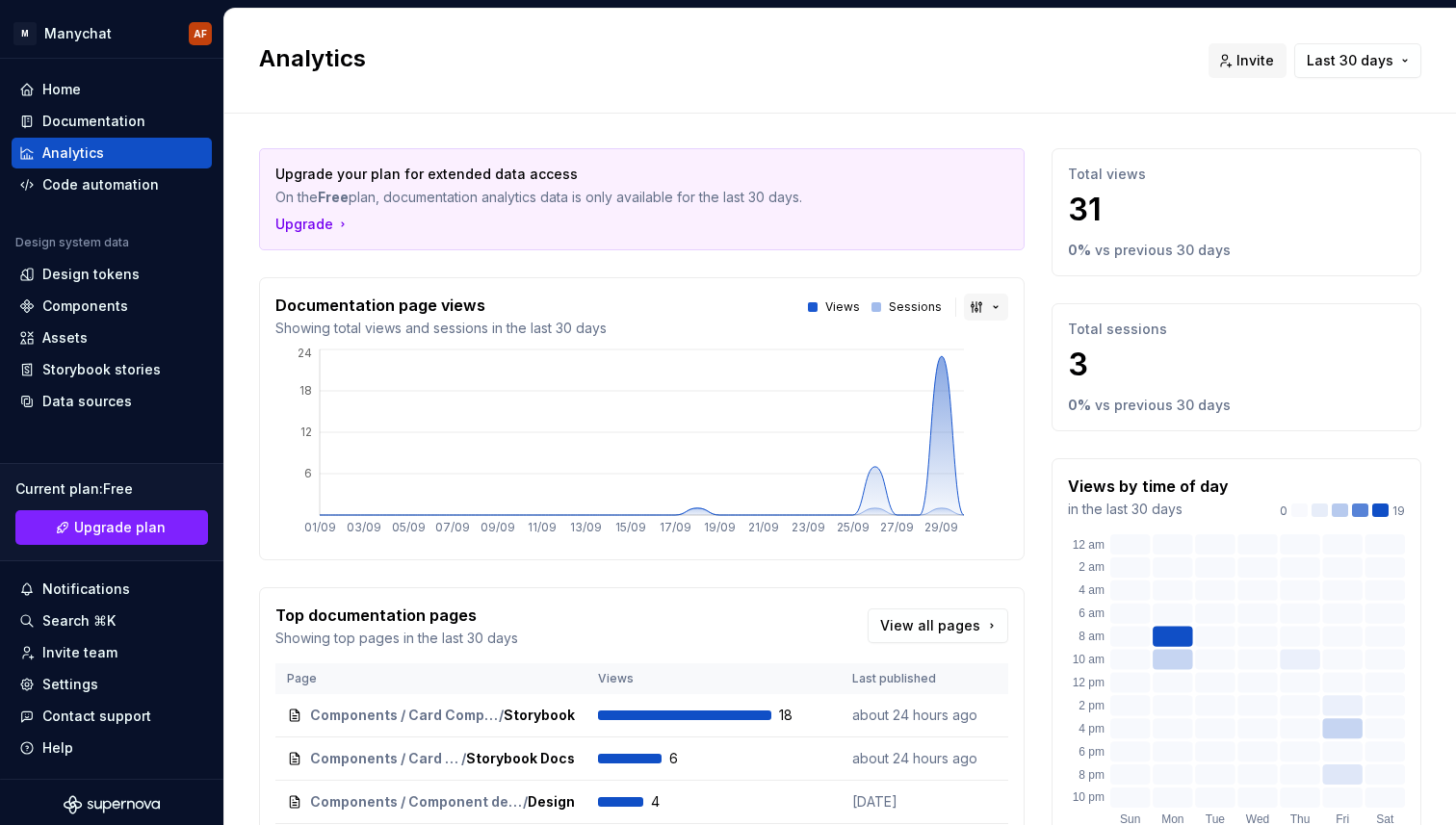
click at [982, 303] on button "button" at bounding box center [986, 307] width 45 height 27
click at [982, 303] on html "M Manychat AF Home Documentation Analytics Code automation Design system data D…" at bounding box center [728, 412] width 1456 height 825
click at [121, 96] on div "Home" at bounding box center [112, 89] width 185 height 19
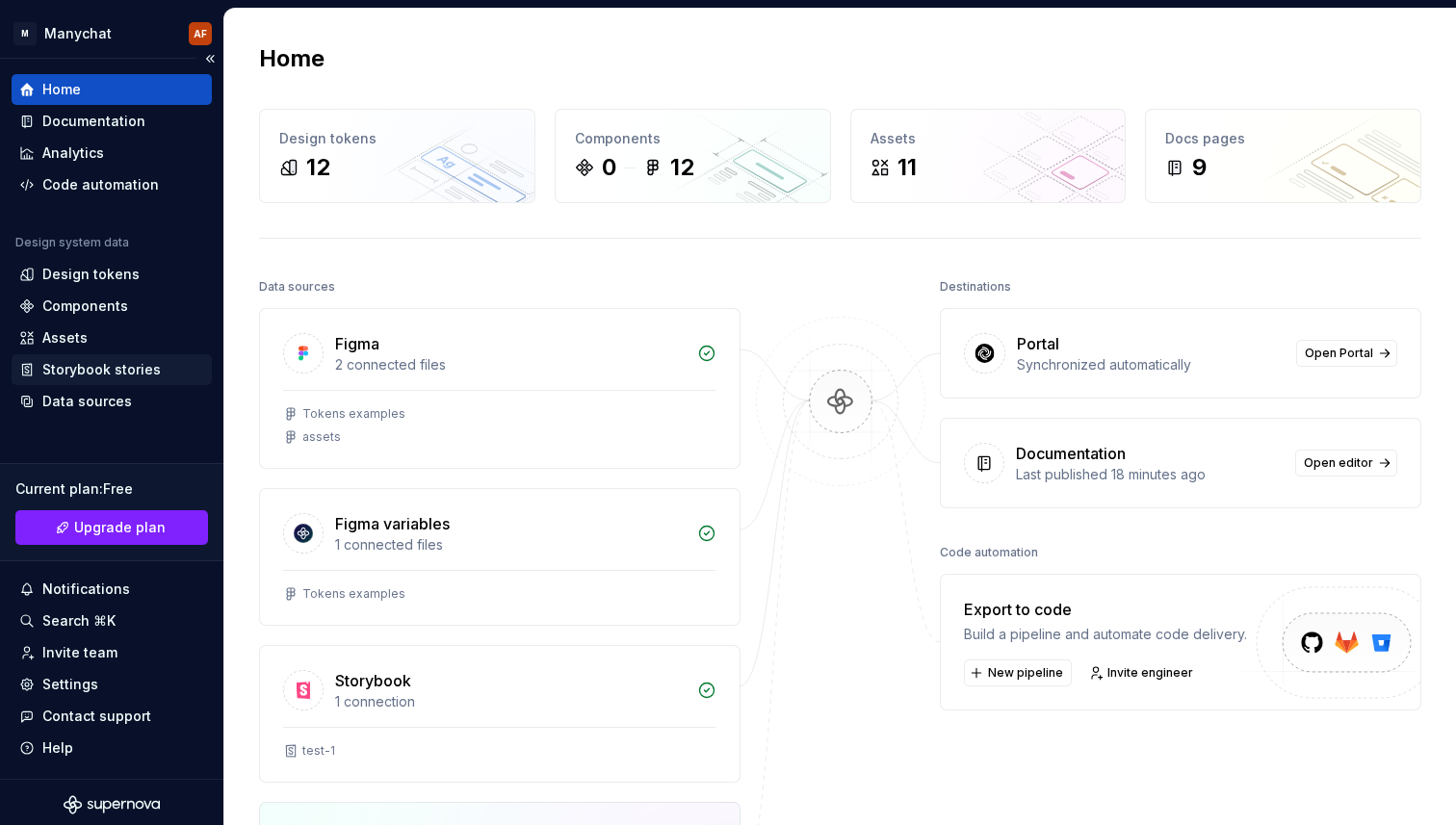
click at [130, 373] on div "Storybook stories" at bounding box center [102, 369] width 119 height 19
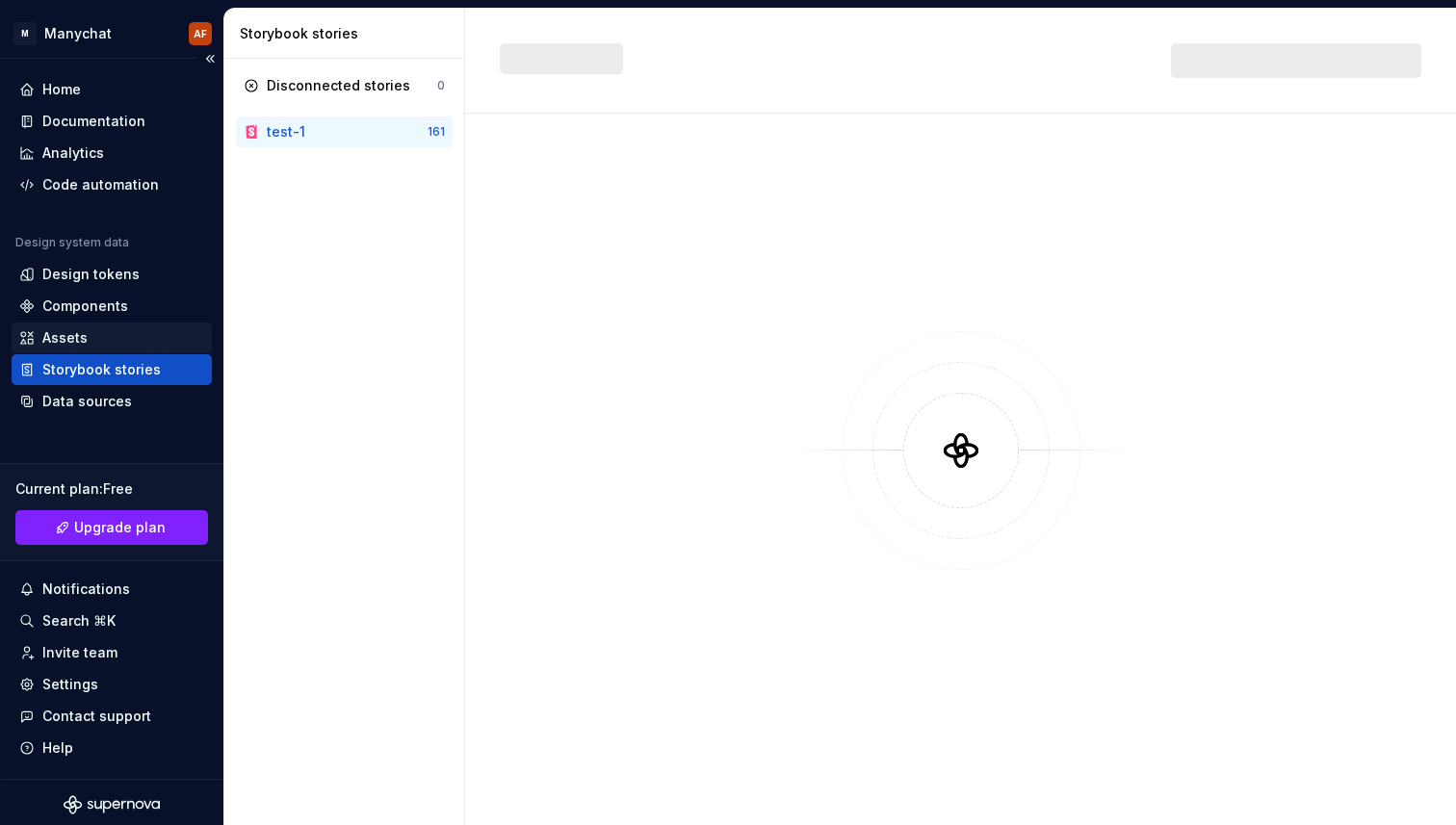
click at [117, 328] on div "Assets" at bounding box center [112, 338] width 185 height 19
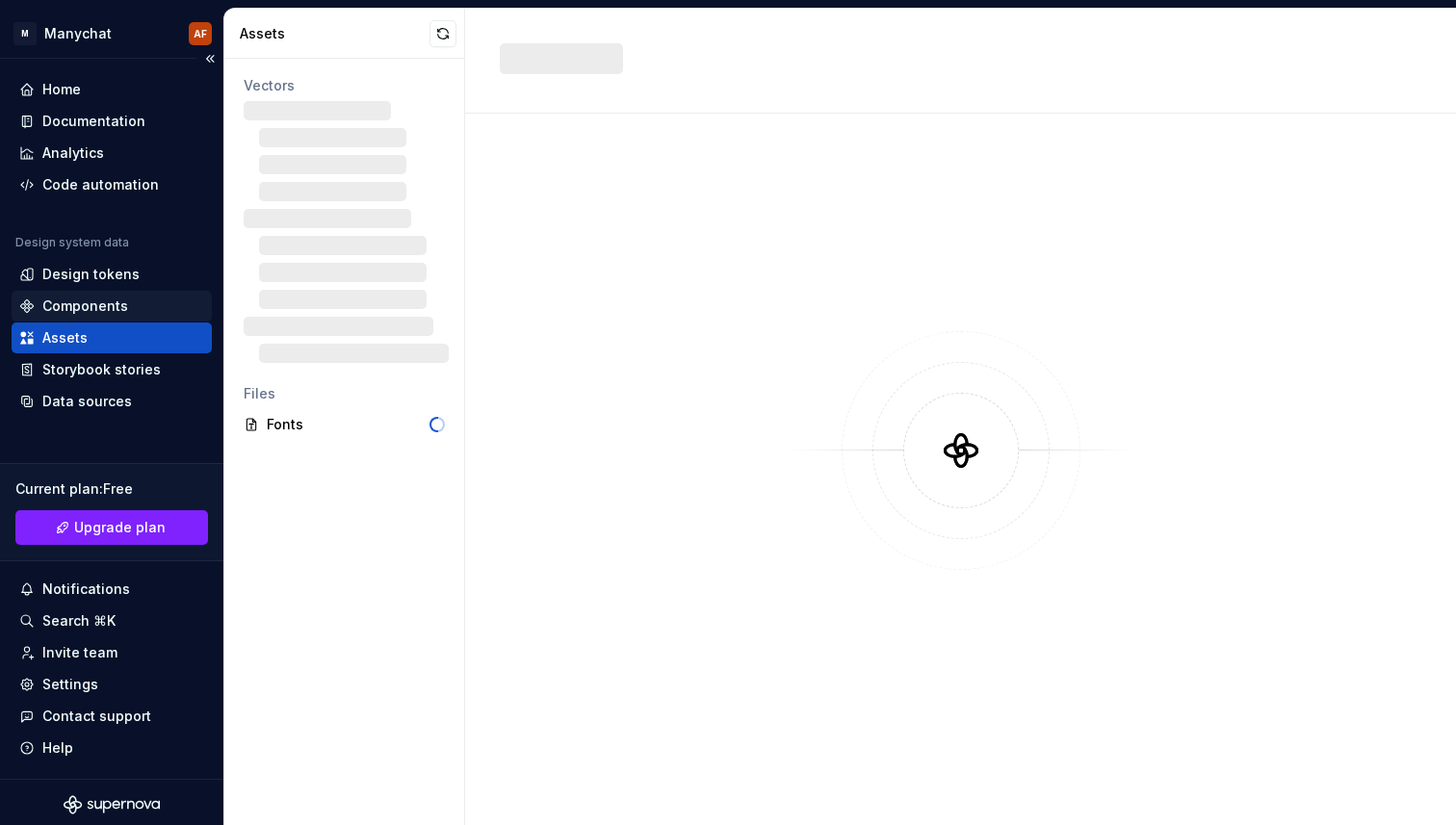
click at [113, 292] on div "Components" at bounding box center [112, 306] width 200 height 31
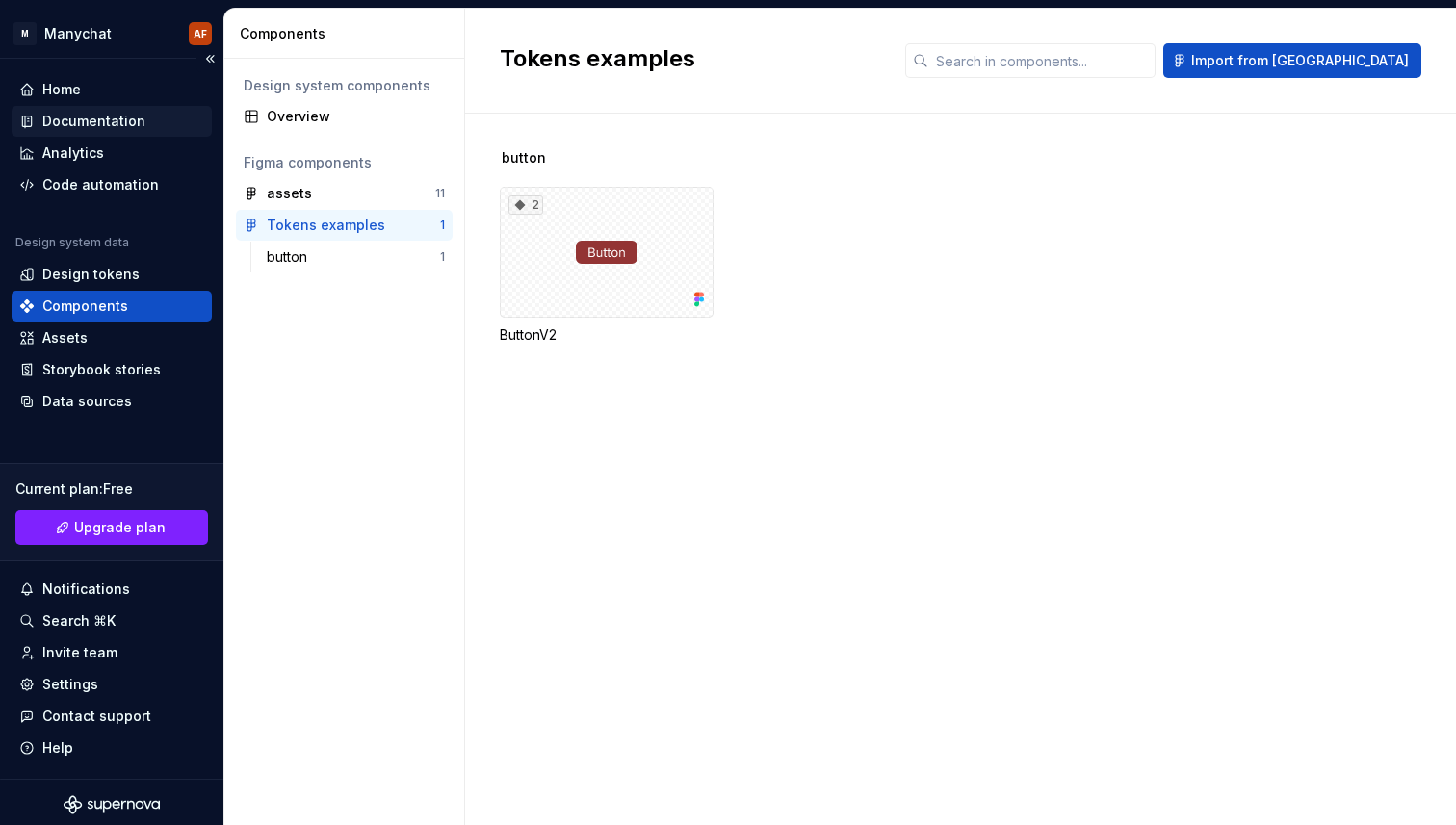
click at [87, 121] on div "Documentation" at bounding box center [94, 121] width 103 height 19
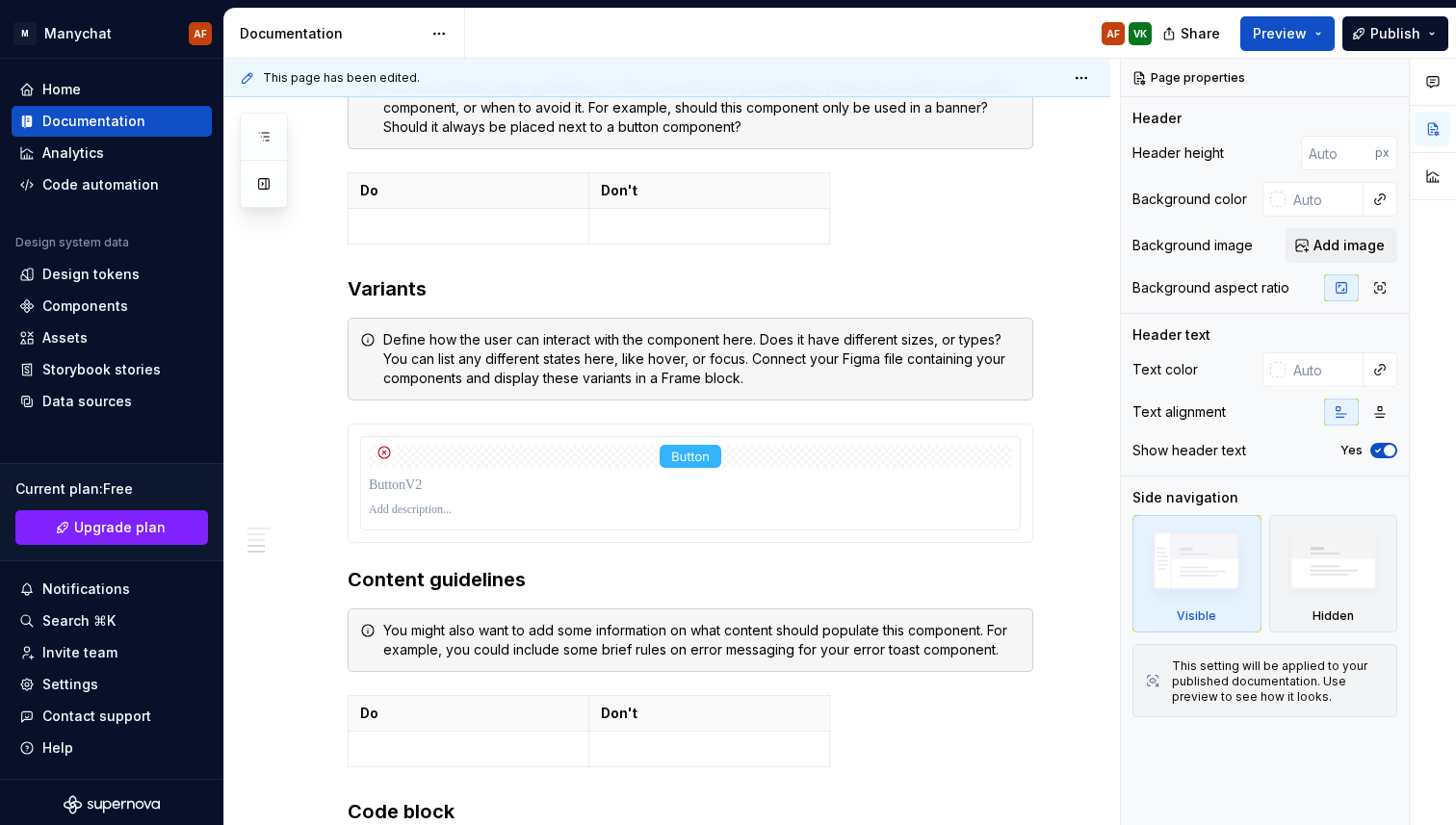
scroll to position [1571, 0]
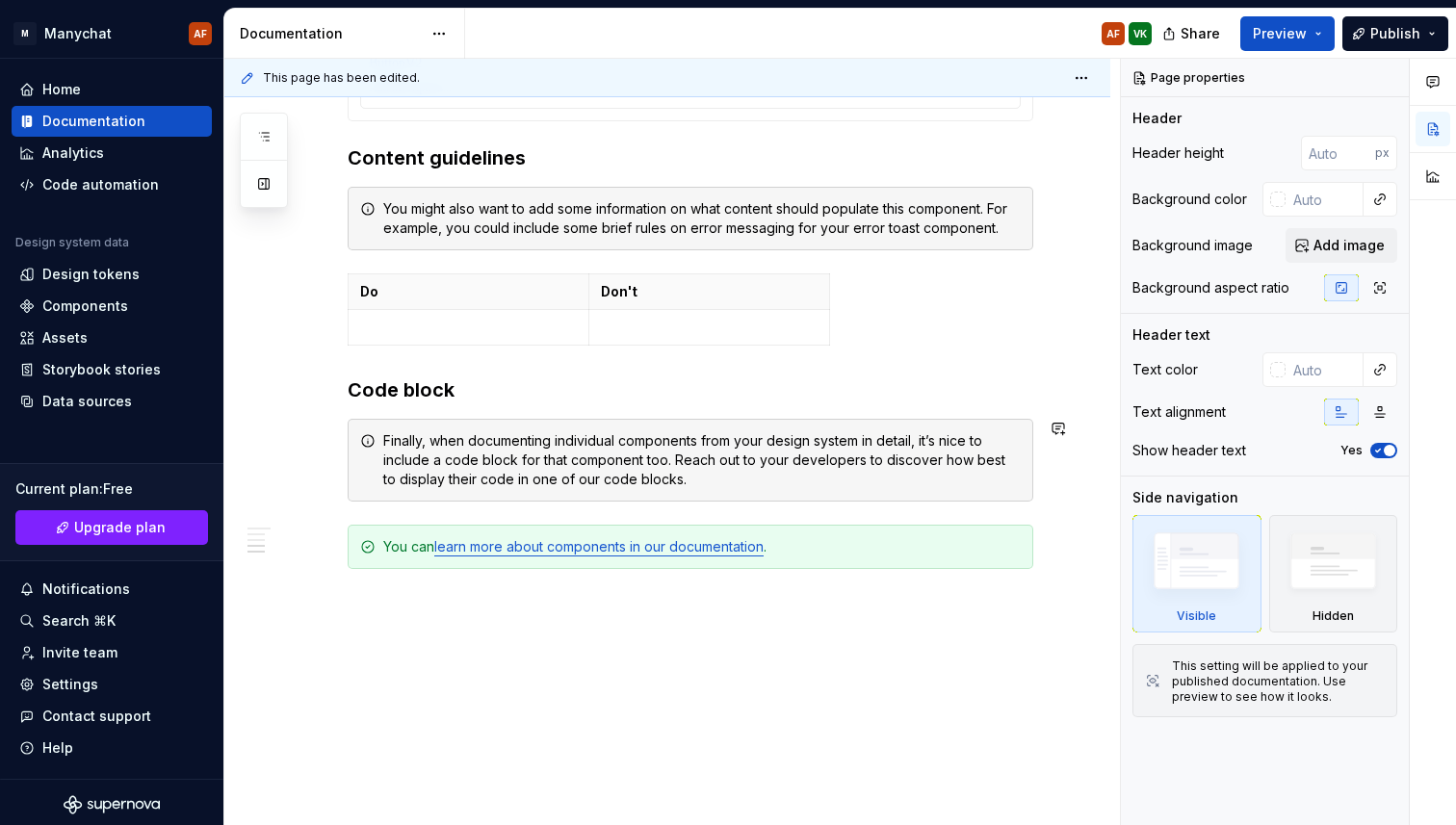
click at [543, 676] on div "**********" at bounding box center [672, 441] width 895 height 767
click at [468, 658] on div "**********" at bounding box center [672, 441] width 895 height 767
click at [462, 607] on p at bounding box center [690, 603] width 685 height 23
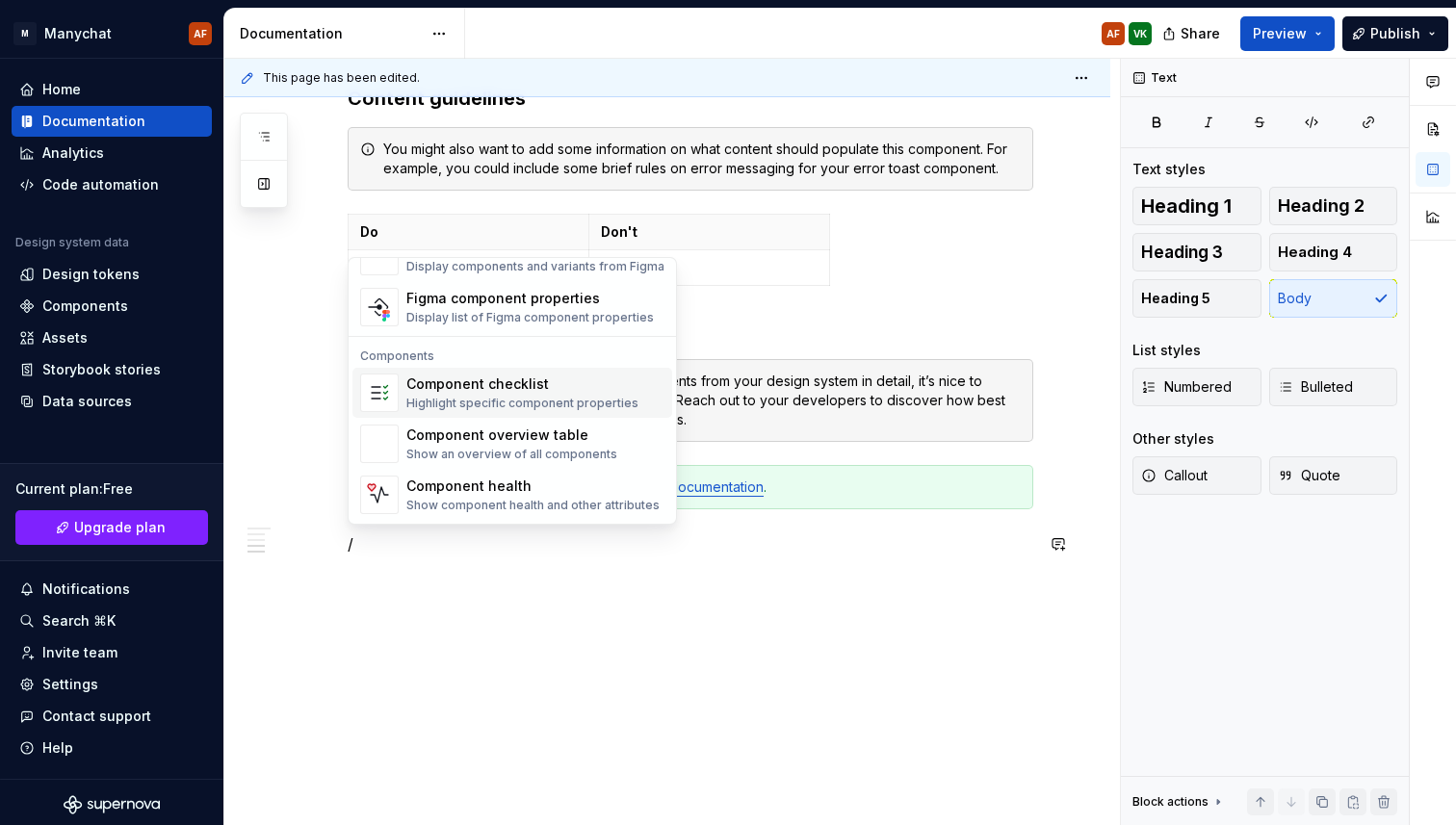
scroll to position [1915, 0]
click at [491, 508] on div "Show component health and other attributes" at bounding box center [533, 506] width 253 height 16
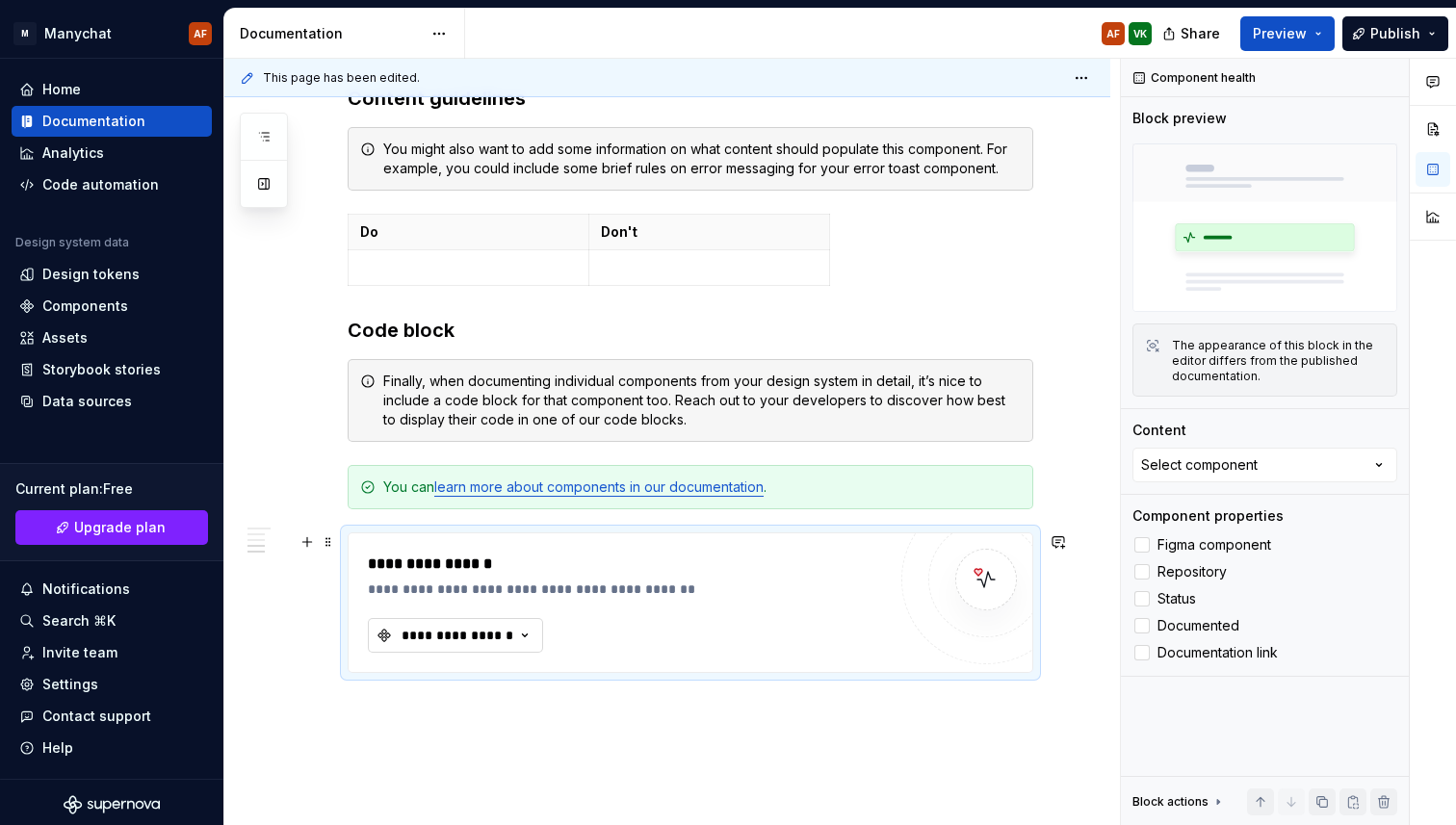
click at [518, 631] on icon "button" at bounding box center [525, 636] width 19 height 19
drag, startPoint x: 680, startPoint y: 663, endPoint x: 631, endPoint y: 589, distance: 88.8
click at [631, 589] on div "**********" at bounding box center [672, 441] width 895 height 767
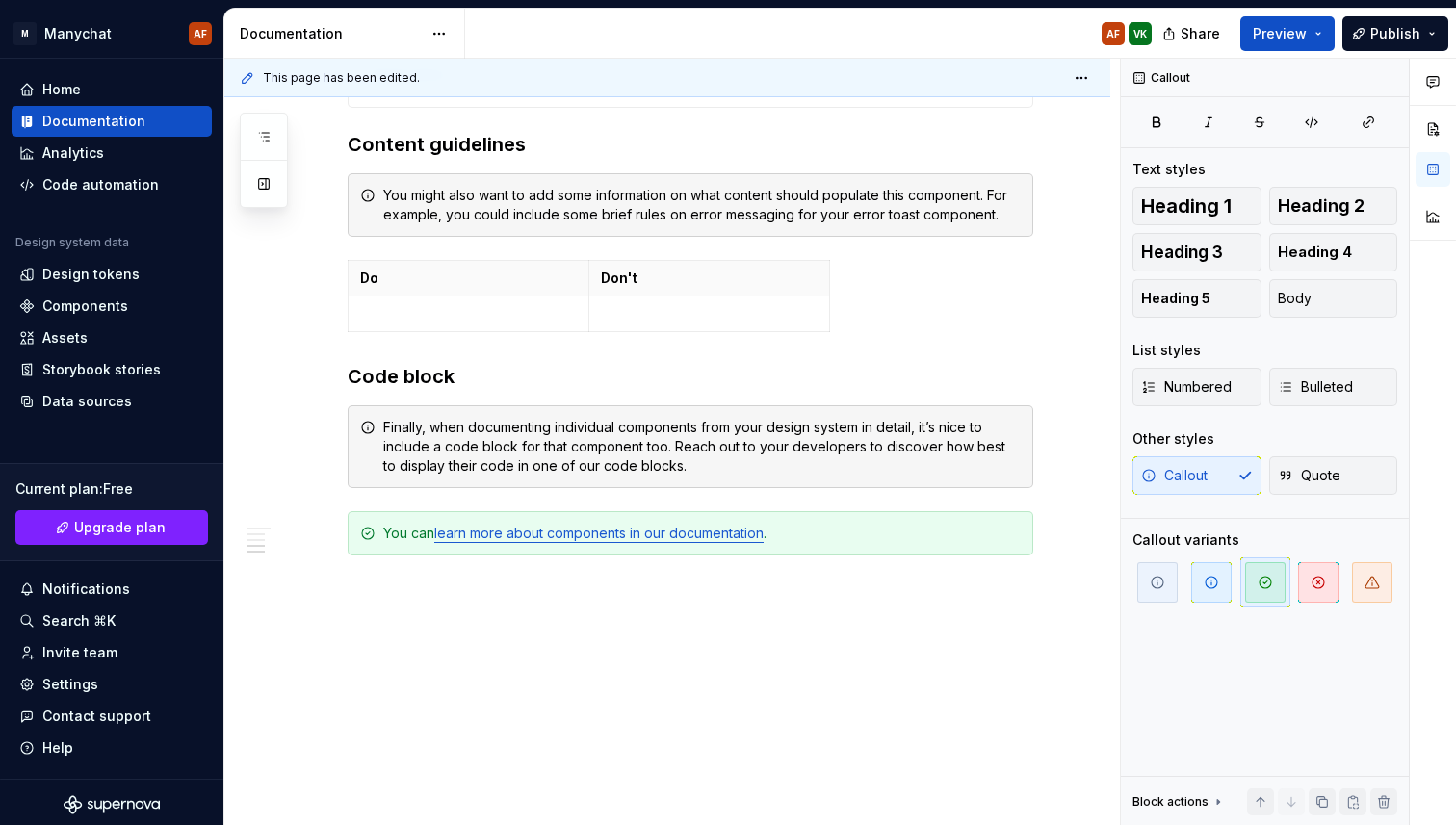
scroll to position [1585, 0]
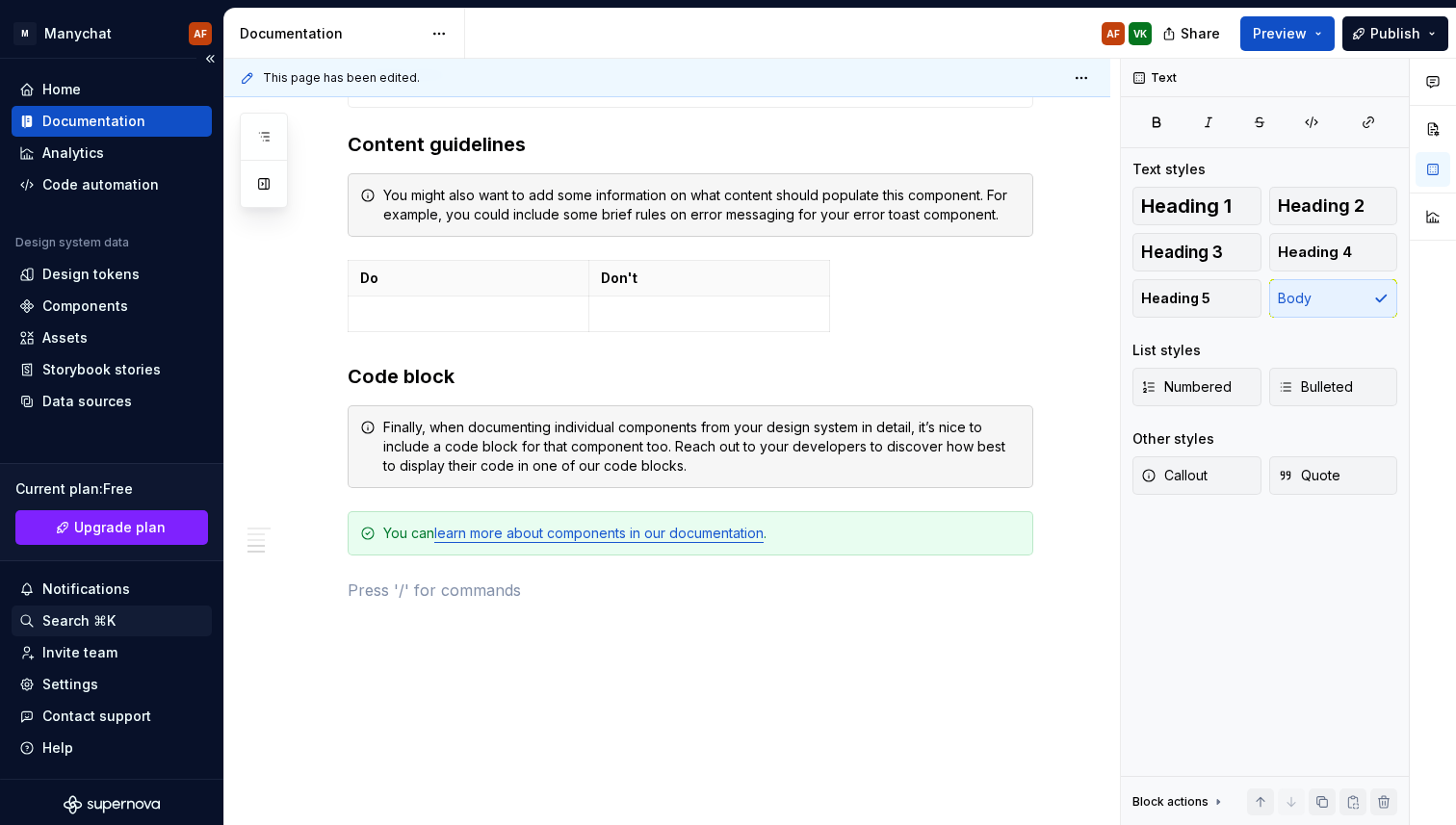
click at [76, 625] on div "Search ⌘K" at bounding box center [79, 621] width 73 height 19
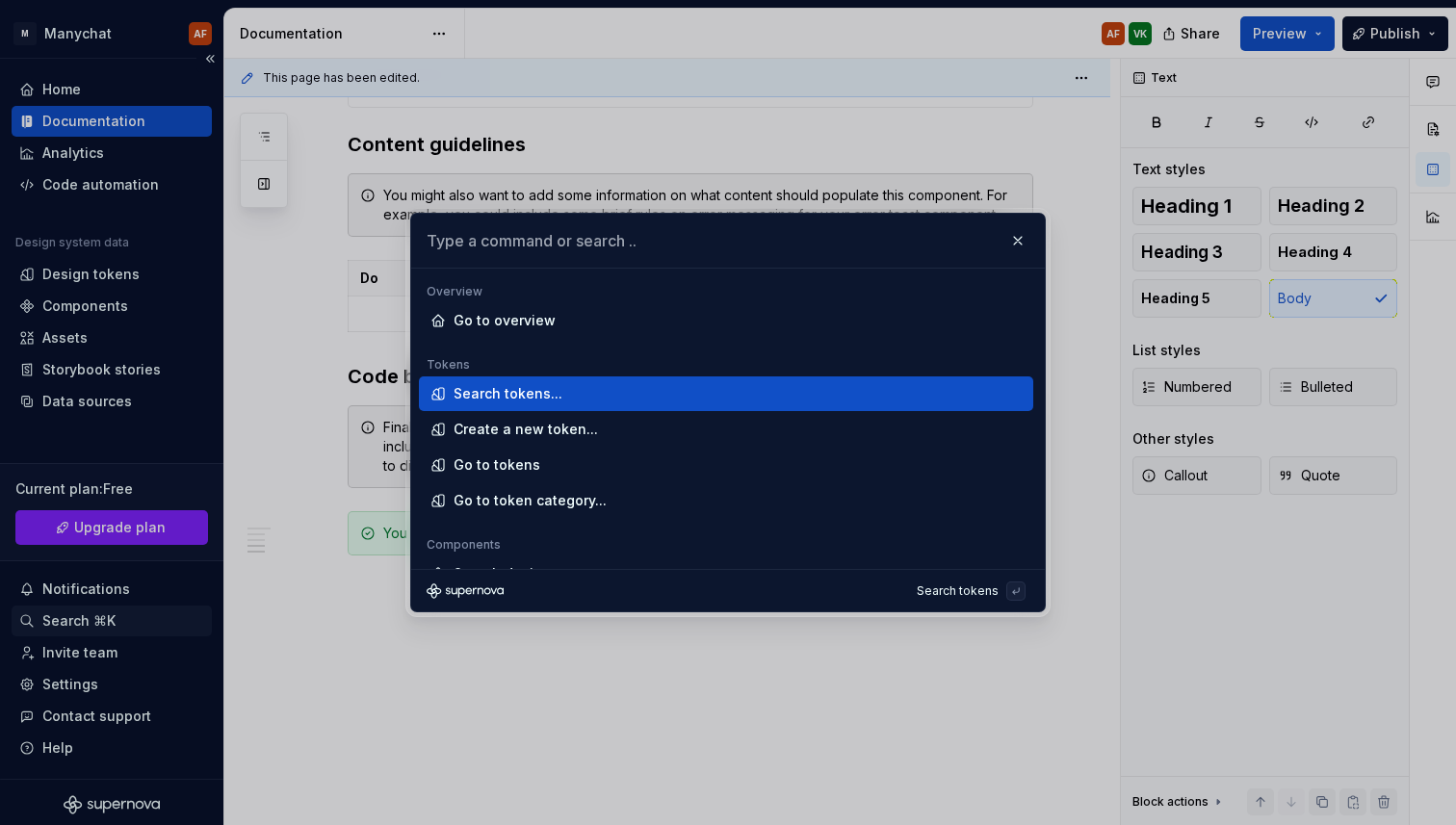
type textarea "*"
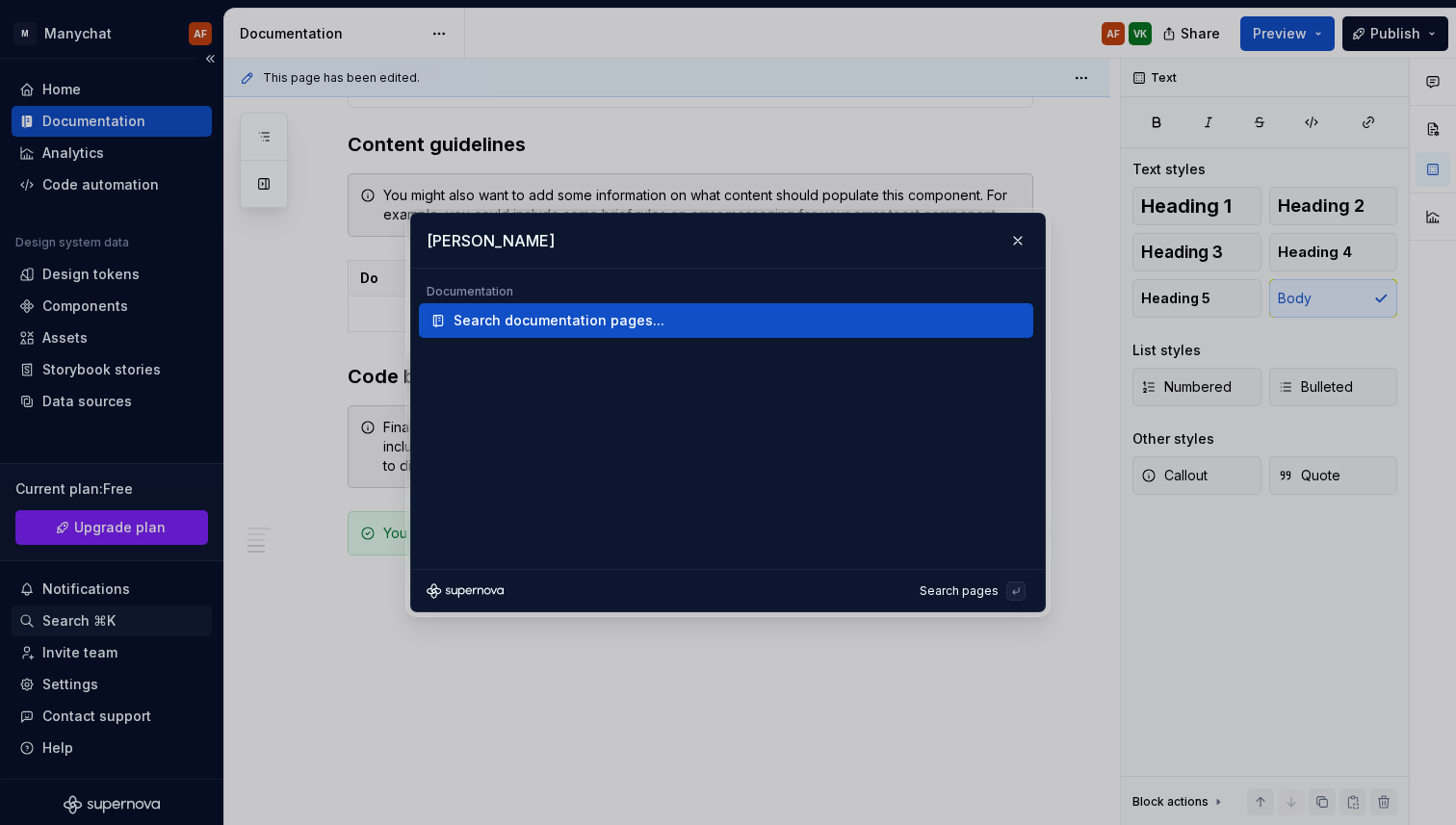
type input "change"
type textarea "*"
type input "release"
click at [490, 325] on div "Supernova release notes" at bounding box center [538, 321] width 170 height 19
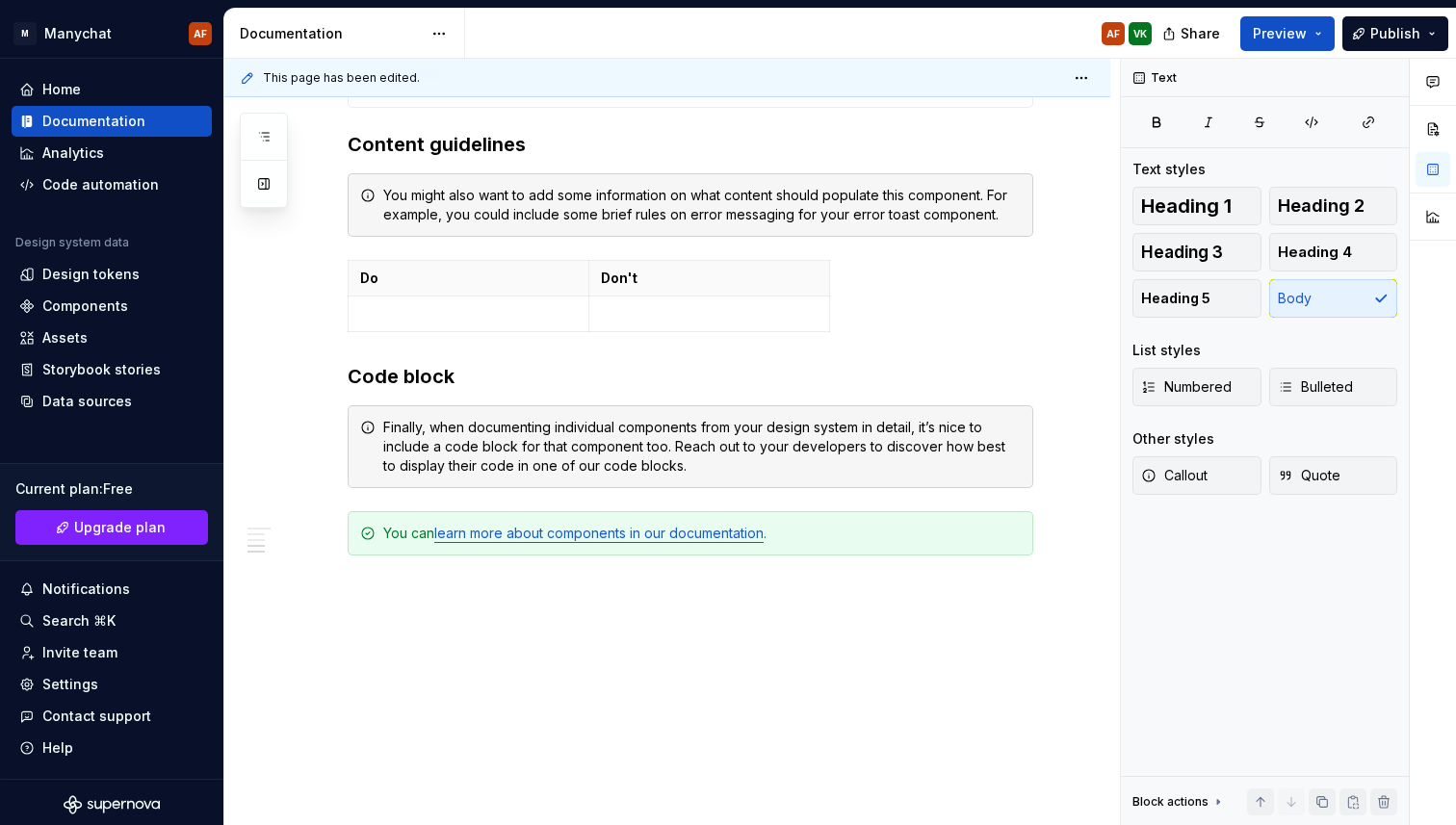
type textarea "*"
